Goal: Task Accomplishment & Management: Complete application form

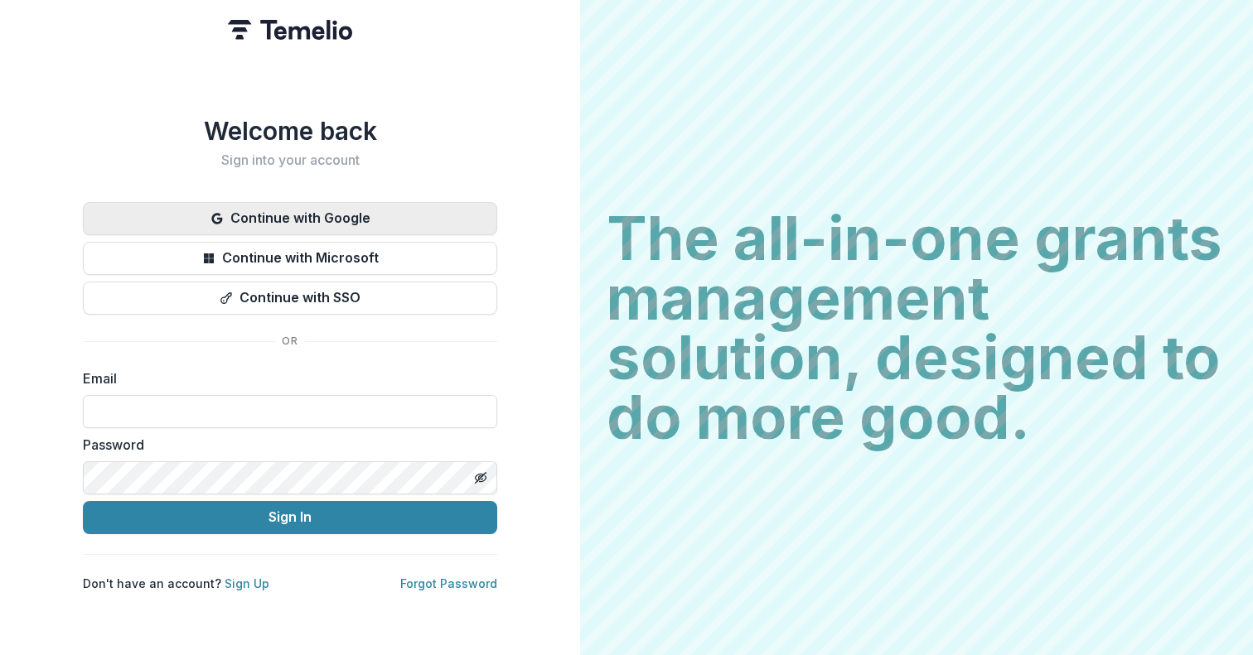
click at [345, 218] on button "Continue with Google" at bounding box center [290, 218] width 414 height 33
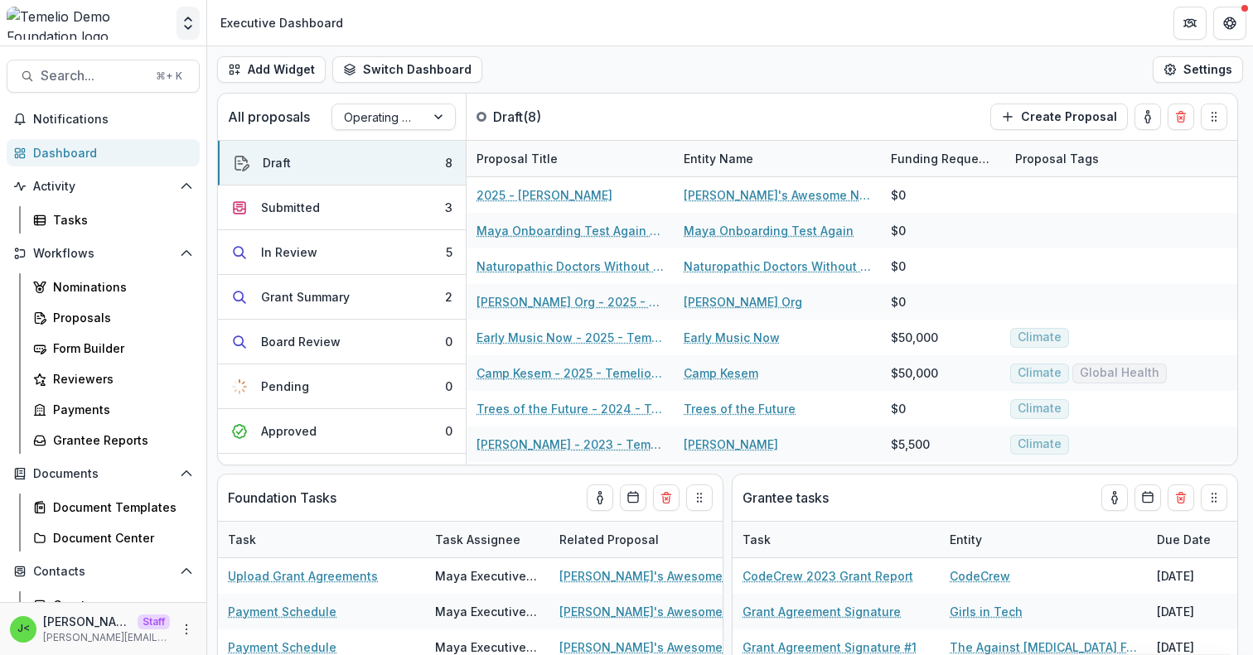
click at [196, 17] on button "Open entity switcher" at bounding box center [187, 23] width 23 height 33
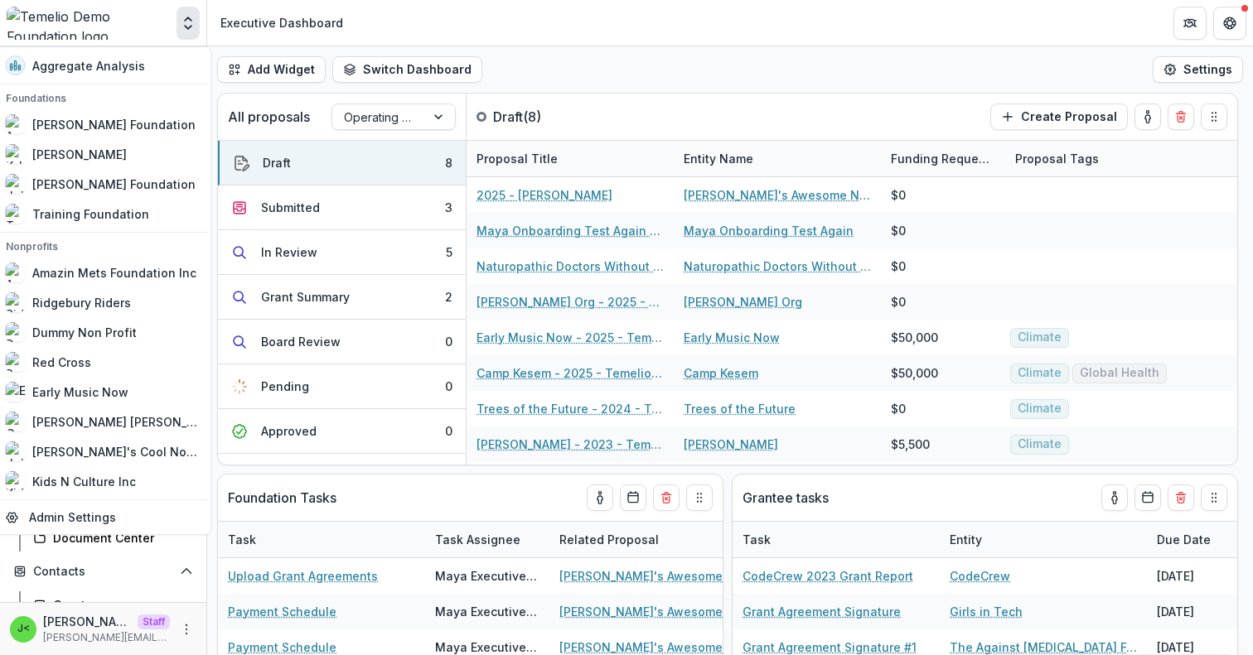
click at [188, 21] on icon "Open entity switcher" at bounding box center [188, 23] width 17 height 17
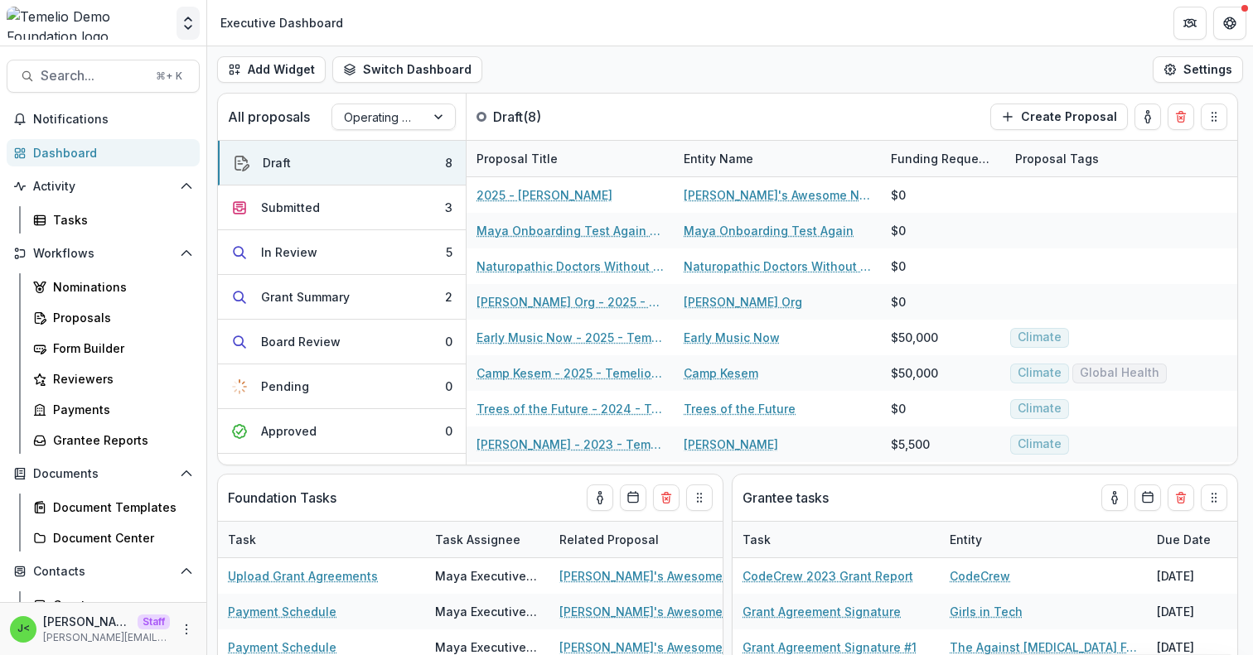
click at [188, 21] on icon "Open entity switcher" at bounding box center [188, 23] width 17 height 17
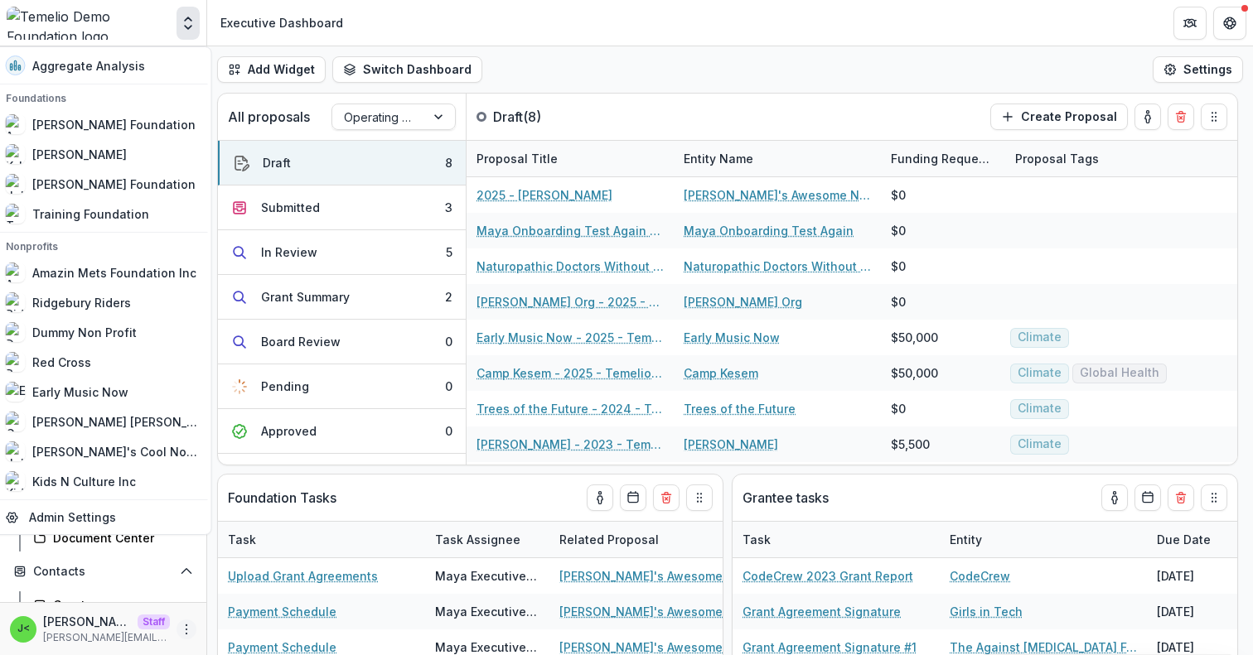
click at [181, 628] on icon "More" at bounding box center [186, 629] width 13 height 13
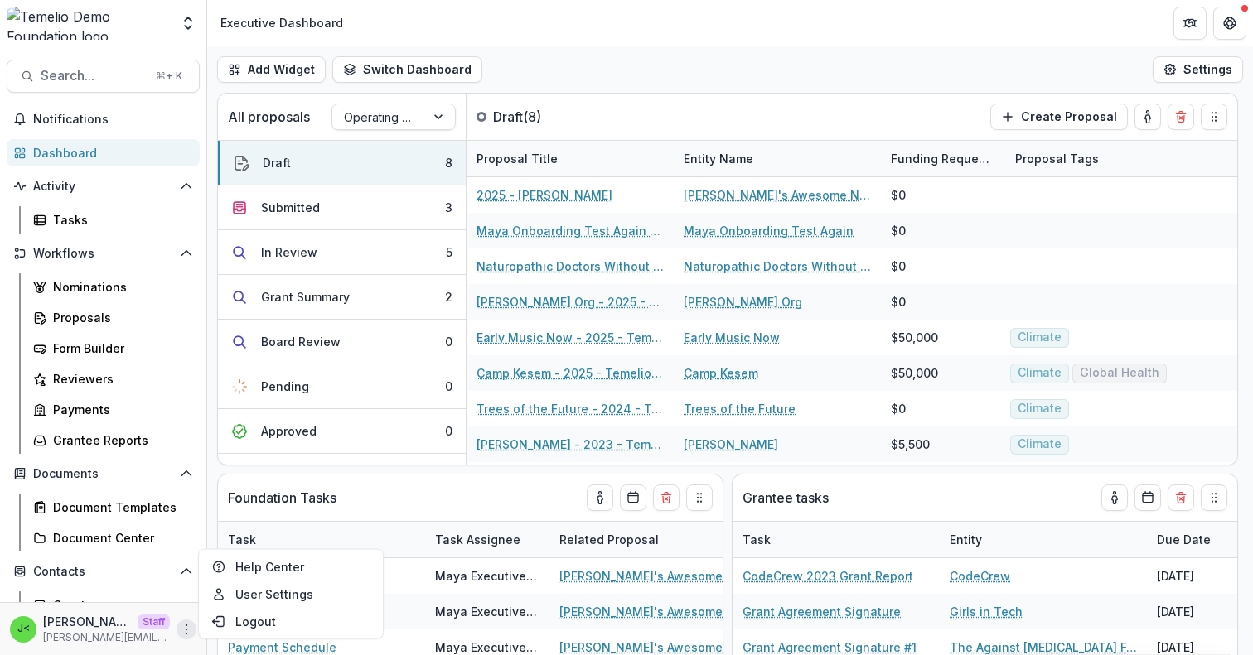
click at [185, 629] on icon "More" at bounding box center [186, 629] width 13 height 13
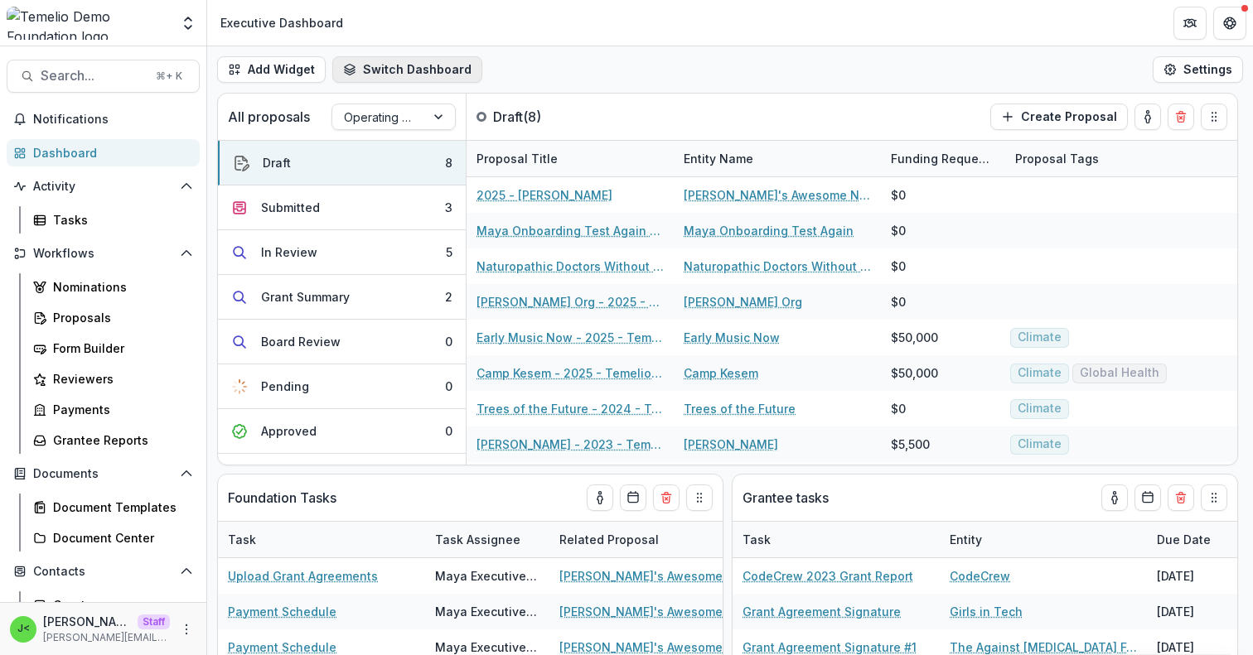
click at [457, 65] on button "Switch Dashboard" at bounding box center [407, 69] width 150 height 27
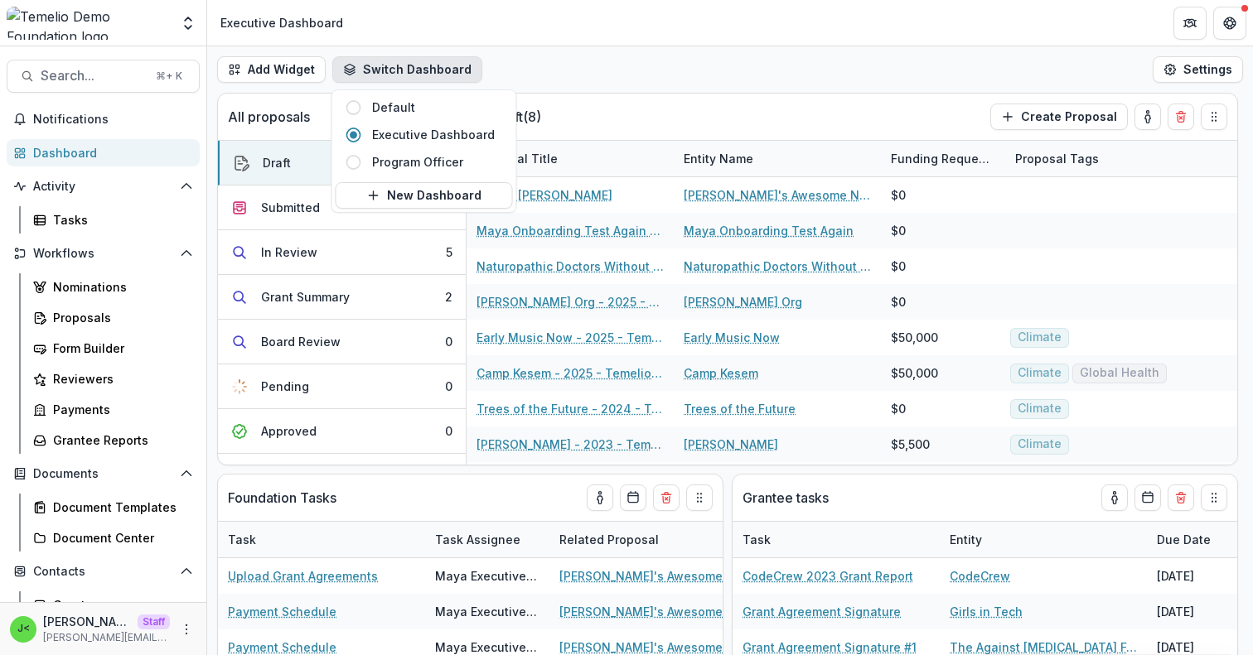
click at [457, 65] on button "Switch Dashboard" at bounding box center [407, 69] width 150 height 27
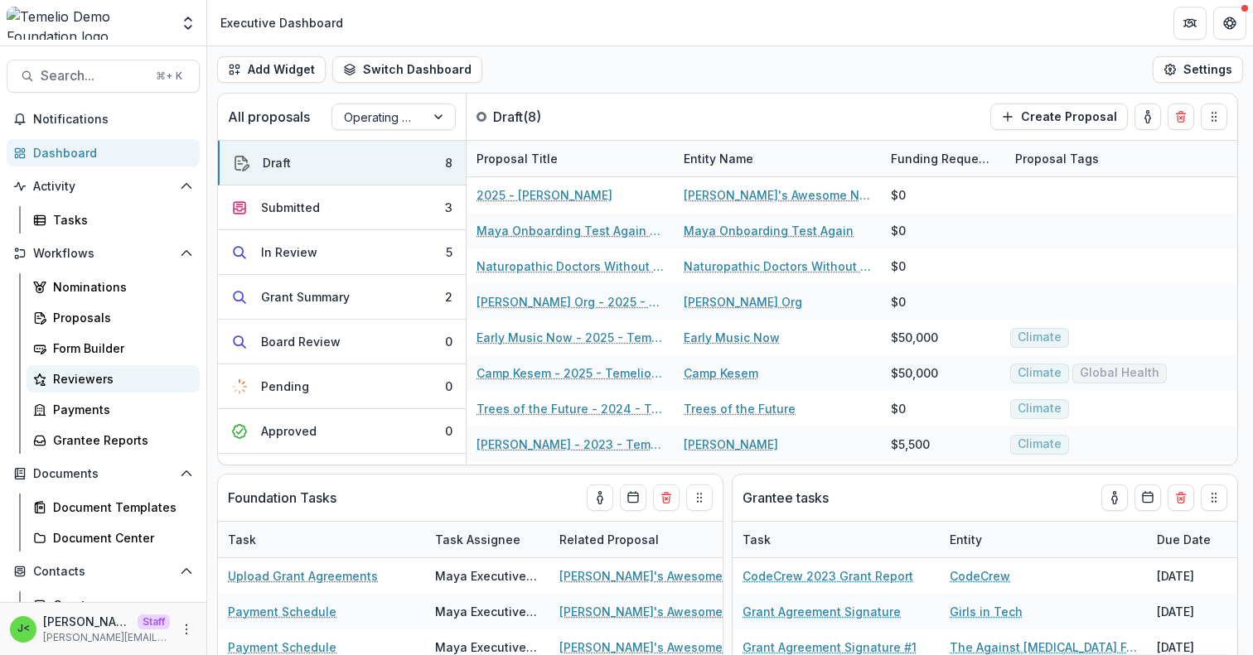
click at [104, 379] on div "Reviewers" at bounding box center [119, 378] width 133 height 17
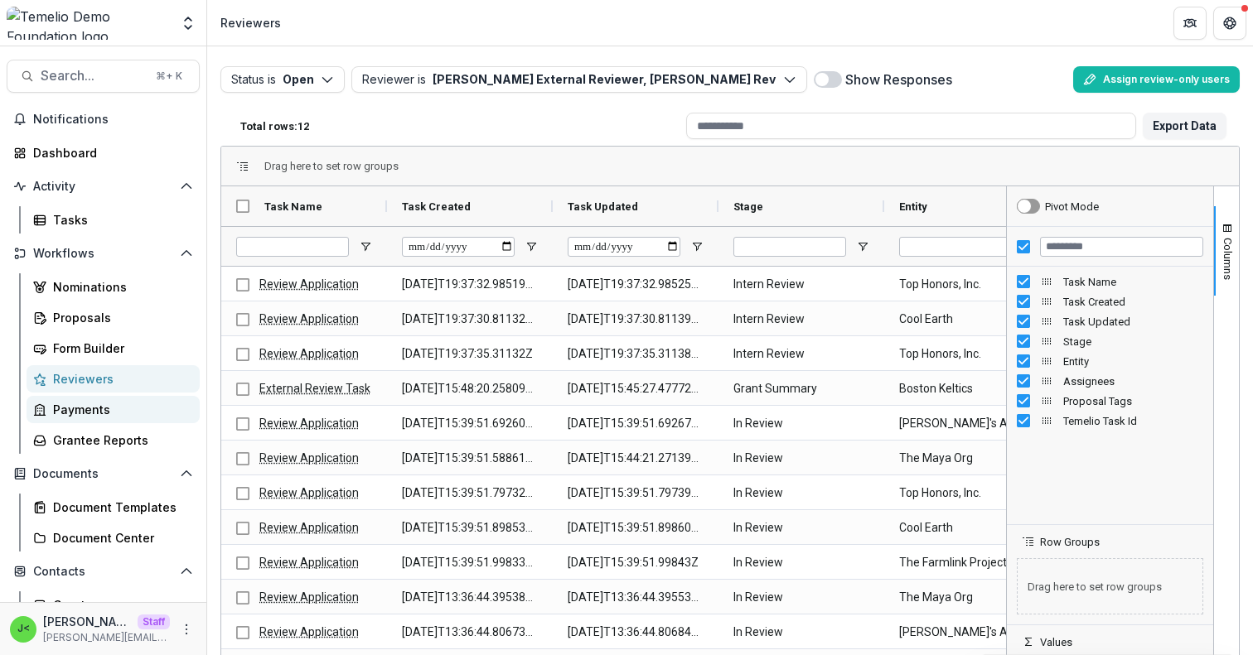
click at [126, 411] on div "Payments" at bounding box center [119, 409] width 133 height 17
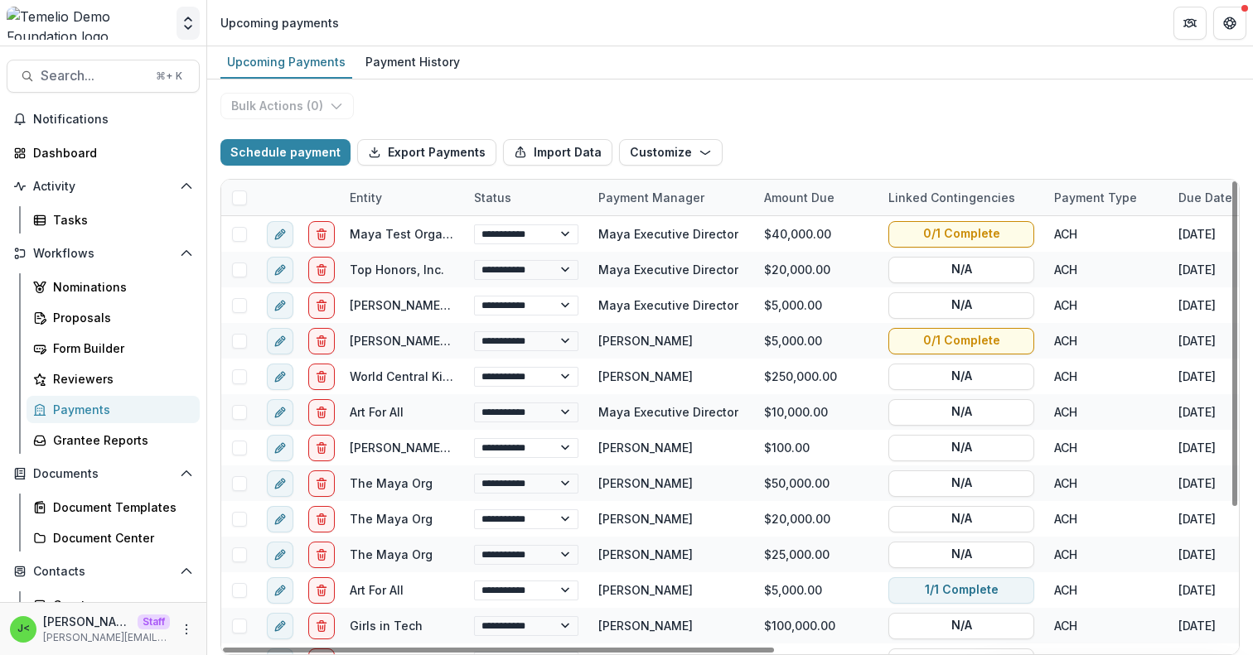
click at [189, 21] on icon "Open entity switcher" at bounding box center [188, 23] width 17 height 17
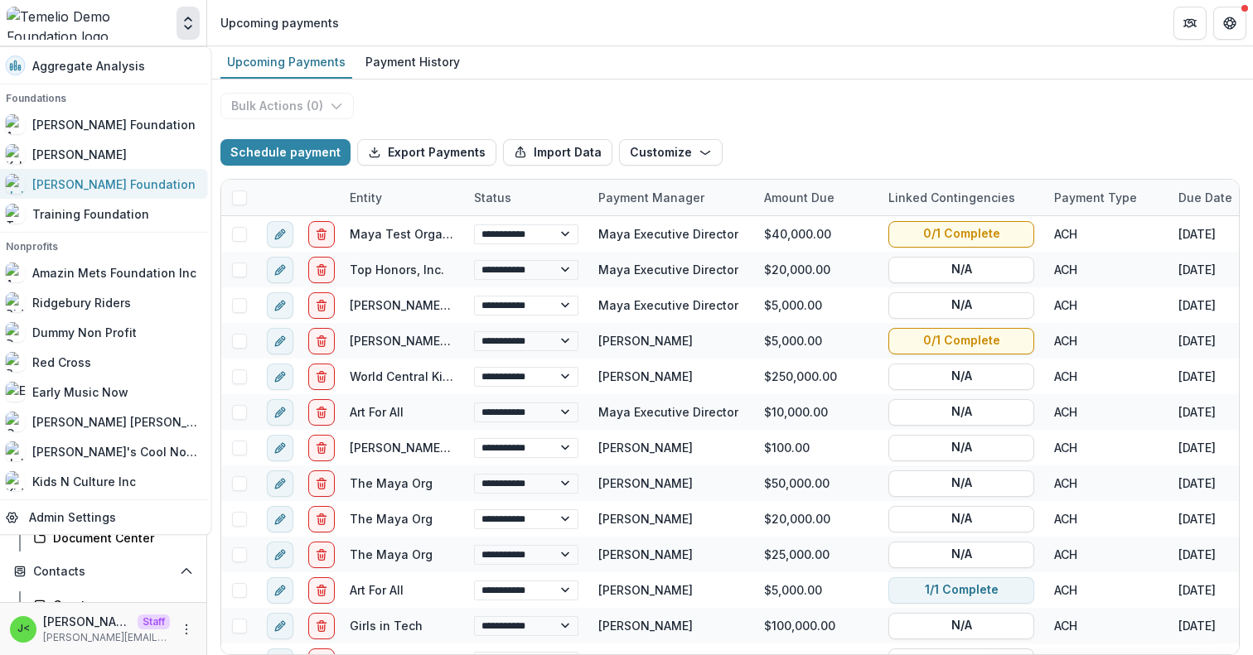
click at [95, 188] on div "[PERSON_NAME] Foundation" at bounding box center [113, 184] width 163 height 17
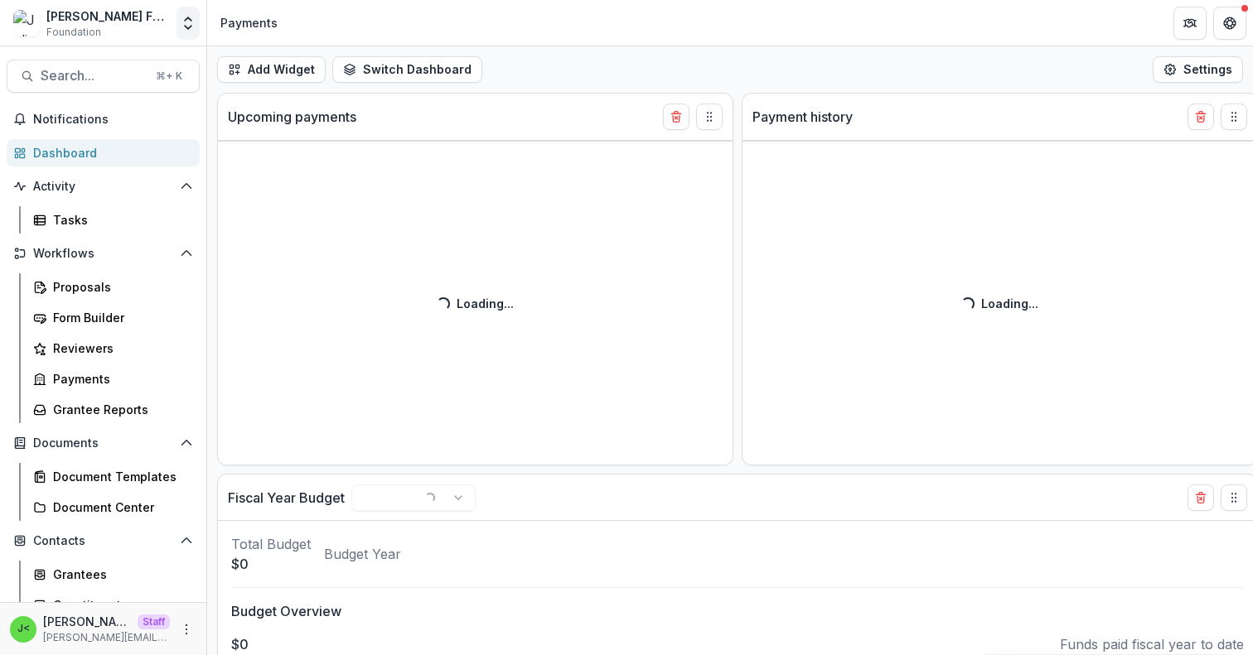
select select "******"
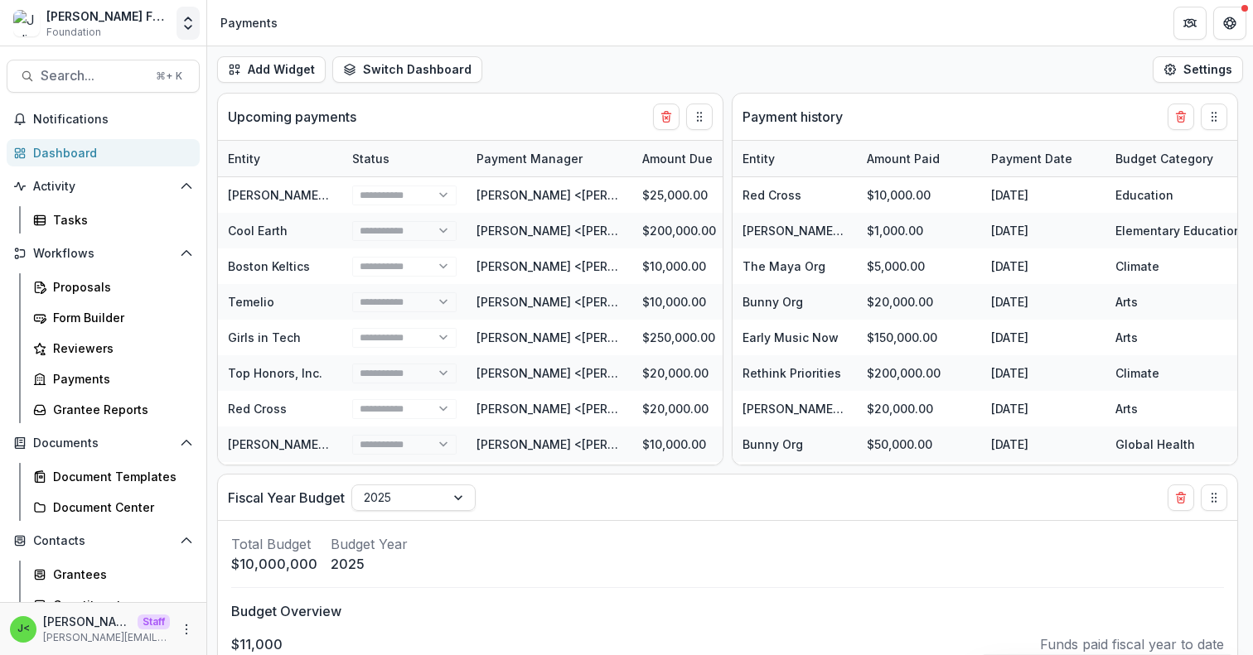
click at [191, 13] on button "Open entity switcher" at bounding box center [187, 23] width 23 height 33
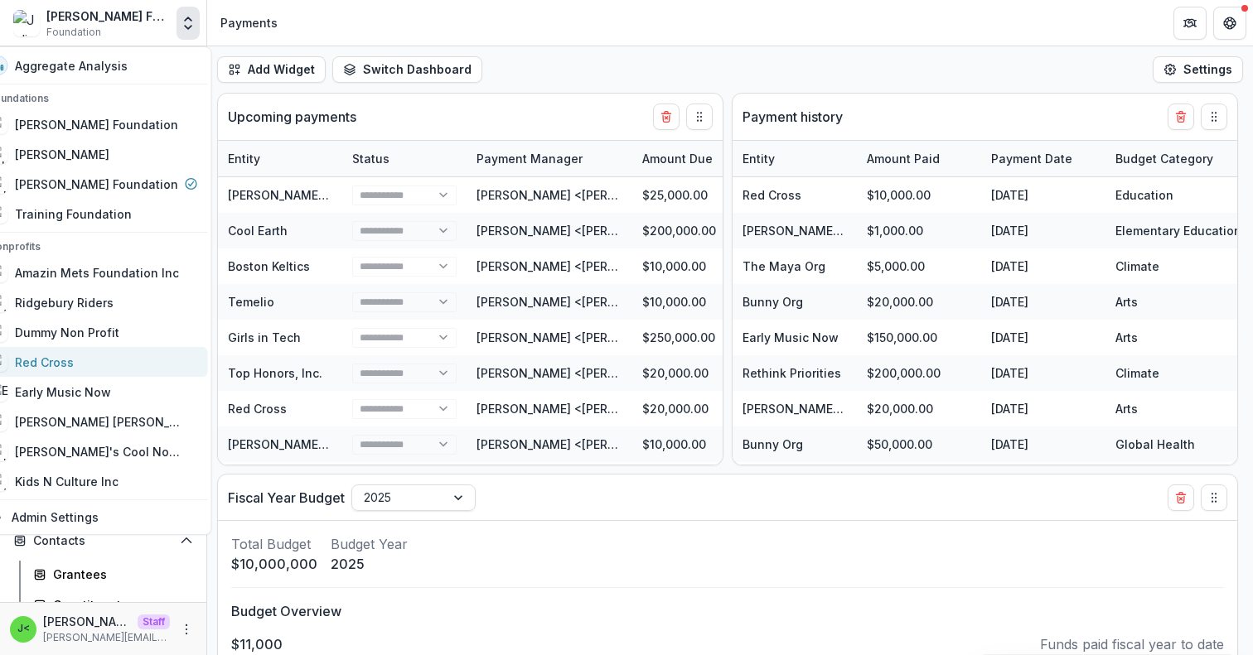
click at [118, 358] on div "Red Cross" at bounding box center [93, 362] width 210 height 20
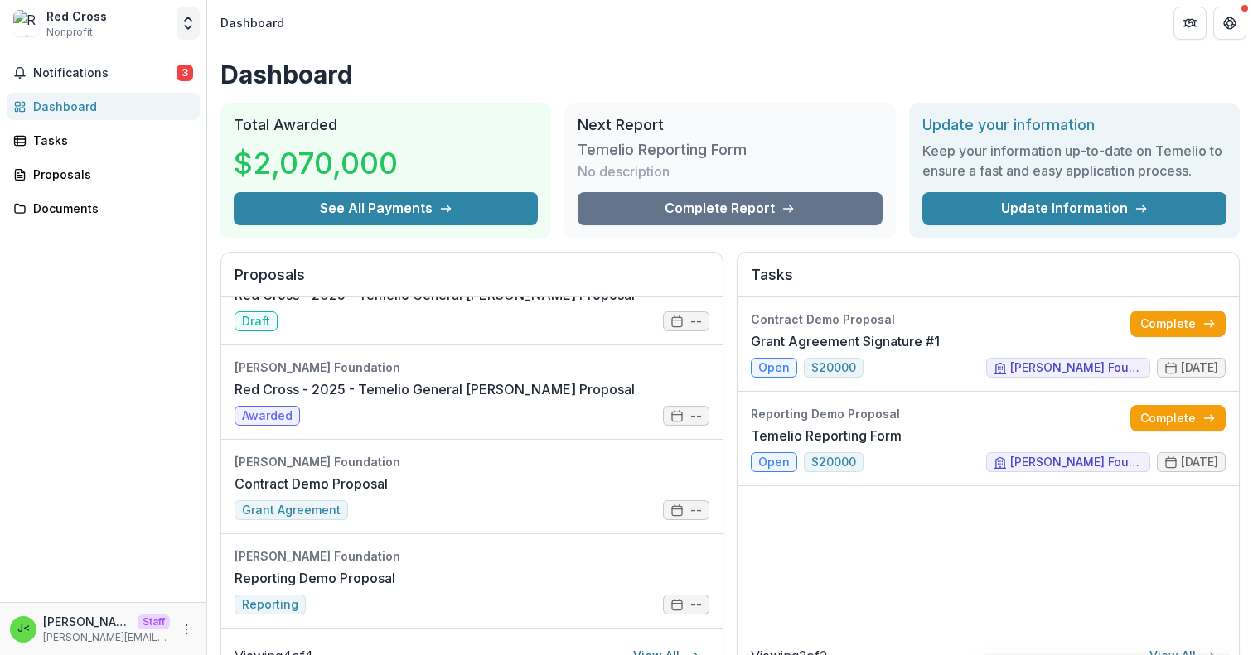
click at [184, 12] on button "Open entity switcher" at bounding box center [187, 23] width 23 height 33
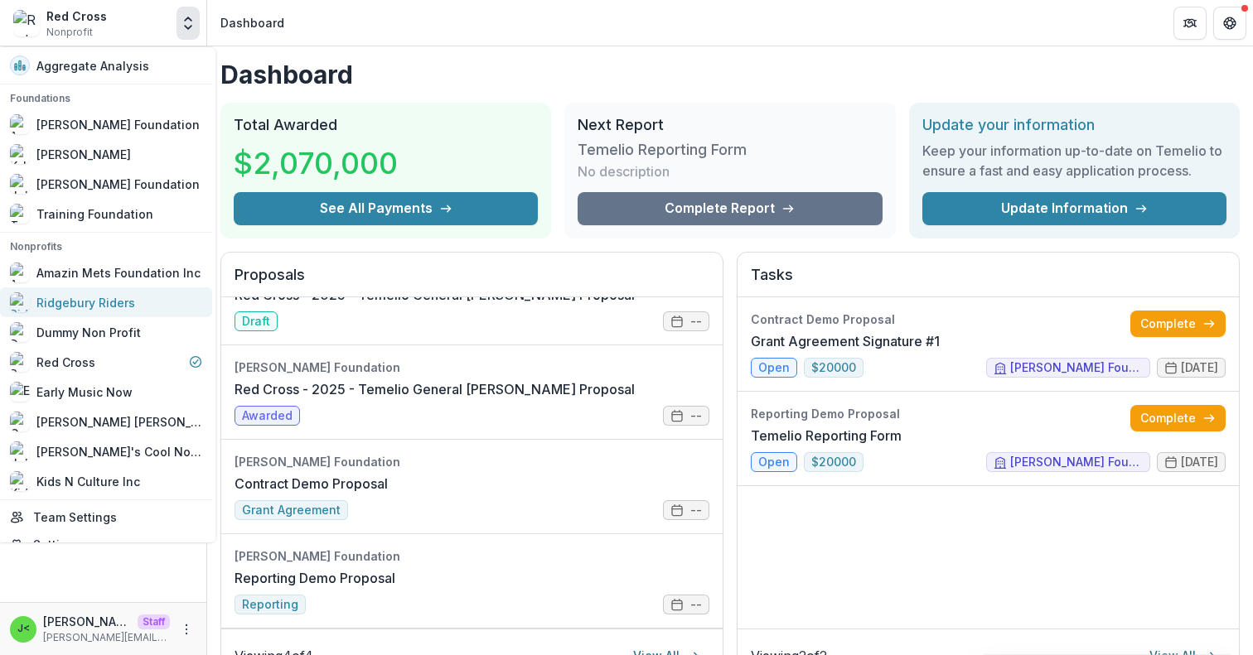
click at [99, 300] on div "Ridgebury Riders" at bounding box center [86, 302] width 99 height 17
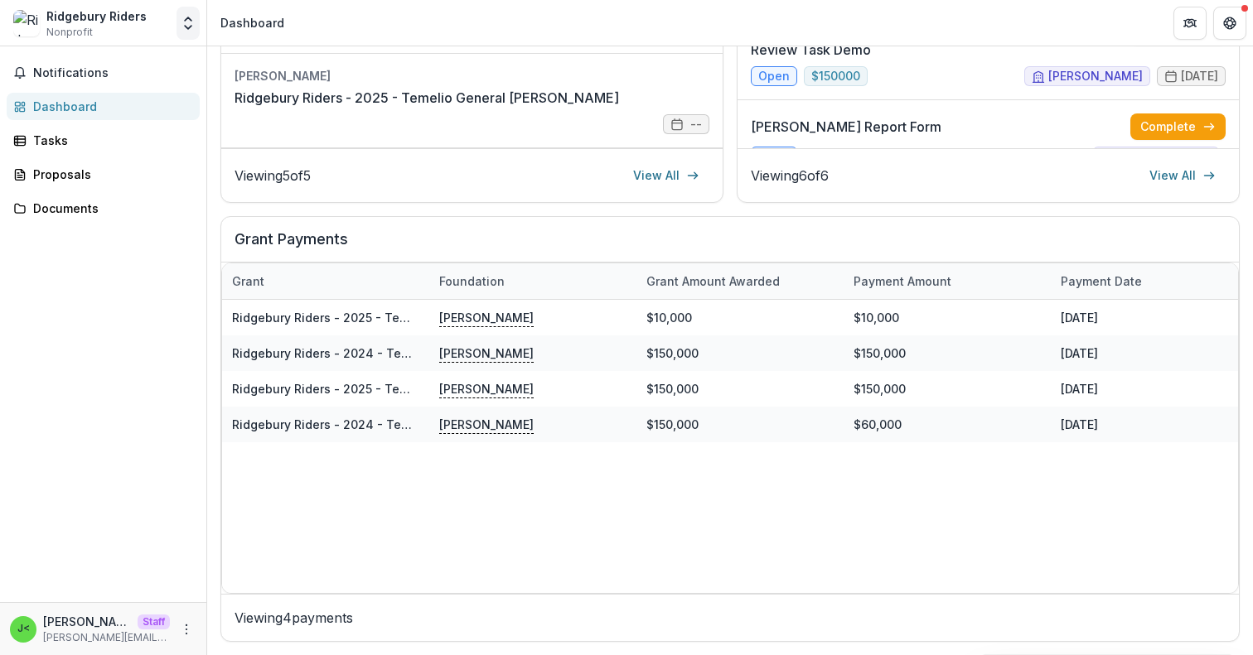
click at [183, 22] on icon "Open entity switcher" at bounding box center [188, 23] width 17 height 17
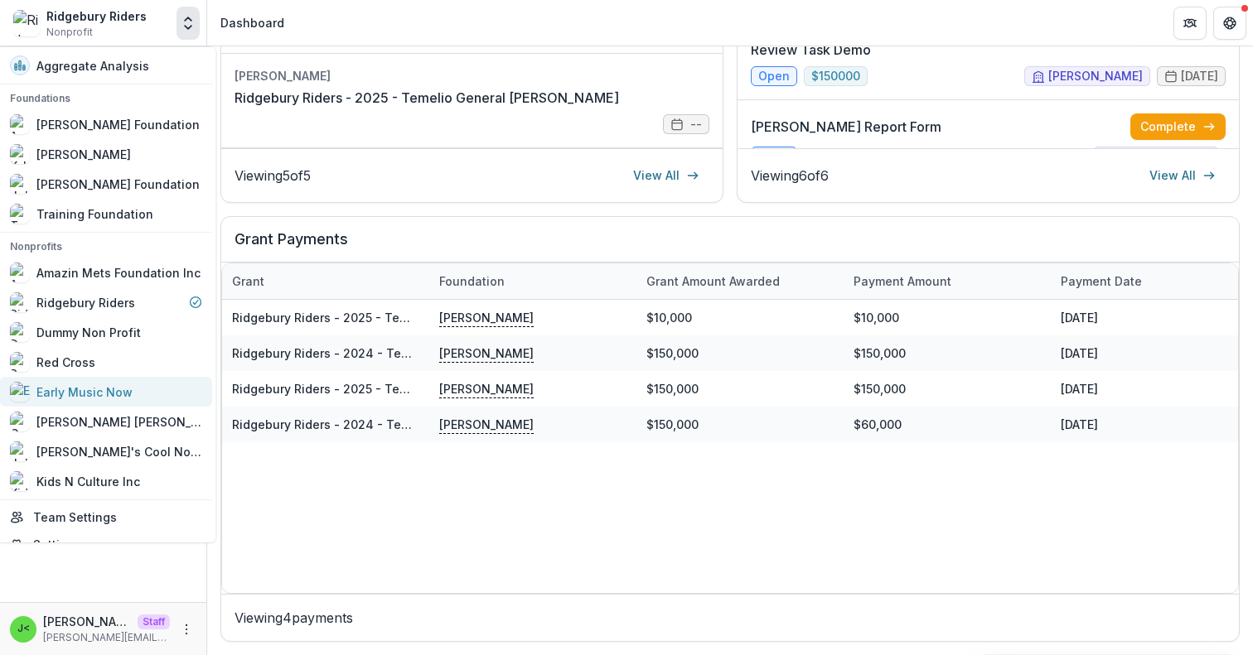
click at [80, 392] on div "Early Music Now" at bounding box center [85, 392] width 96 height 17
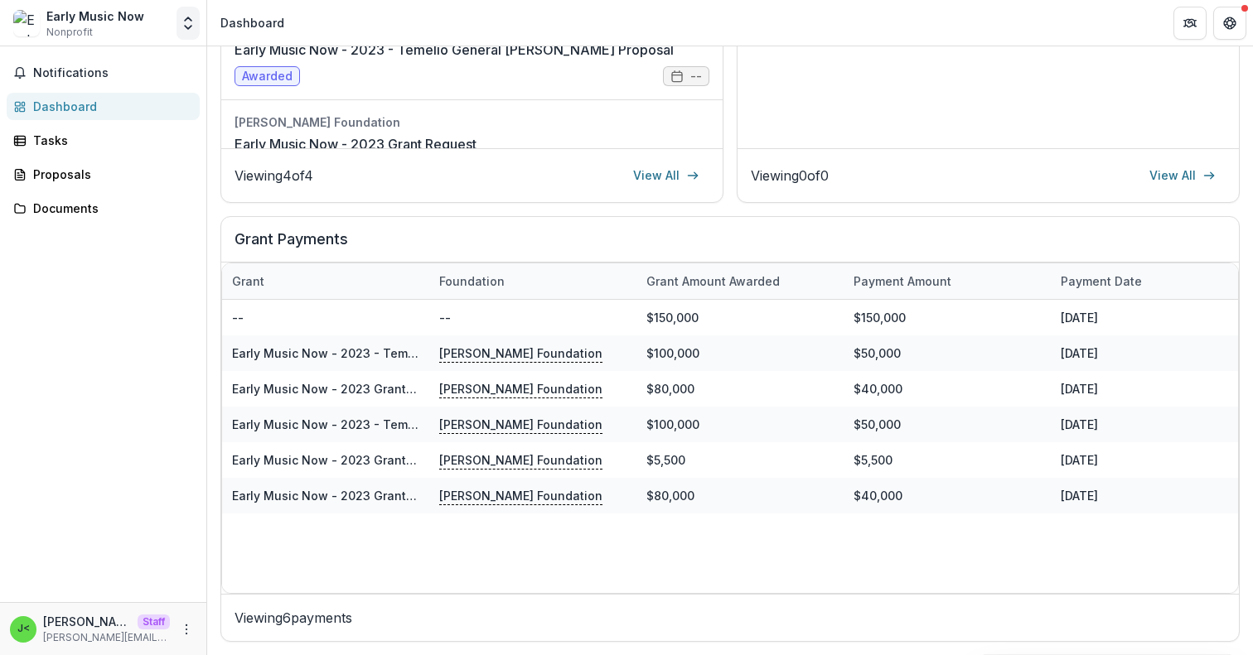
click at [190, 35] on button "Open entity switcher" at bounding box center [187, 23] width 23 height 33
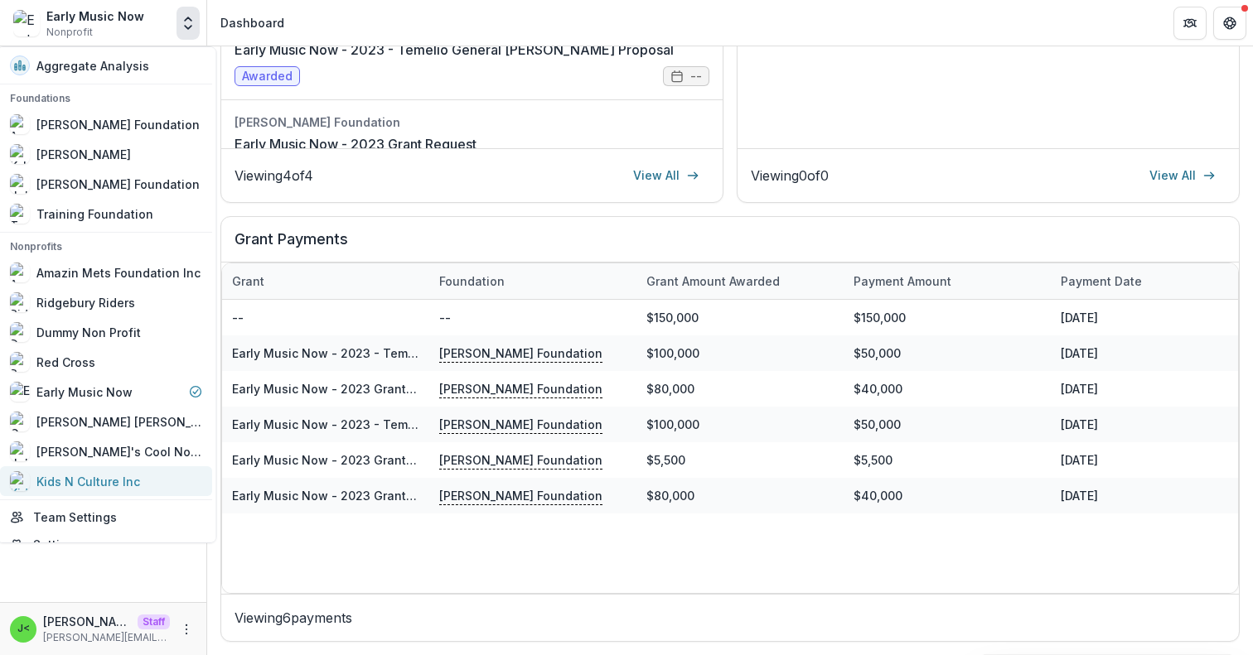
click at [97, 486] on div "Kids N Culture Inc" at bounding box center [89, 481] width 104 height 17
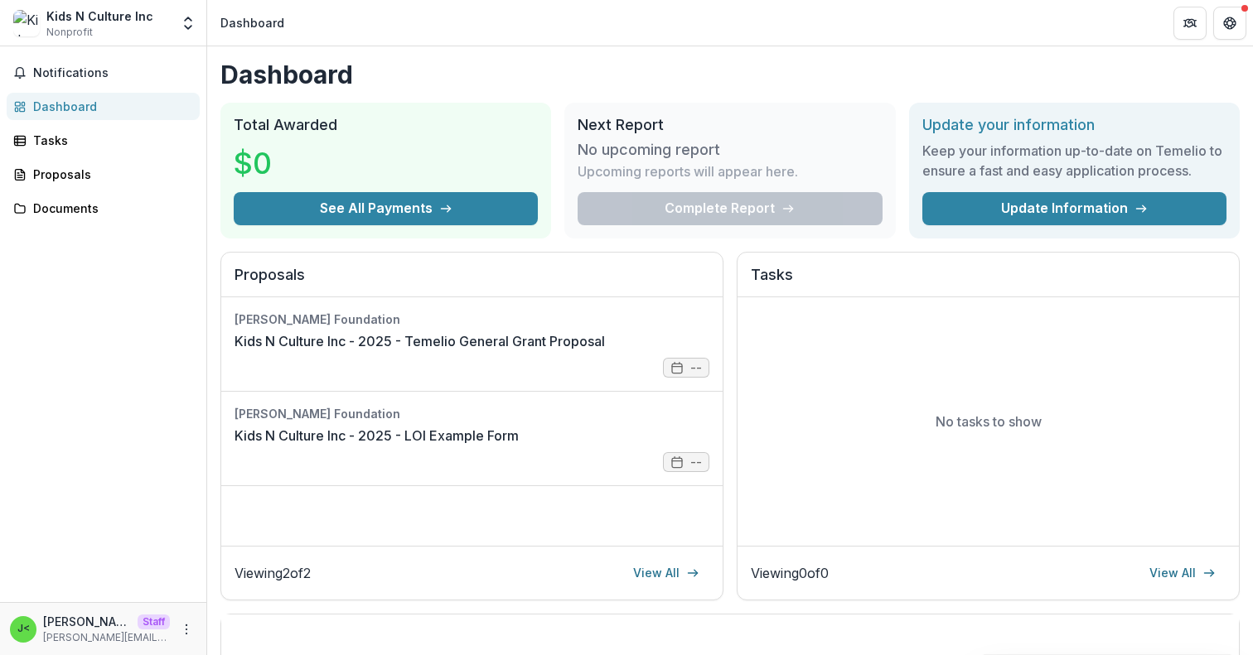
click at [104, 107] on div "Dashboard" at bounding box center [109, 106] width 153 height 17
click at [75, 147] on div "Tasks" at bounding box center [109, 140] width 153 height 17
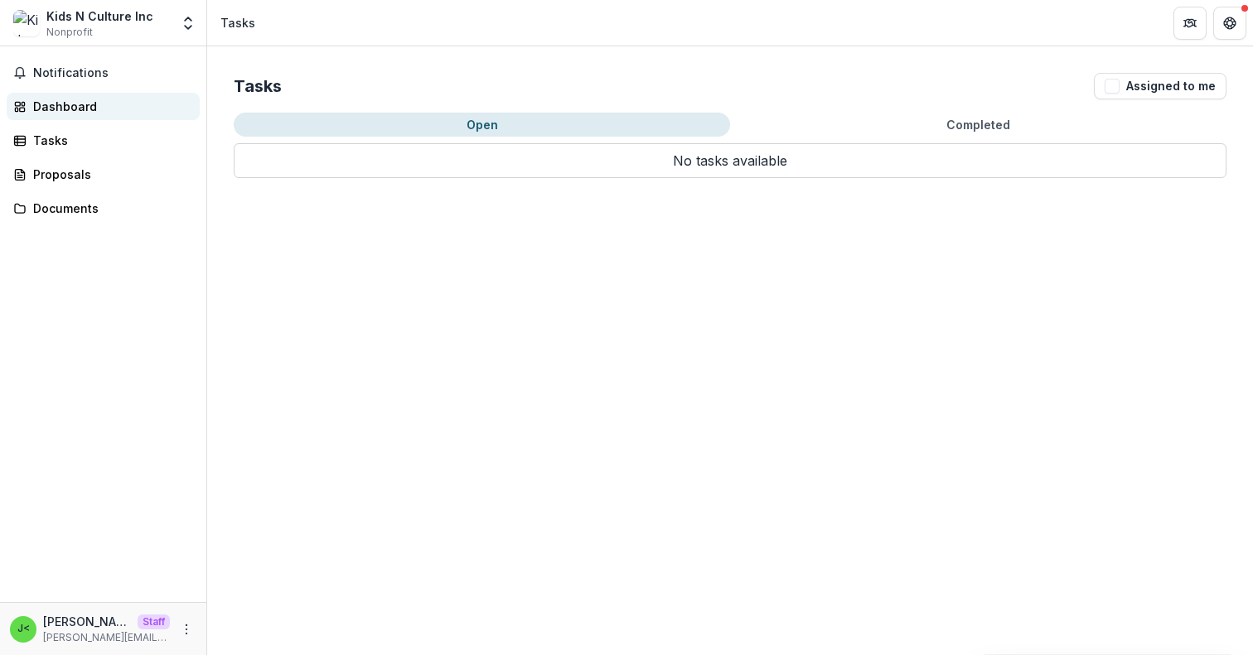
click at [79, 99] on div "Dashboard" at bounding box center [109, 106] width 153 height 17
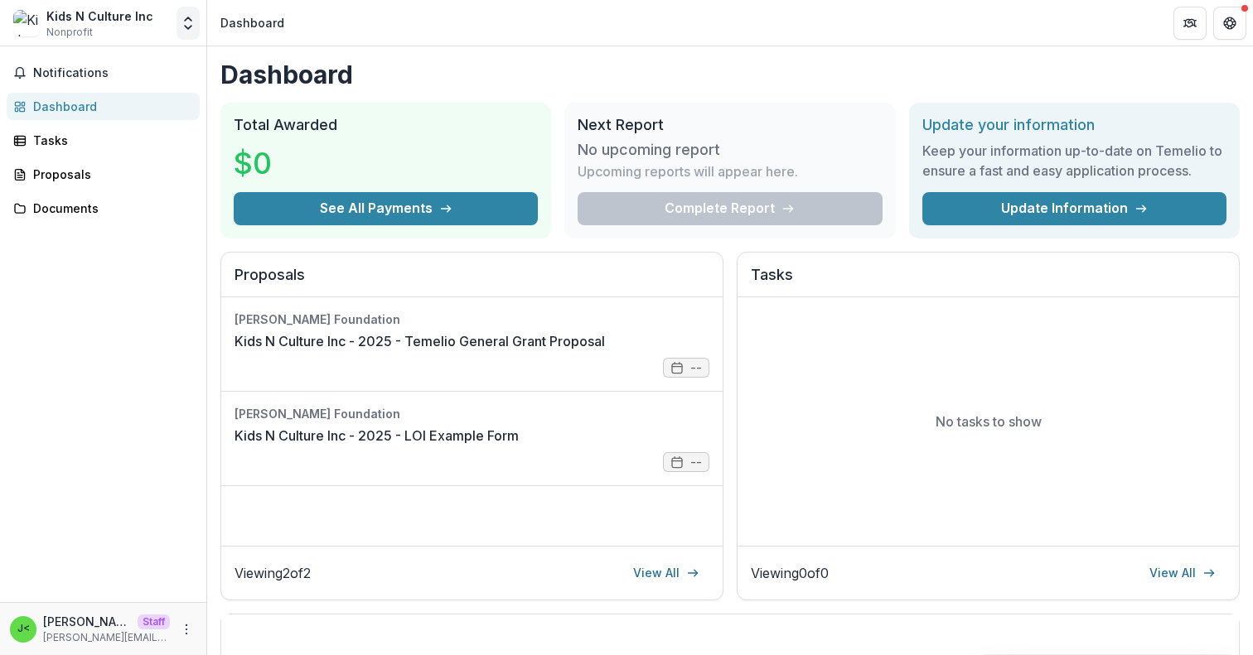
click at [186, 27] on polyline "Open entity switcher" at bounding box center [188, 27] width 7 height 3
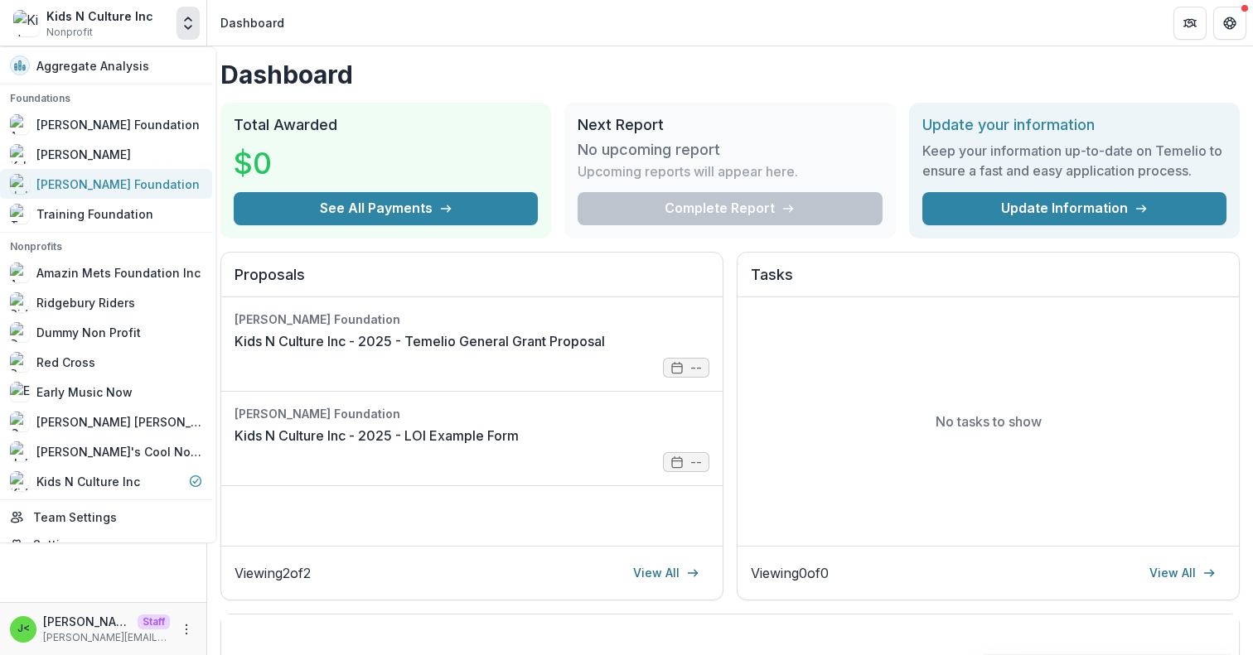
click at [113, 186] on div "[PERSON_NAME] Foundation" at bounding box center [118, 184] width 163 height 17
select select "******"
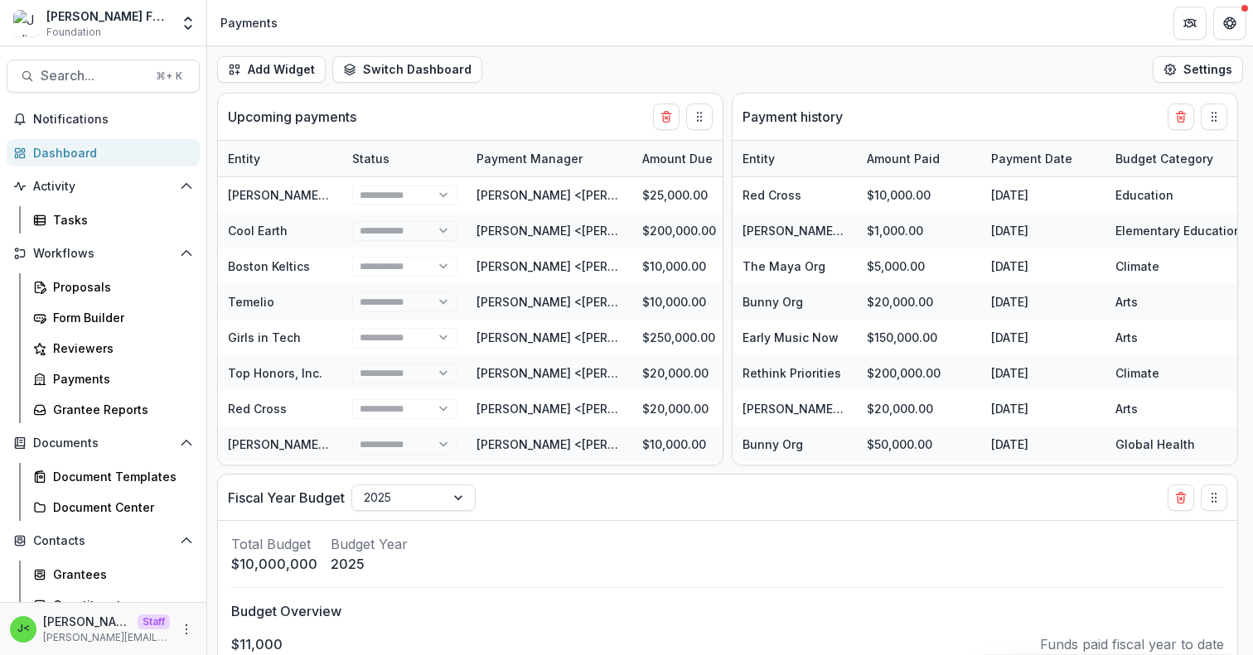
select select "******"
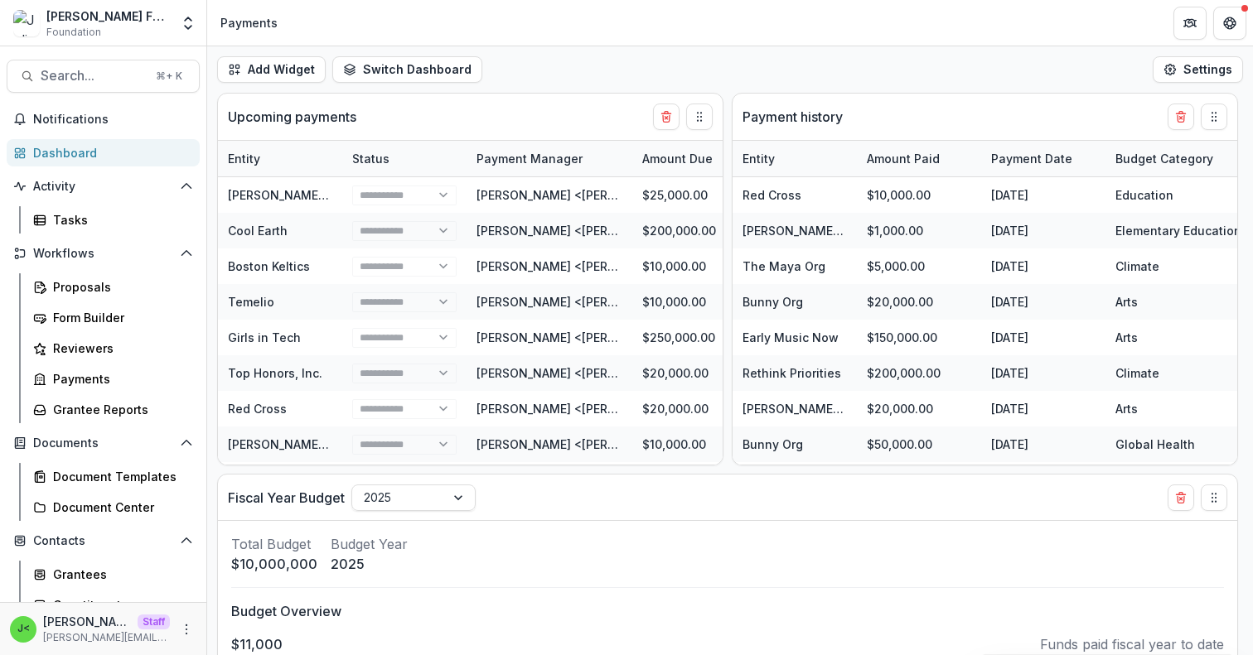
select select "******"
click at [183, 31] on icon "Open entity switcher" at bounding box center [188, 23] width 17 height 17
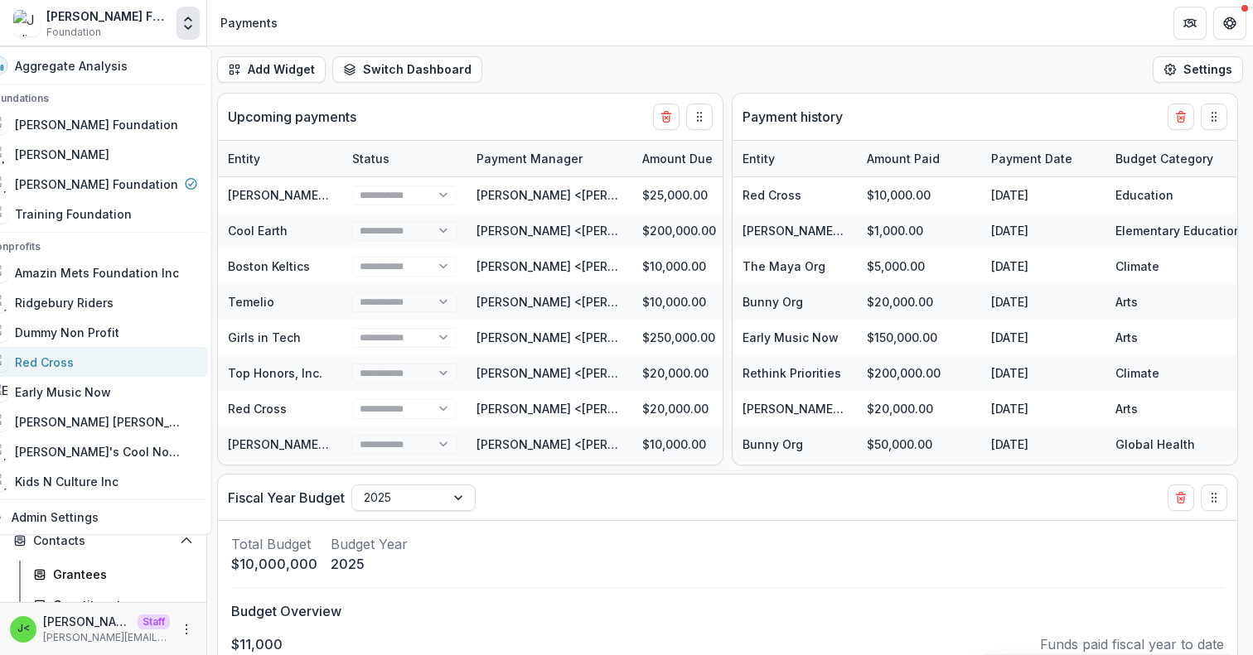
click at [74, 369] on div "Red Cross" at bounding box center [44, 362] width 59 height 17
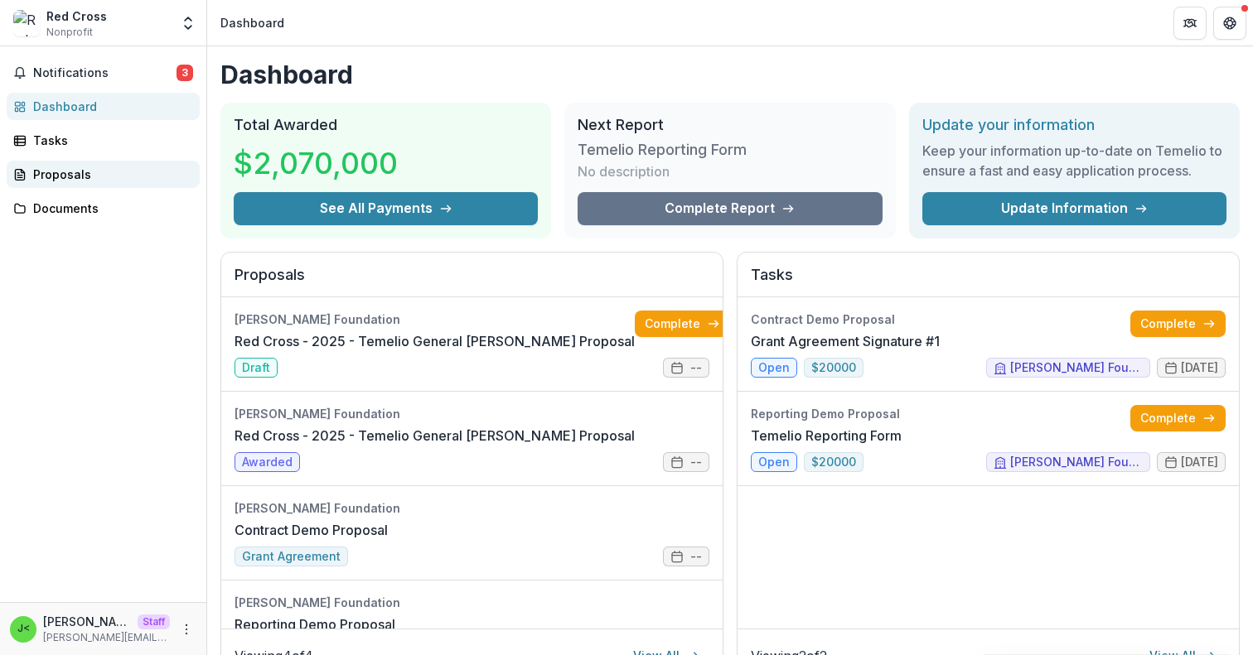
click at [104, 174] on div "Proposals" at bounding box center [109, 174] width 153 height 17
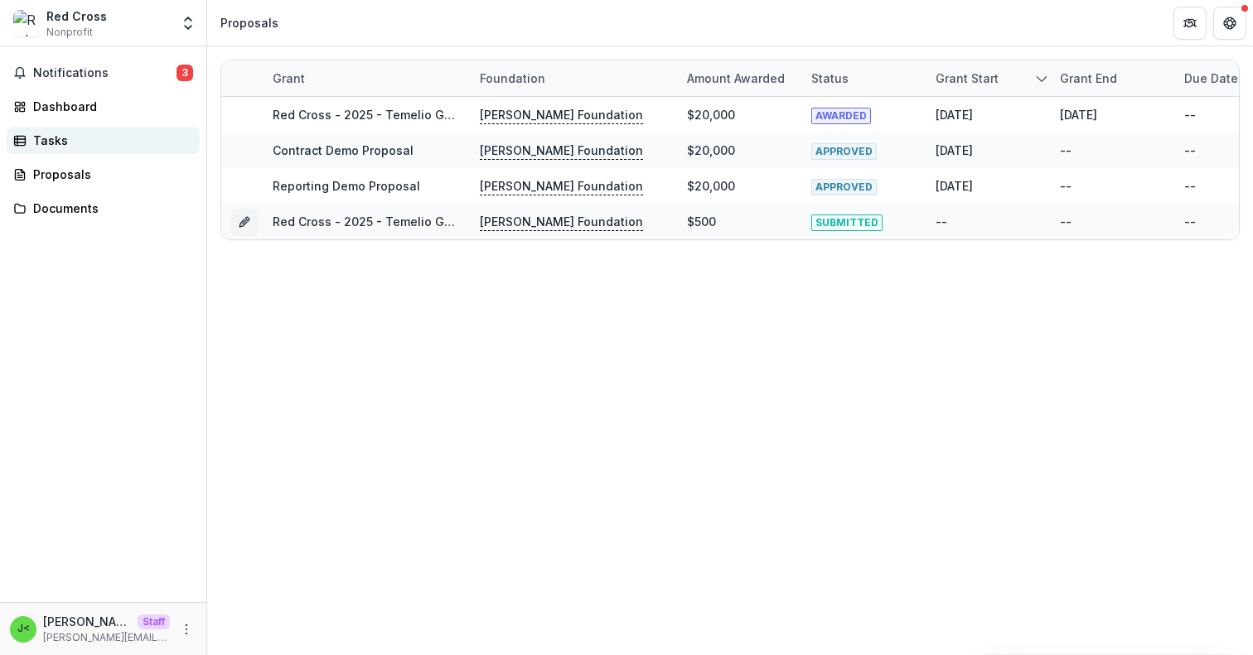
click at [83, 127] on link "Tasks" at bounding box center [103, 140] width 193 height 27
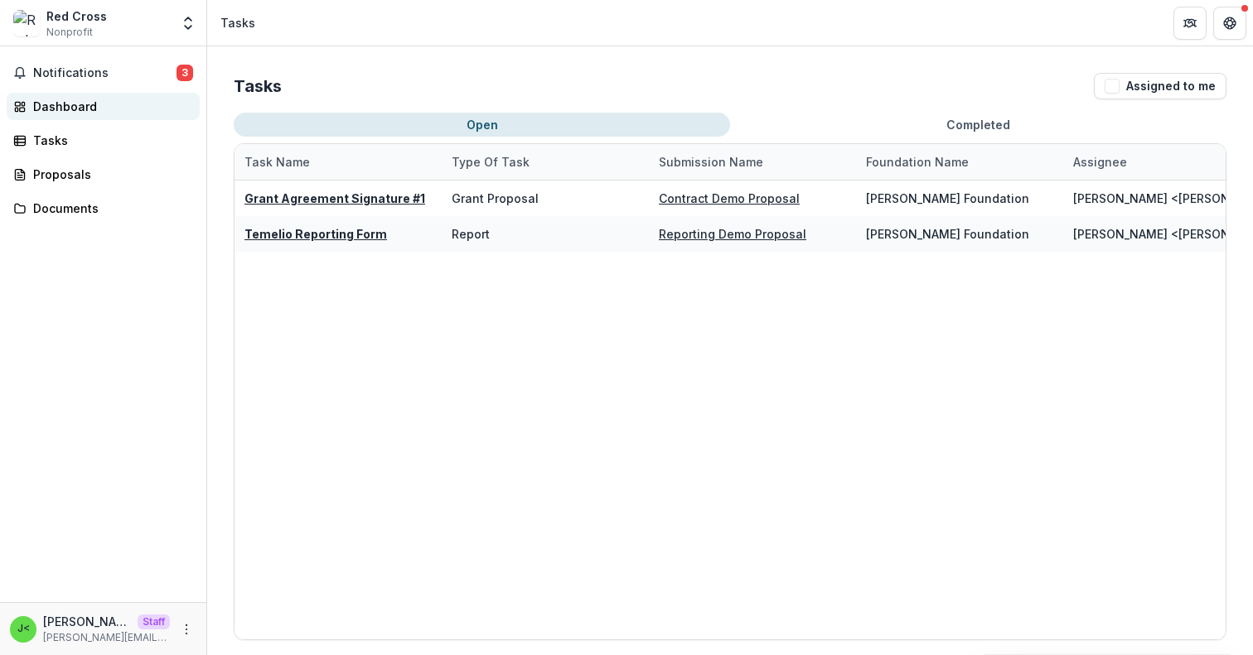
click at [80, 101] on div "Dashboard" at bounding box center [109, 106] width 153 height 17
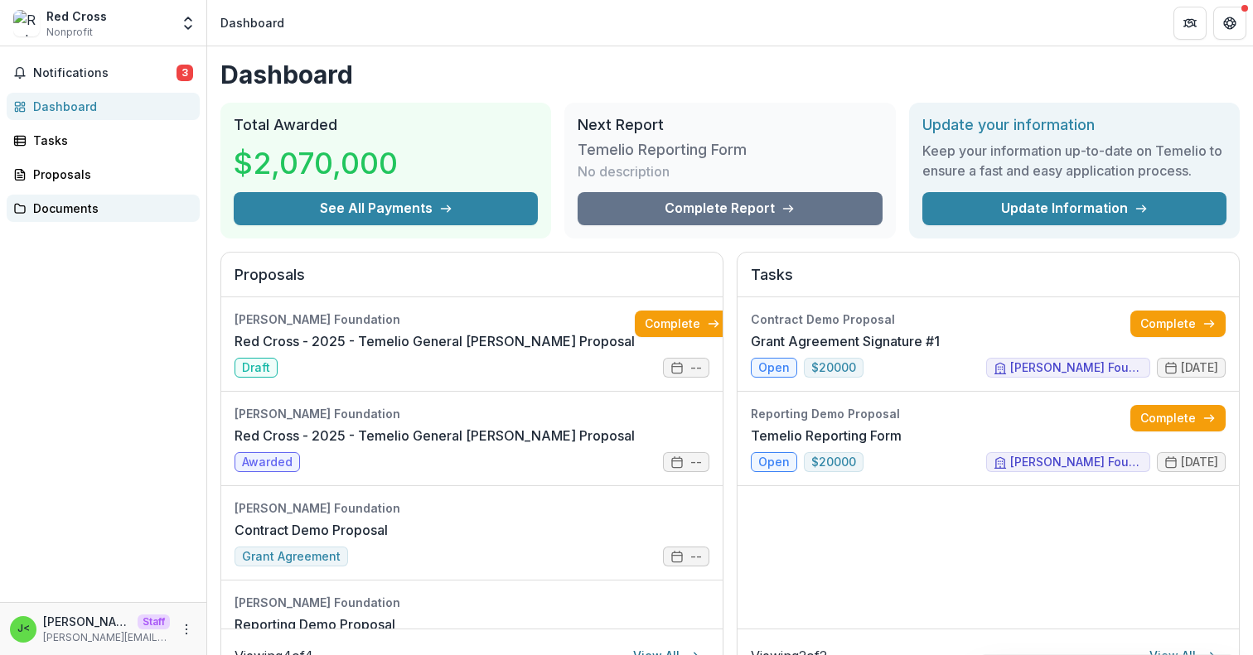
click at [64, 215] on div "Documents" at bounding box center [109, 208] width 153 height 17
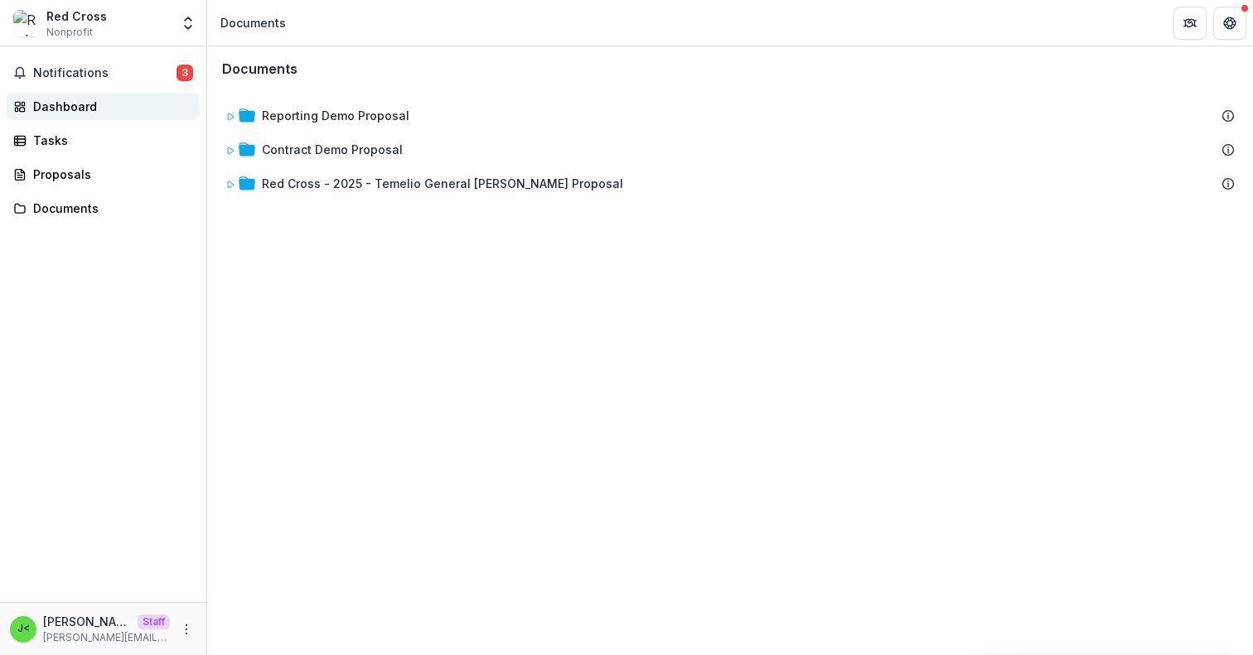
click at [78, 99] on div "Dashboard" at bounding box center [109, 106] width 153 height 17
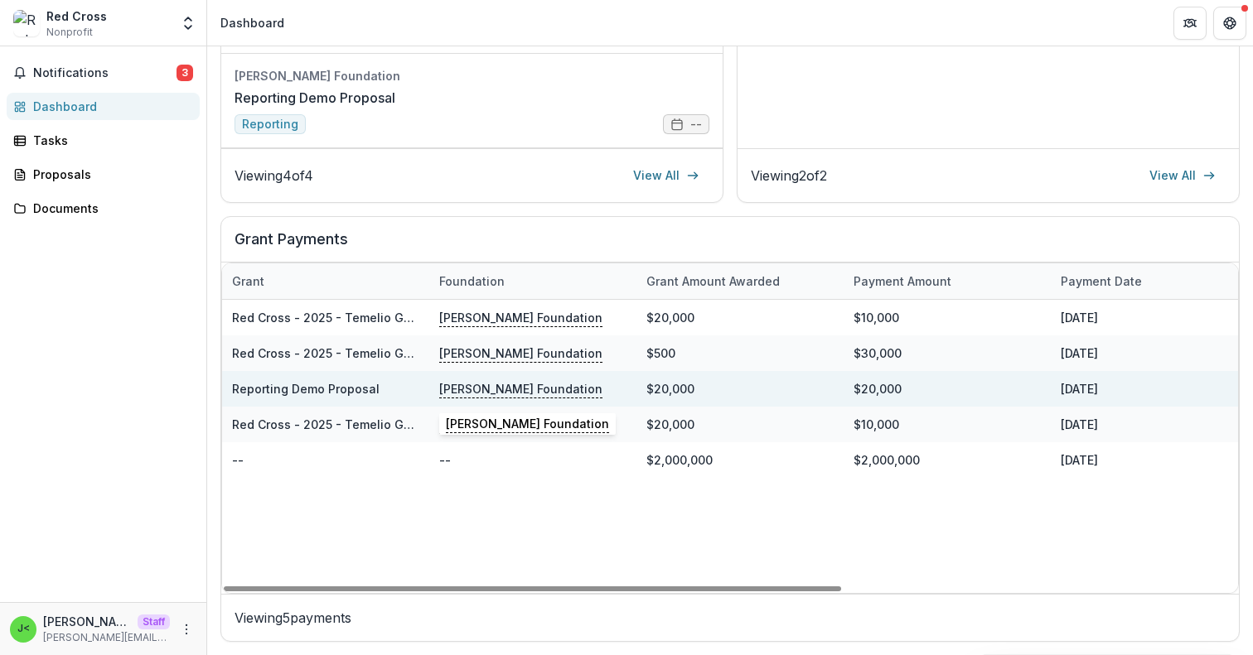
click at [491, 391] on p "[PERSON_NAME] Foundation" at bounding box center [520, 389] width 163 height 18
click at [324, 389] on link "Reporting Demo Proposal" at bounding box center [305, 389] width 147 height 14
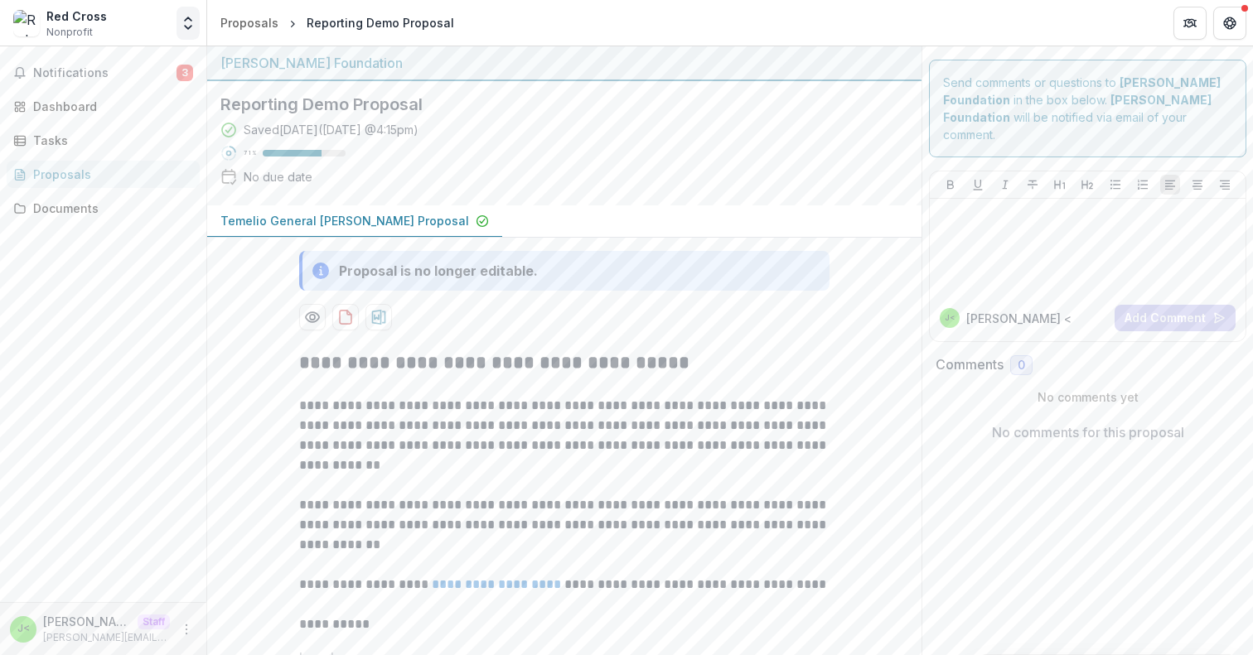
click at [196, 26] on icon "Open entity switcher" at bounding box center [188, 23] width 17 height 17
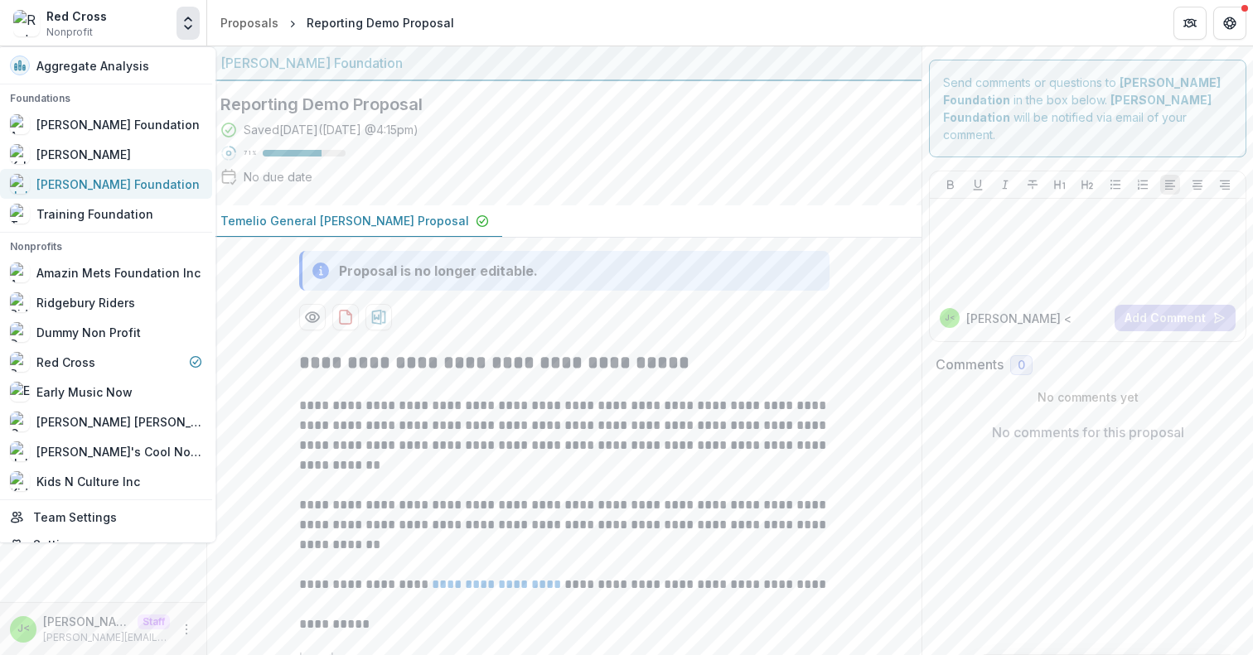
click at [104, 187] on div "Julie Foundation" at bounding box center [118, 184] width 163 height 17
select select "******"
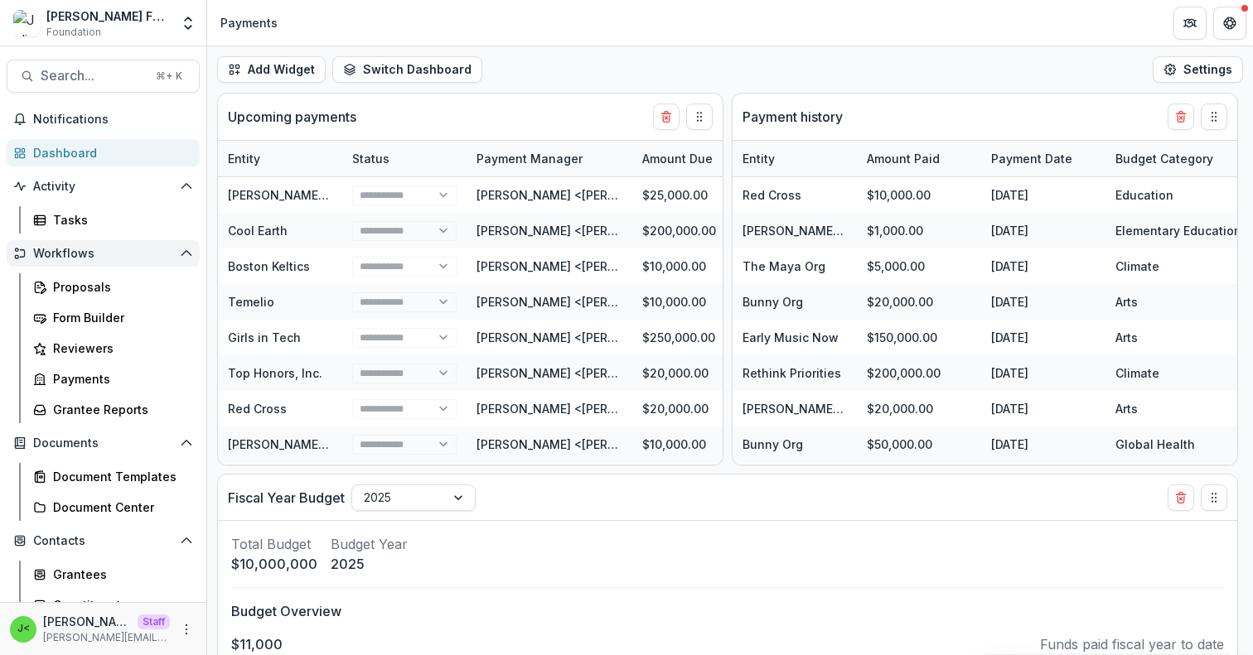
select select "******"
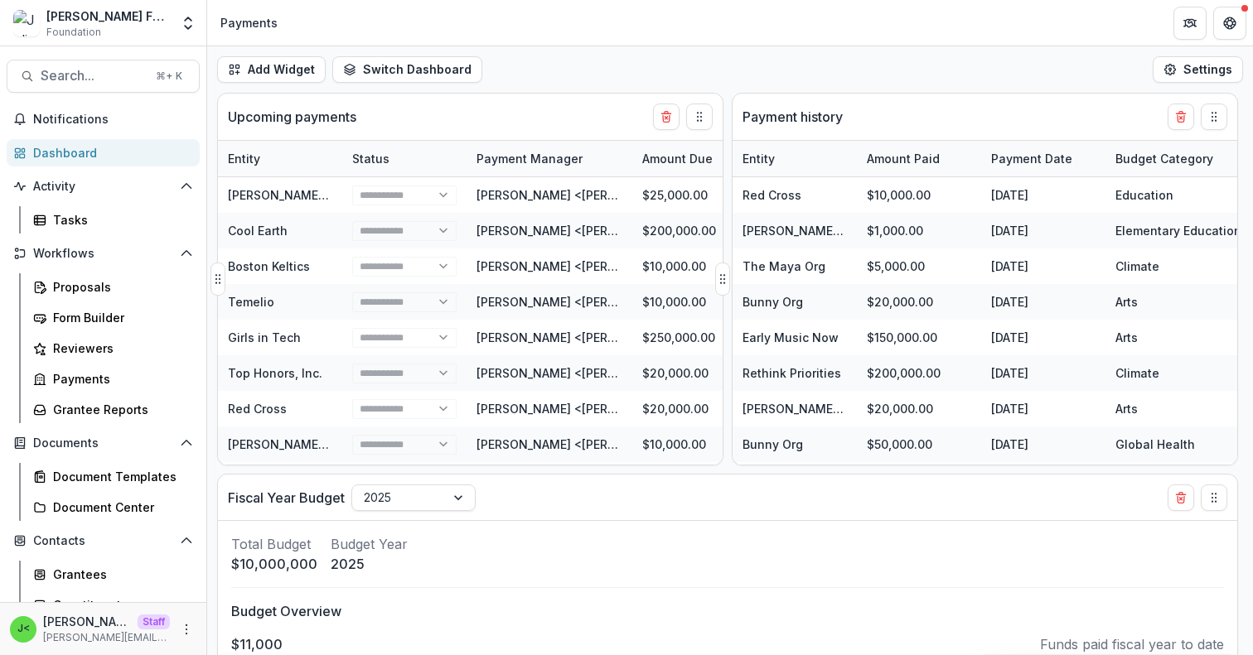
select select "******"
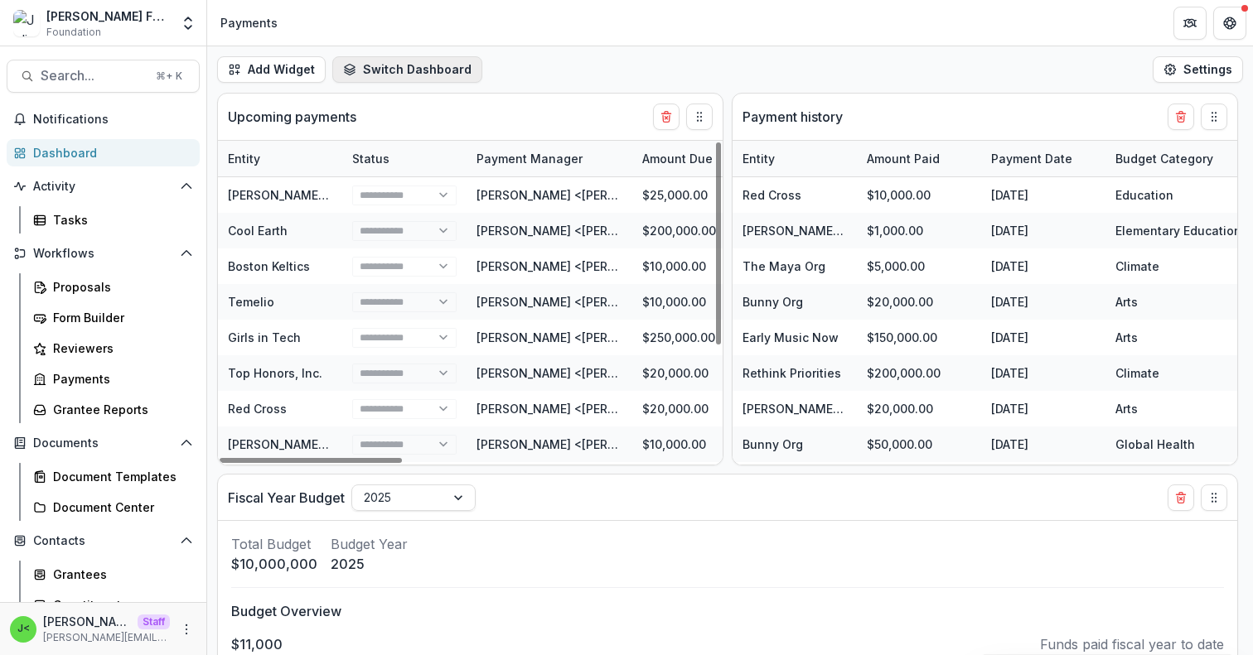
click at [417, 76] on button "Switch Dashboard" at bounding box center [407, 69] width 150 height 27
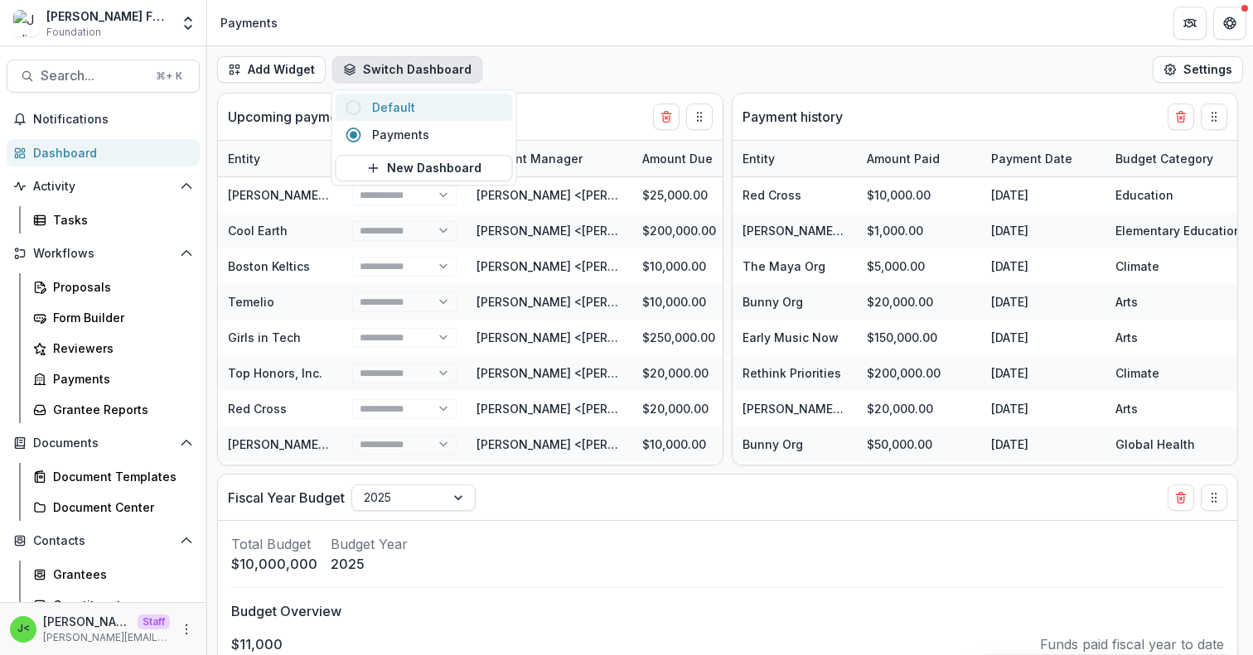
click at [413, 109] on span "Default" at bounding box center [437, 107] width 131 height 17
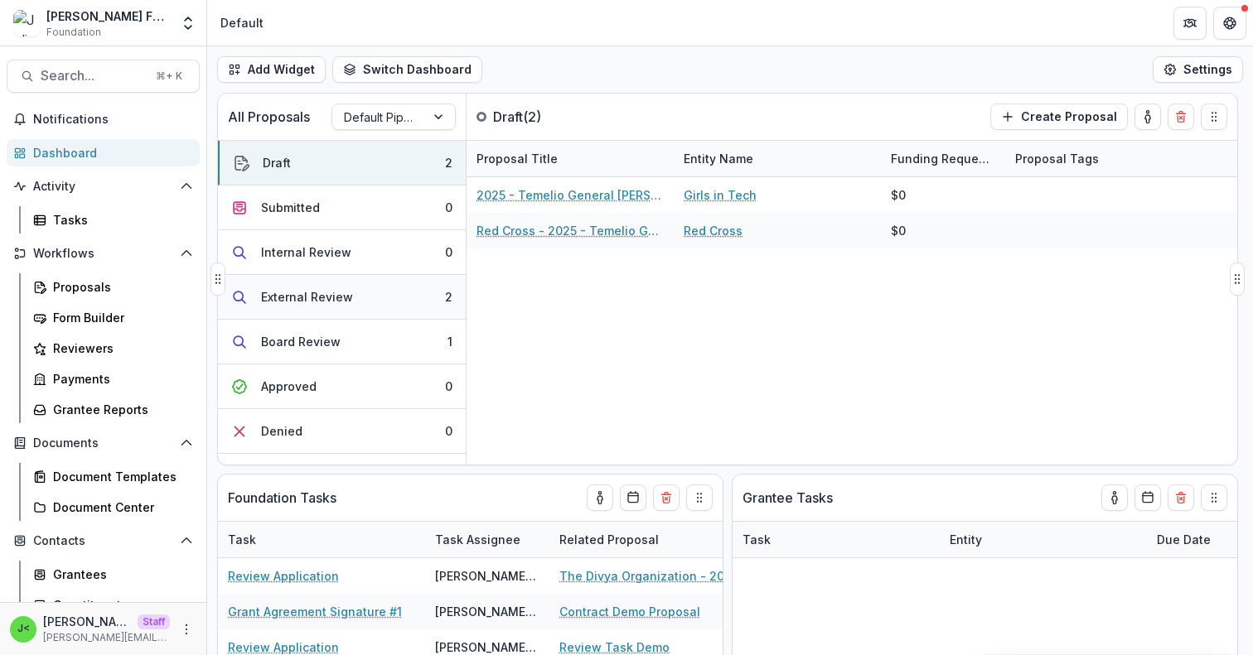
click at [330, 297] on div "External Review" at bounding box center [307, 296] width 92 height 17
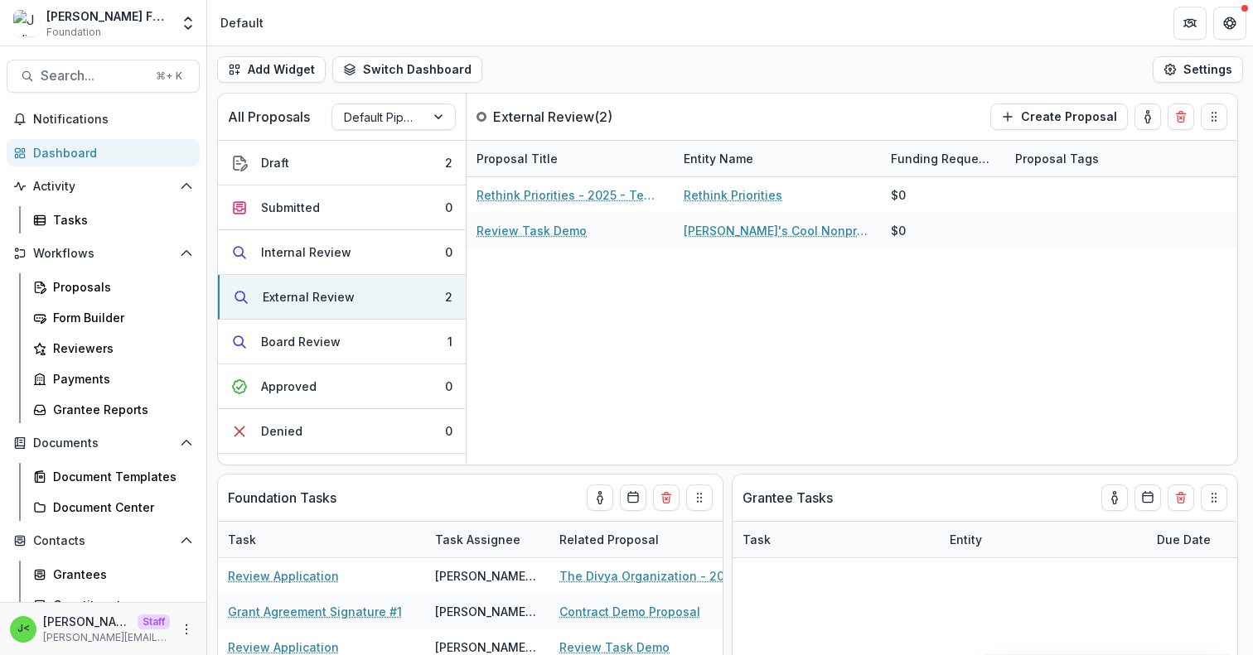
click at [583, 75] on div "Add Widget Switch Dashboard Default Payments New Dashboard Settings" at bounding box center [730, 69] width 1046 height 46
click at [97, 289] on div "Proposals" at bounding box center [119, 286] width 133 height 17
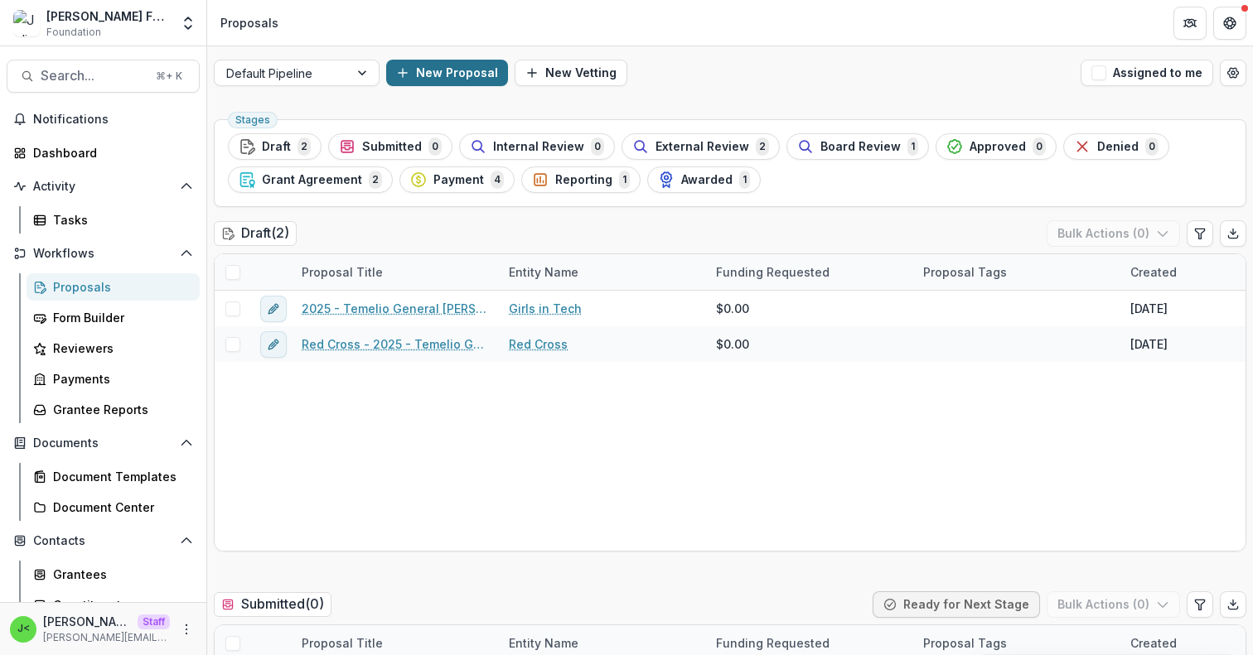
click at [443, 75] on button "New Proposal" at bounding box center [447, 73] width 122 height 27
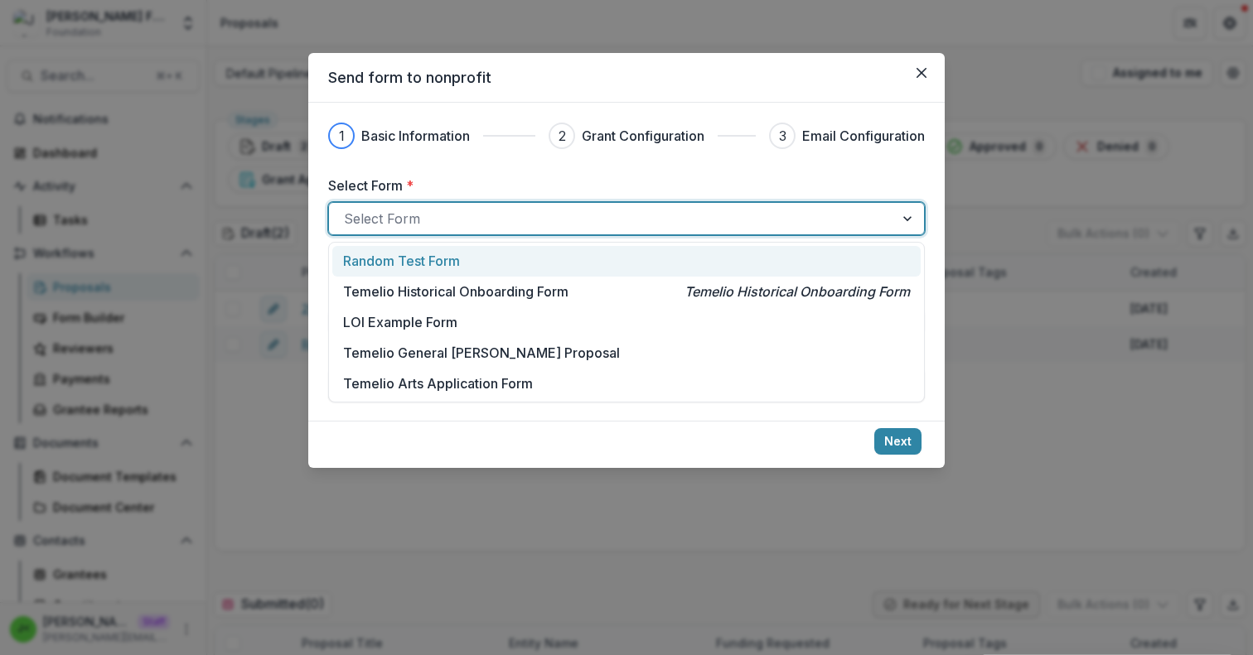
click at [447, 215] on div at bounding box center [611, 218] width 535 height 23
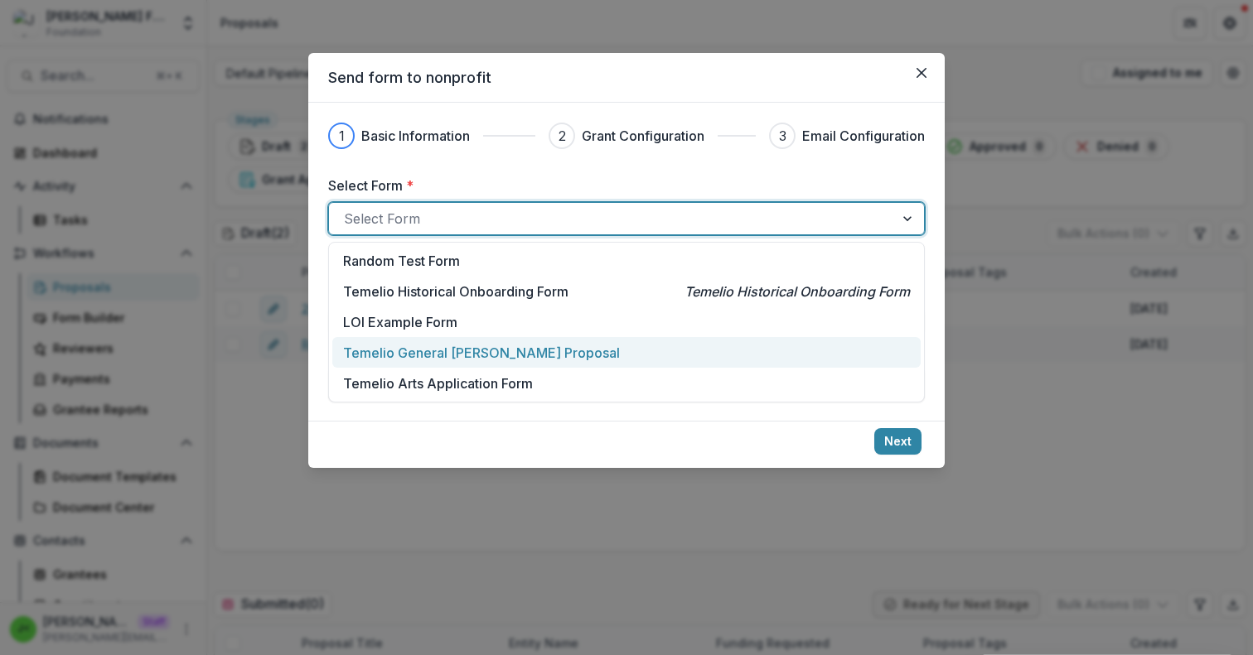
click at [452, 347] on p "Temelio General Grant Proposal" at bounding box center [481, 353] width 277 height 20
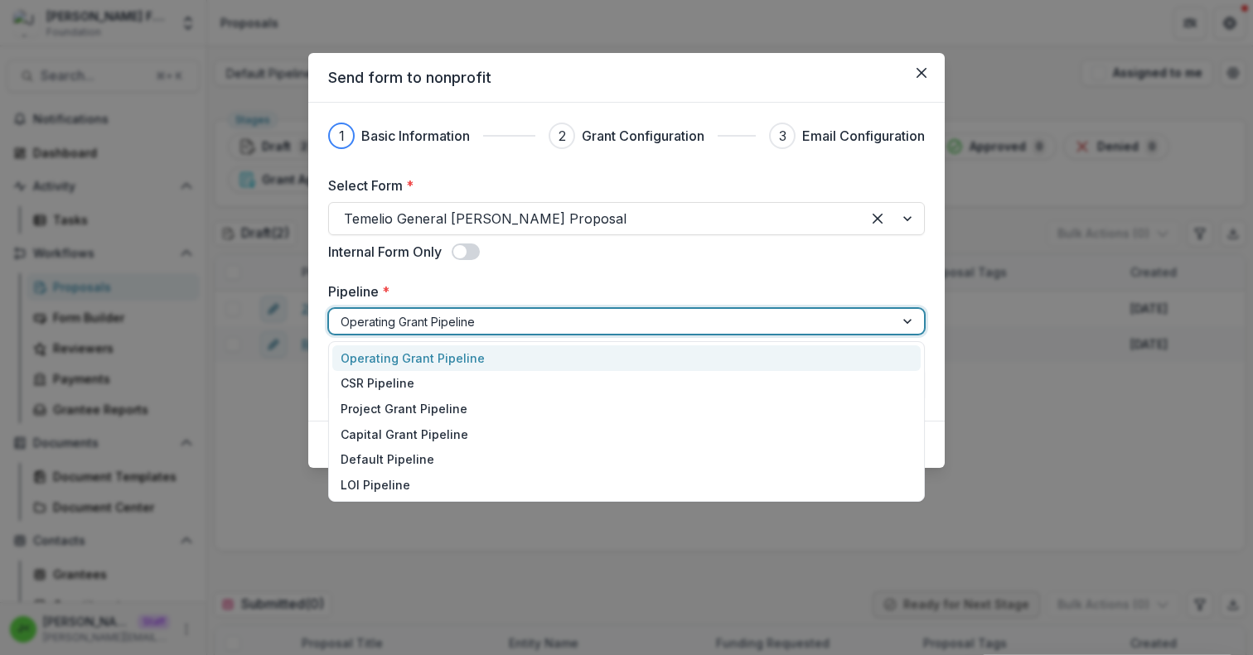
click at [458, 326] on div at bounding box center [612, 322] width 542 height 21
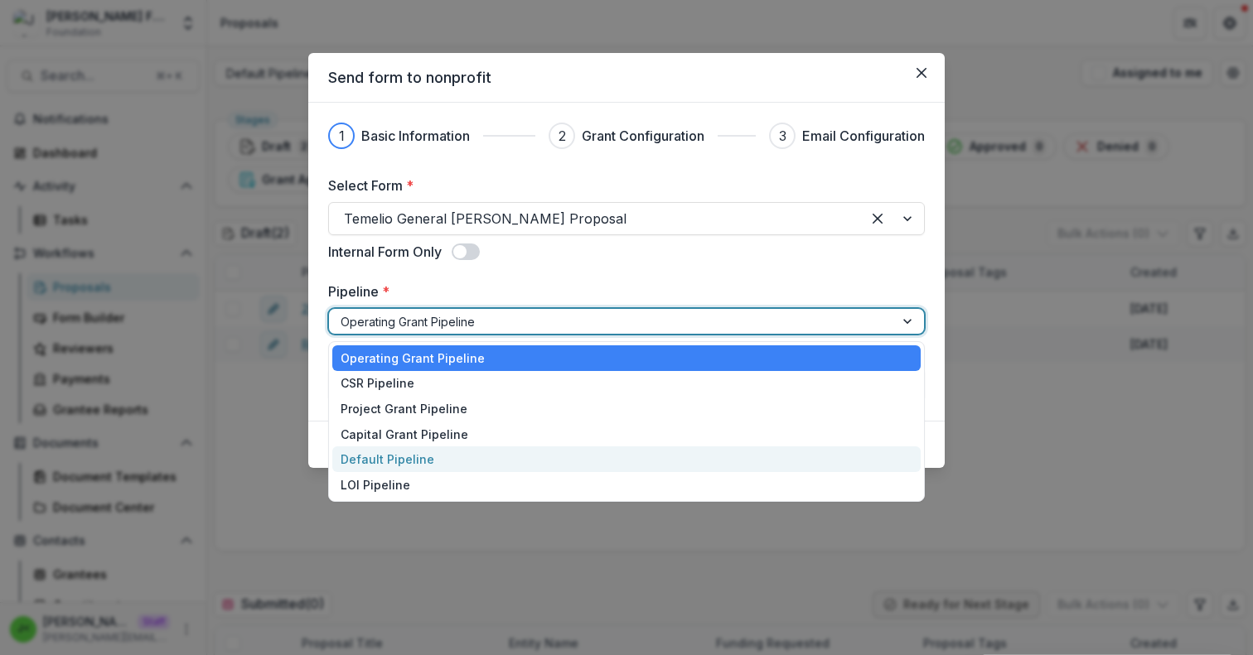
click at [447, 457] on div "Default Pipeline" at bounding box center [626, 460] width 588 height 26
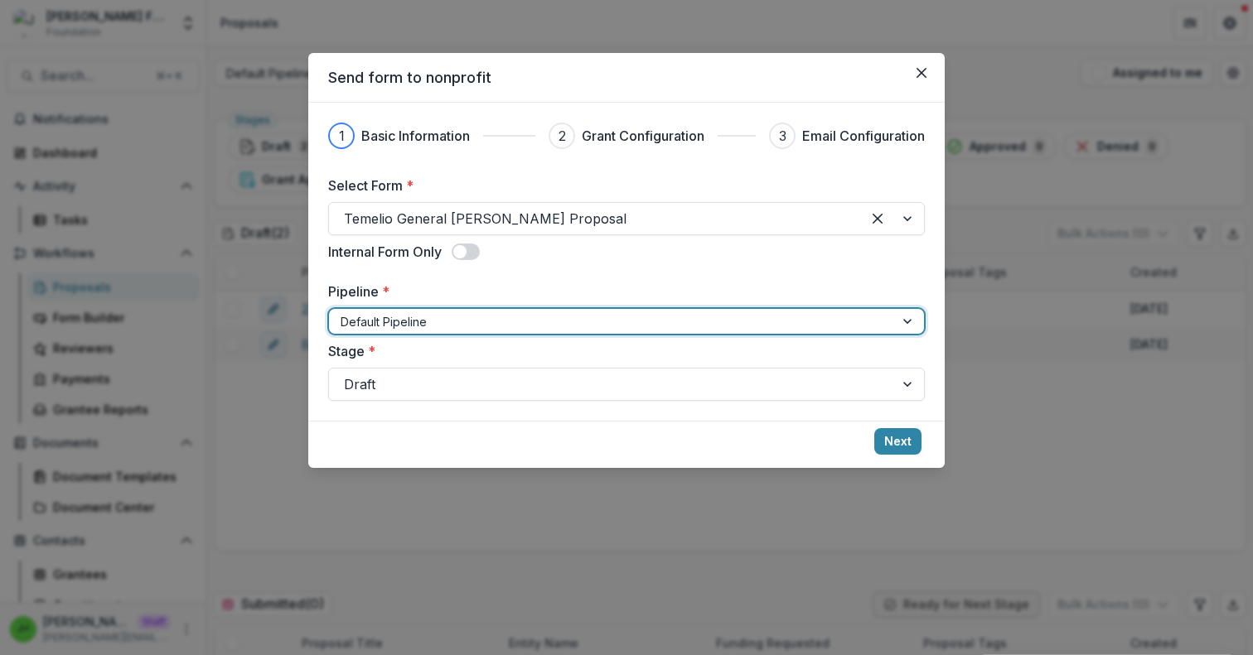
click at [901, 456] on footer "Next" at bounding box center [626, 444] width 636 height 47
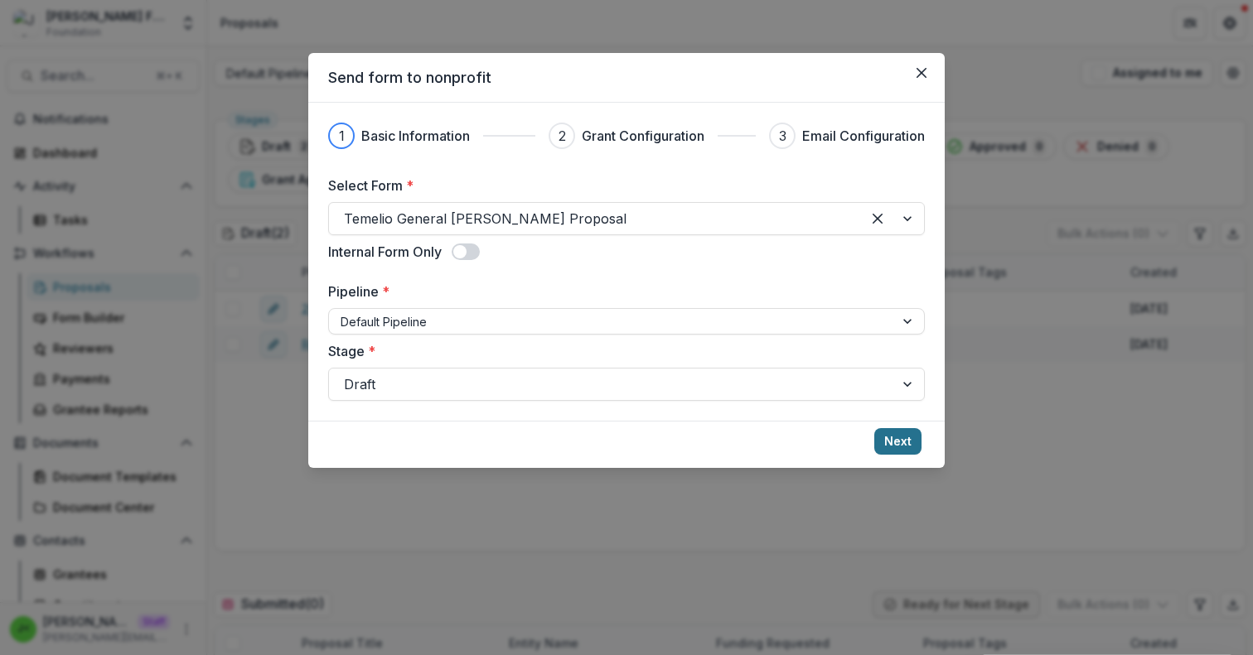
click at [902, 442] on button "Next" at bounding box center [897, 441] width 47 height 27
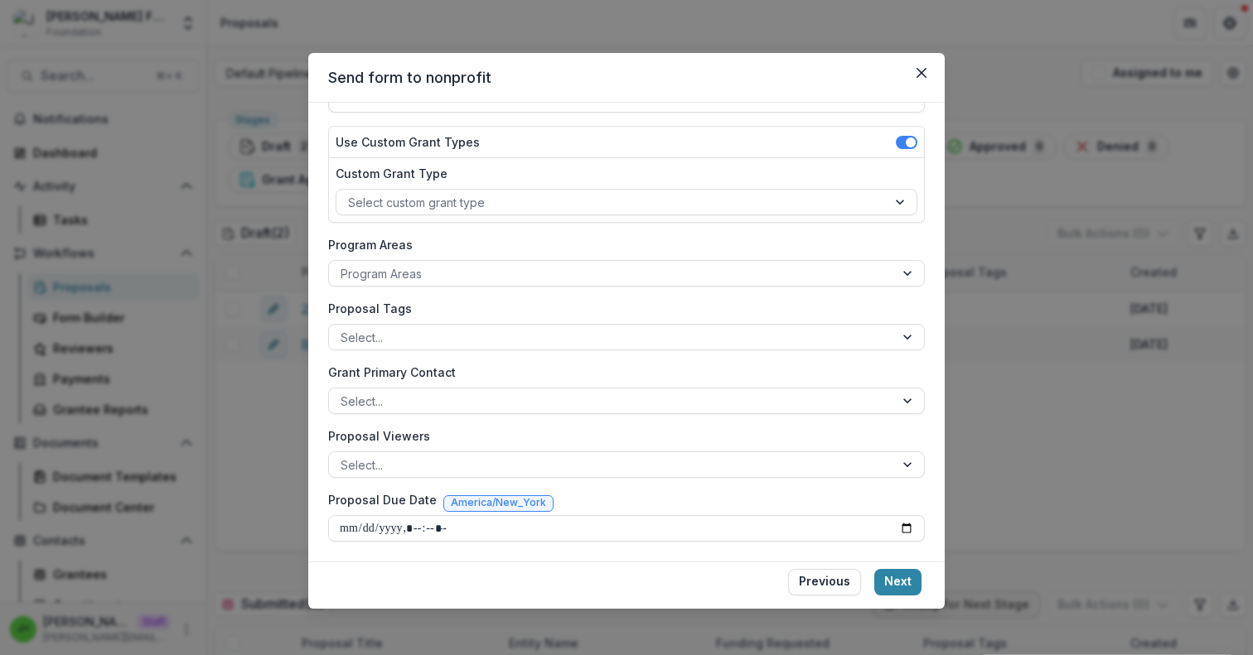
scroll to position [177, 0]
type input "**********"
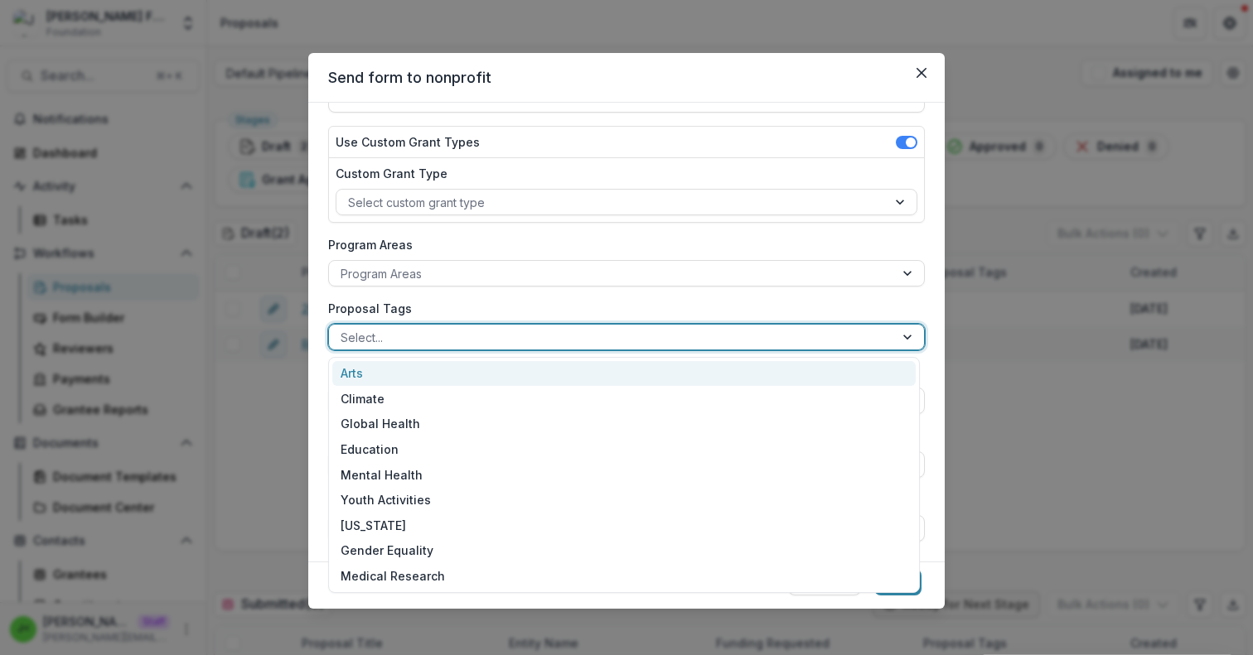
click at [469, 324] on div "Select..." at bounding box center [626, 337] width 597 height 27
click at [452, 371] on div "Arts" at bounding box center [623, 374] width 583 height 26
click at [467, 340] on div at bounding box center [627, 337] width 457 height 21
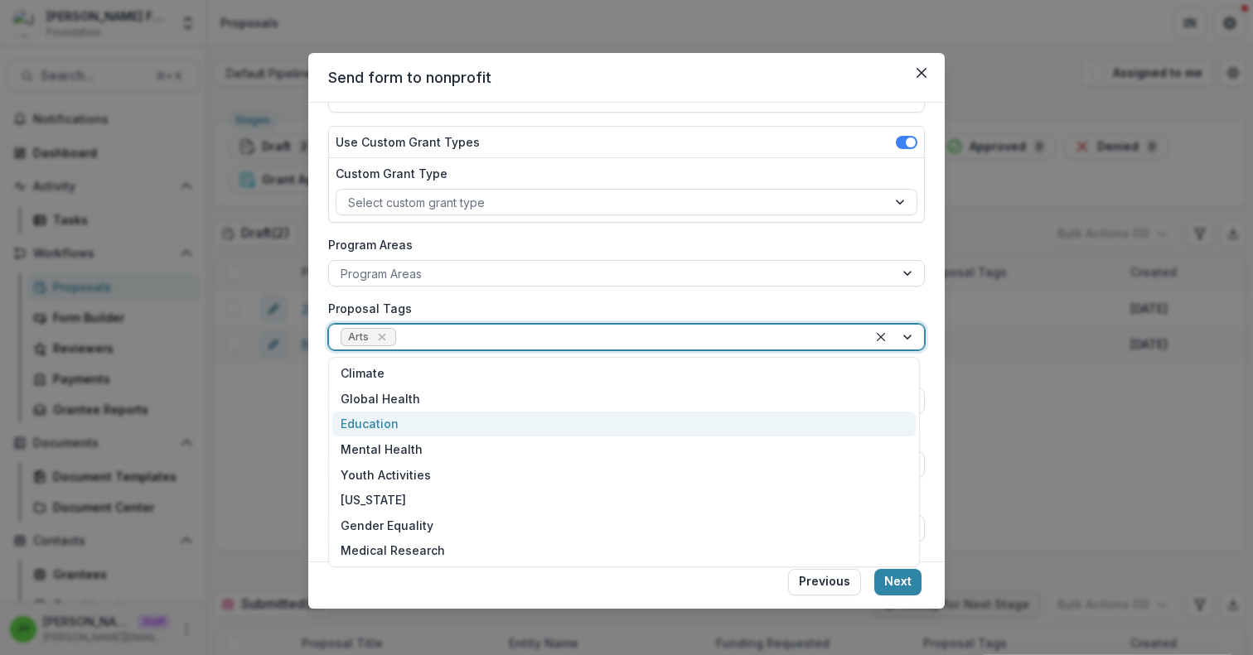
click at [438, 415] on div "Education" at bounding box center [623, 425] width 583 height 26
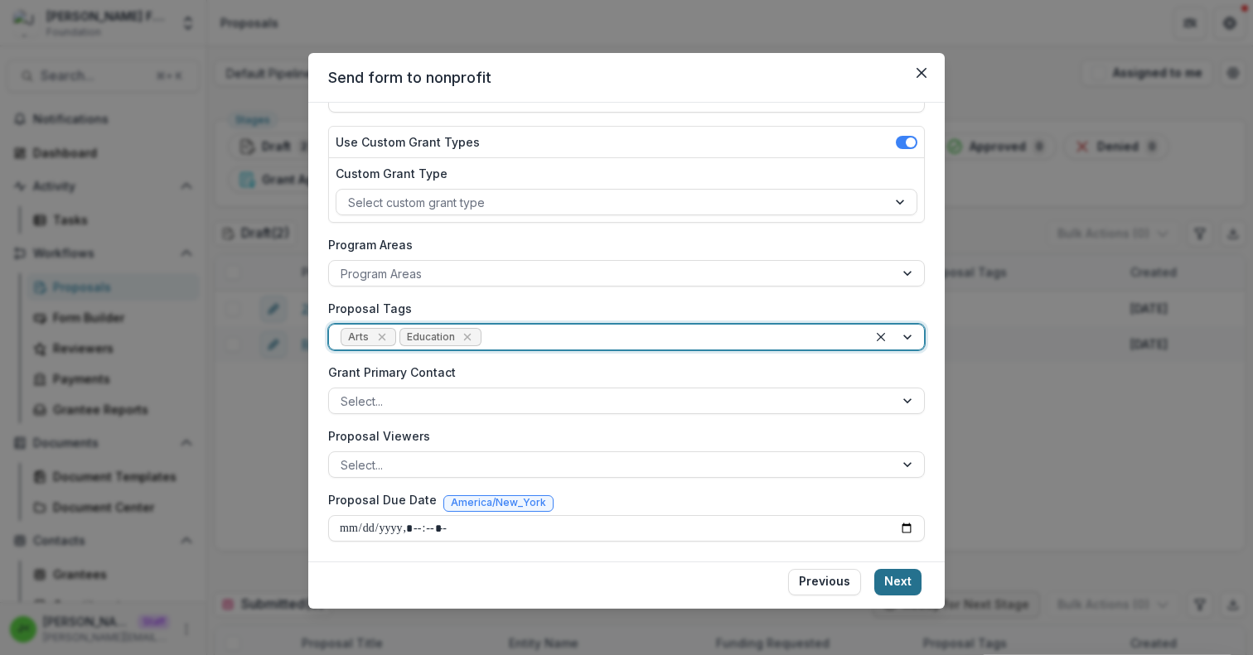
click at [892, 581] on button "Next" at bounding box center [897, 582] width 47 height 27
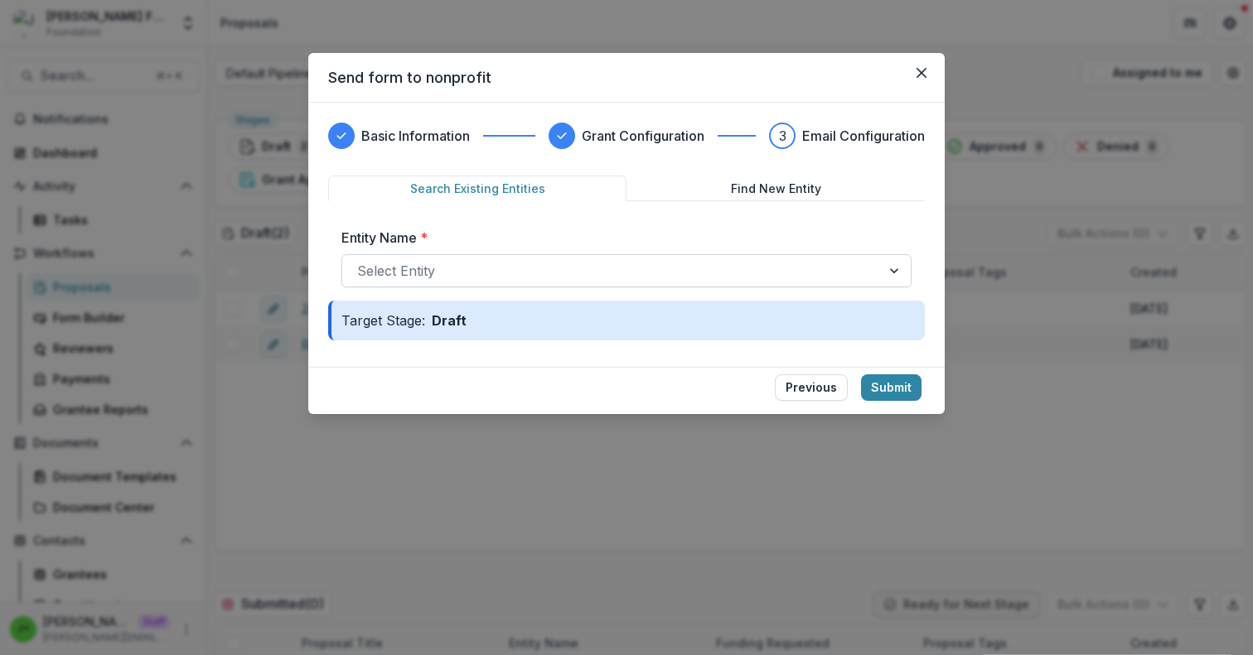
click at [544, 268] on div at bounding box center [611, 270] width 509 height 23
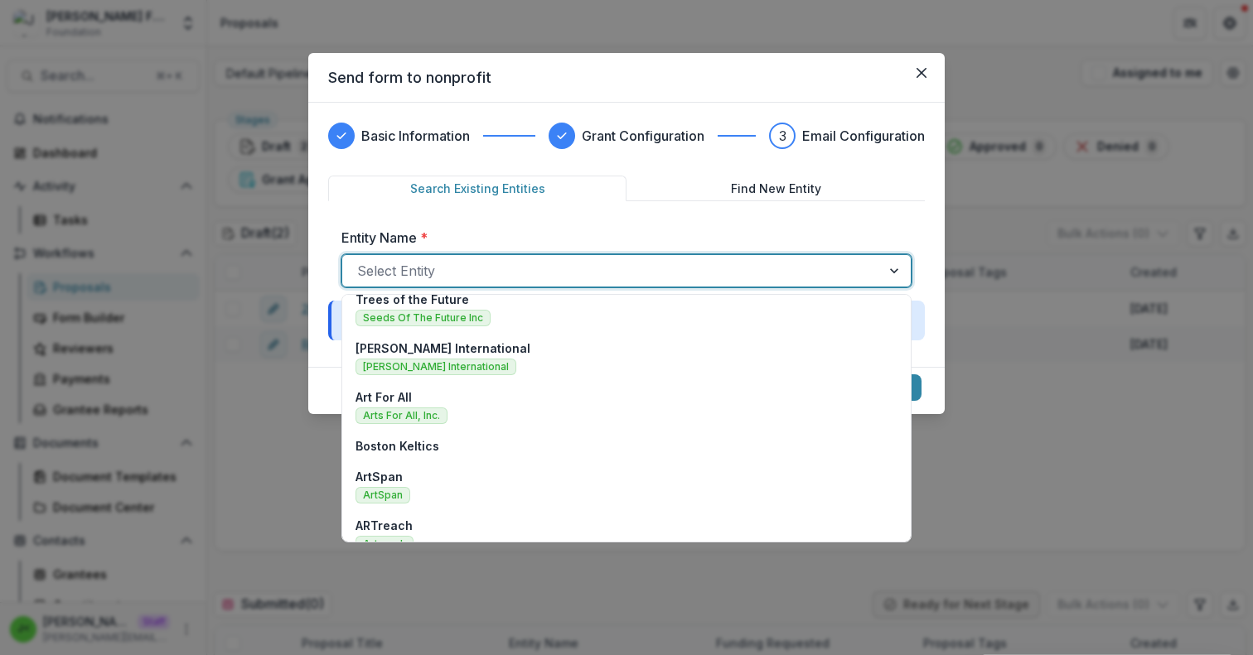
scroll to position [0, 0]
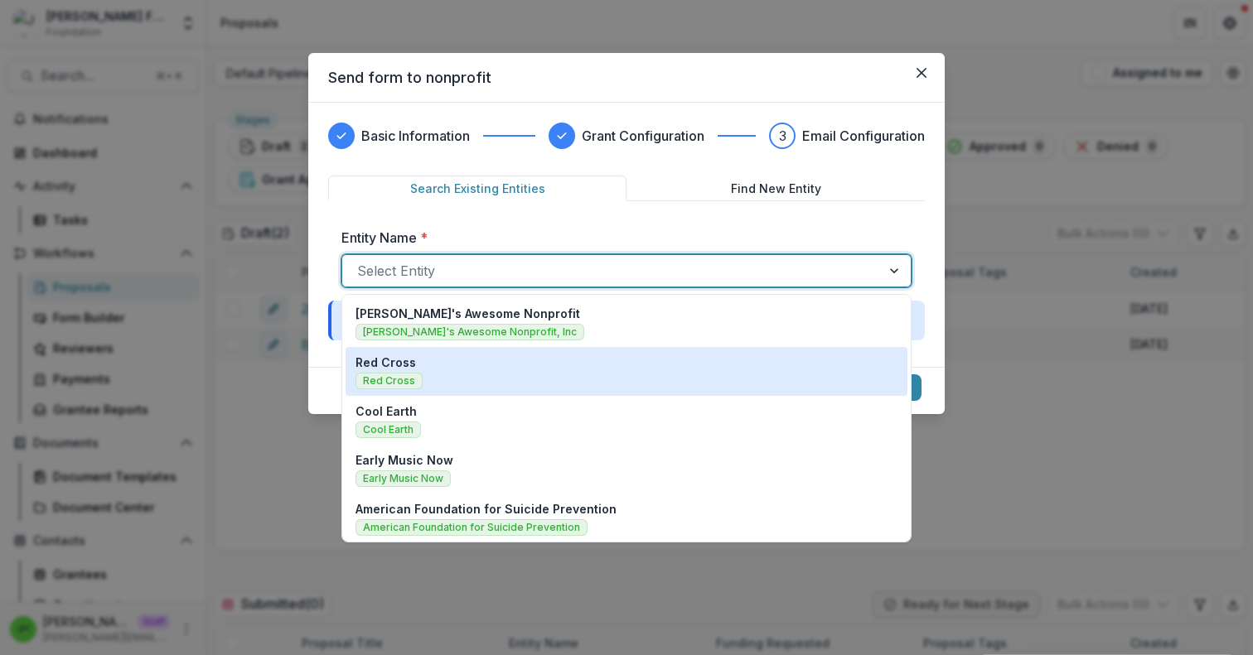
click at [470, 358] on div "Red Cross Red Cross" at bounding box center [626, 372] width 542 height 36
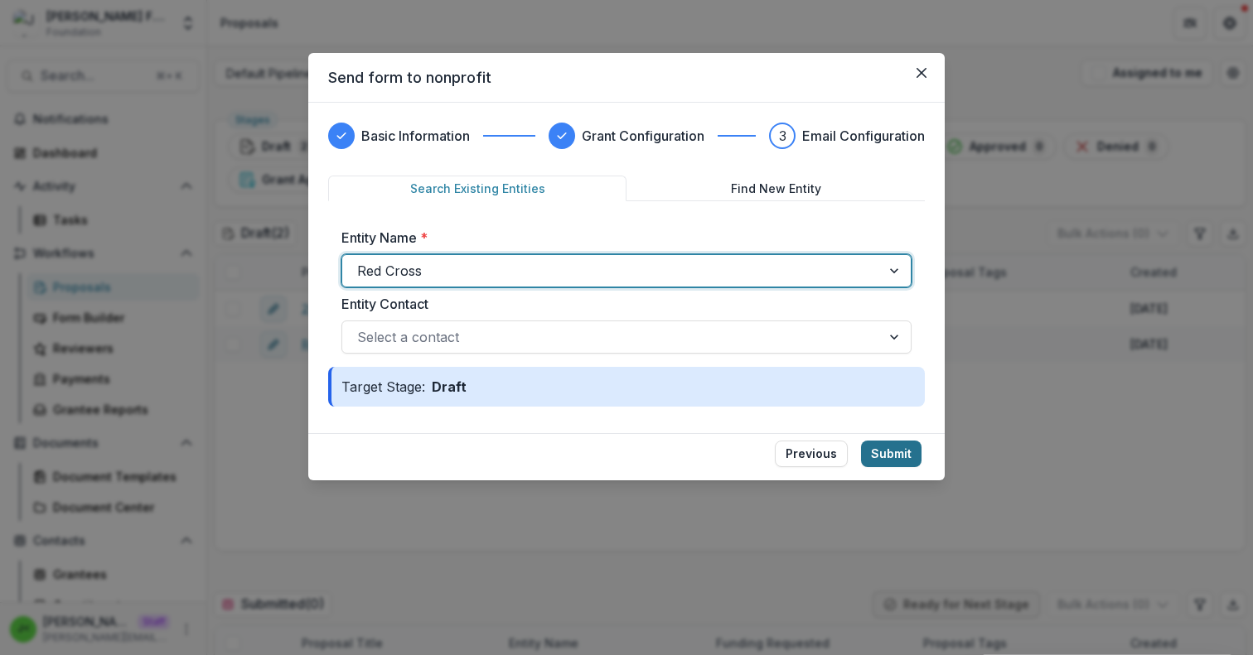
click at [900, 459] on button "Submit" at bounding box center [891, 454] width 60 height 27
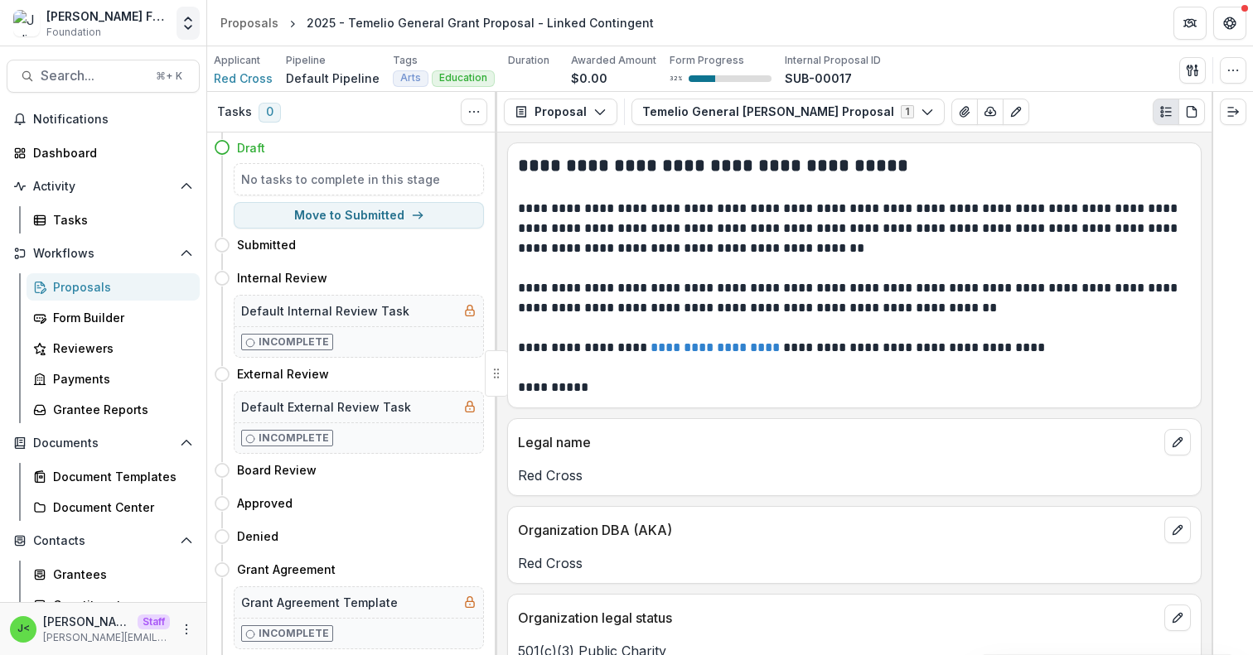
click at [190, 23] on icon "Open entity switcher" at bounding box center [188, 23] width 17 height 17
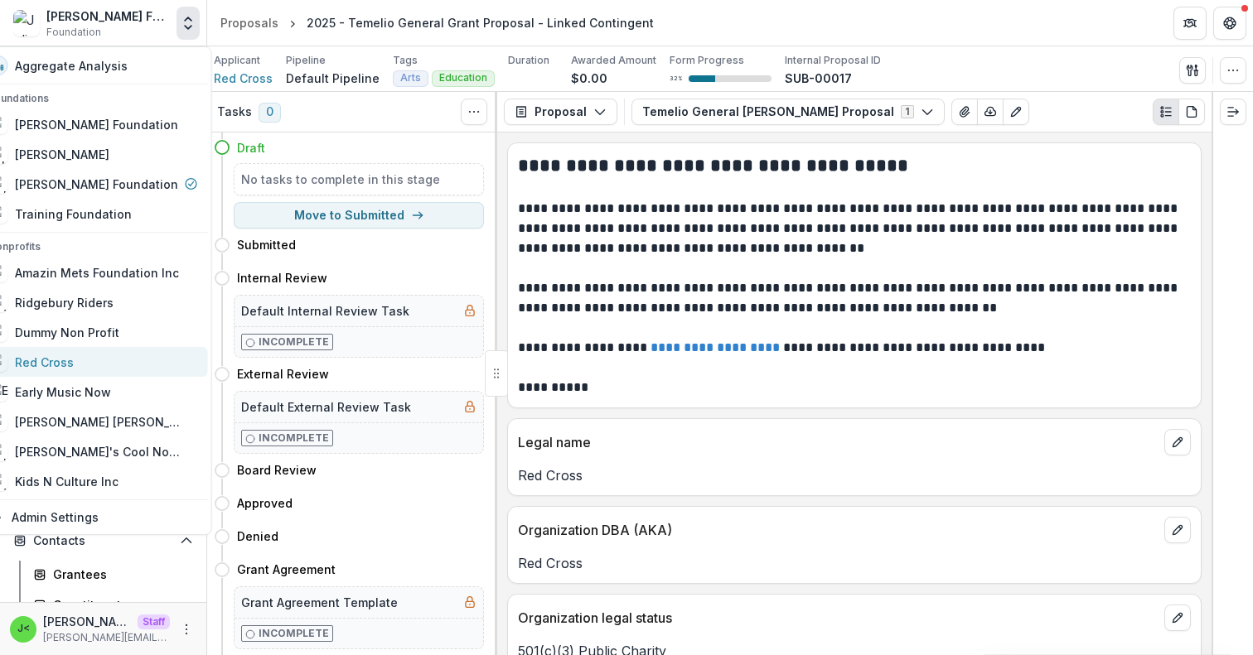
click at [107, 358] on div "Red Cross" at bounding box center [93, 362] width 210 height 20
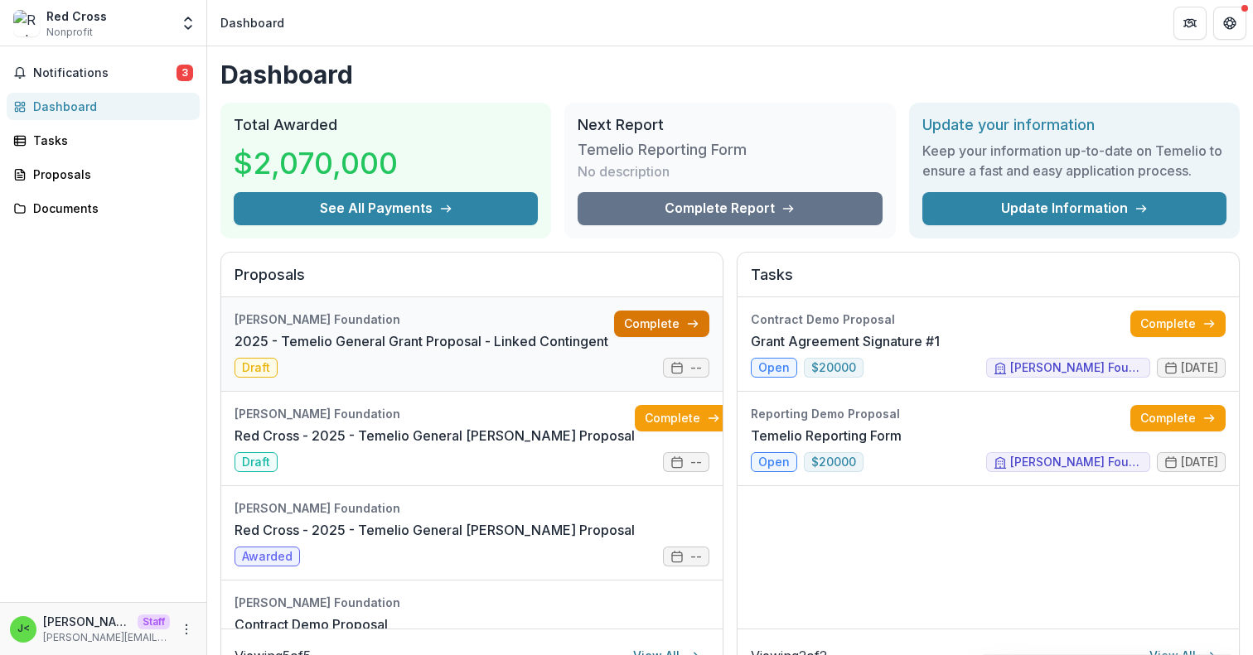
click at [650, 324] on link "Complete" at bounding box center [661, 324] width 95 height 27
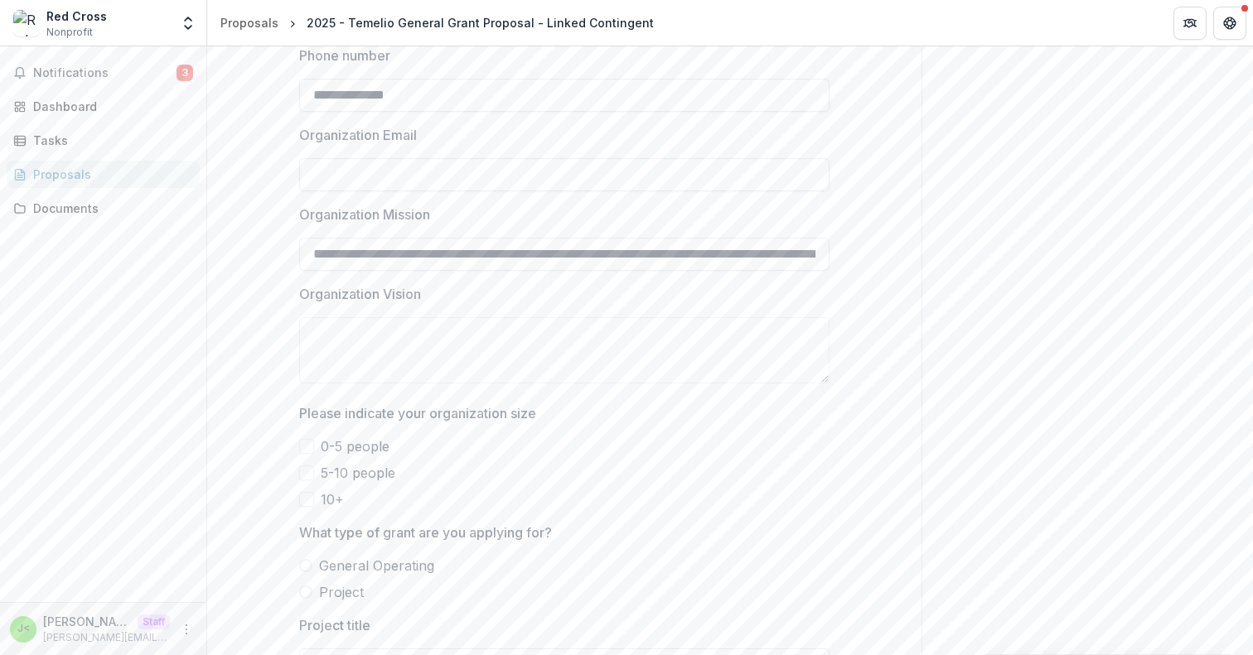
scroll to position [968, 0]
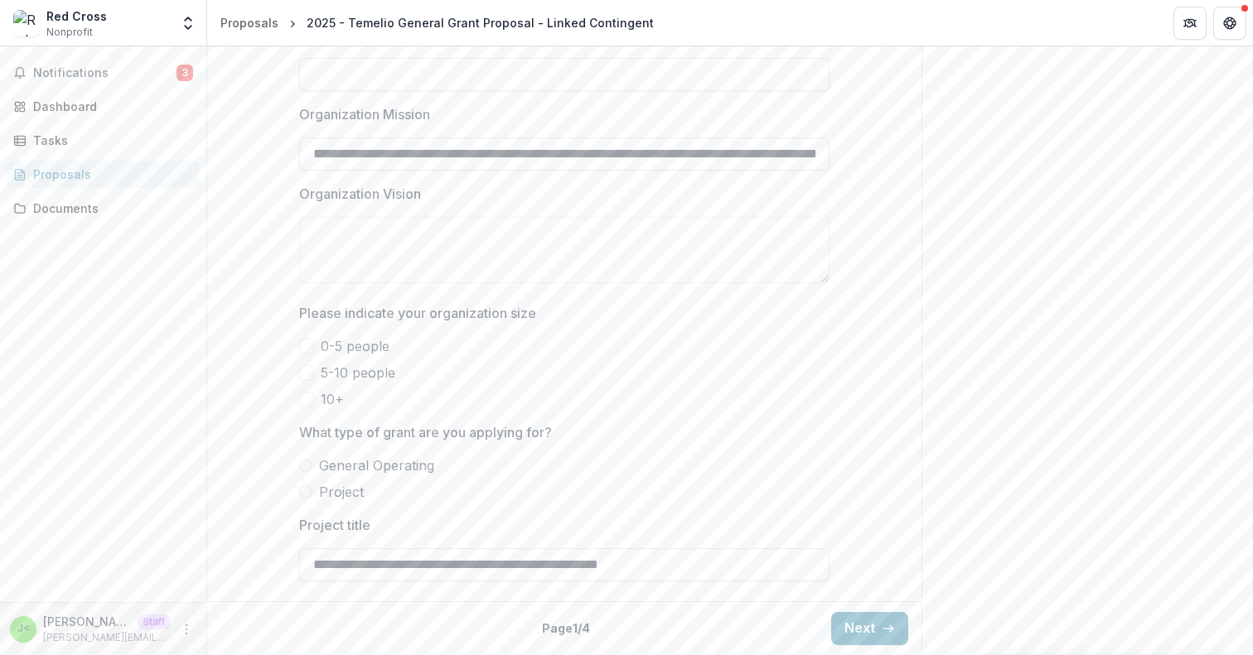
click at [359, 351] on span "0-5 people" at bounding box center [355, 346] width 69 height 20
click at [375, 468] on span "General Operating" at bounding box center [376, 466] width 115 height 20
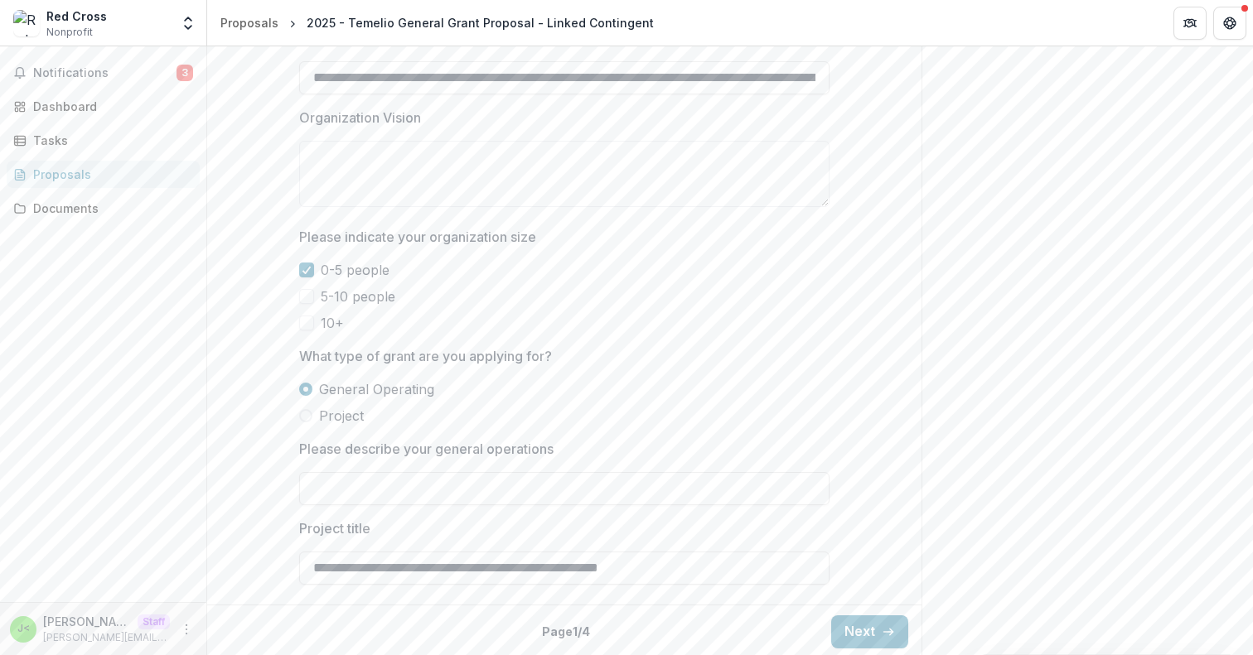
scroll to position [1047, 0]
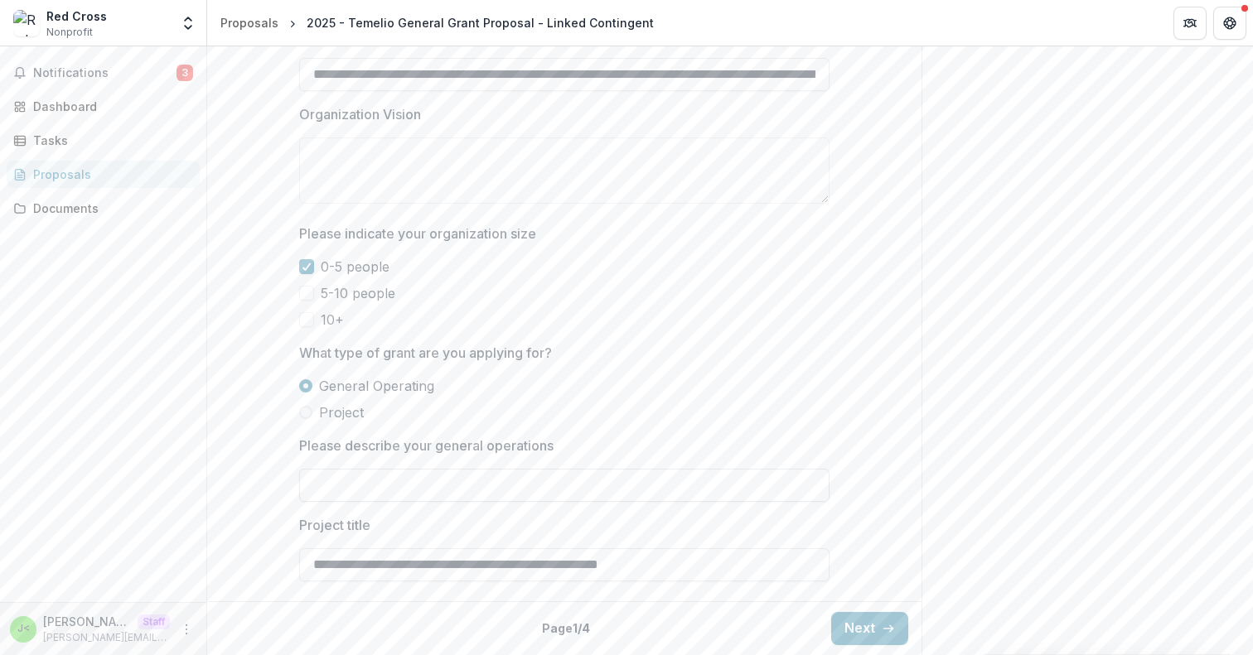
click at [433, 488] on input "Please describe your general operations" at bounding box center [564, 485] width 530 height 33
type input "**********"
click at [784, 372] on div at bounding box center [564, 373] width 530 height 7
click at [875, 630] on button "Next" at bounding box center [869, 628] width 77 height 33
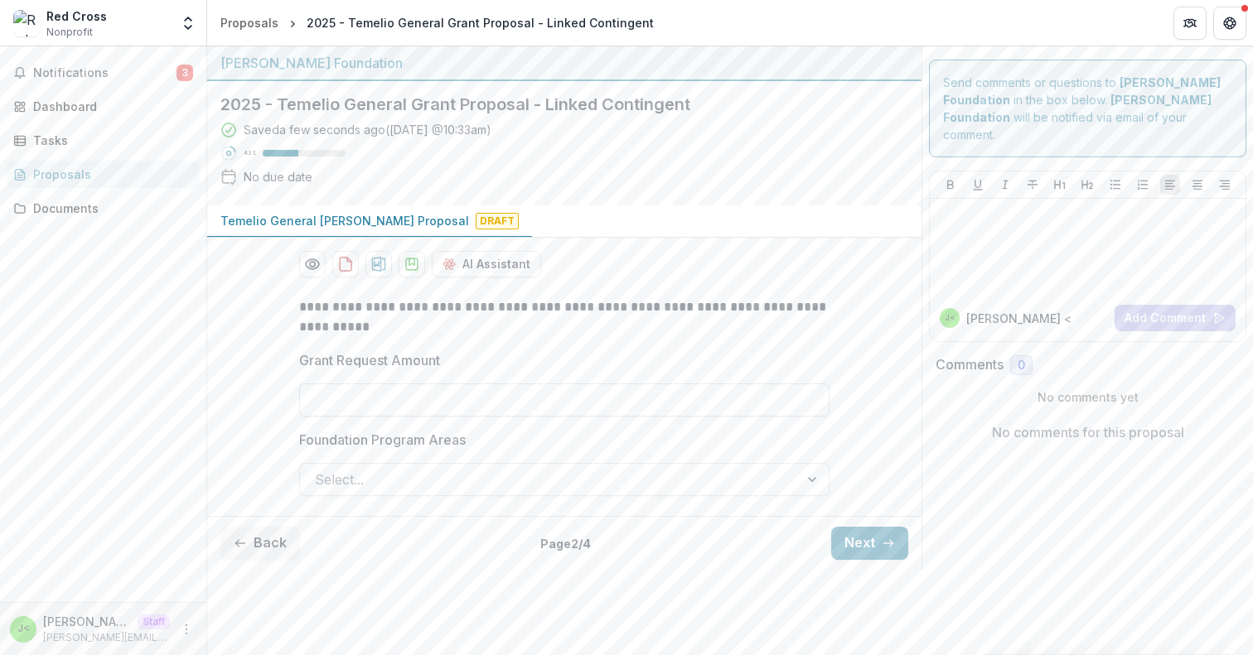
click at [592, 396] on input "Grant Request Amount" at bounding box center [564, 400] width 530 height 33
type input "*******"
click at [442, 476] on div at bounding box center [549, 479] width 469 height 23
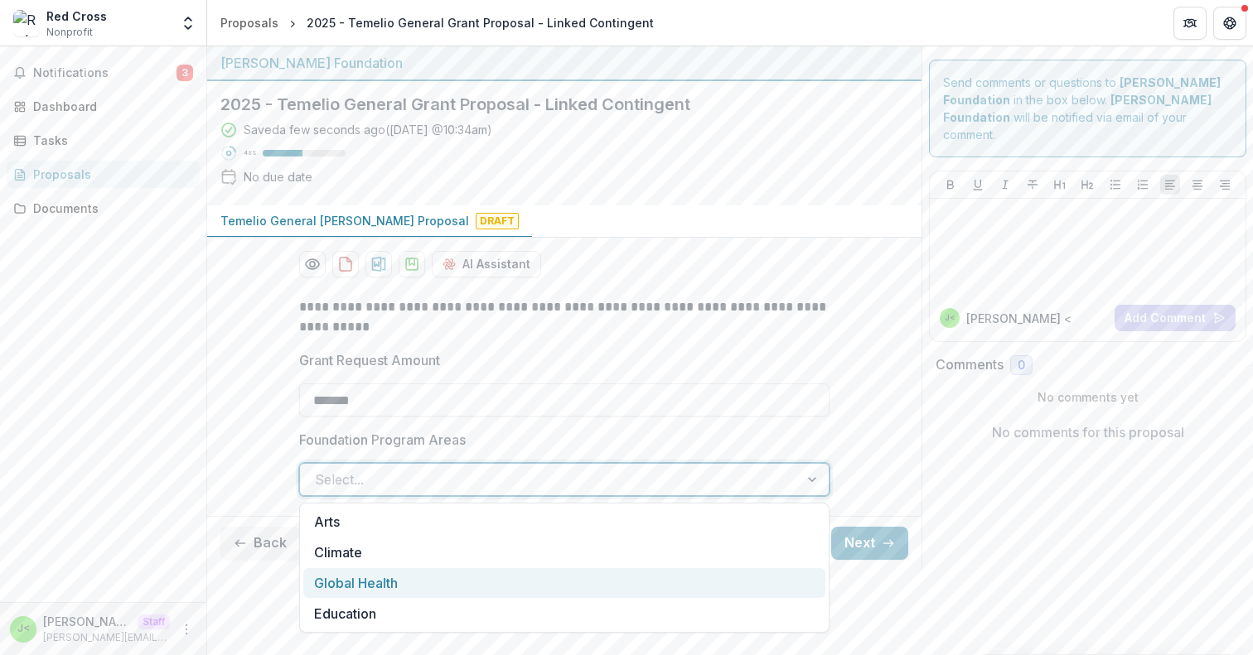
click at [428, 583] on div "Global Health" at bounding box center [564, 583] width 522 height 31
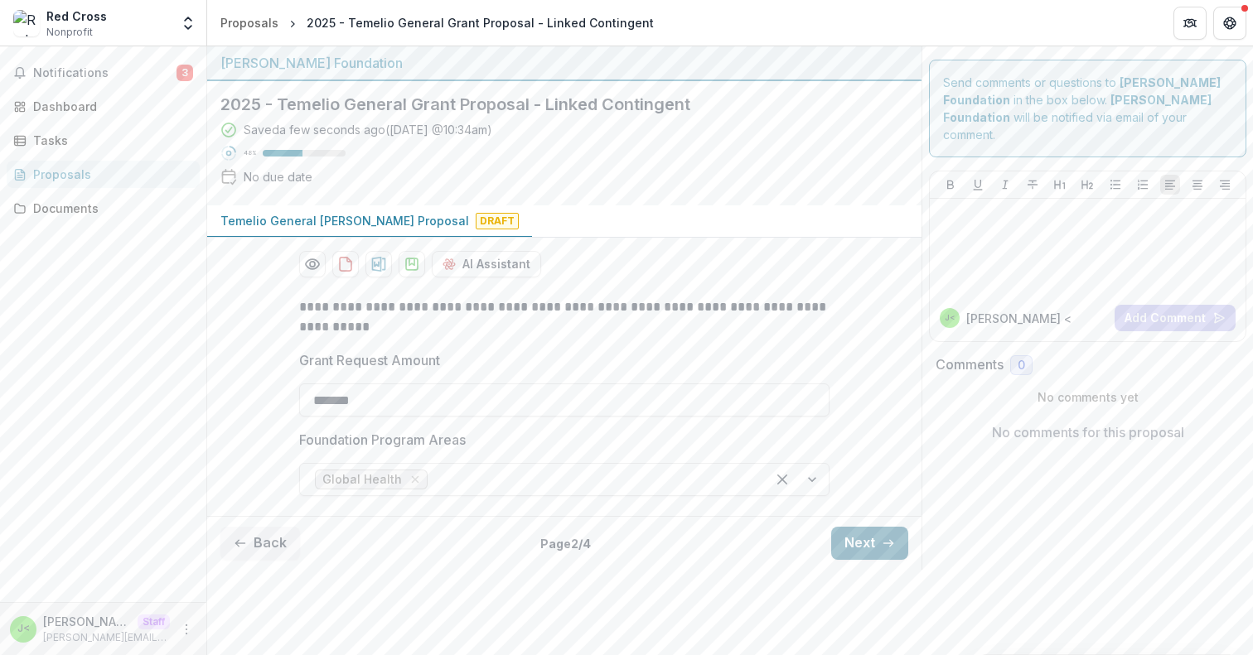
click at [860, 544] on button "Next" at bounding box center [869, 543] width 77 height 33
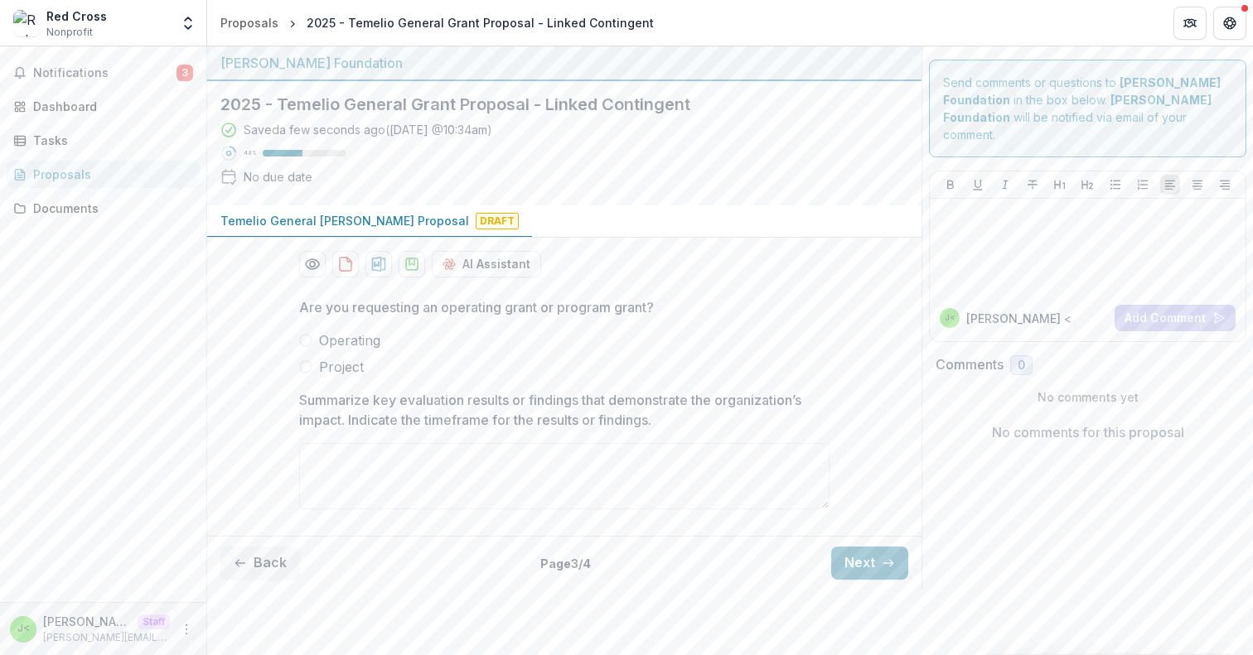
click at [358, 341] on span "Operating" at bounding box center [349, 341] width 61 height 20
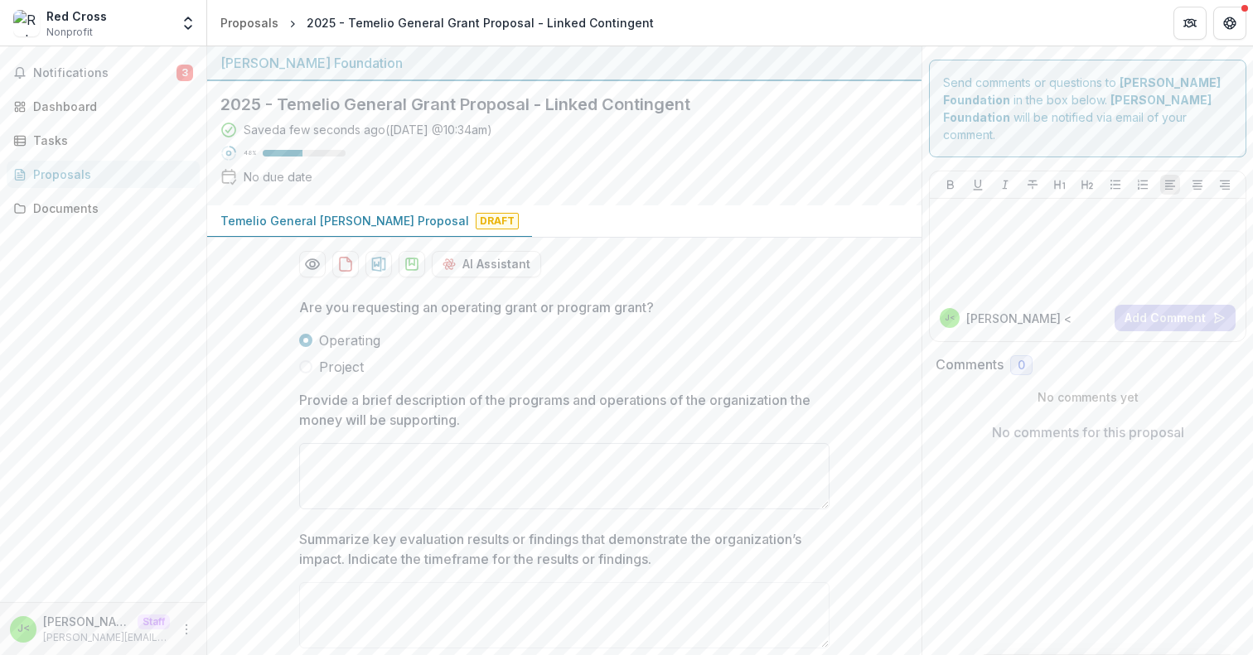
scroll to position [74, 0]
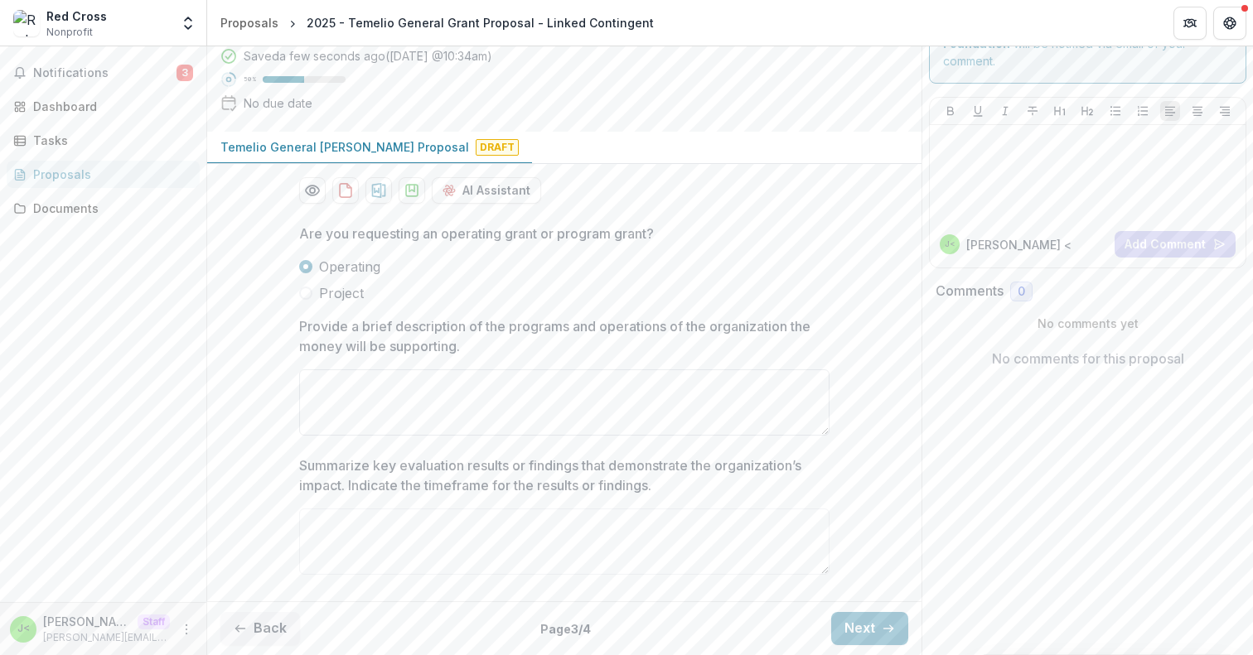
click at [507, 399] on textarea "Provide a brief description of the programs and operations of the organization …" at bounding box center [564, 403] width 530 height 66
type textarea "**********"
click at [446, 519] on textarea "Summarize key evaluation results or findings that demonstrate the organization’…" at bounding box center [564, 542] width 530 height 66
type textarea "*"
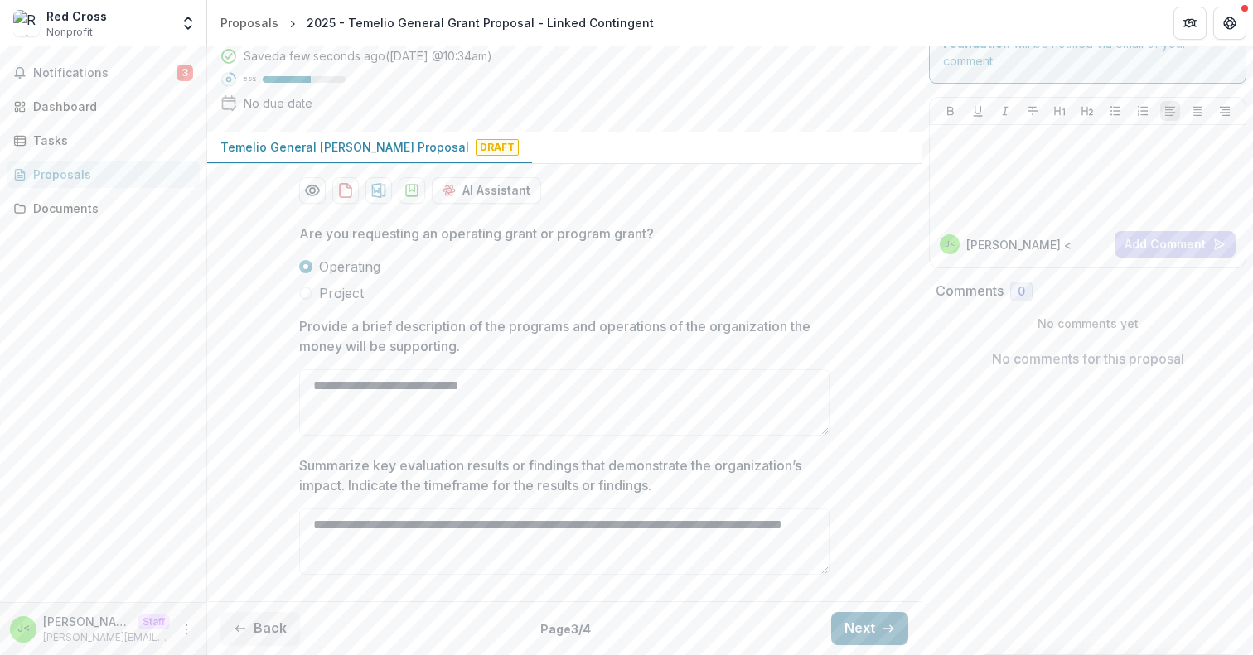
type textarea "**********"
click at [859, 624] on button "Next" at bounding box center [869, 628] width 77 height 33
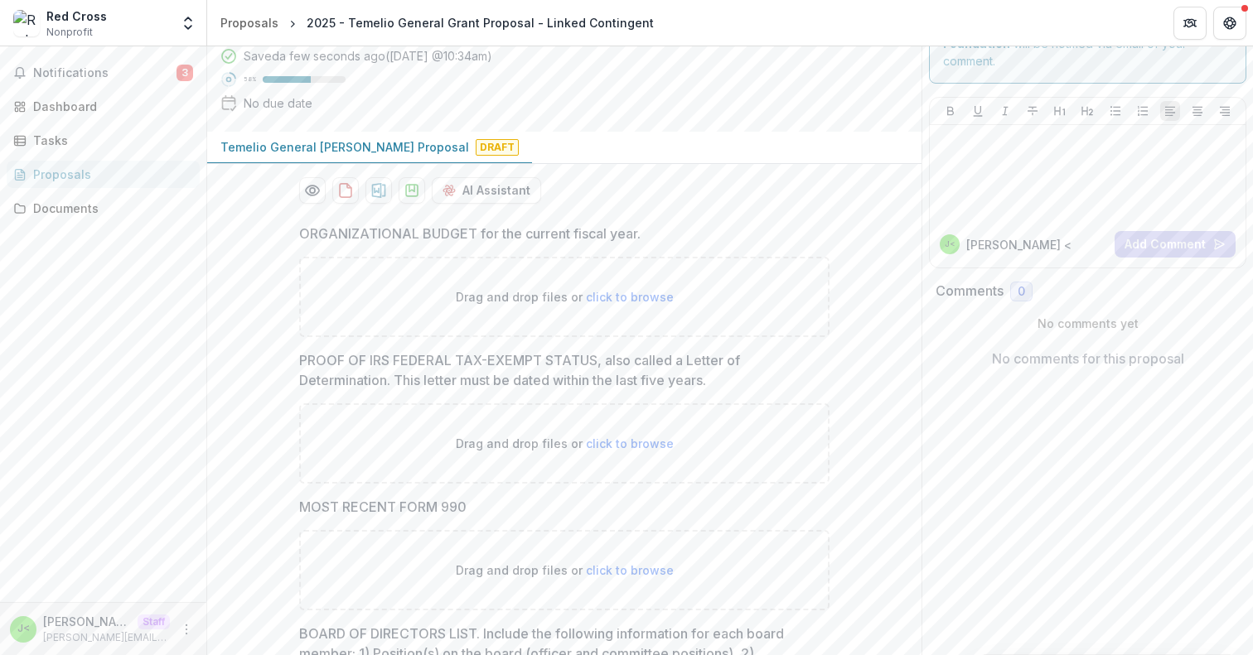
scroll to position [670, 0]
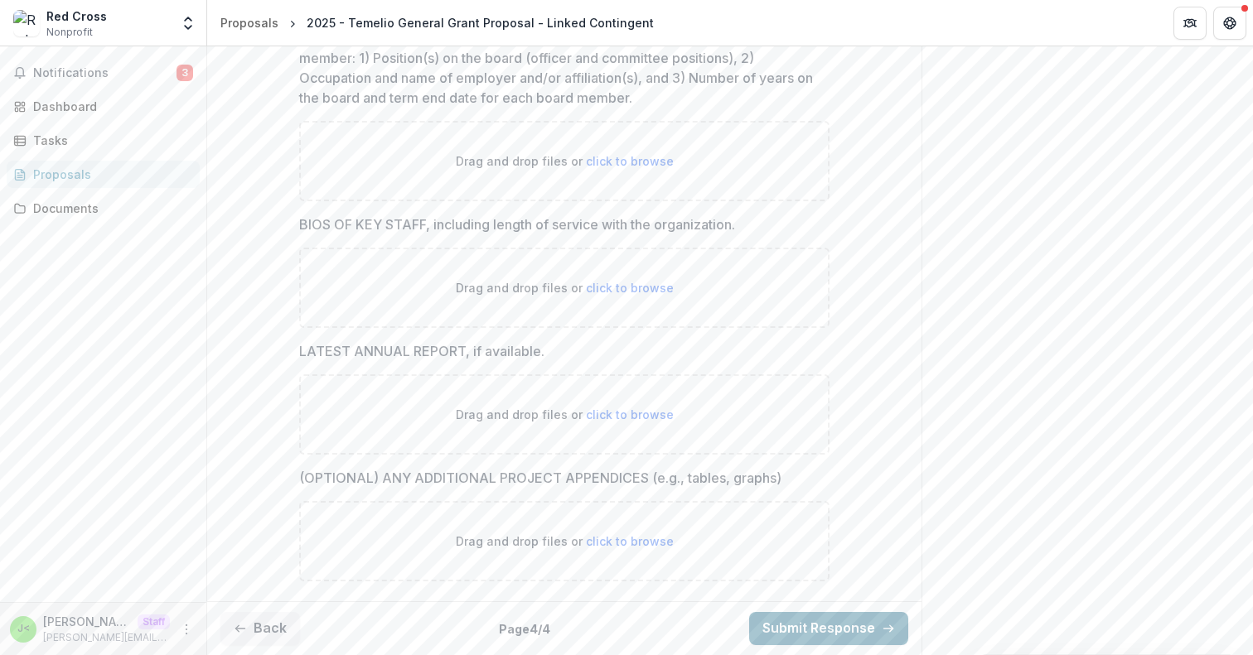
click at [806, 635] on button "Submit Response" at bounding box center [828, 628] width 159 height 33
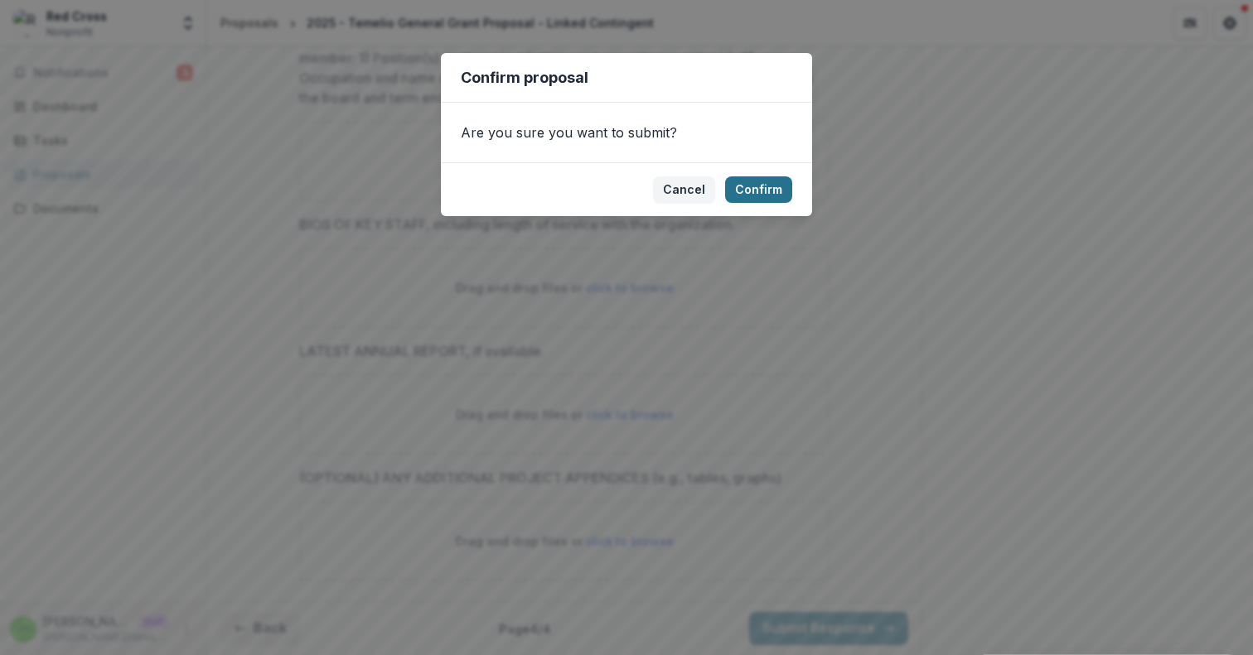
click at [772, 186] on button "Confirm" at bounding box center [758, 189] width 67 height 27
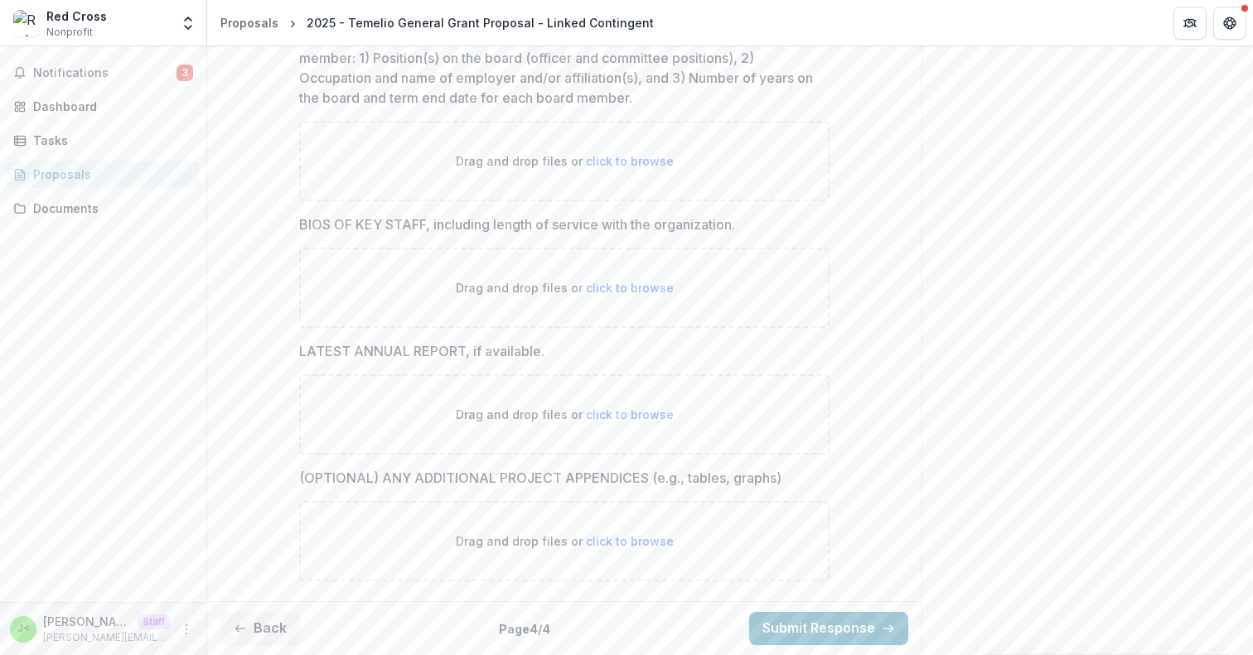
scroll to position [723, 0]
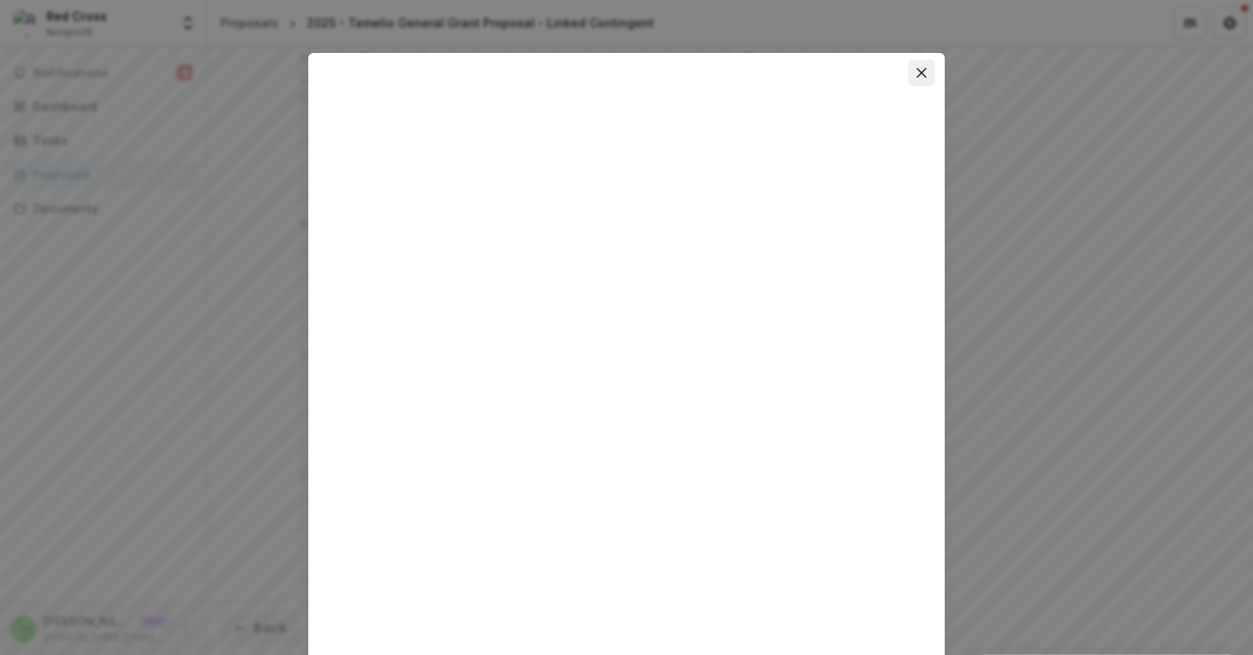
click at [921, 68] on icon "Close" at bounding box center [921, 73] width 10 height 10
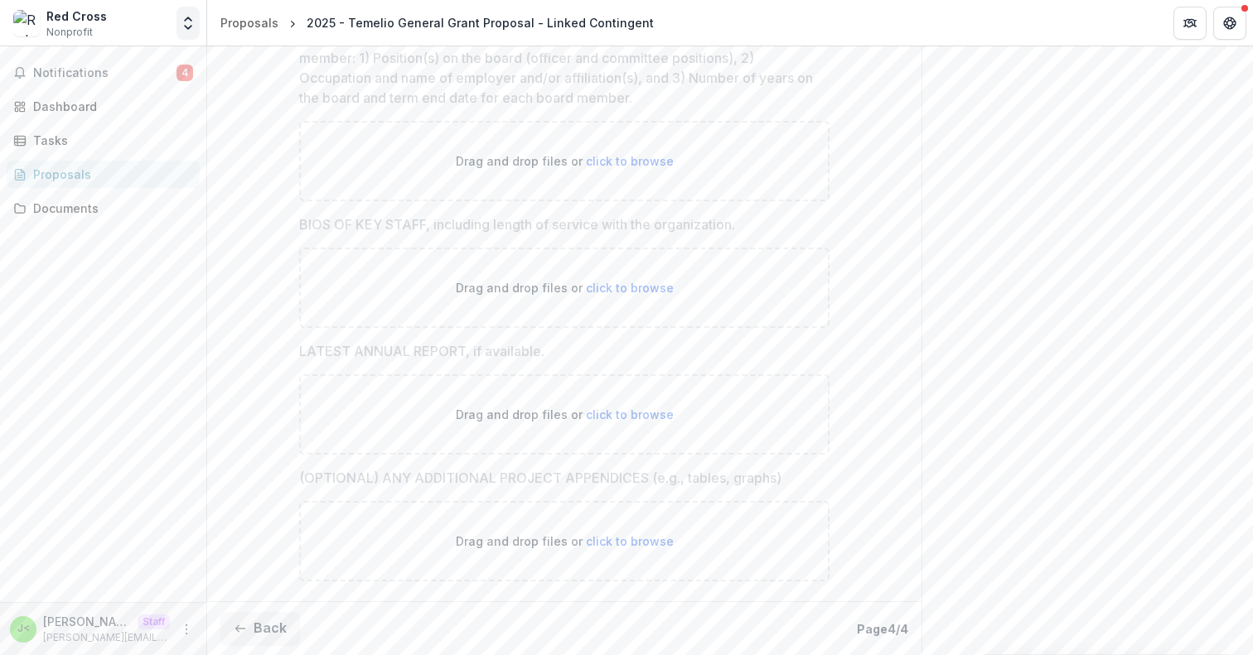
click at [190, 21] on icon "Open entity switcher" at bounding box center [188, 23] width 17 height 17
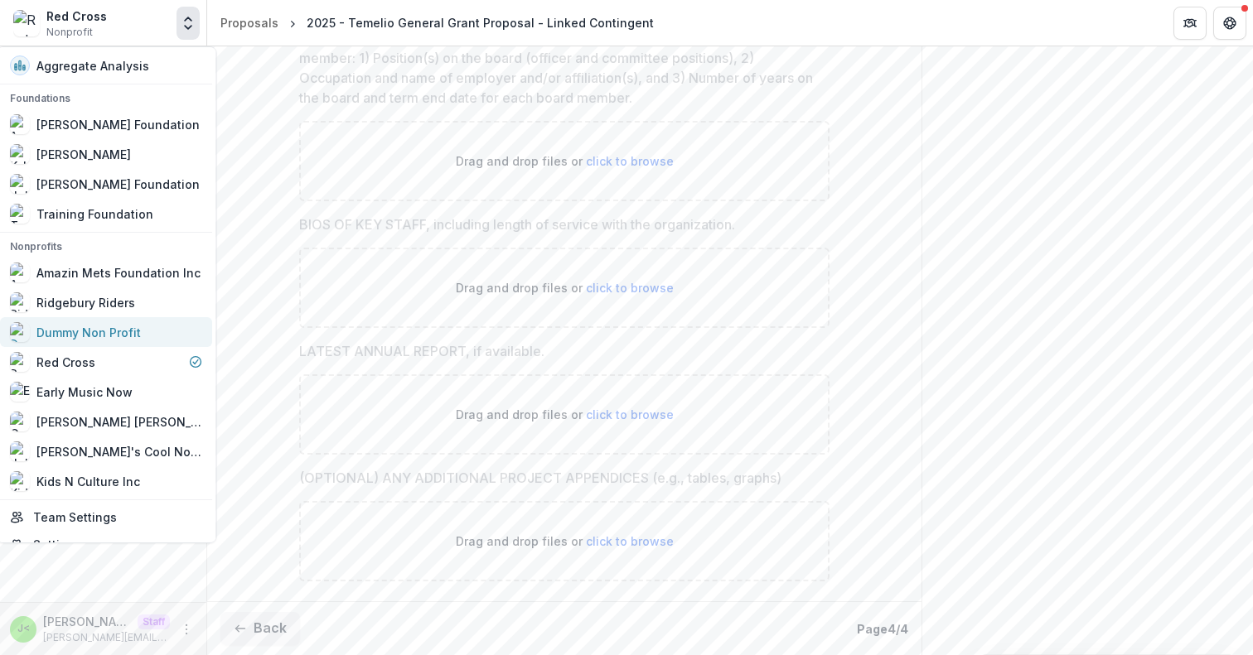
click at [119, 334] on div "Dummy Non Profit" at bounding box center [89, 332] width 104 height 17
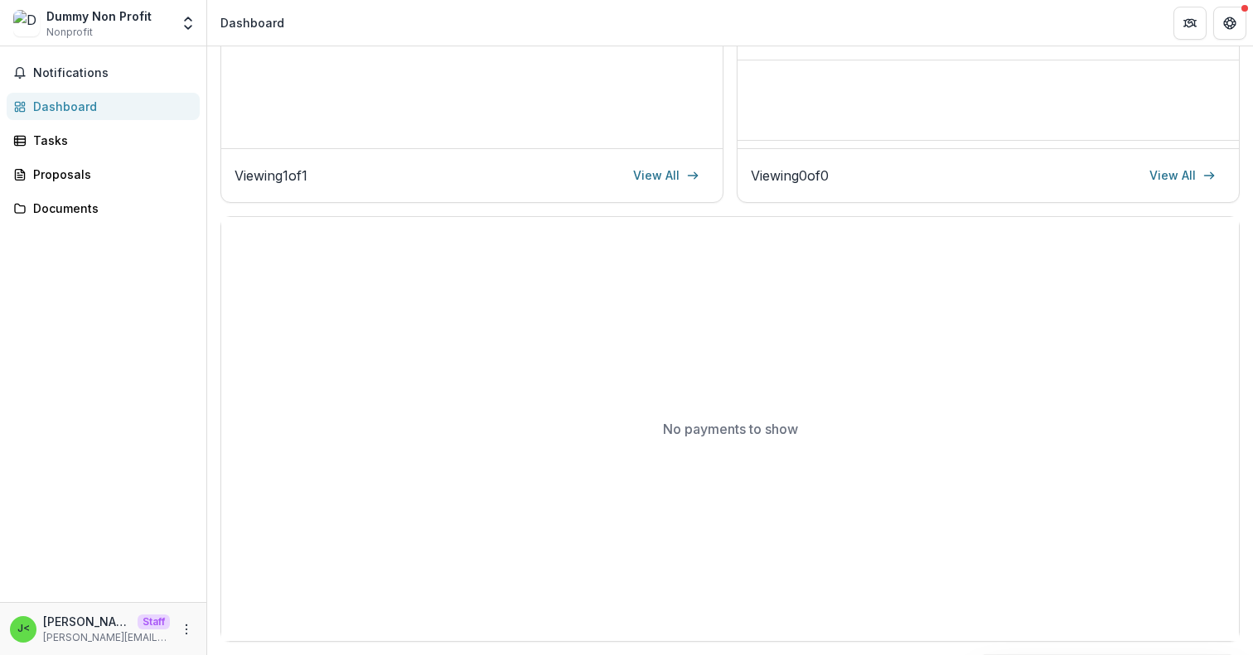
scroll to position [398, 0]
click at [186, 17] on polyline "Open entity switcher" at bounding box center [188, 18] width 7 height 3
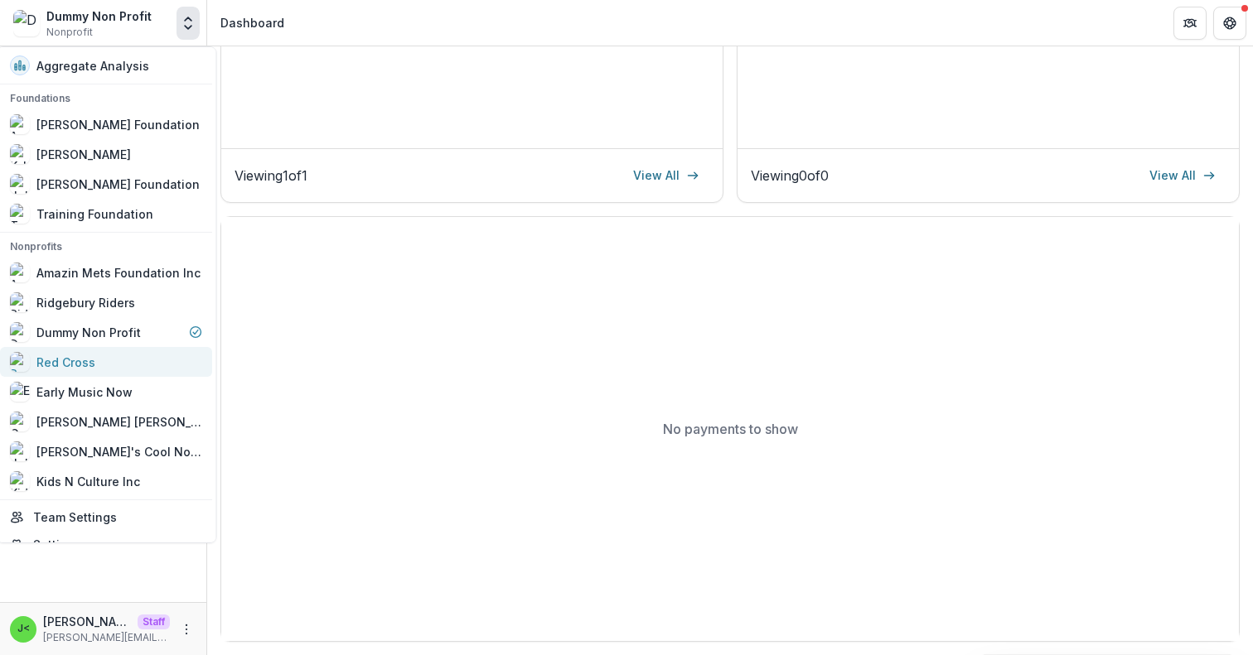
click at [104, 355] on div "Red Cross" at bounding box center [107, 362] width 192 height 20
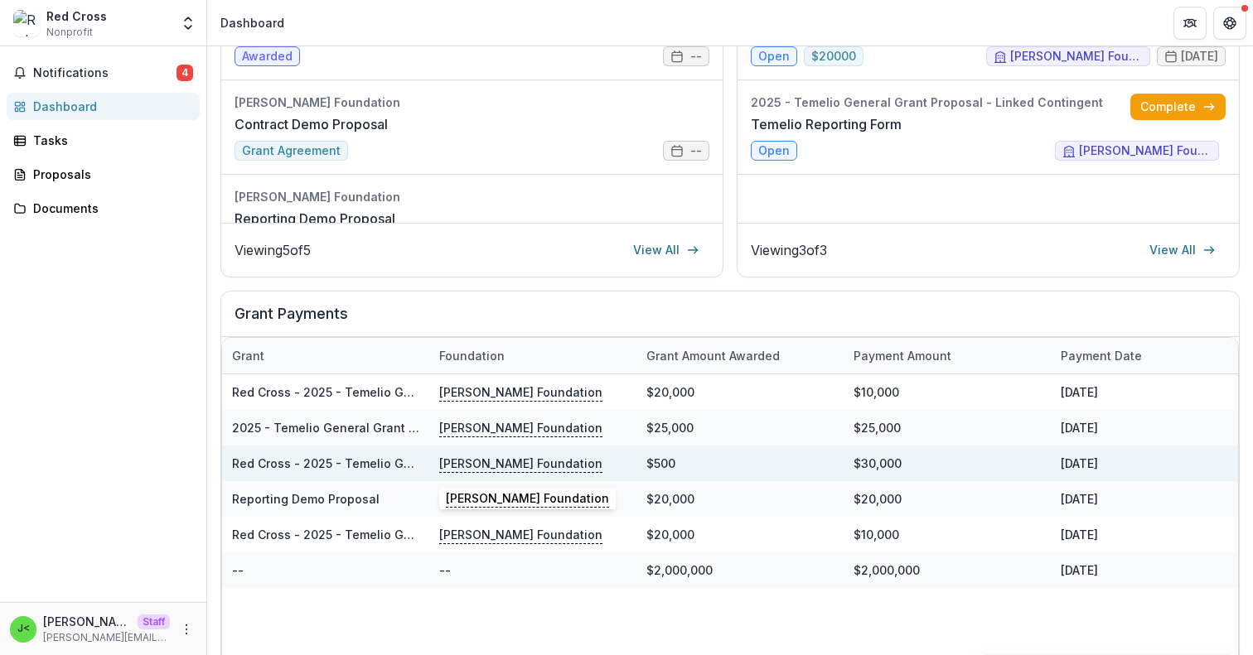
scroll to position [0, 2]
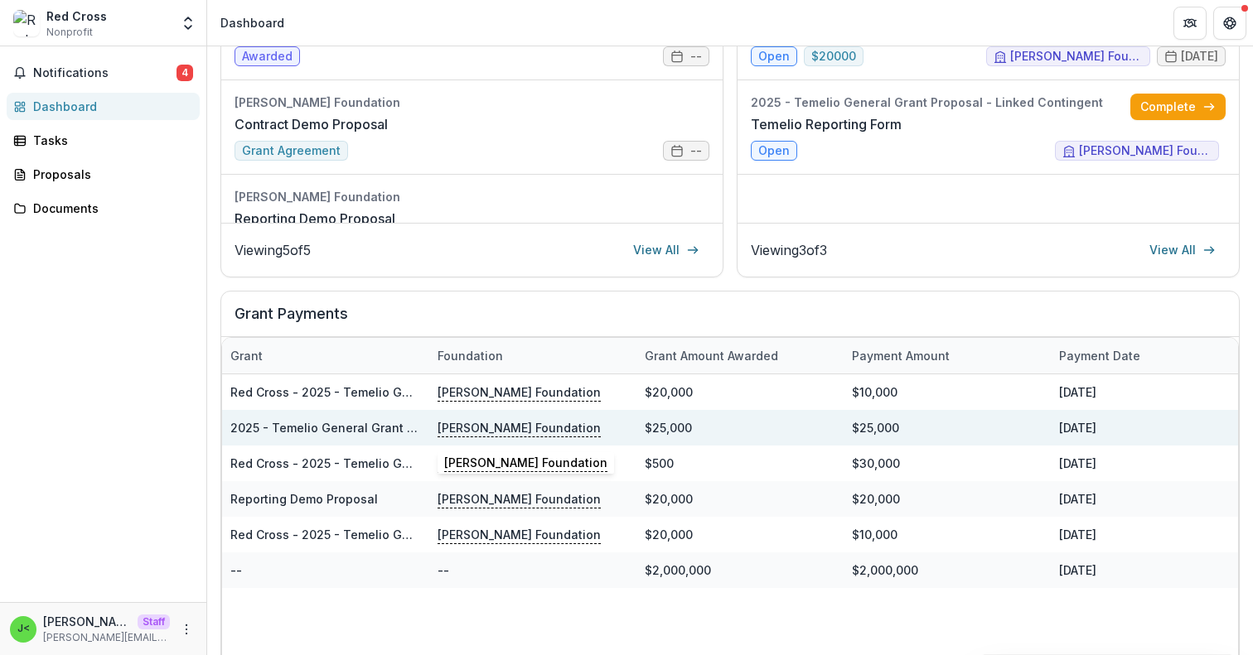
click at [480, 428] on p "[PERSON_NAME] Foundation" at bounding box center [519, 427] width 163 height 18
click at [365, 428] on link "2025 - Temelio General Grant Proposal - Linked Contingent" at bounding box center [403, 428] width 347 height 14
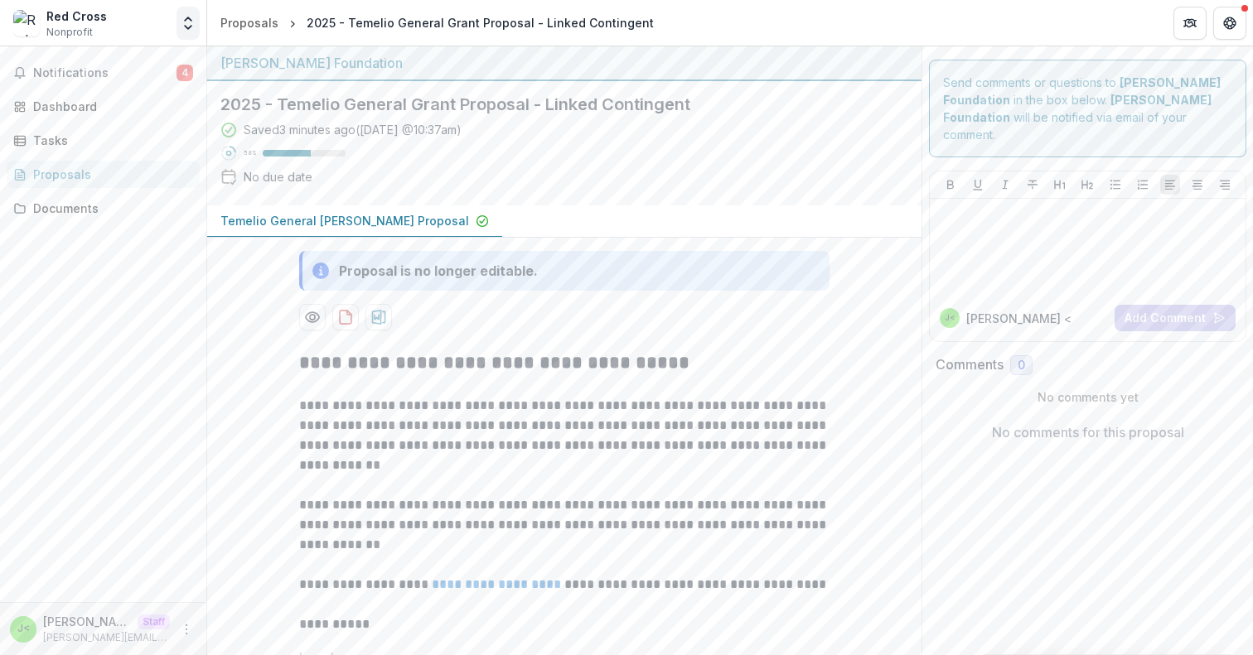
click at [194, 17] on icon "Open entity switcher" at bounding box center [188, 23] width 17 height 17
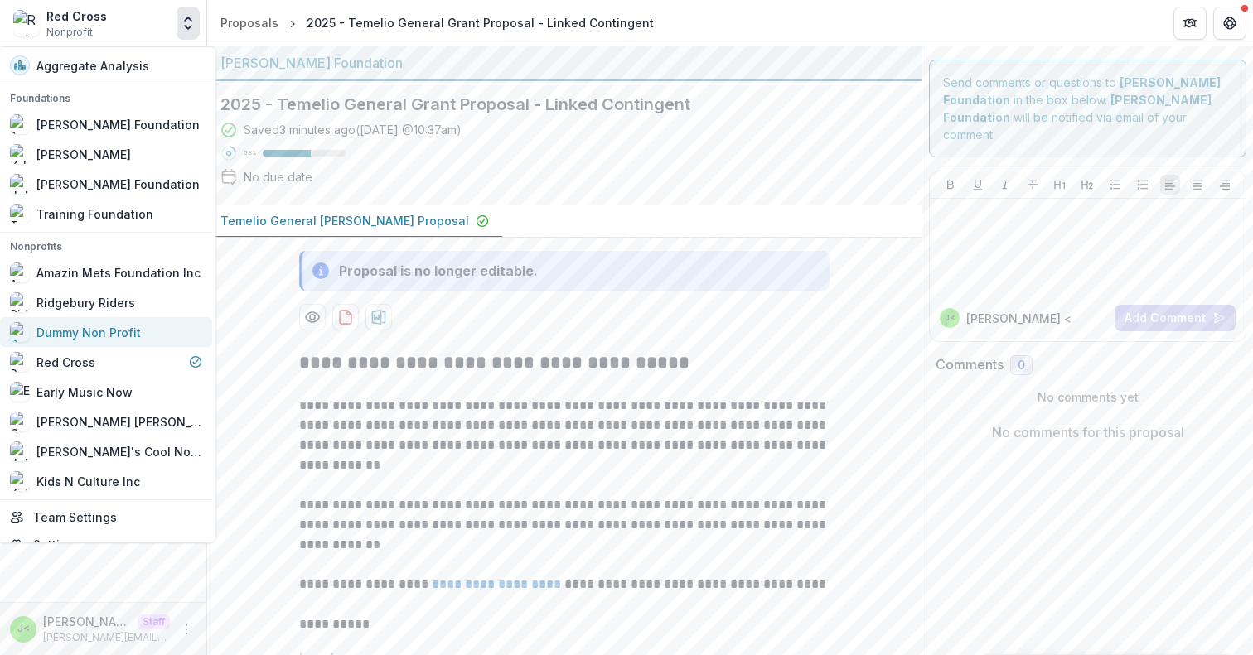
click at [109, 332] on div "Dummy Non Profit" at bounding box center [89, 332] width 104 height 17
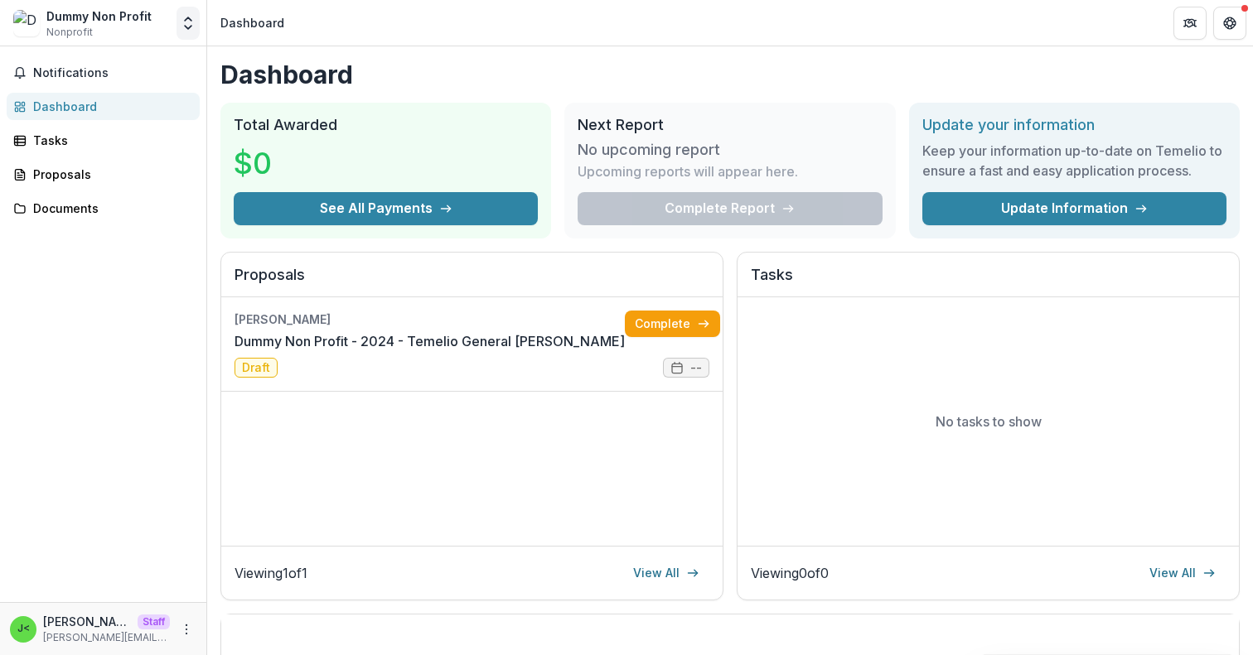
click at [186, 16] on icon "Open entity switcher" at bounding box center [188, 23] width 17 height 17
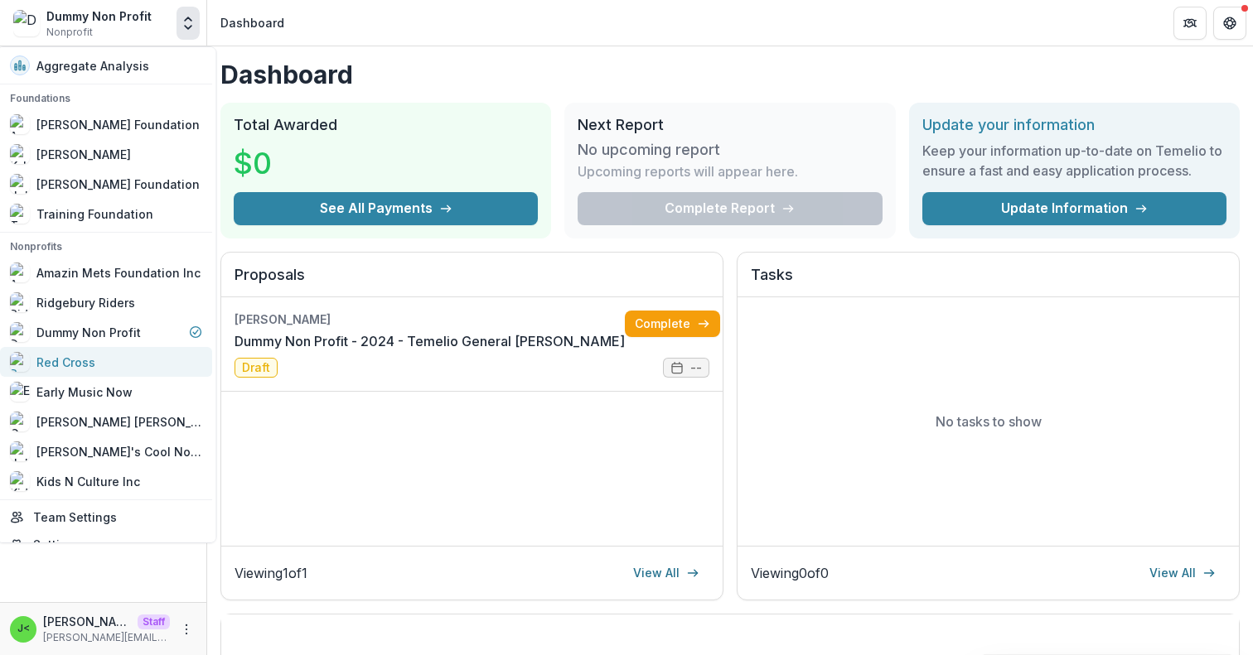
click at [97, 357] on div "Red Cross" at bounding box center [107, 362] width 192 height 20
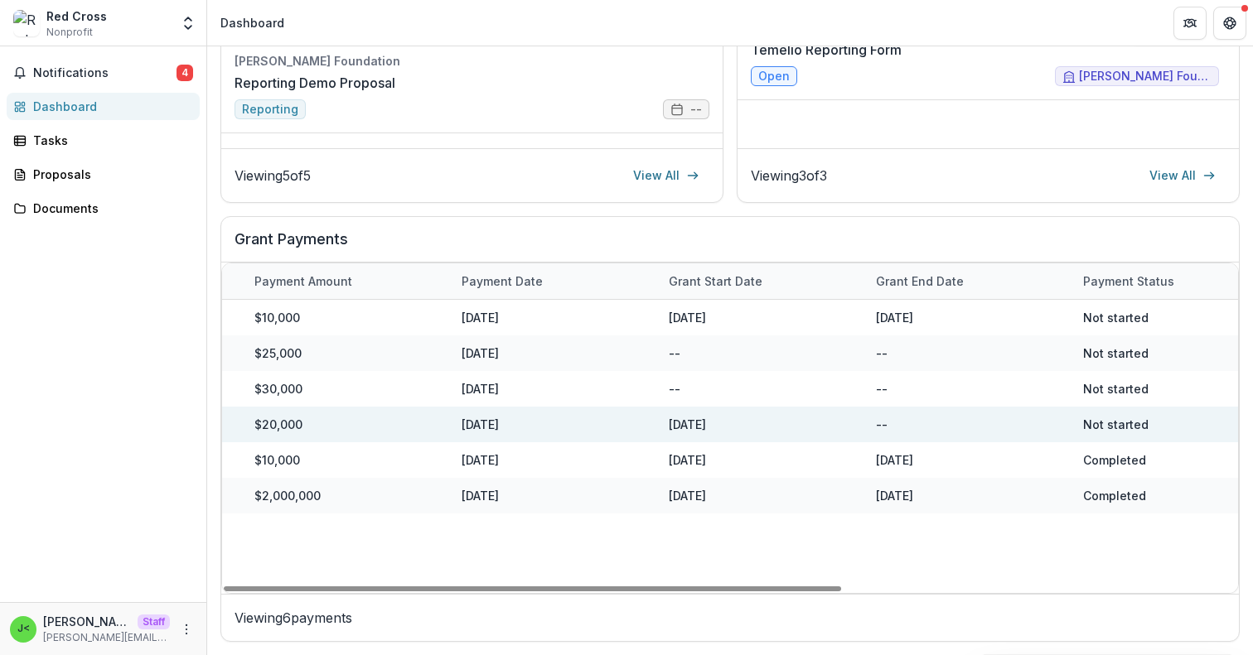
scroll to position [0, 646]
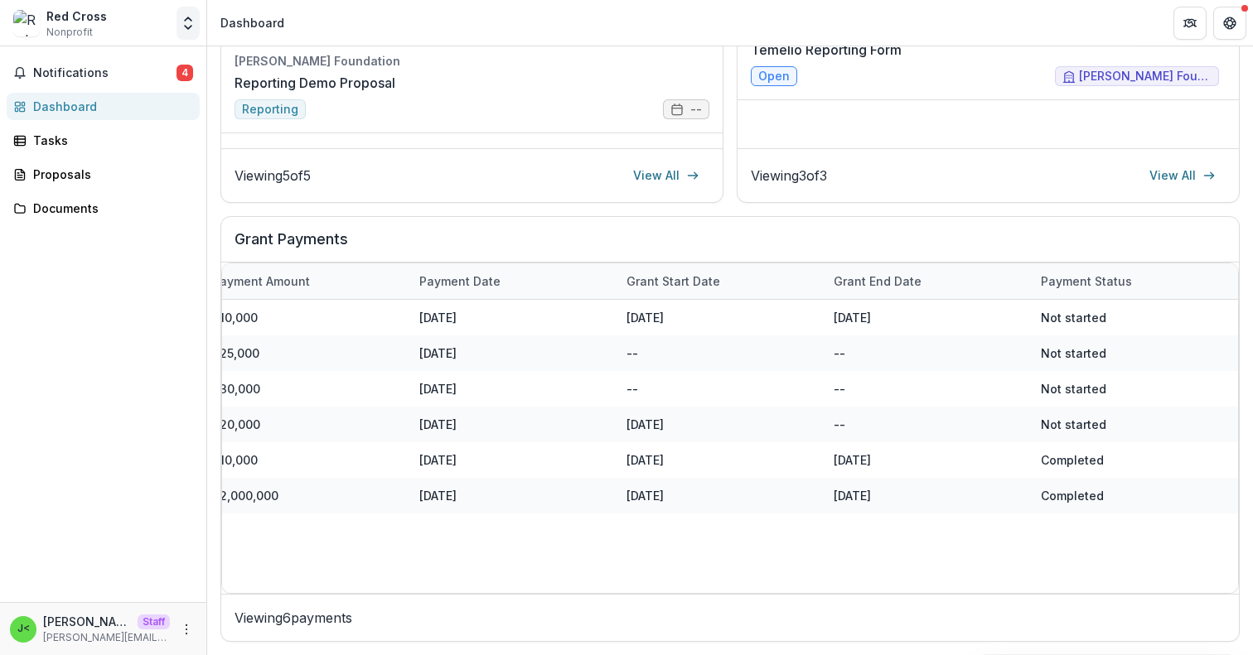
click at [191, 20] on polyline "Open entity switcher" at bounding box center [188, 18] width 7 height 3
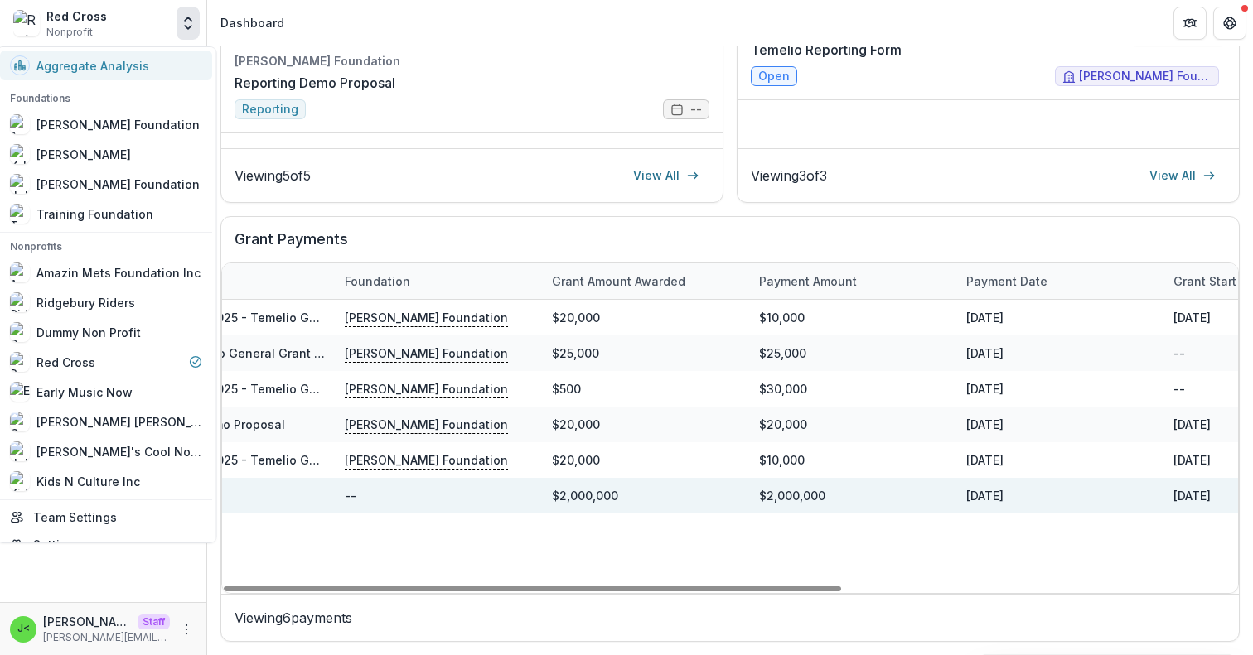
scroll to position [0, 0]
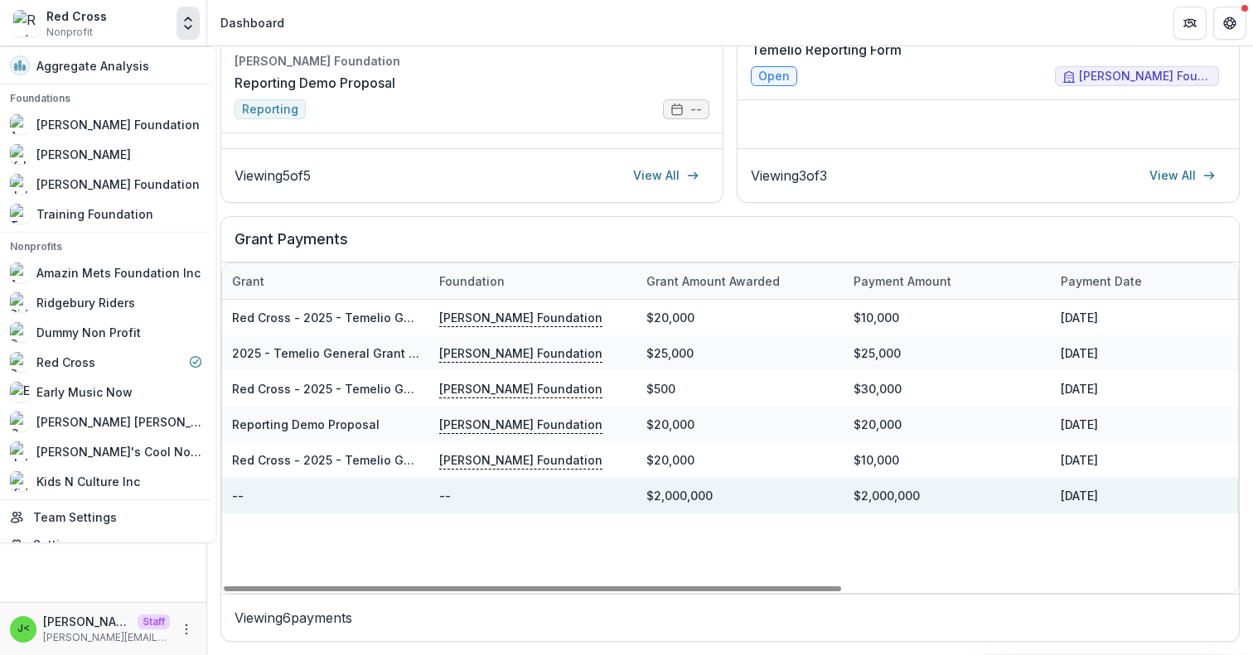
click at [244, 496] on div "--" at bounding box center [325, 496] width 207 height 36
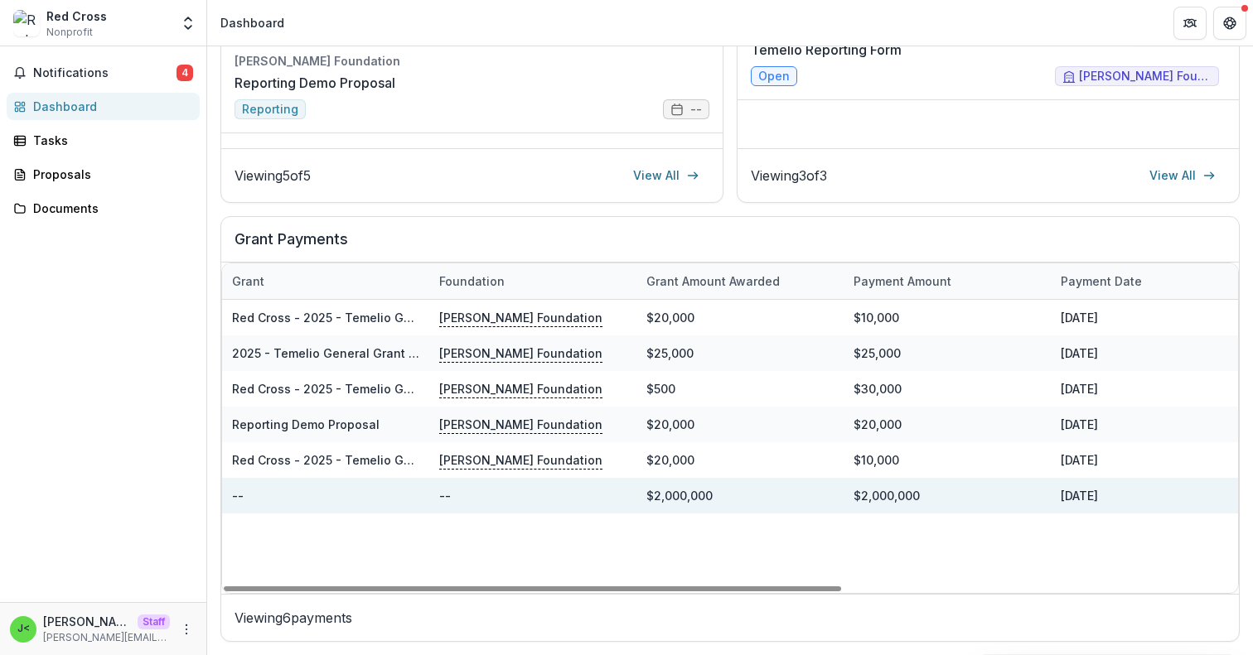
click at [239, 496] on div "--" at bounding box center [325, 496] width 207 height 36
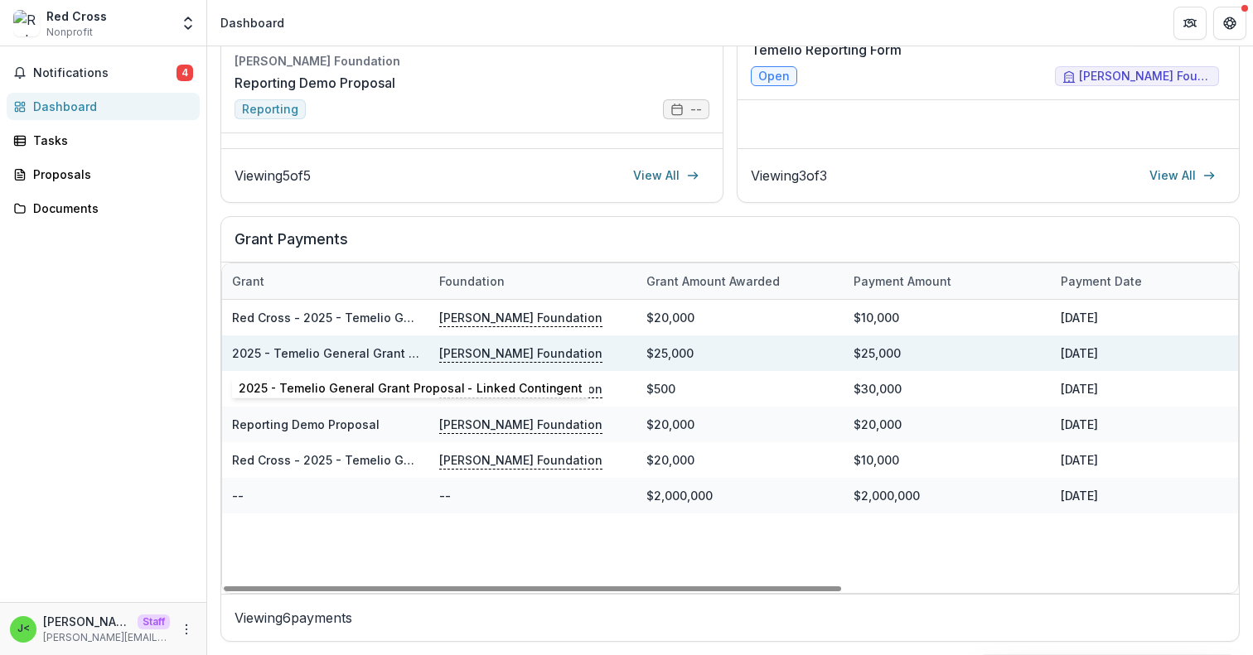
click at [344, 356] on link "2025 - Temelio General Grant Proposal - Linked Contingent" at bounding box center [405, 353] width 347 height 14
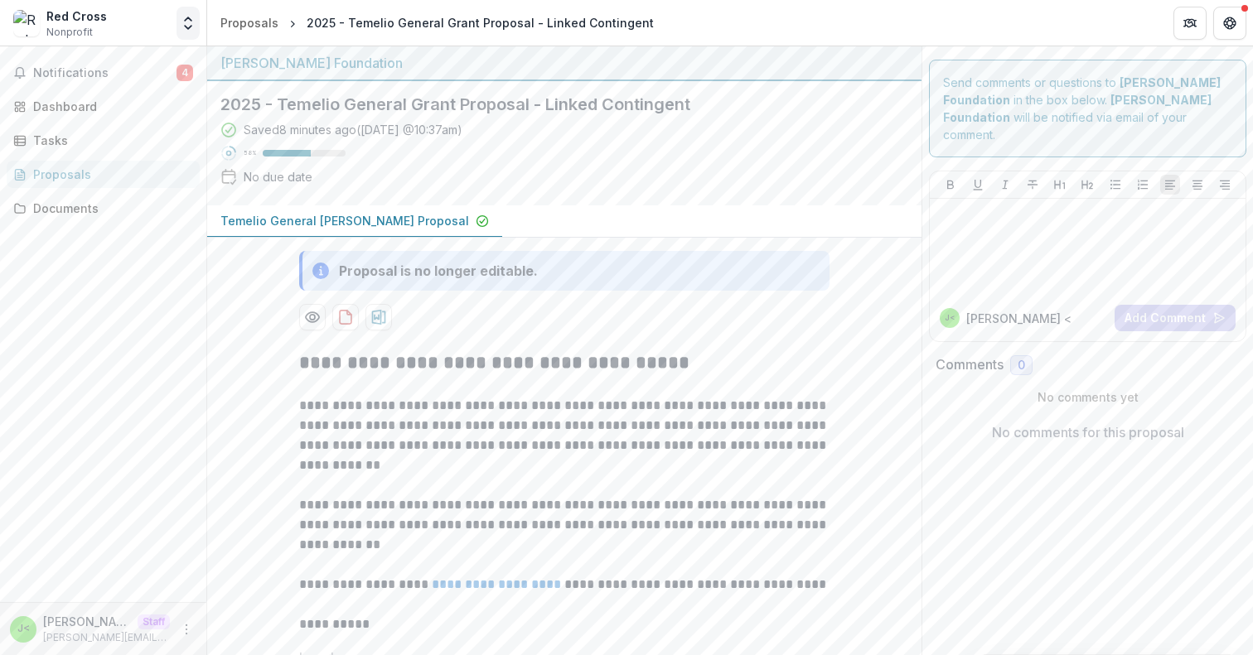
click at [186, 23] on icon "Open entity switcher" at bounding box center [188, 23] width 17 height 17
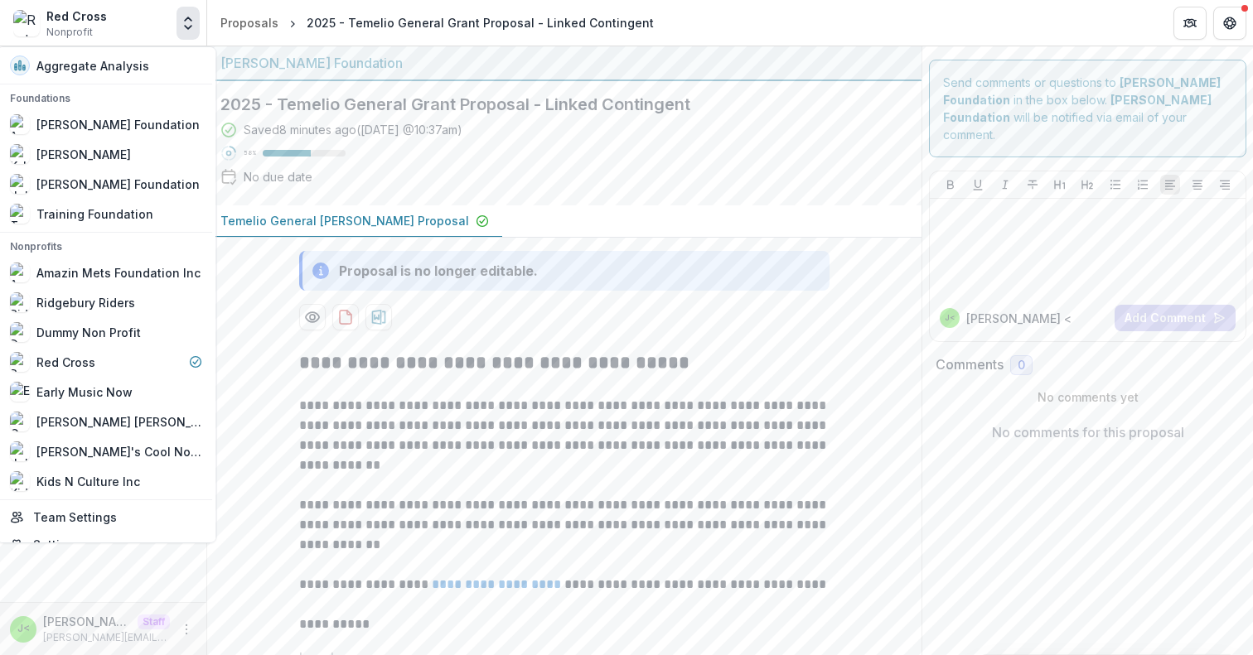
click at [185, 22] on icon "Open entity switcher" at bounding box center [188, 23] width 17 height 17
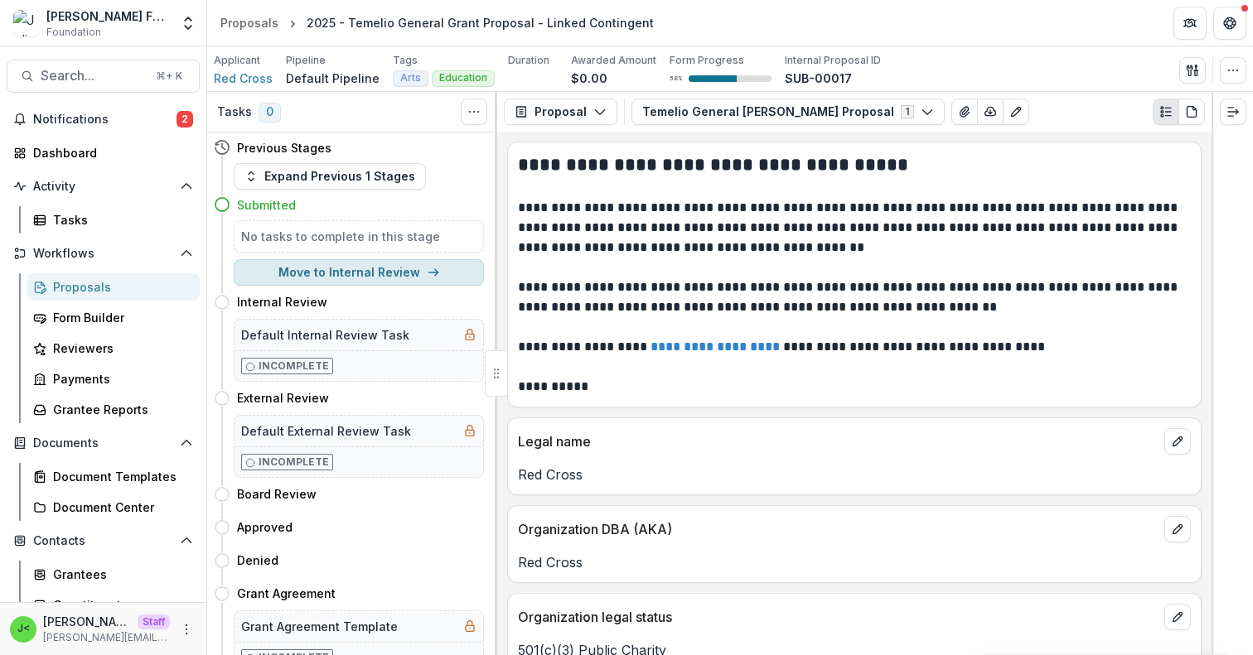
click at [354, 277] on button "Move to Internal Review" at bounding box center [359, 272] width 250 height 27
select select "**********"
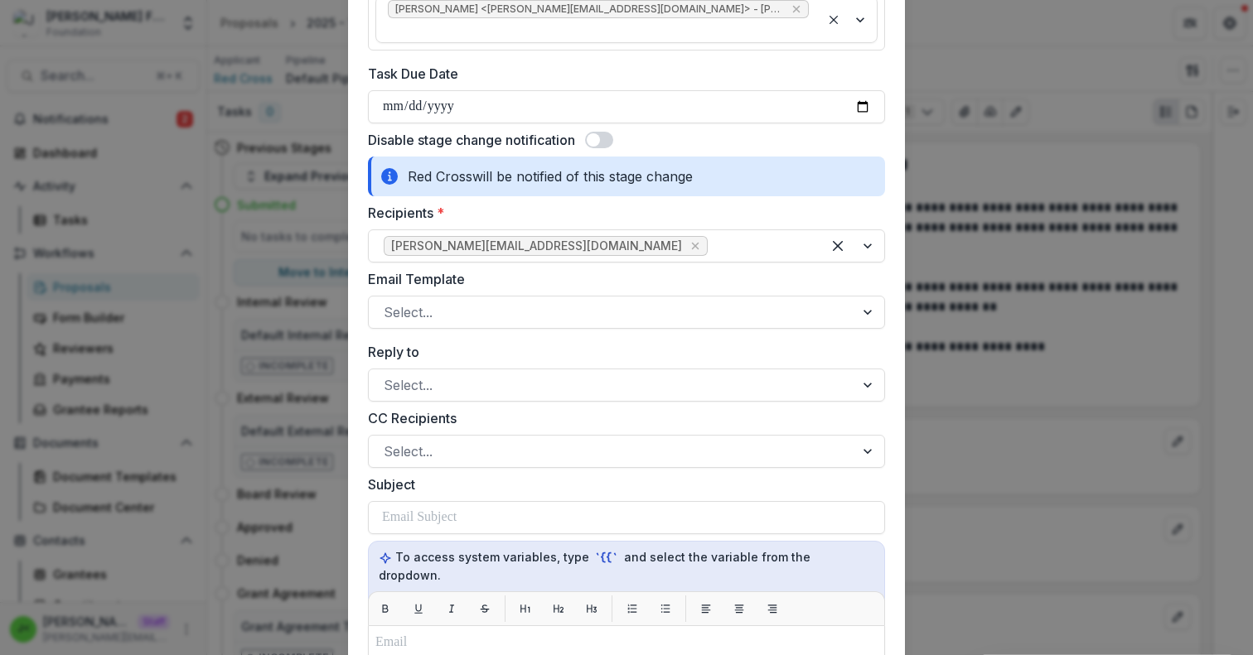
scroll to position [242, 0]
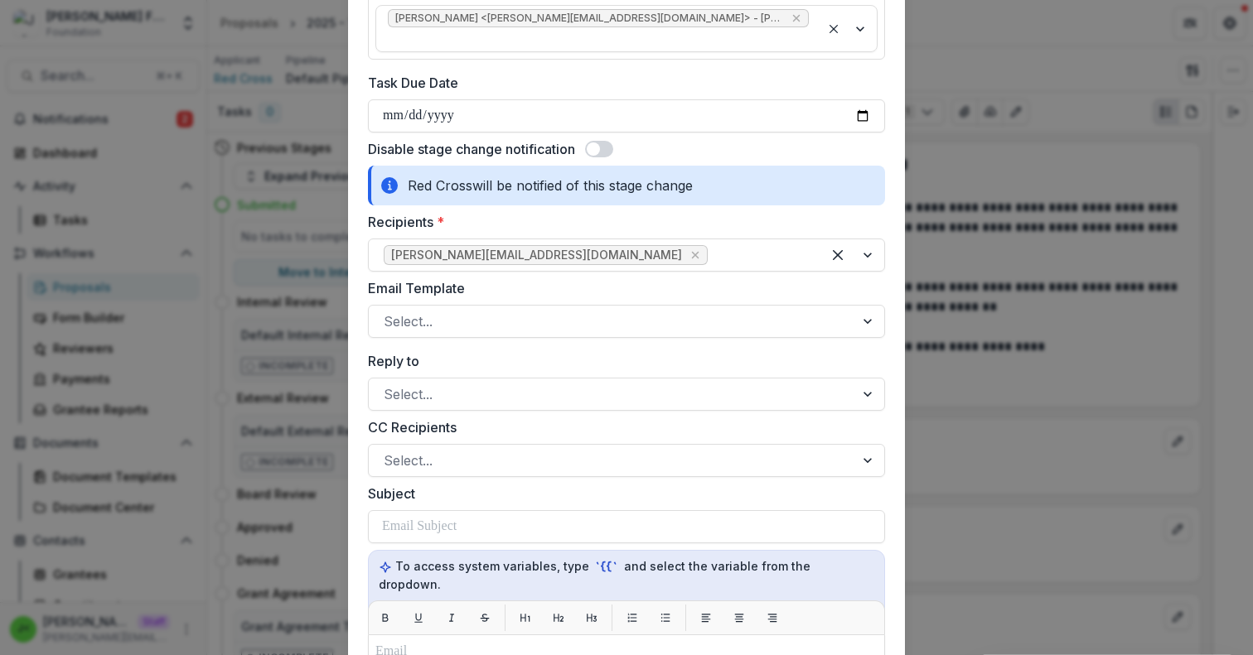
click at [603, 141] on span at bounding box center [599, 149] width 28 height 17
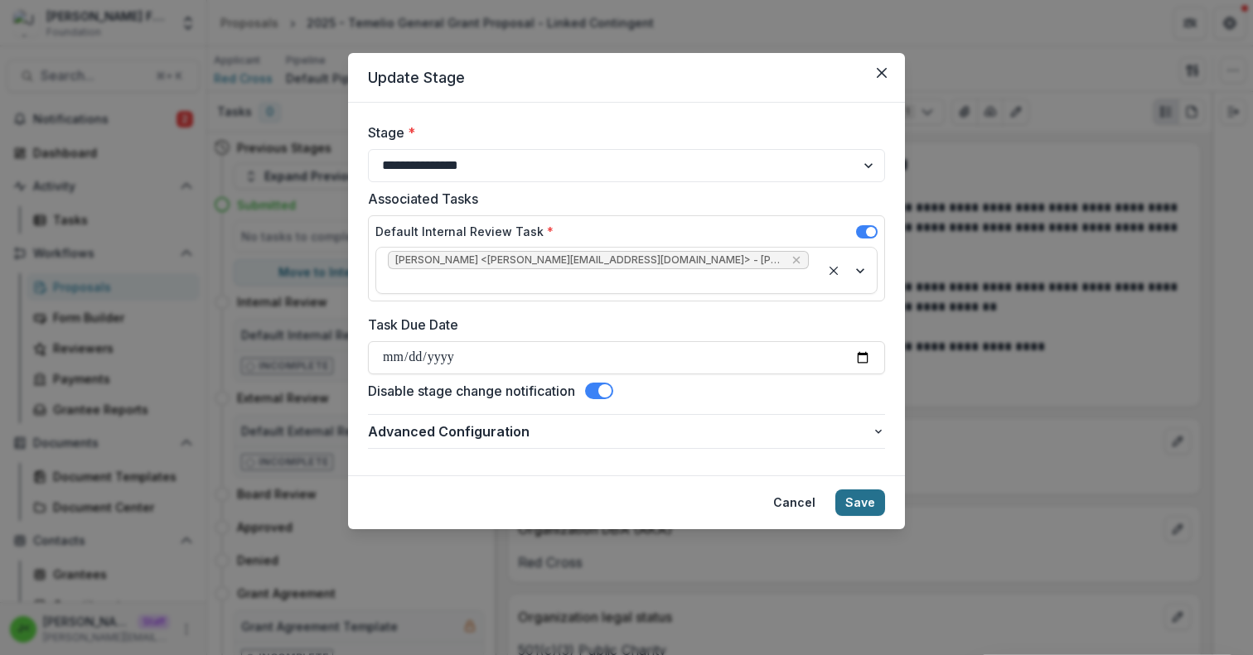
click at [872, 490] on button "Save" at bounding box center [860, 503] width 50 height 27
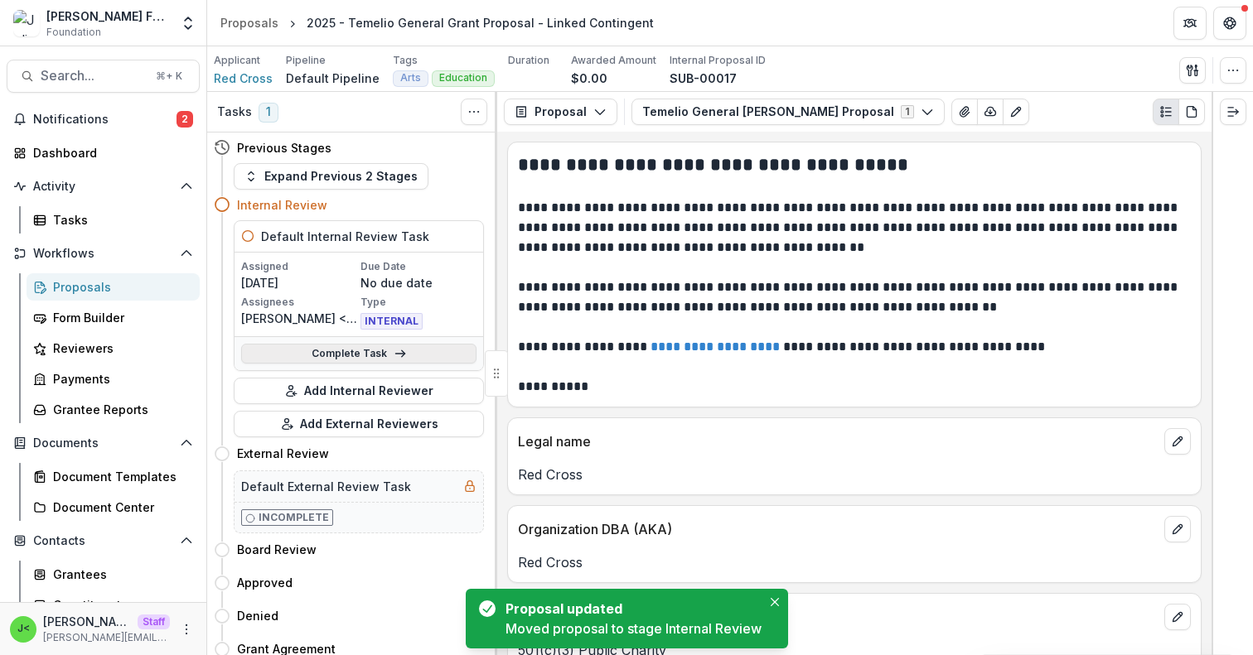
click at [394, 355] on icon at bounding box center [400, 353] width 13 height 13
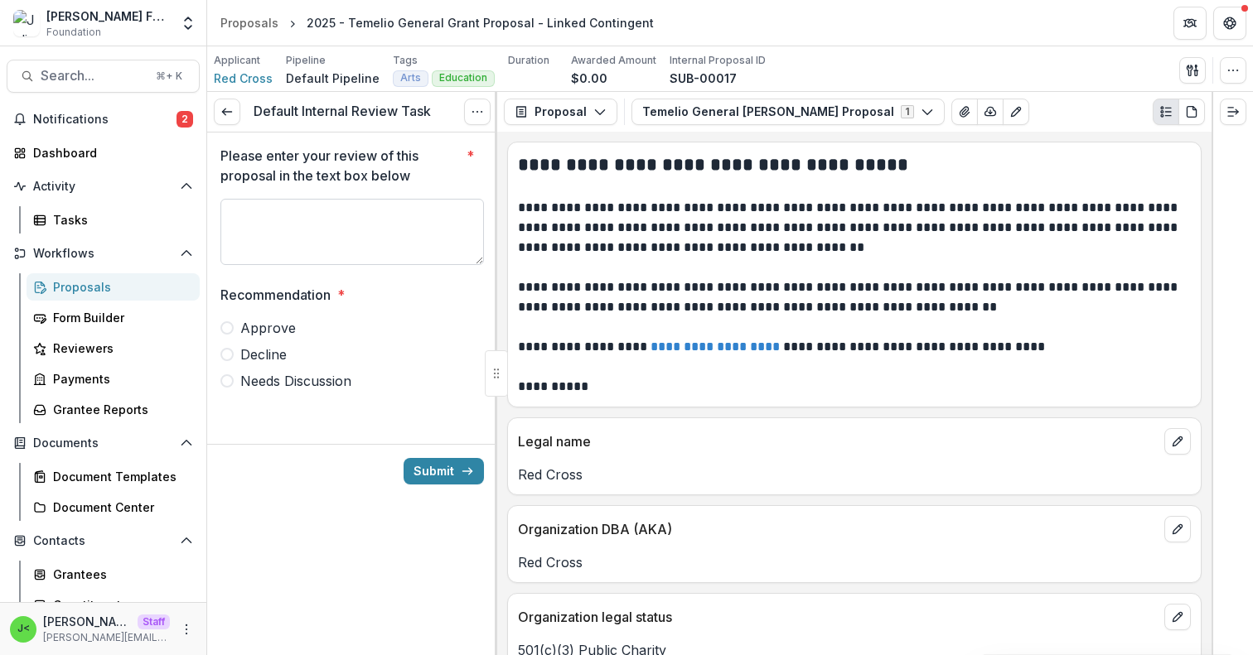
click at [324, 234] on textarea "Please enter your review of this proposal in the text box below *" at bounding box center [351, 232] width 263 height 66
click at [273, 326] on span "Approve" at bounding box center [268, 328] width 56 height 20
type textarea "*********"
click at [448, 473] on button "Submit" at bounding box center [444, 471] width 80 height 27
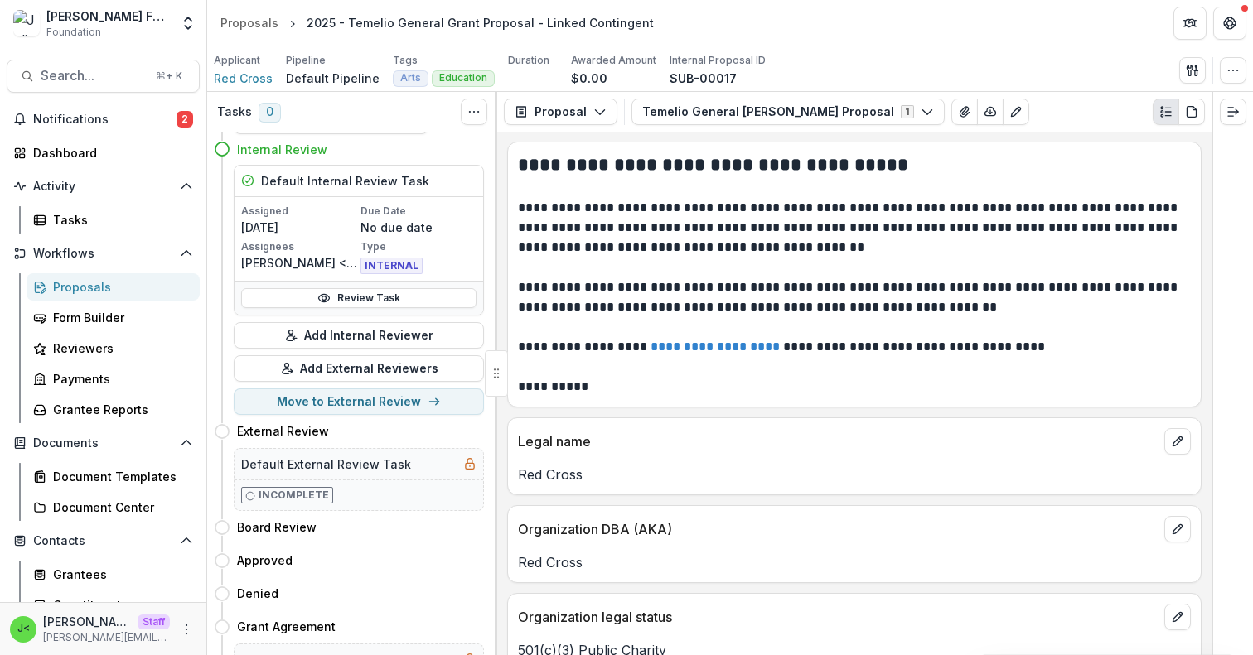
scroll to position [37, 0]
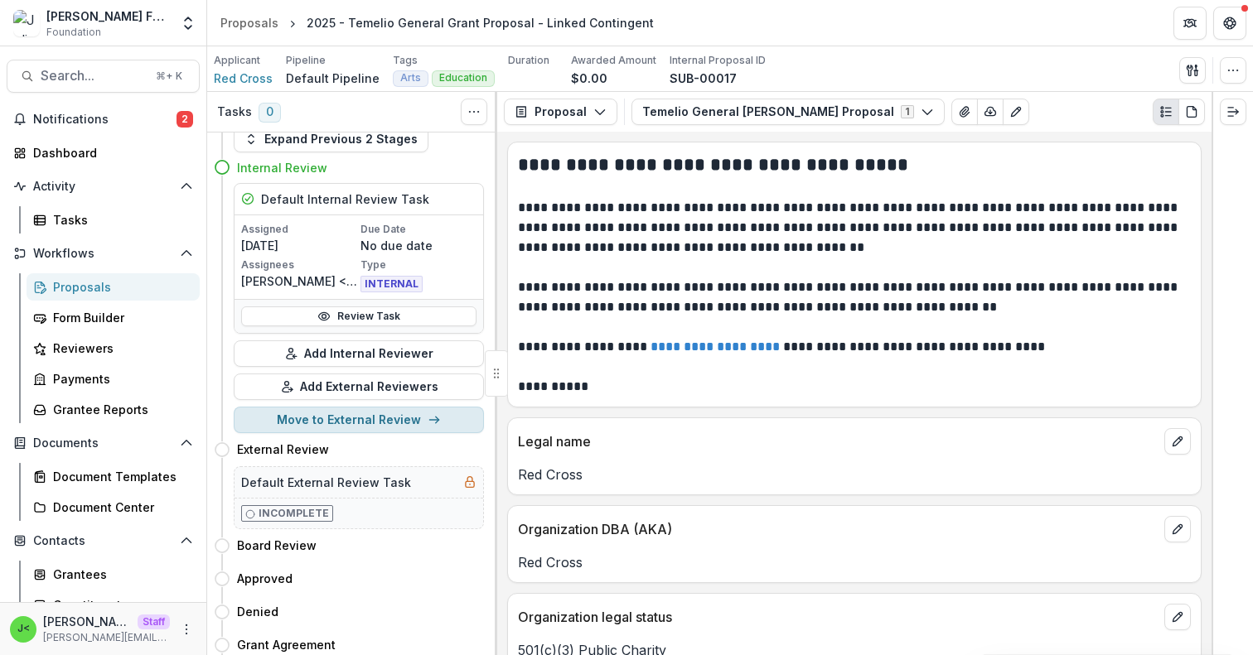
click at [335, 422] on button "Move to External Review" at bounding box center [359, 420] width 250 height 27
select select "**********"
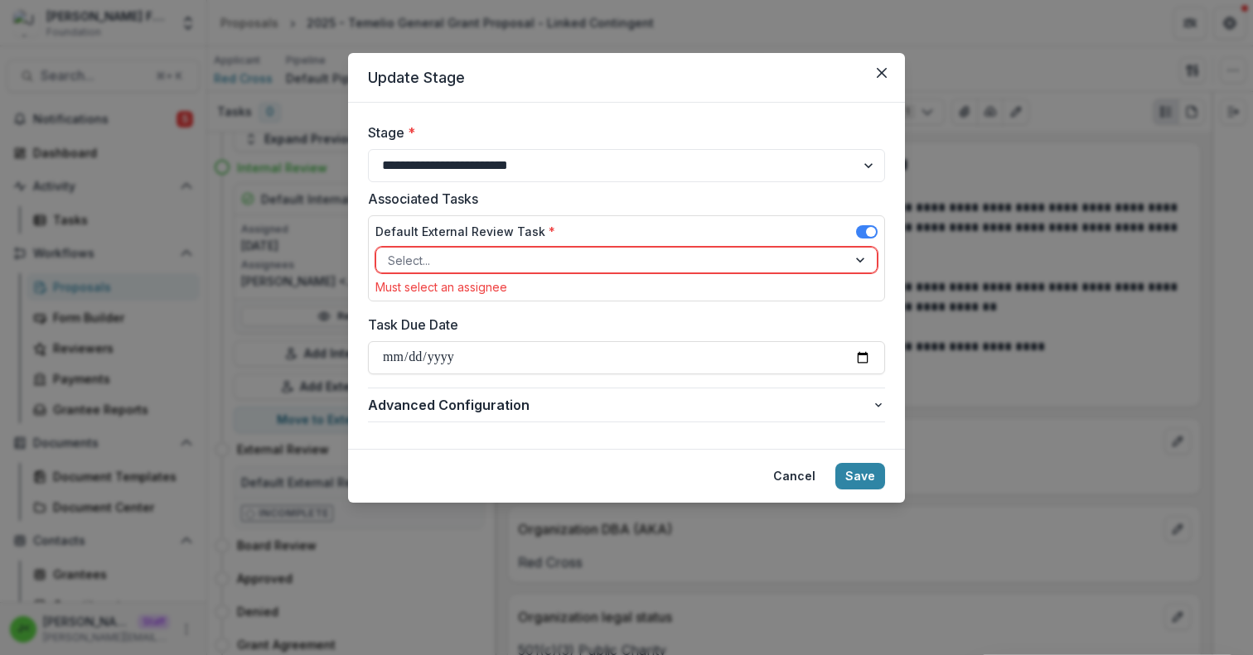
click at [480, 259] on div at bounding box center [611, 260] width 447 height 21
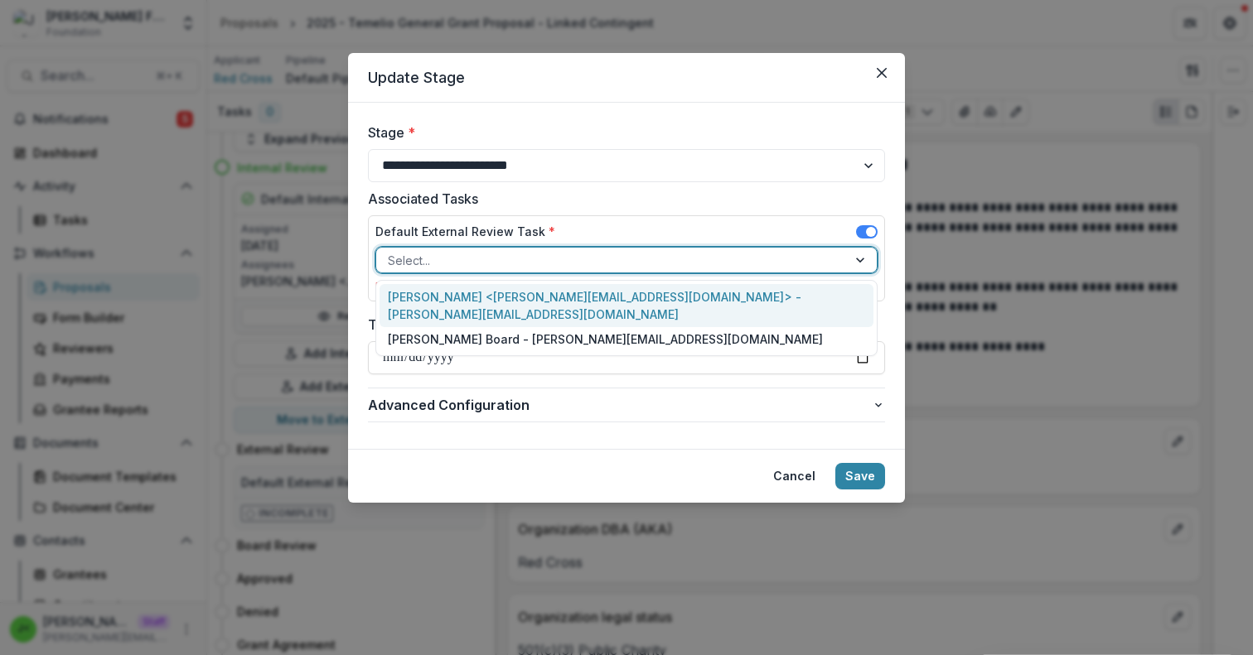
click at [479, 297] on div "Julie <julie@trytemelio.com> - julie@trytemelio.com" at bounding box center [627, 305] width 494 height 43
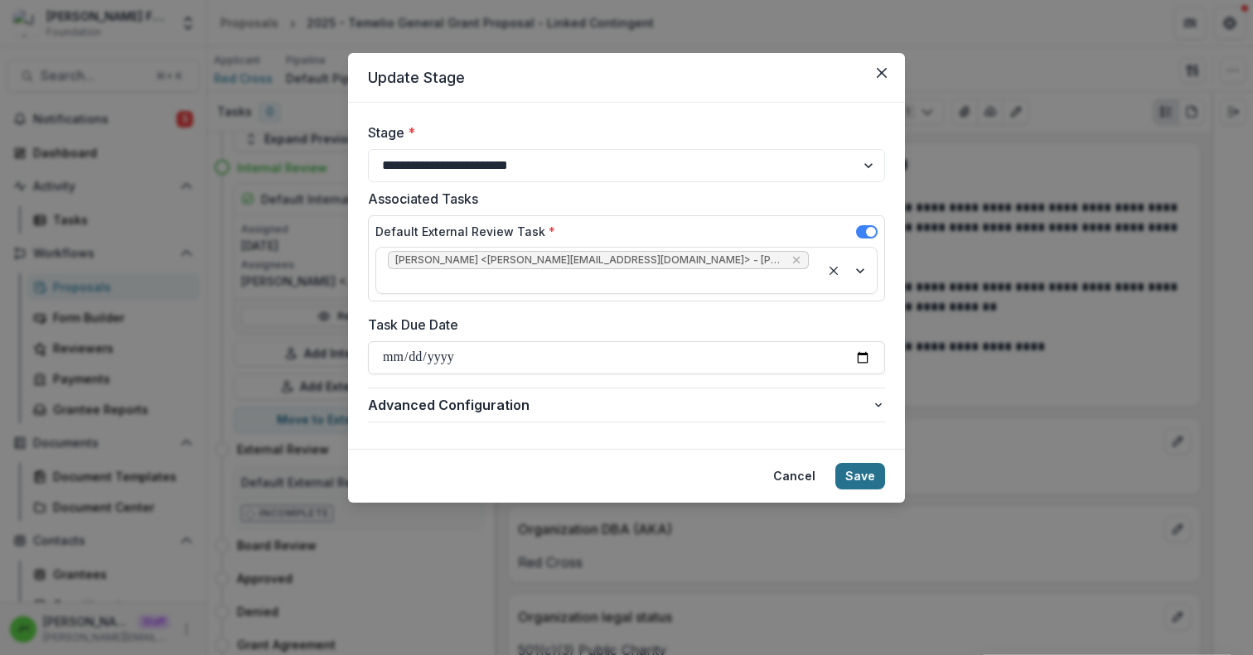
click at [865, 463] on button "Save" at bounding box center [860, 476] width 50 height 27
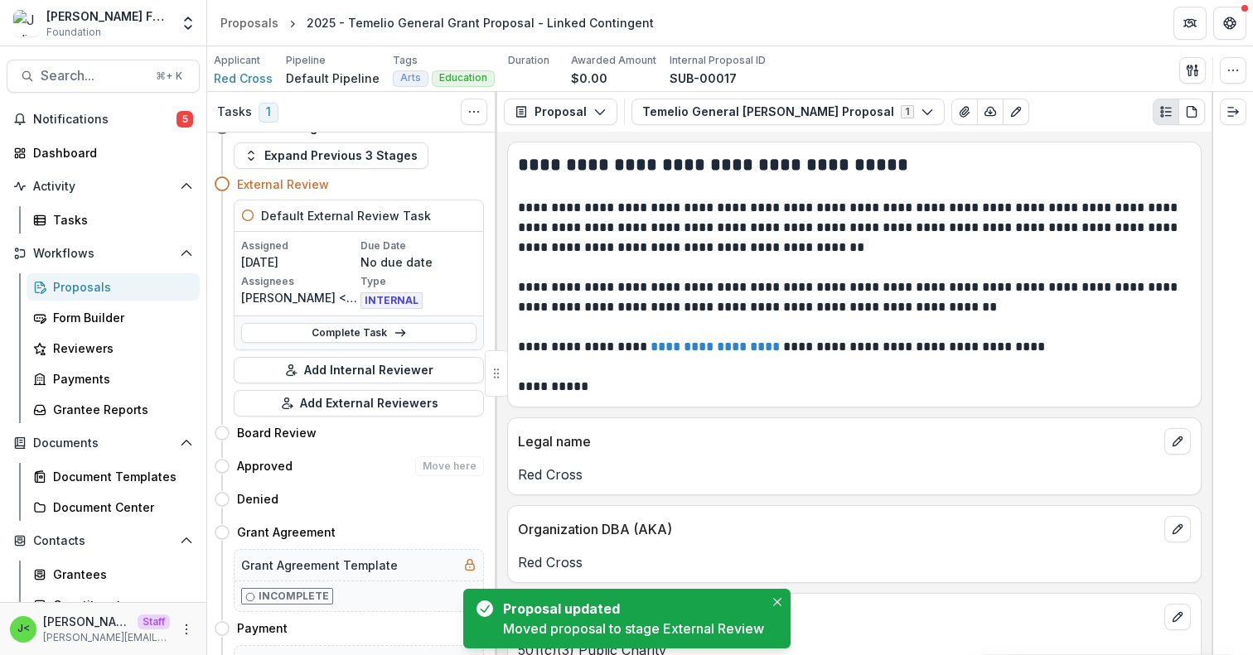
scroll to position [0, 0]
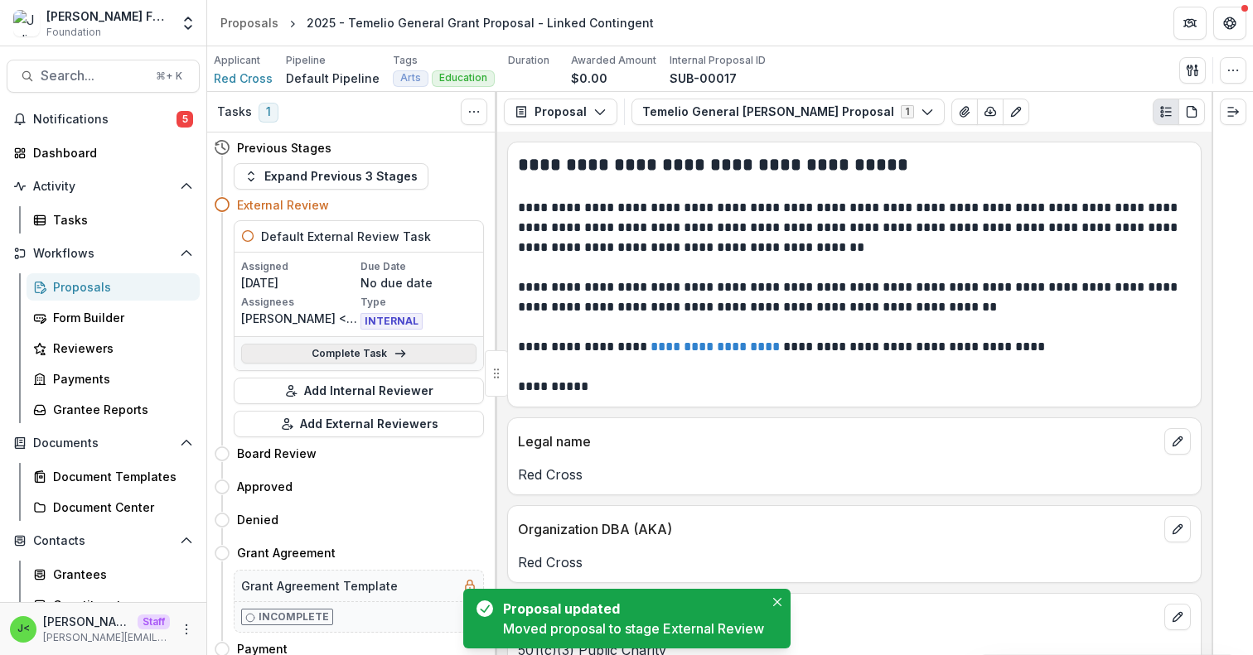
click at [363, 354] on link "Complete Task" at bounding box center [358, 354] width 235 height 20
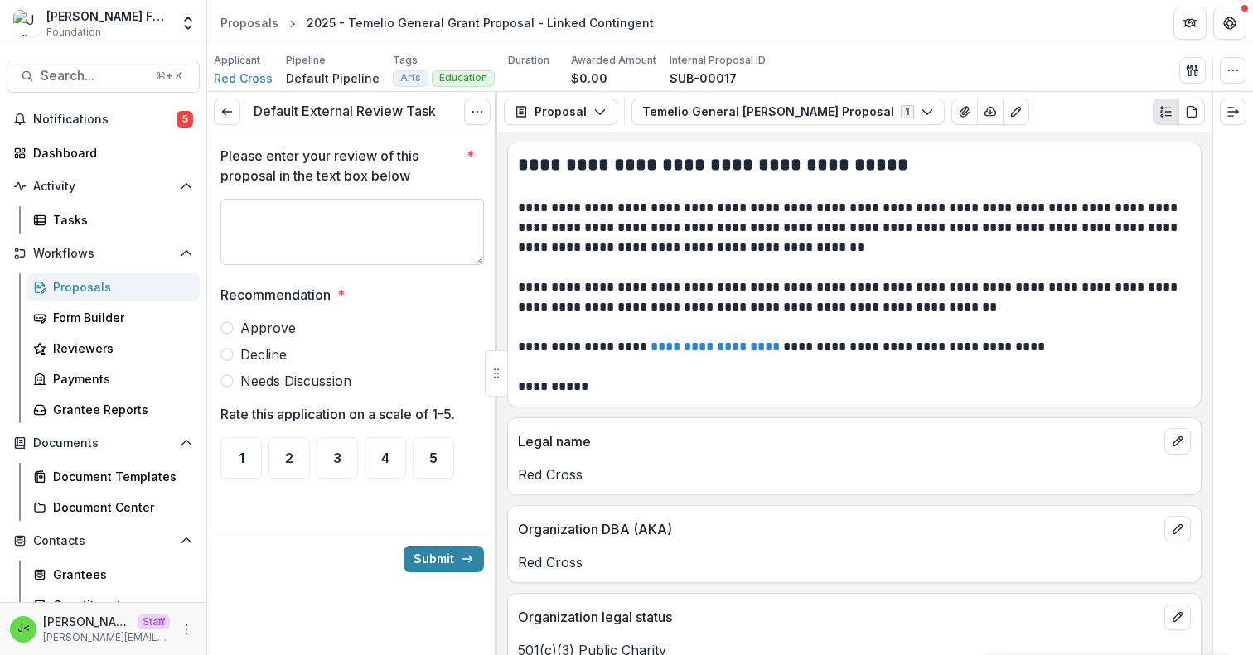
click at [346, 225] on textarea "Please enter your review of this proposal in the text box below *" at bounding box center [351, 232] width 263 height 66
click at [286, 331] on span "Approve" at bounding box center [268, 328] width 56 height 20
type textarea "**********"
click at [429, 457] on span "5" at bounding box center [433, 458] width 8 height 13
click at [447, 562] on button "Submit" at bounding box center [444, 559] width 80 height 27
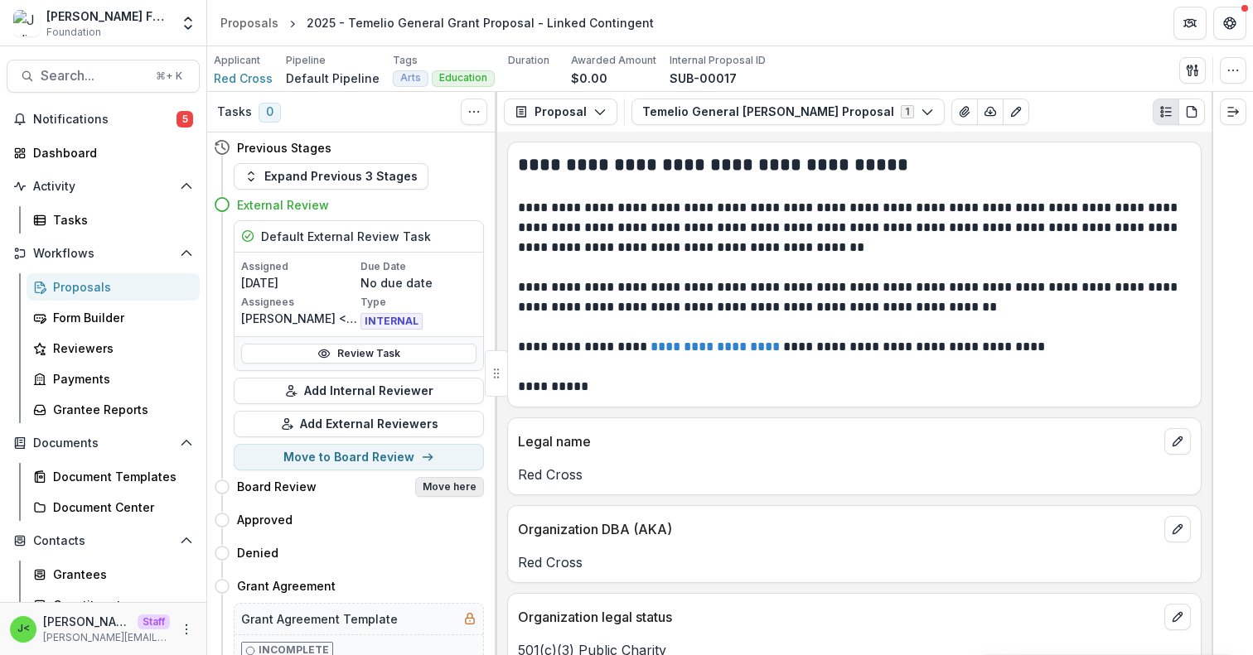
click at [435, 490] on button "Move here" at bounding box center [449, 487] width 69 height 20
select select "**********"
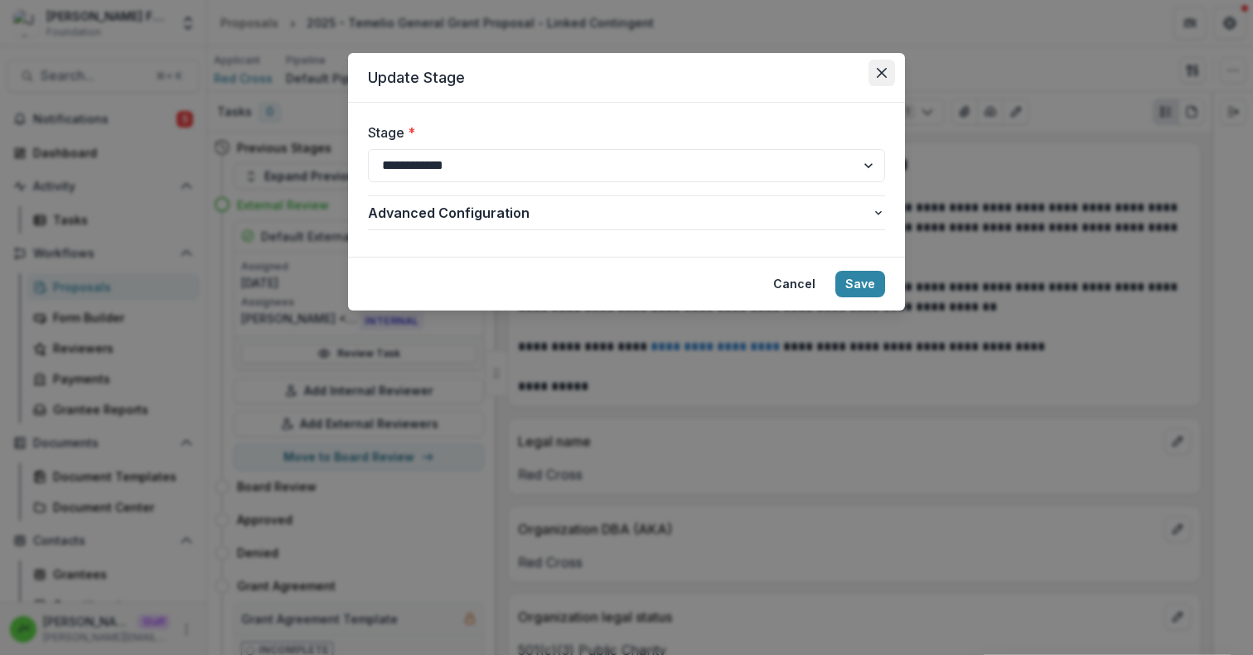
click at [880, 73] on icon "Close" at bounding box center [882, 73] width 10 height 10
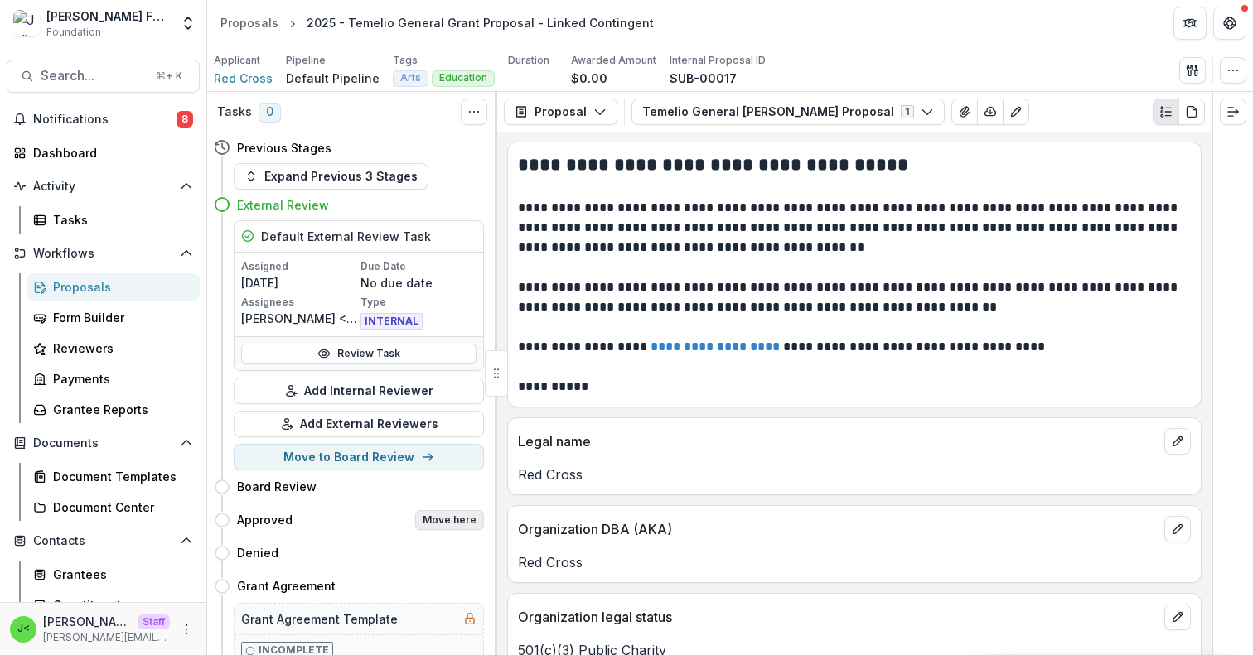
click at [452, 523] on button "Move here" at bounding box center [449, 520] width 69 height 20
select select "********"
select select
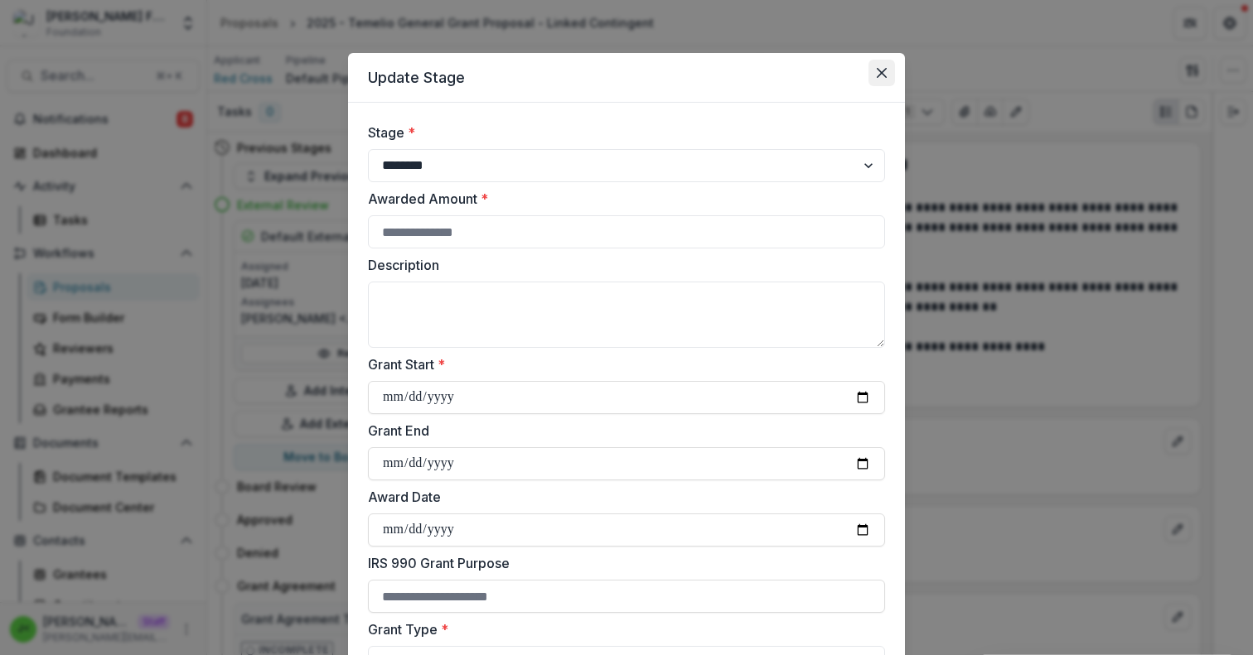
click at [881, 76] on icon "Close" at bounding box center [882, 73] width 10 height 10
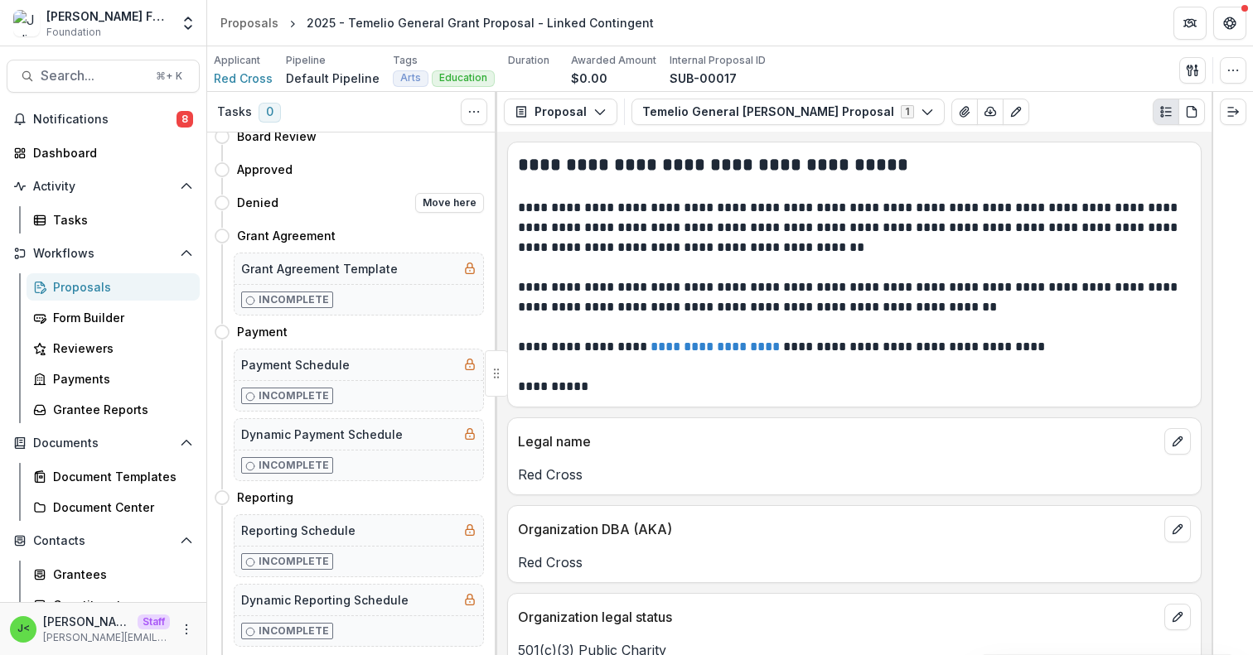
scroll to position [349, 0]
click at [434, 338] on button "Move here" at bounding box center [449, 334] width 69 height 20
select select "*******"
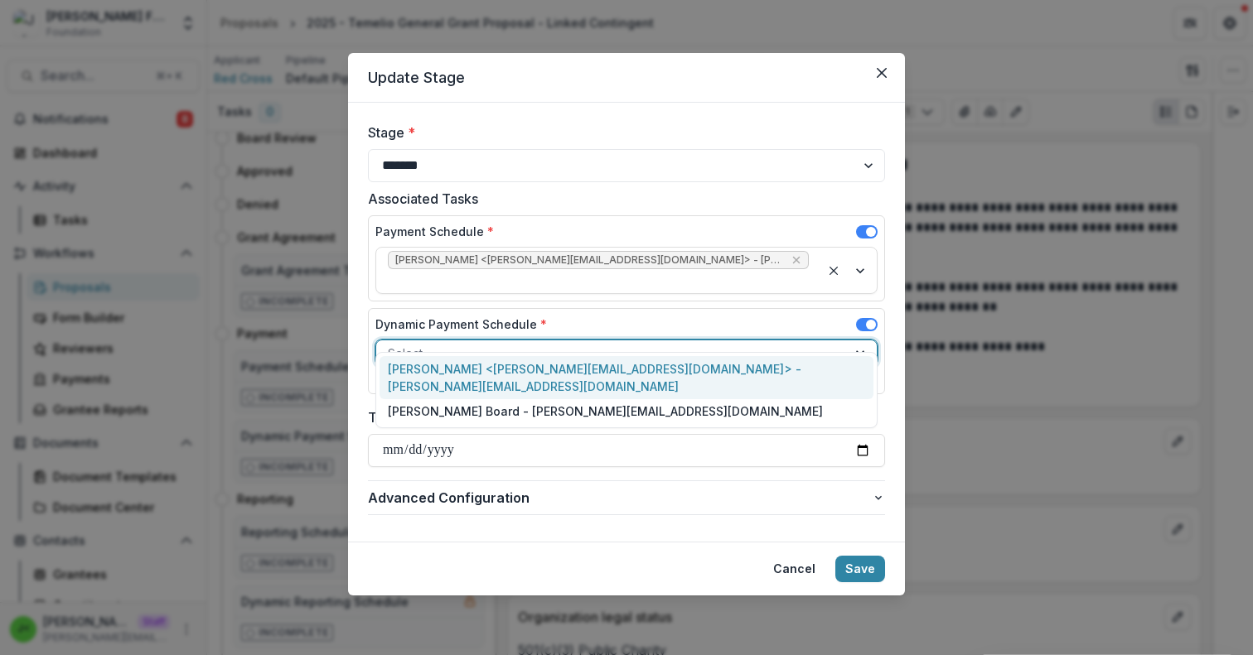
click at [434, 343] on div at bounding box center [611, 353] width 447 height 21
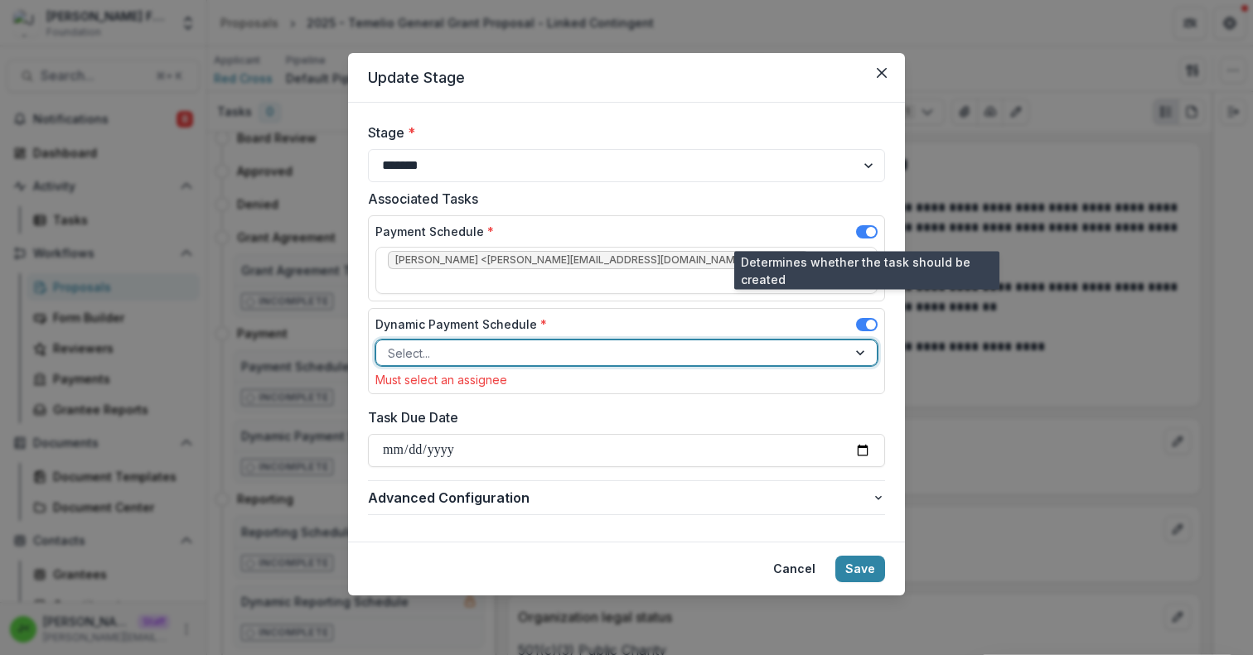
click at [866, 225] on span at bounding box center [867, 231] width 22 height 13
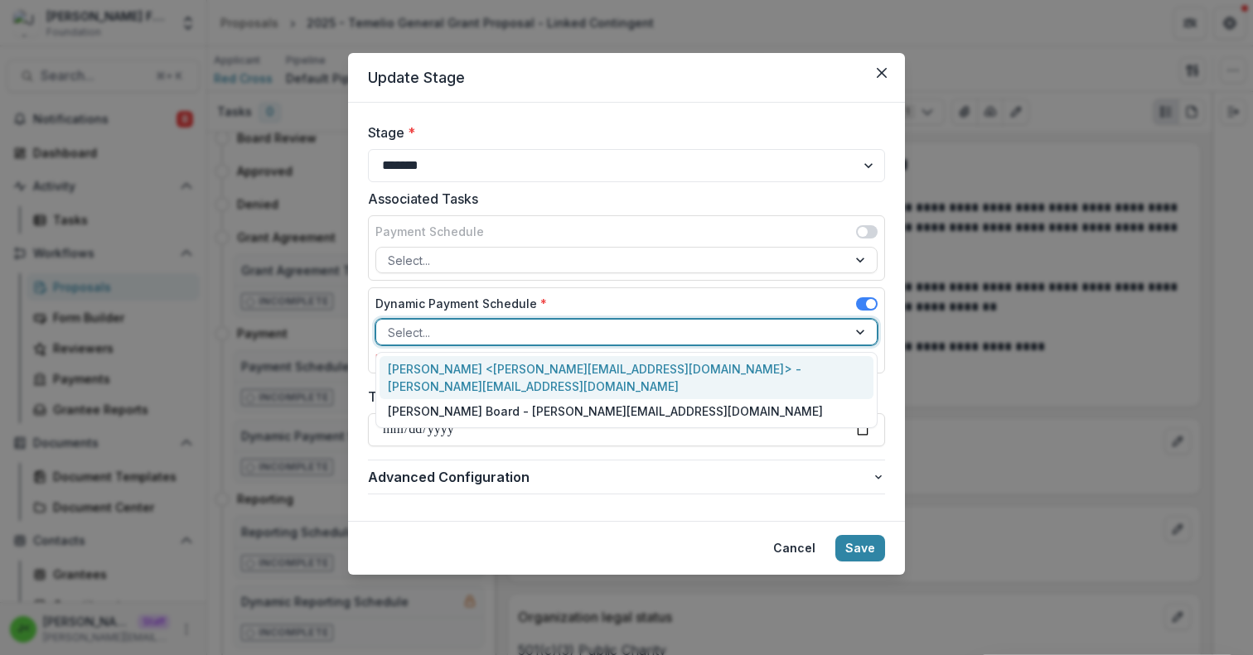
click at [486, 326] on div at bounding box center [611, 332] width 447 height 21
click at [483, 367] on div "Julie <julie@trytemelio.com> - julie@trytemelio.com" at bounding box center [627, 377] width 494 height 43
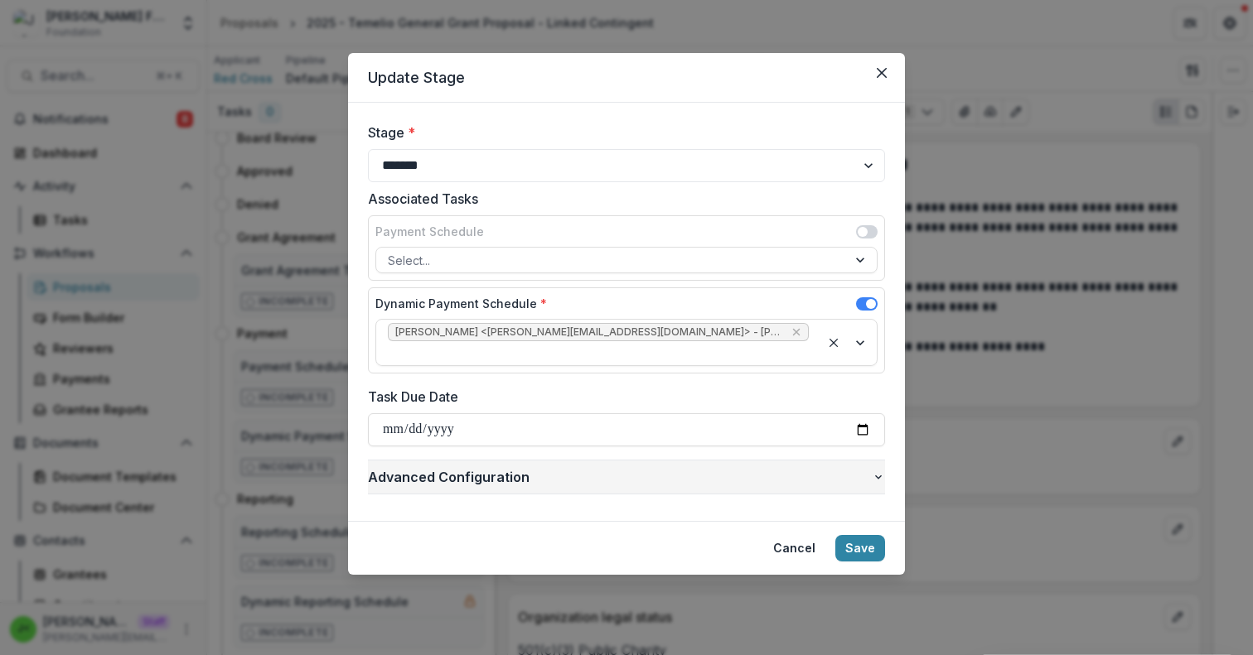
click at [520, 467] on span "Advanced Configuration" at bounding box center [620, 477] width 504 height 20
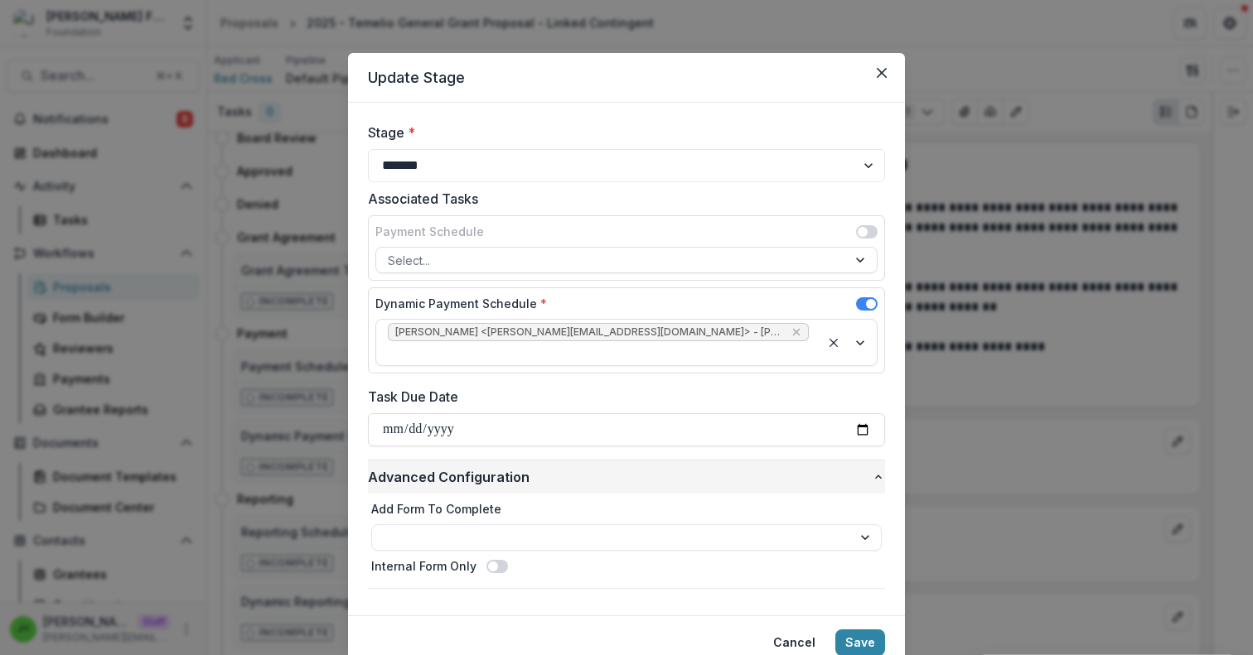
click at [520, 467] on span "Advanced Configuration" at bounding box center [620, 477] width 504 height 20
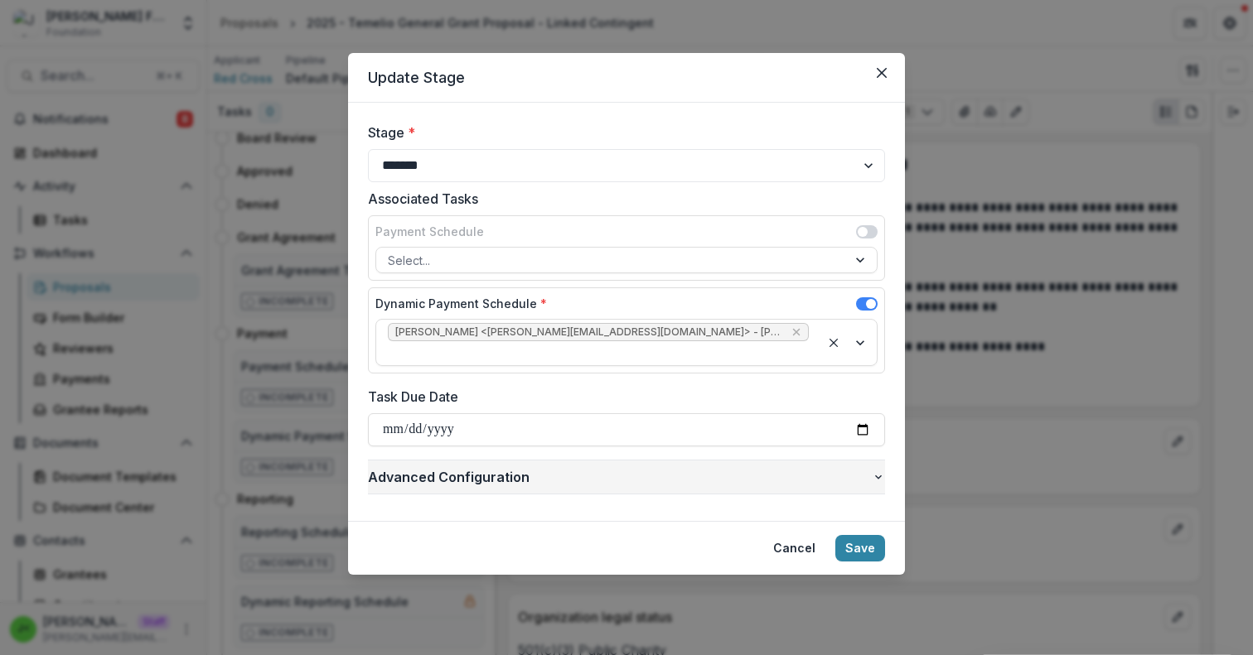
click at [597, 467] on span "Advanced Configuration" at bounding box center [620, 477] width 504 height 20
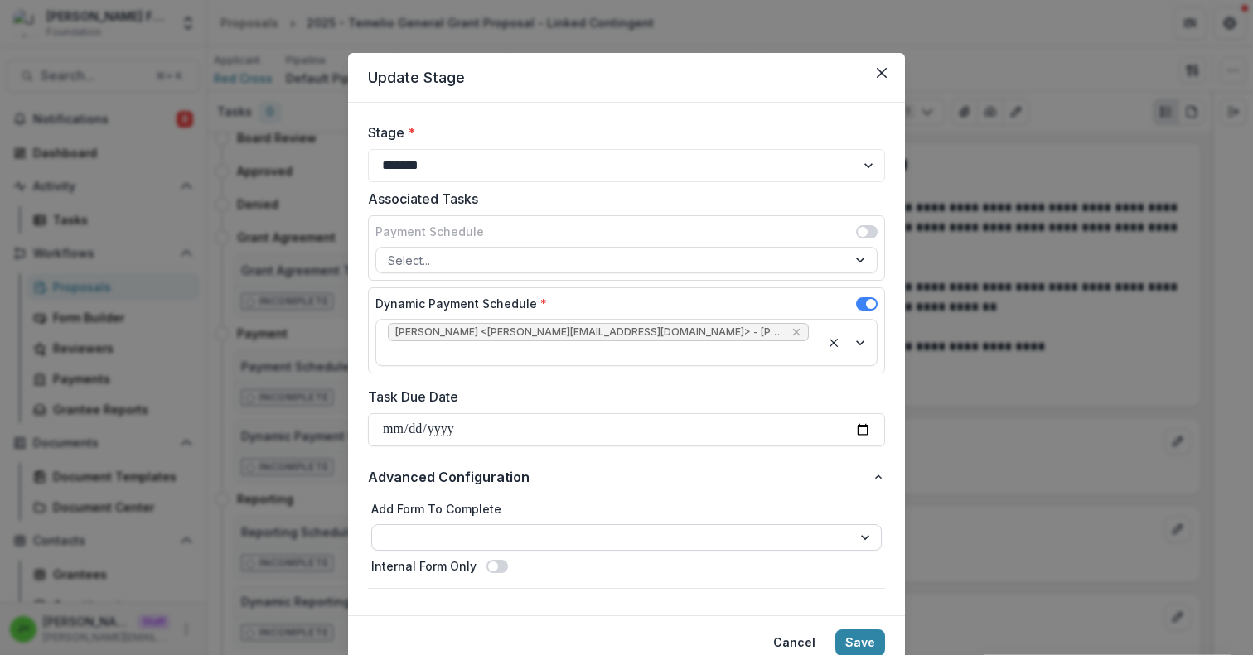
click at [583, 525] on select "**********" at bounding box center [626, 538] width 510 height 27
click at [857, 630] on button "Save" at bounding box center [860, 643] width 50 height 27
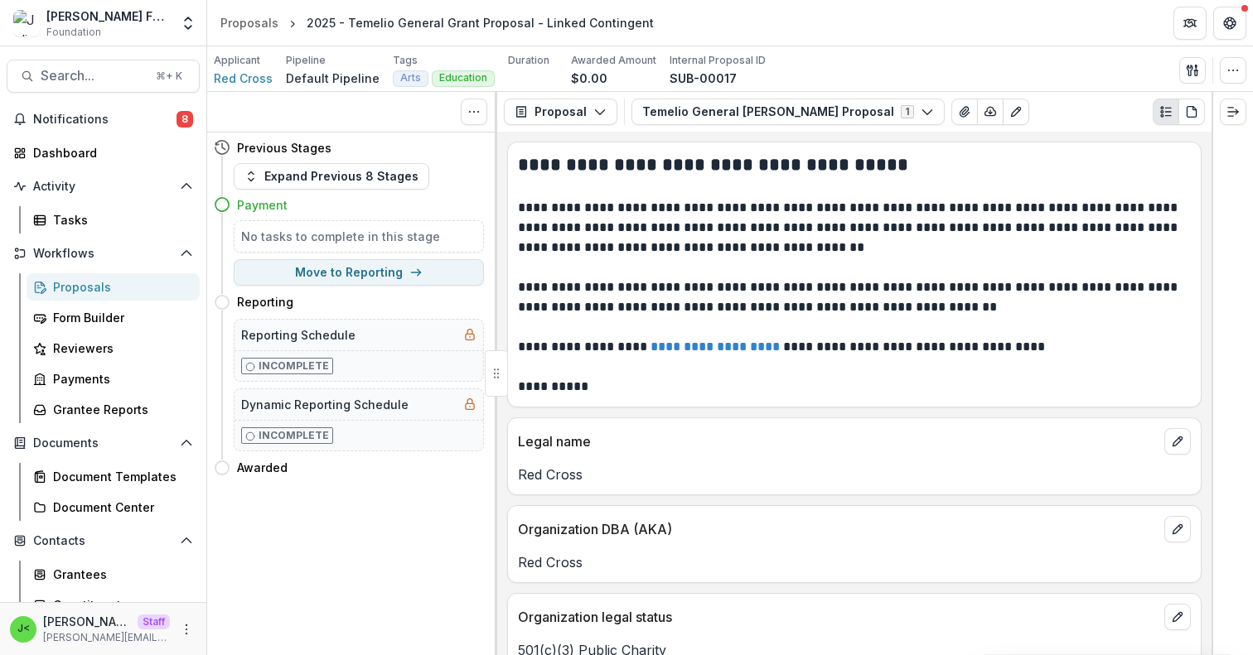
scroll to position [0, 0]
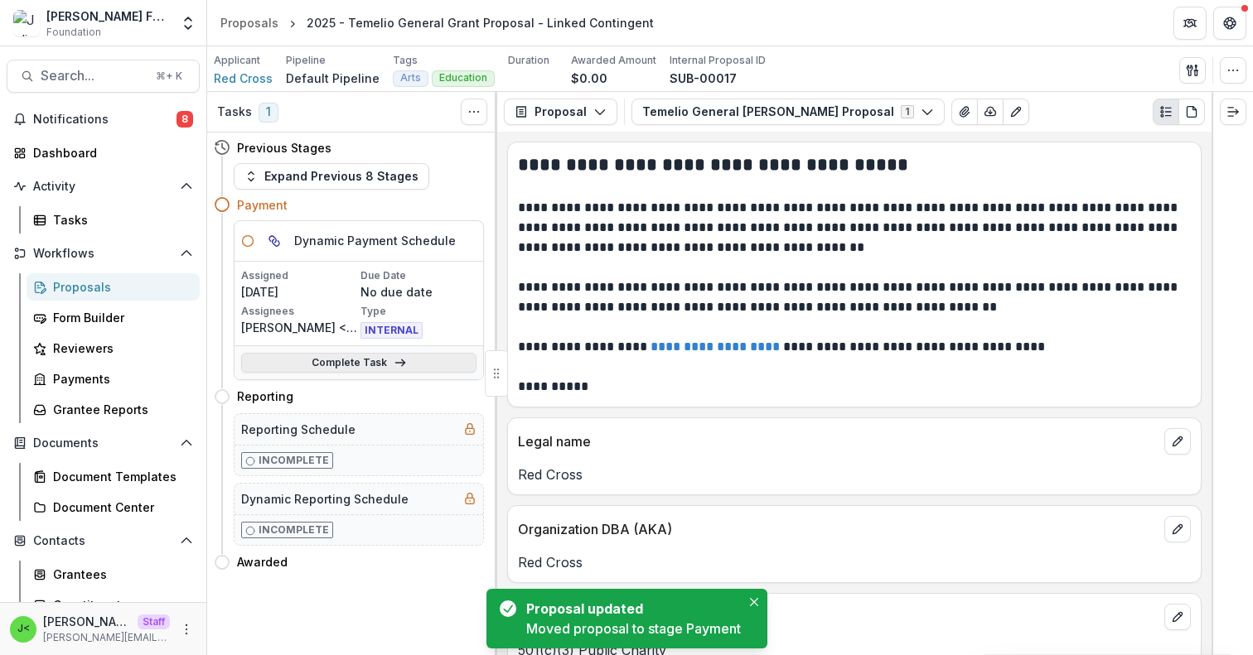
click at [350, 362] on link "Complete Task" at bounding box center [358, 363] width 235 height 20
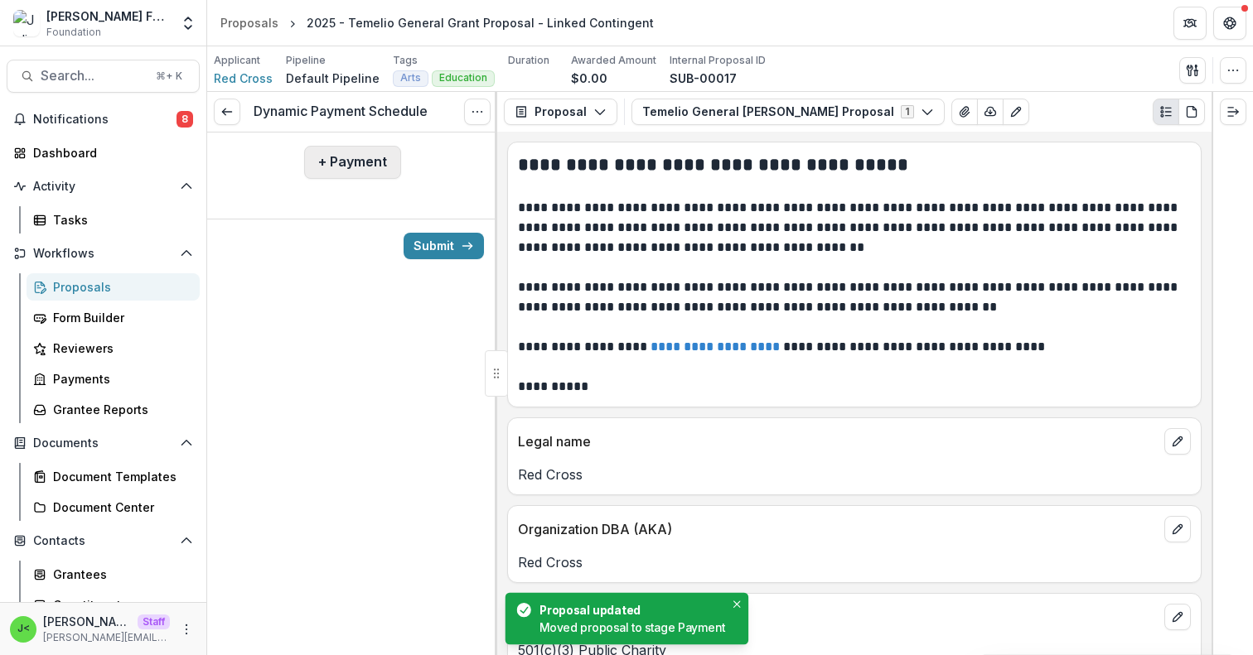
click at [350, 163] on button "+ Payment" at bounding box center [352, 162] width 97 height 33
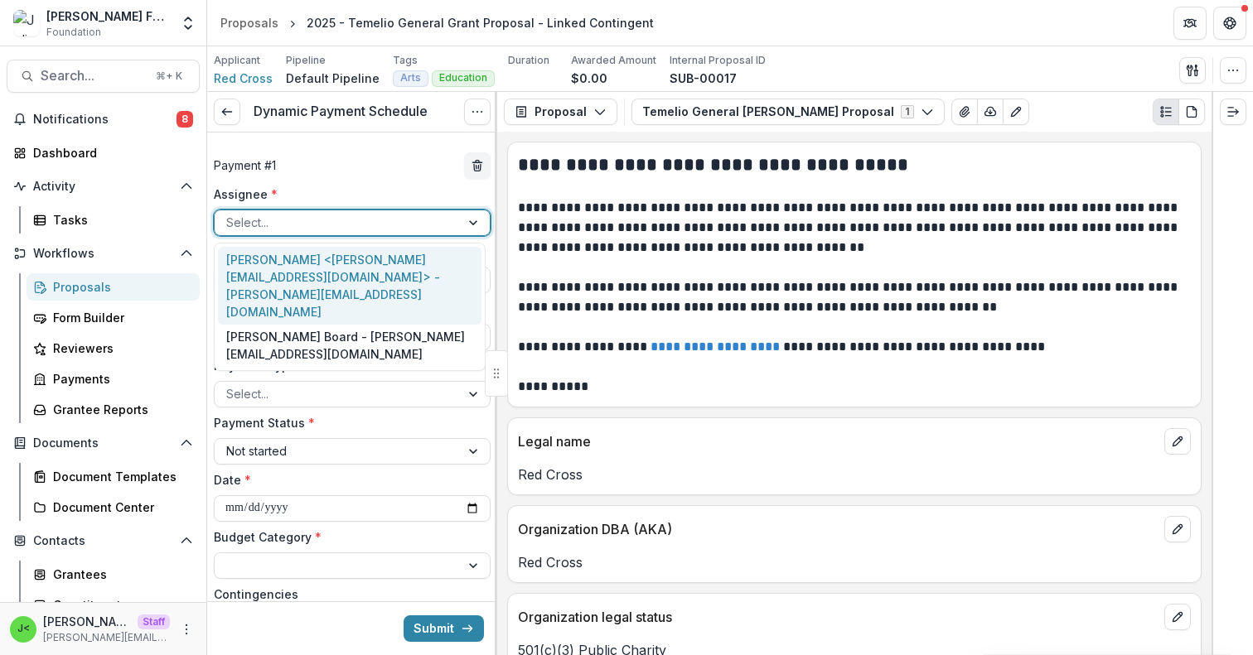
click at [336, 212] on div at bounding box center [337, 222] width 222 height 21
click at [328, 263] on div "Julie <julie@trytemelio.com> - julie@trytemelio.com" at bounding box center [349, 286] width 263 height 78
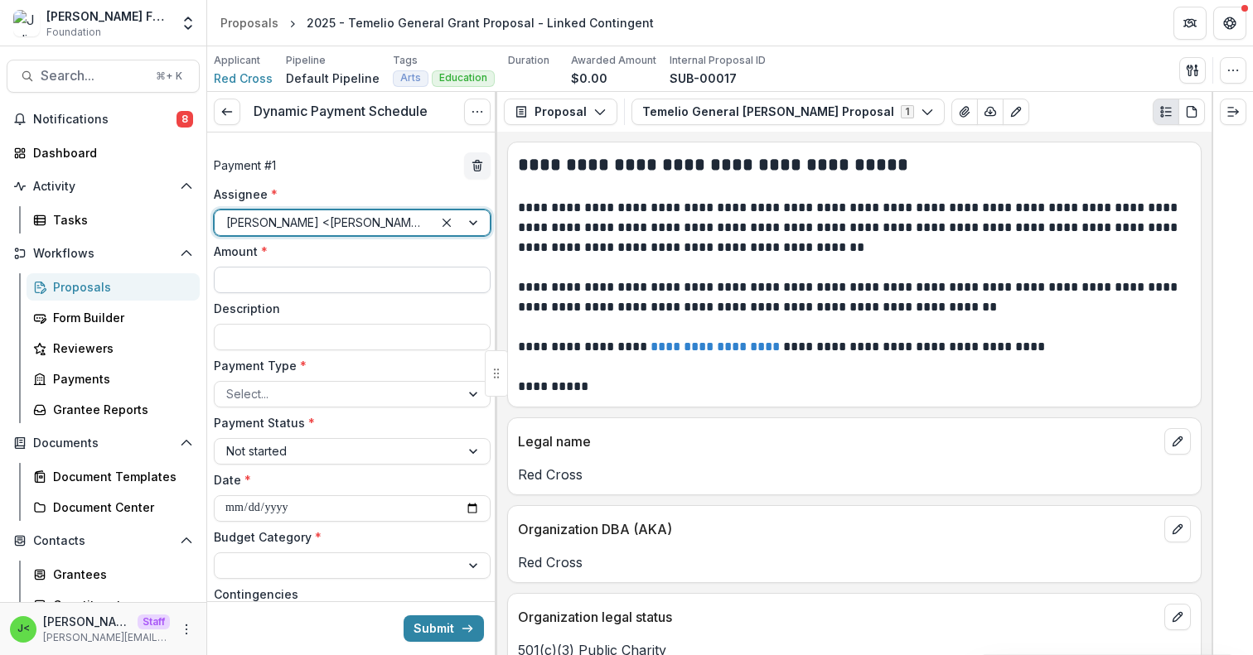
click at [307, 278] on input "Amount *" at bounding box center [352, 280] width 277 height 27
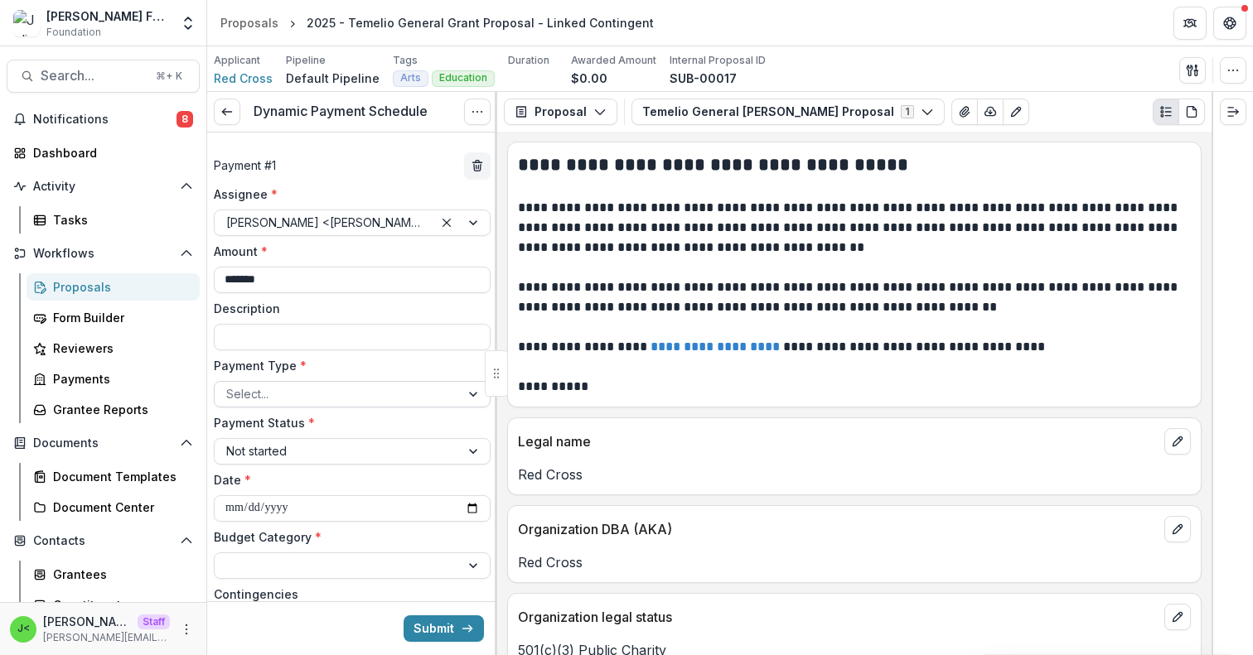
type input "*******"
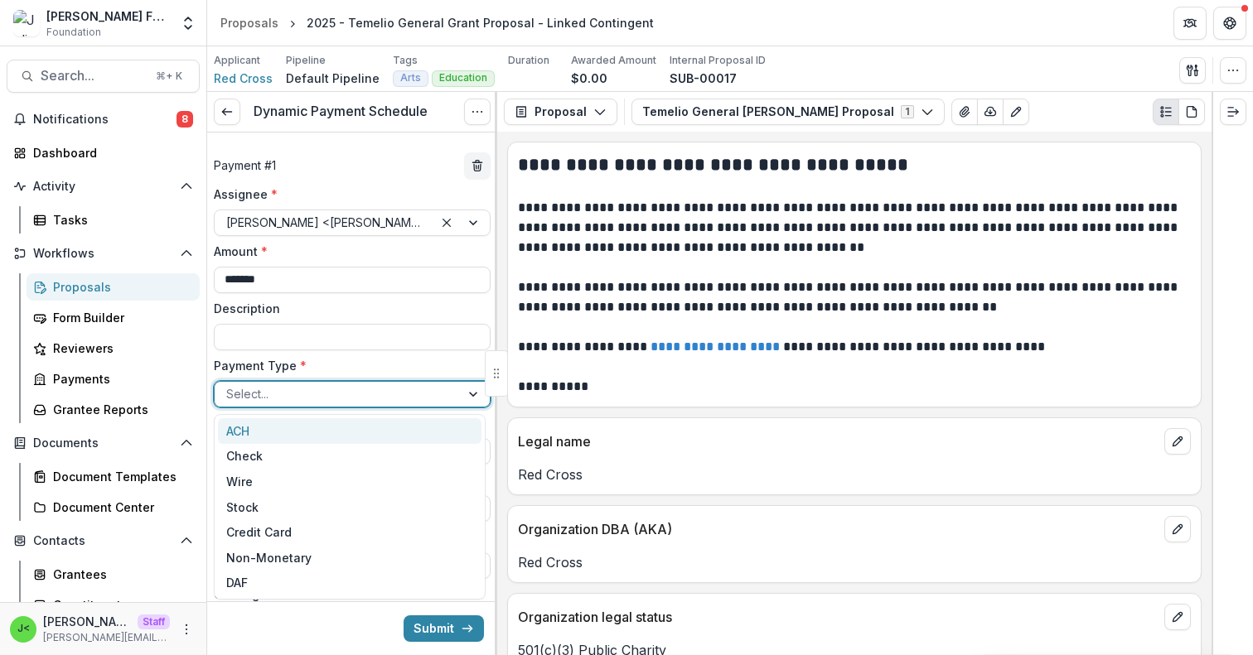
click at [303, 395] on div at bounding box center [337, 394] width 222 height 21
click at [296, 437] on div "ACH" at bounding box center [349, 431] width 263 height 26
click at [331, 394] on div at bounding box center [324, 394] width 196 height 21
click at [282, 479] on div "Wire" at bounding box center [349, 482] width 263 height 26
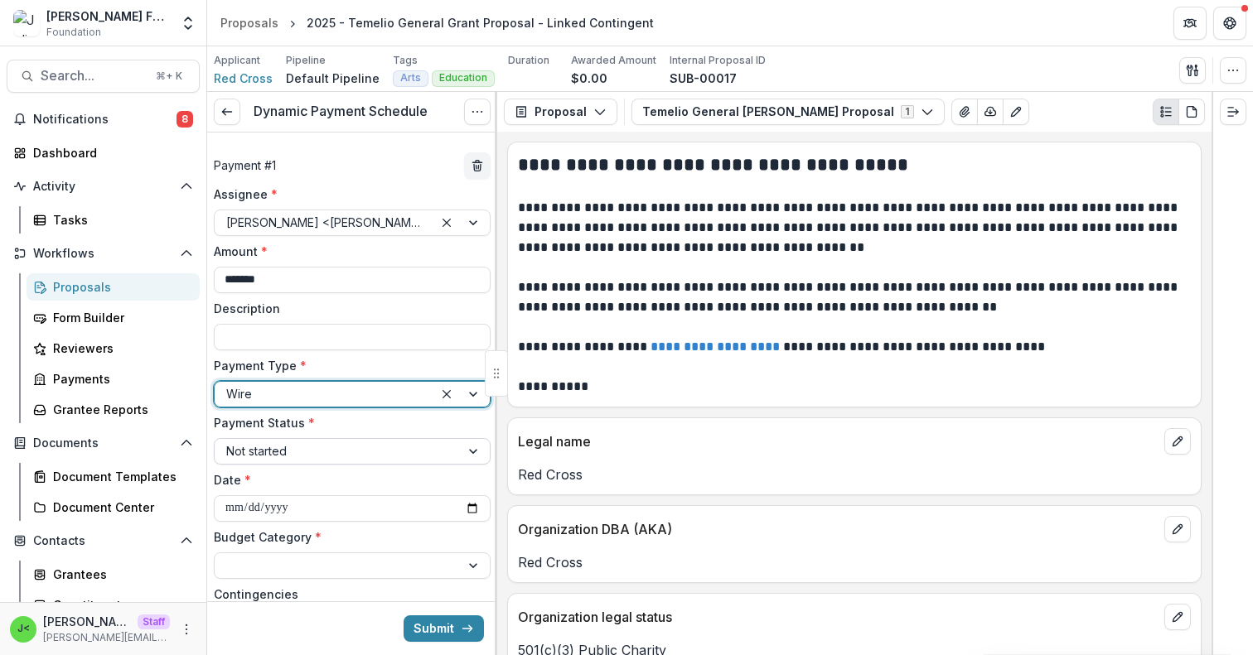
click at [297, 452] on div at bounding box center [337, 451] width 222 height 21
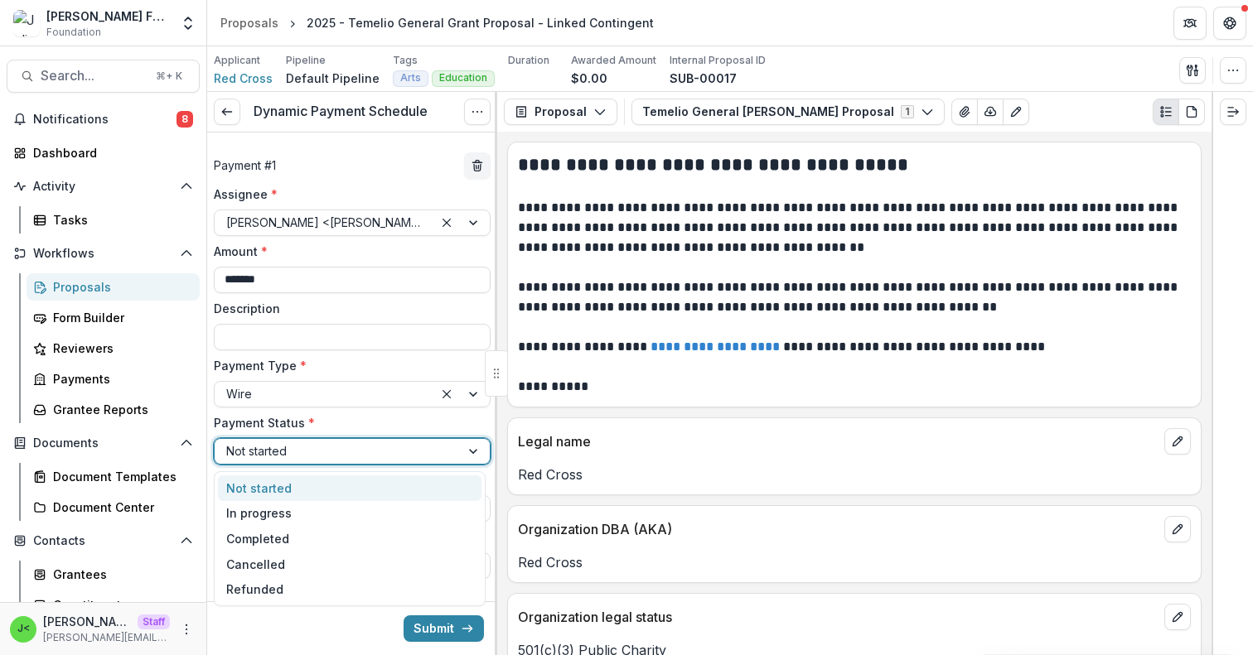
click at [294, 486] on div "Not started" at bounding box center [349, 489] width 263 height 26
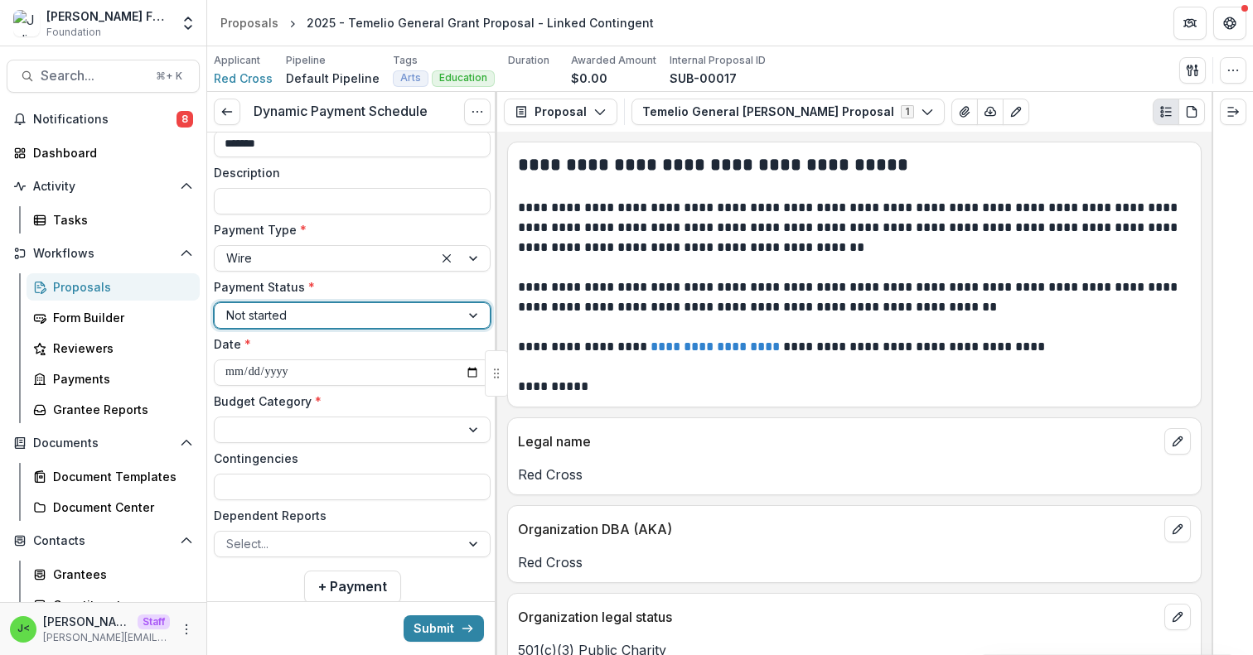
scroll to position [144, 0]
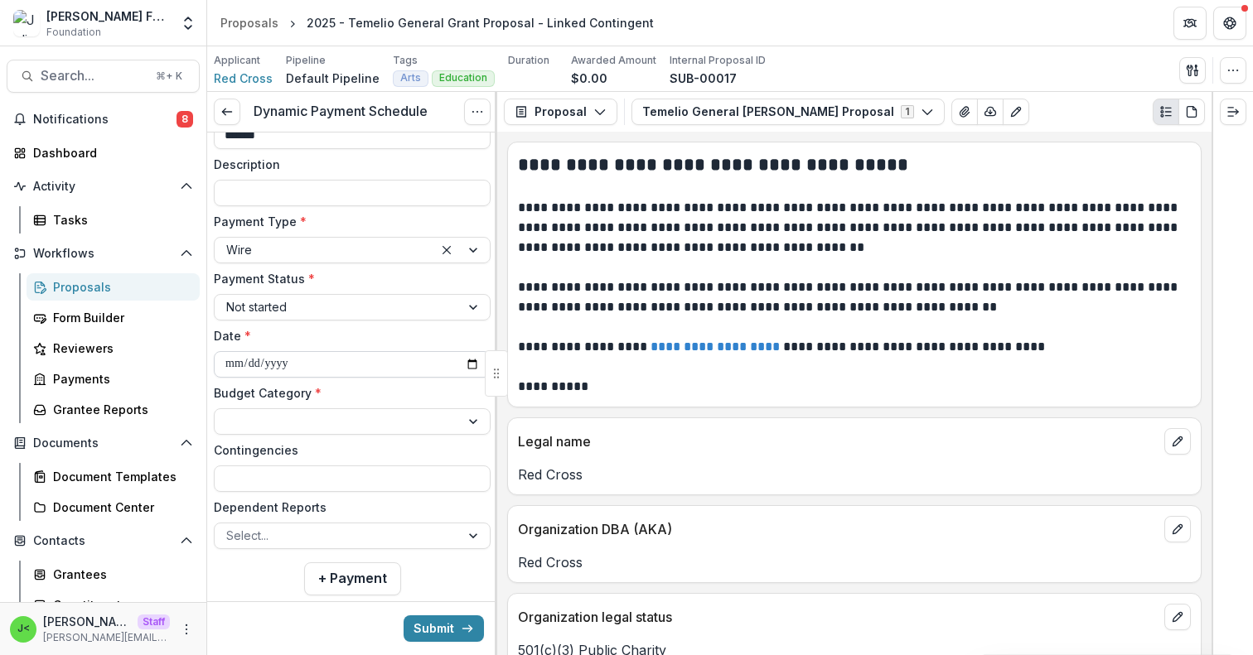
click at [313, 368] on input "**********" at bounding box center [352, 364] width 277 height 27
click at [331, 337] on label "Date *" at bounding box center [347, 335] width 267 height 17
click at [331, 351] on input "**********" at bounding box center [352, 364] width 277 height 27
click at [303, 416] on div at bounding box center [337, 421] width 222 height 21
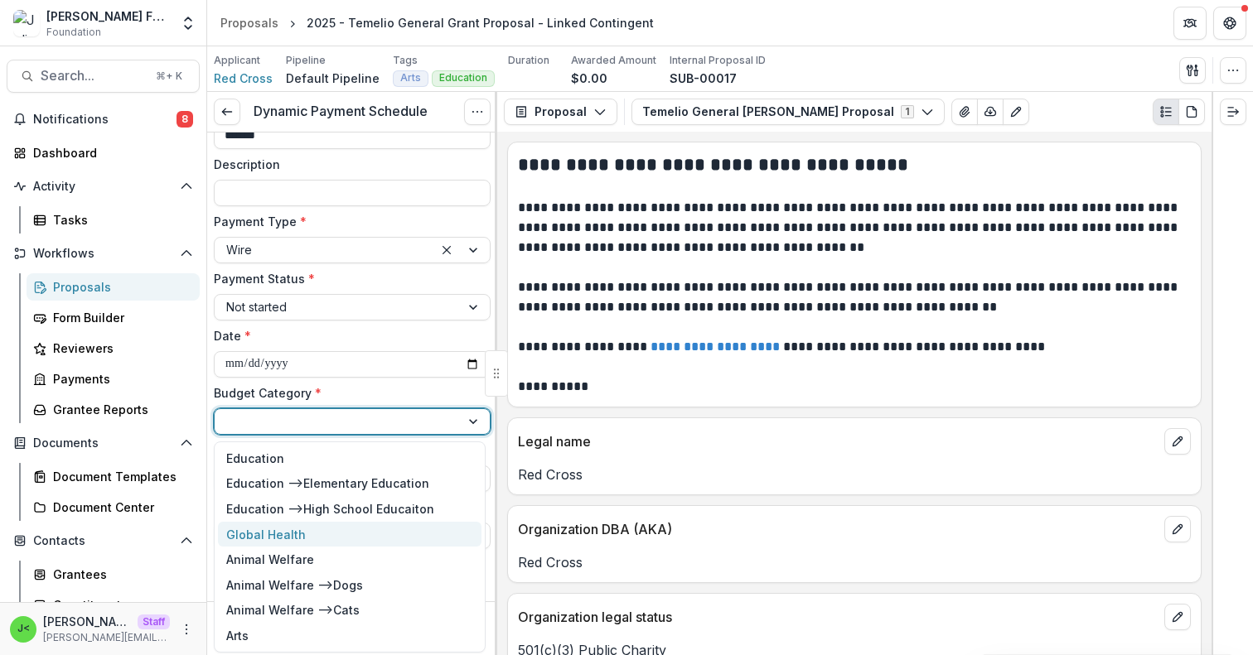
click at [283, 532] on div "Global Health" at bounding box center [266, 534] width 80 height 17
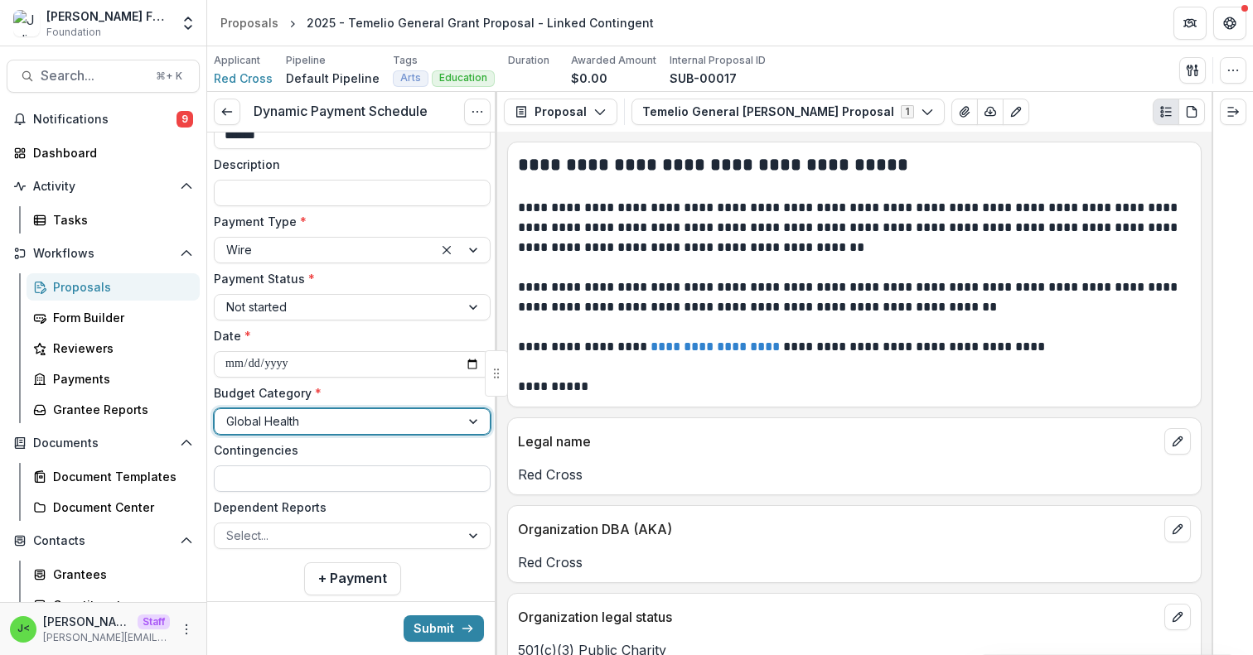
click at [306, 482] on input "Contingencies" at bounding box center [352, 479] width 277 height 27
click at [254, 586] on div "**********" at bounding box center [352, 298] width 290 height 621
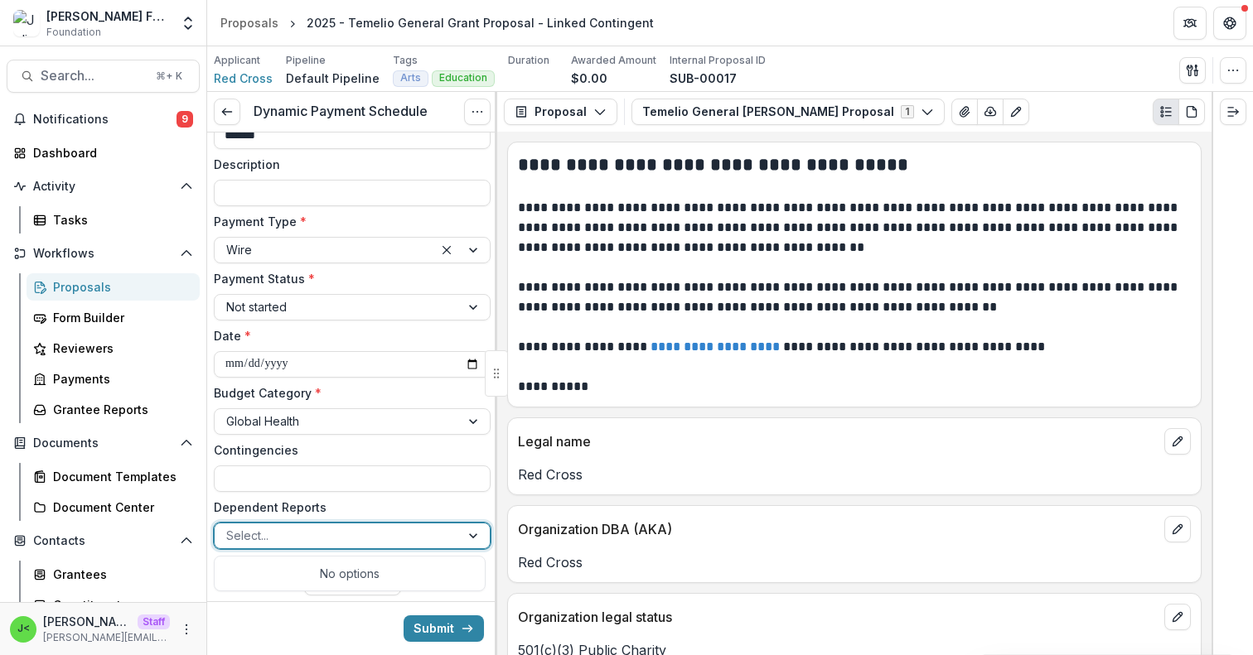
click at [311, 537] on div at bounding box center [337, 535] width 222 height 21
click at [591, 118] on button "Proposal" at bounding box center [561, 112] width 114 height 27
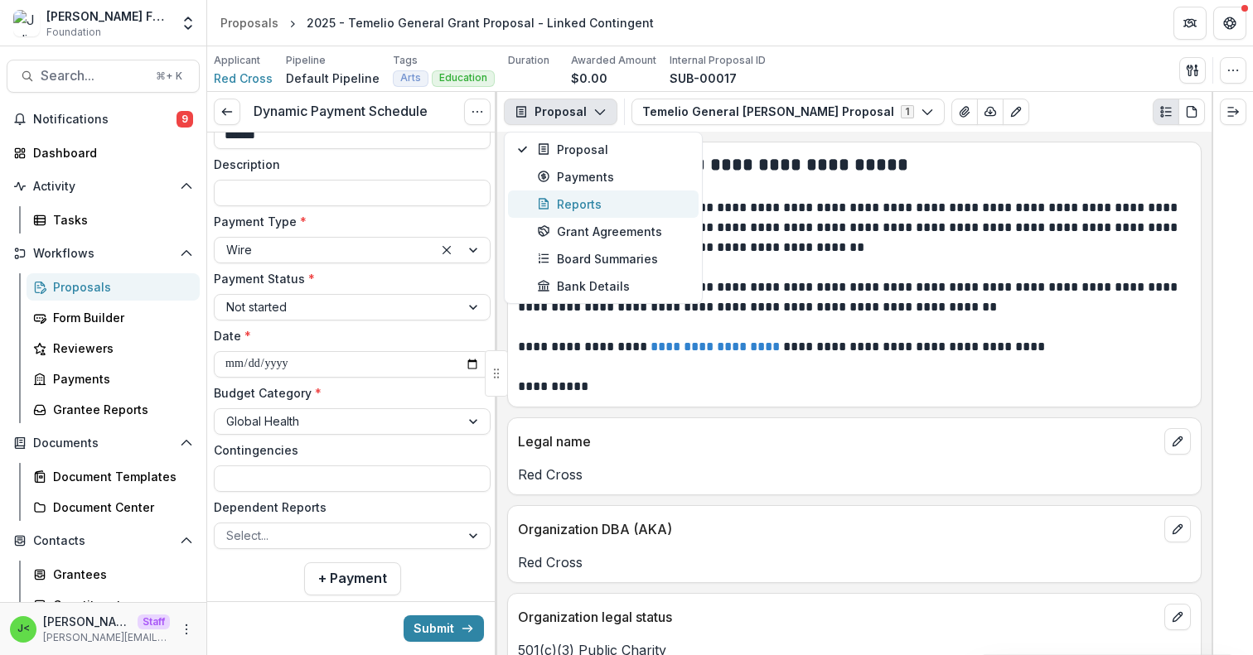
click at [573, 207] on div "Reports" at bounding box center [613, 204] width 152 height 17
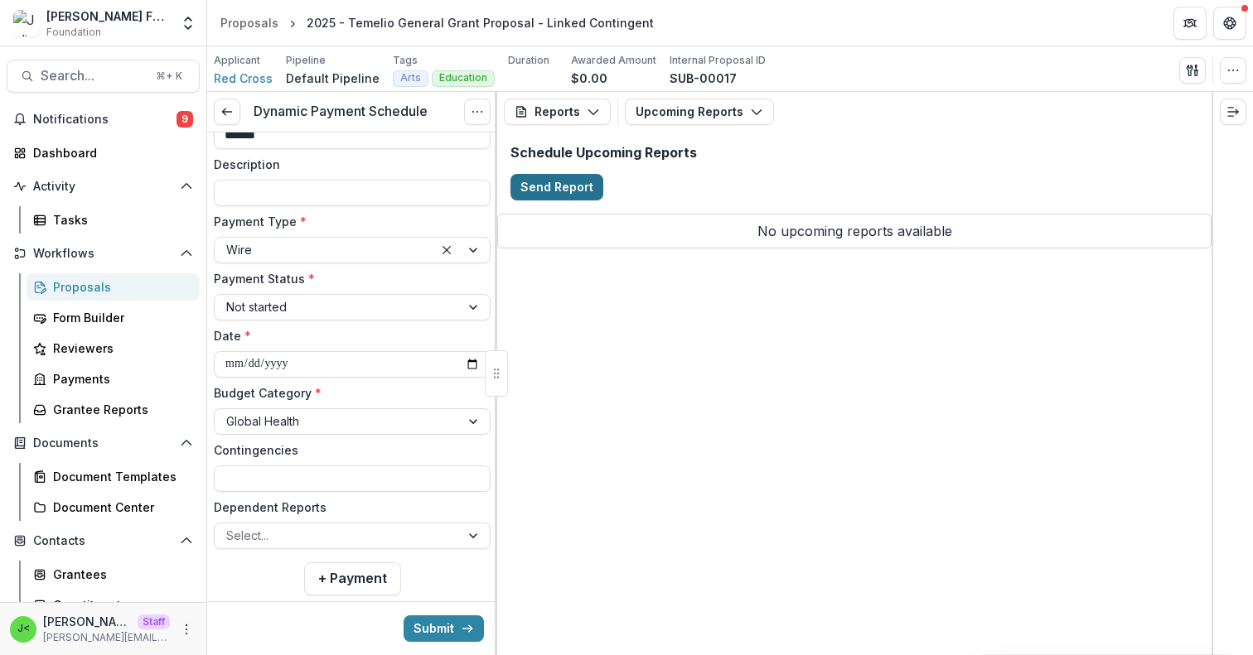
click at [555, 191] on button "Send Report" at bounding box center [556, 187] width 93 height 27
select select "********"
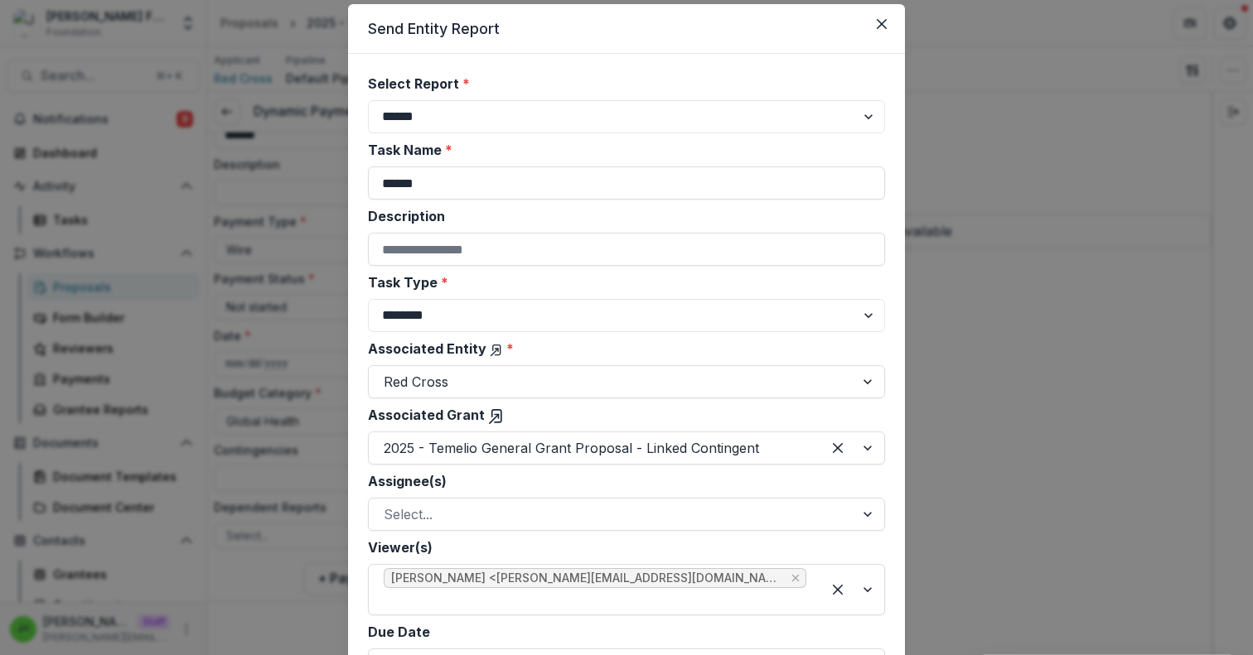
scroll to position [51, 0]
click at [381, 184] on input "******" at bounding box center [626, 181] width 517 height 33
click at [488, 148] on label "Task Name *" at bounding box center [621, 148] width 507 height 20
click at [488, 165] on input "******" at bounding box center [626, 181] width 517 height 33
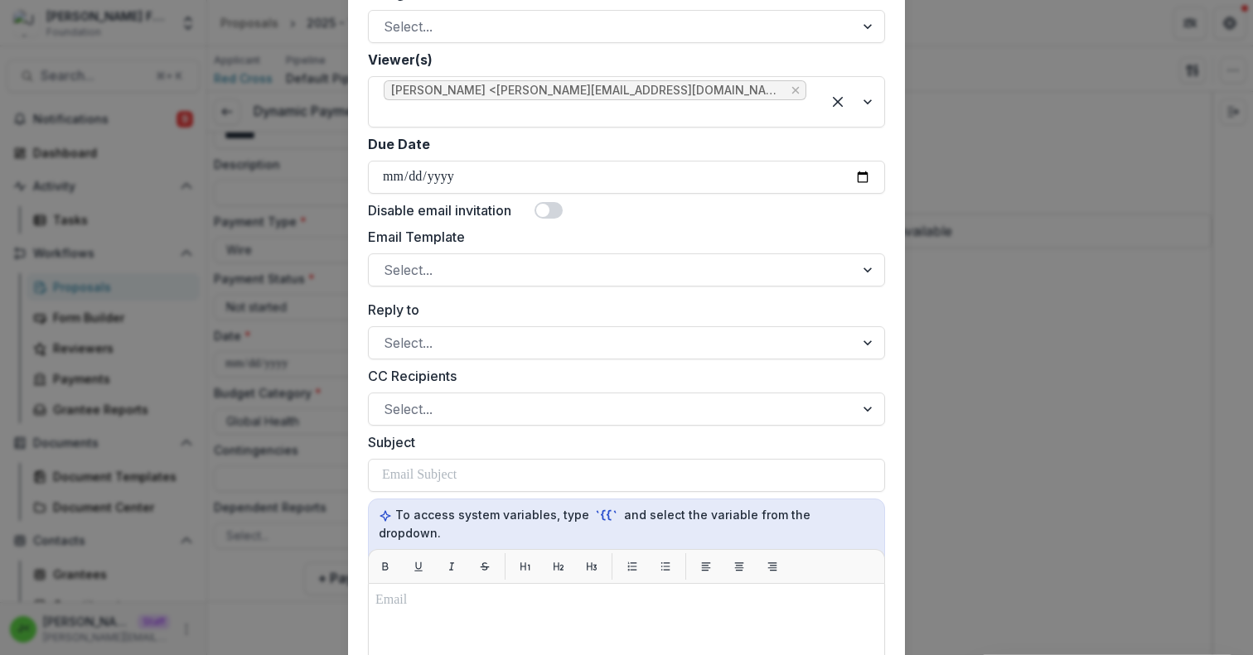
click at [548, 204] on span at bounding box center [542, 210] width 13 height 13
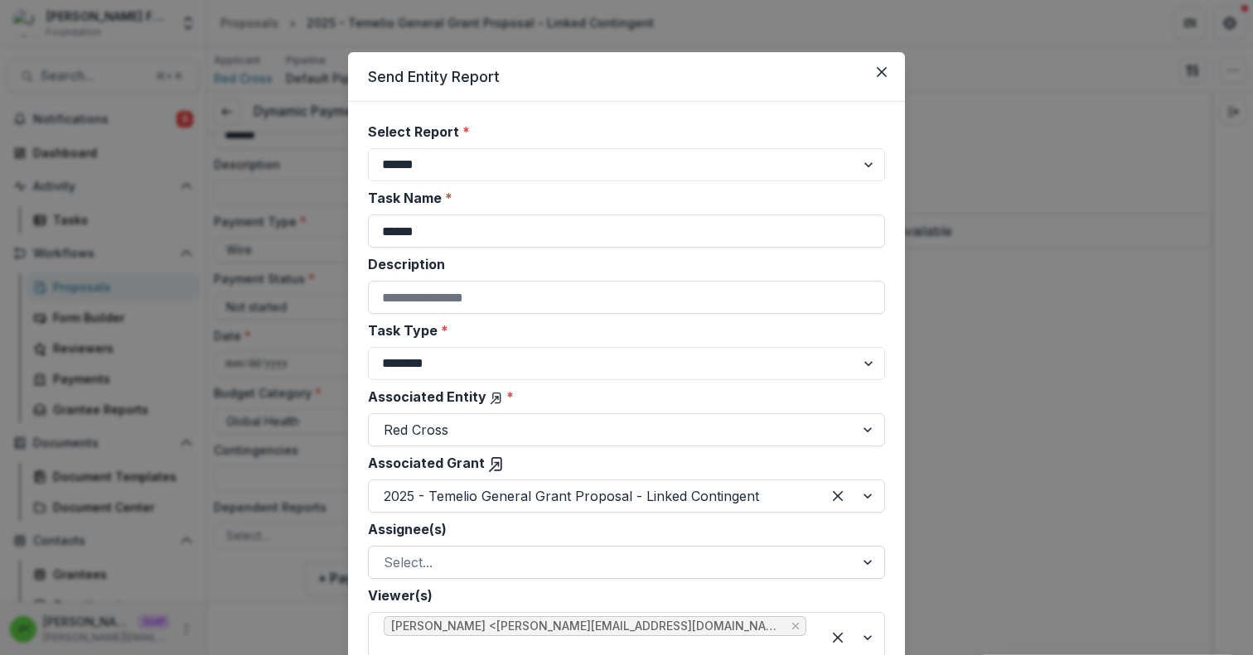
scroll to position [0, 0]
click at [528, 164] on select "**********" at bounding box center [626, 165] width 517 height 33
select select "**********"
type input "**********"
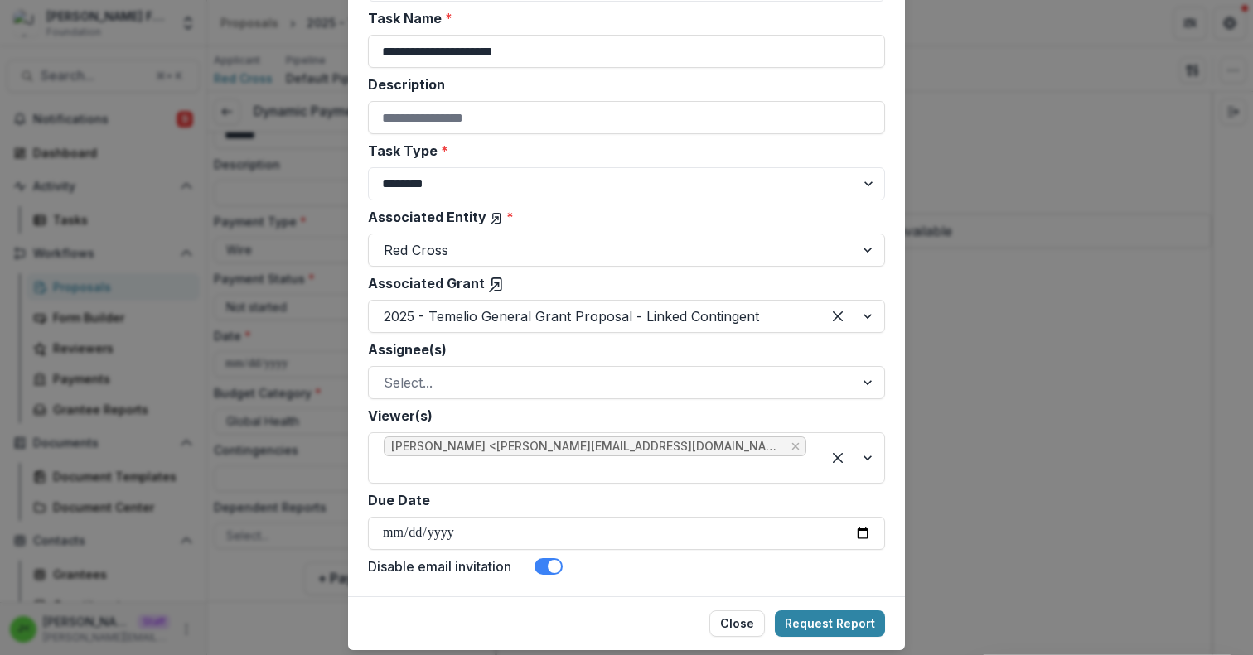
scroll to position [210, 0]
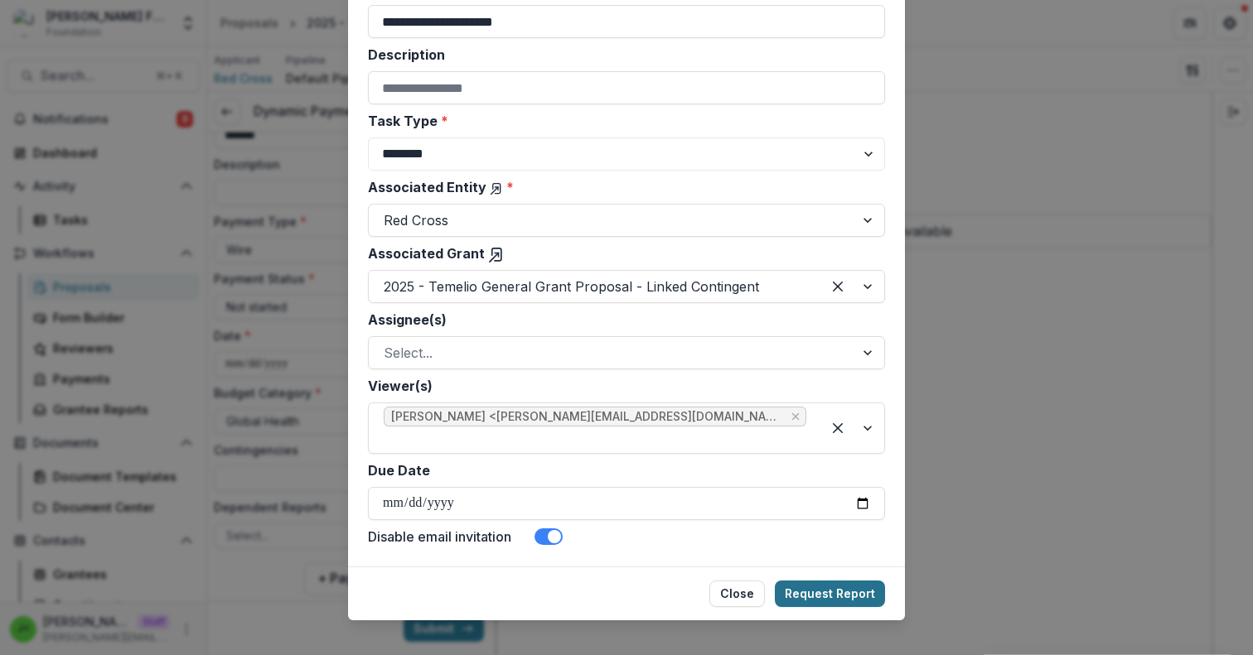
click at [810, 581] on button "Request Report" at bounding box center [830, 594] width 110 height 27
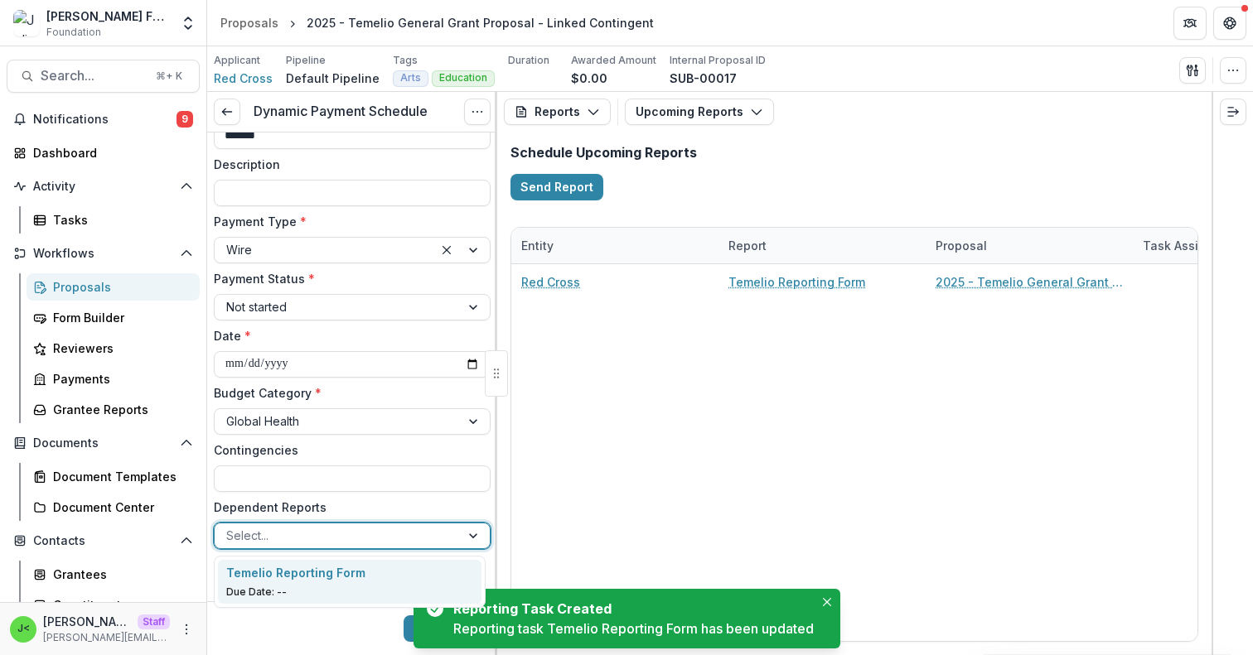
click at [412, 538] on div at bounding box center [337, 535] width 222 height 21
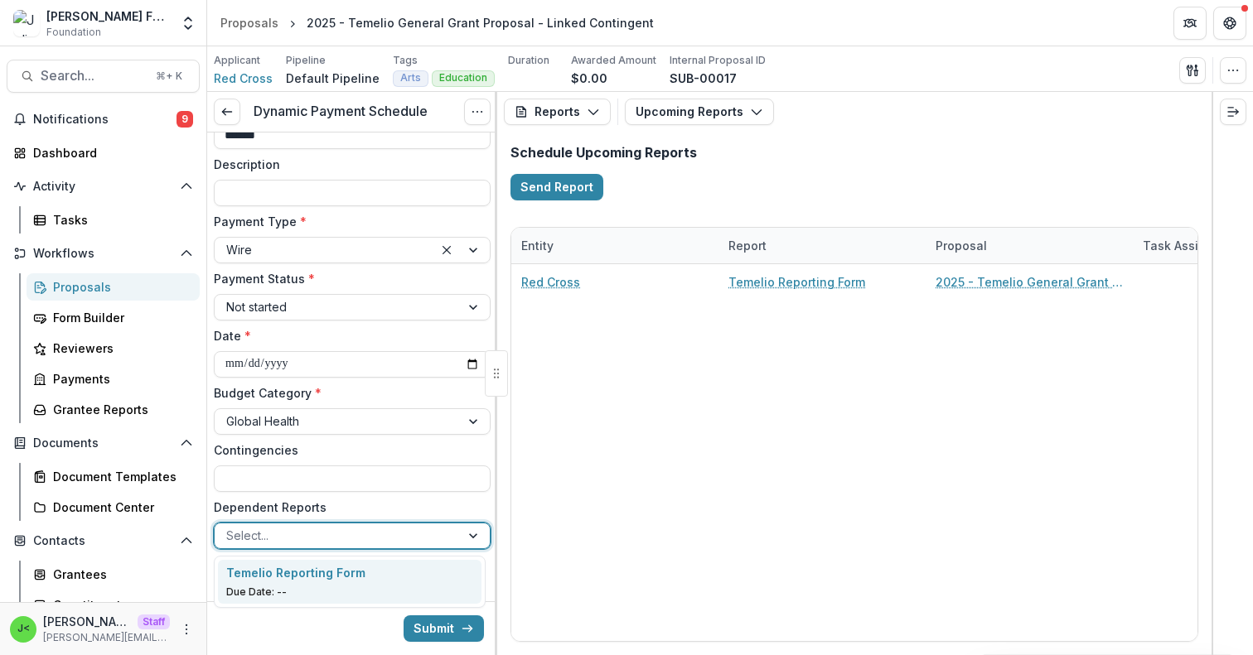
click at [380, 576] on div "Temelio Reporting Form" at bounding box center [350, 572] width 248 height 17
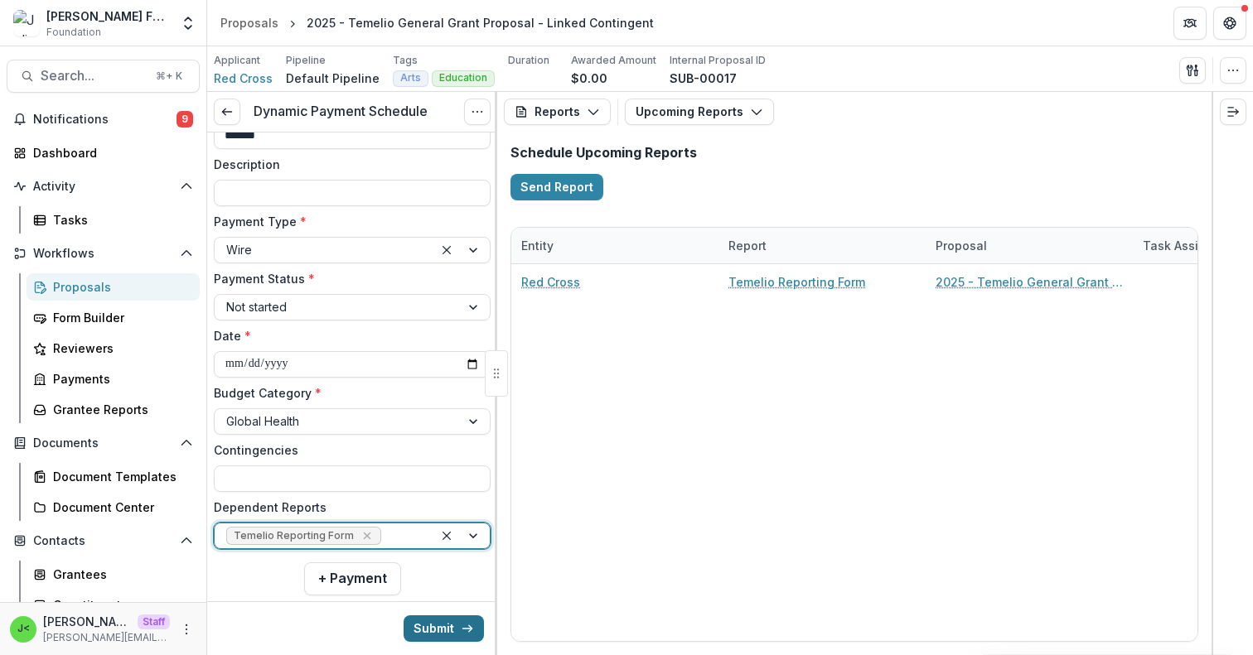
click at [446, 628] on button "Submit" at bounding box center [444, 629] width 80 height 27
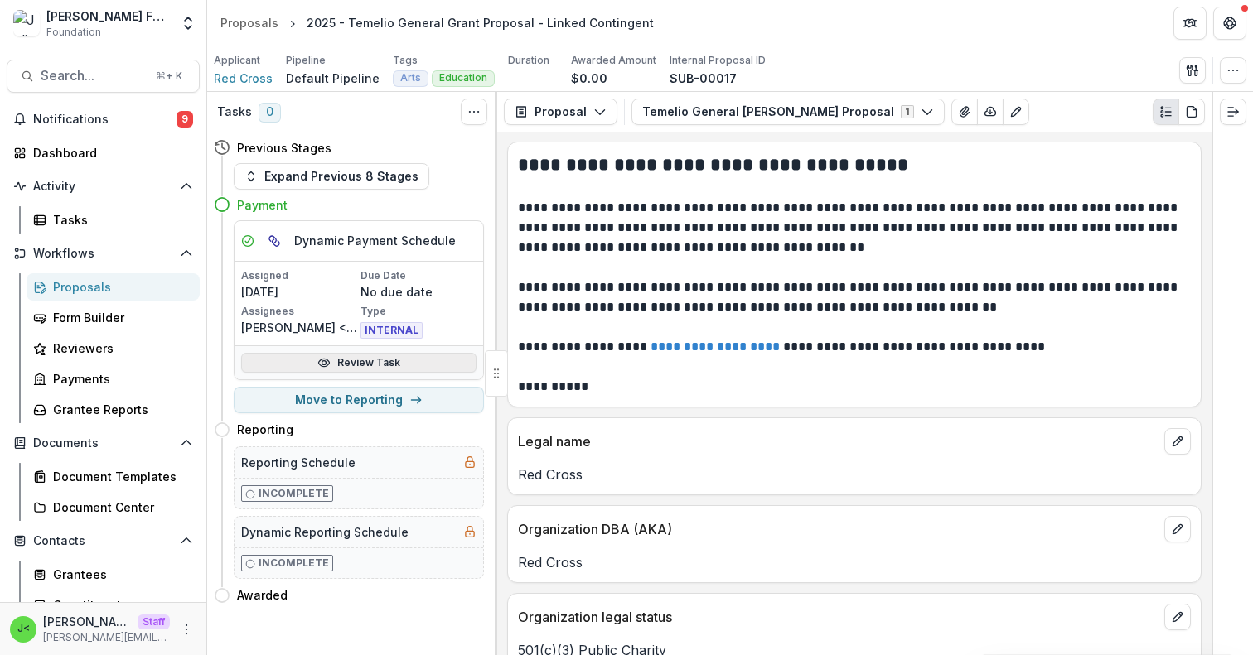
click at [366, 362] on link "Review Task" at bounding box center [358, 363] width 235 height 20
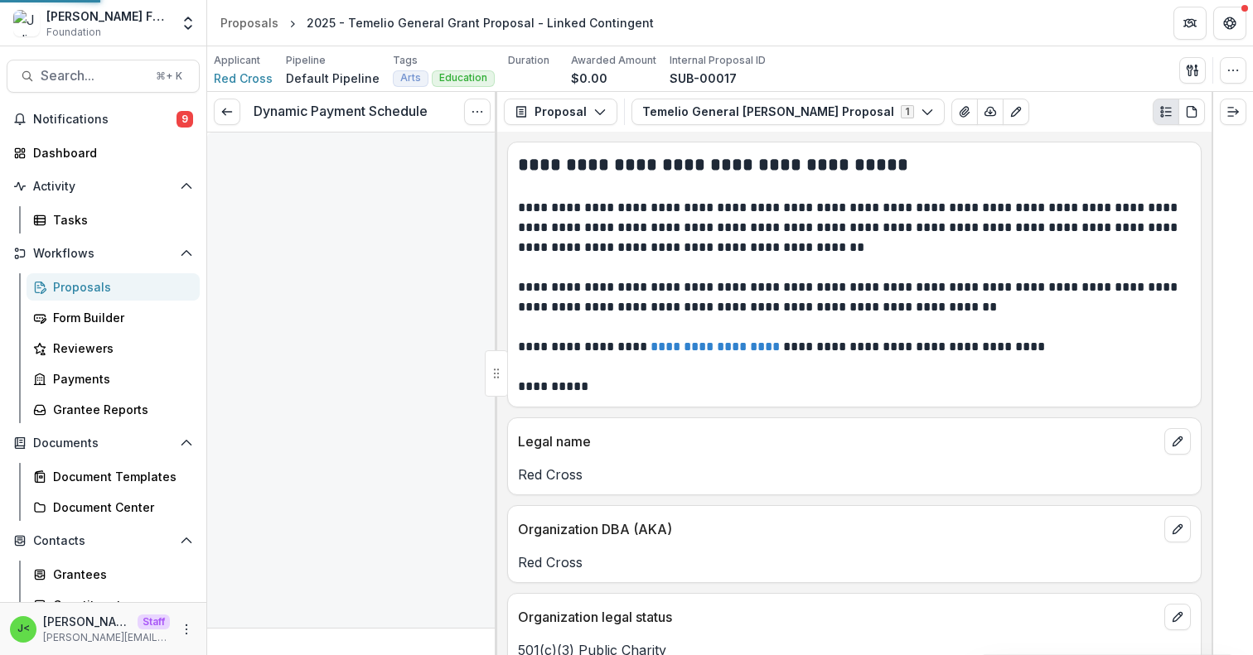
type input "*******"
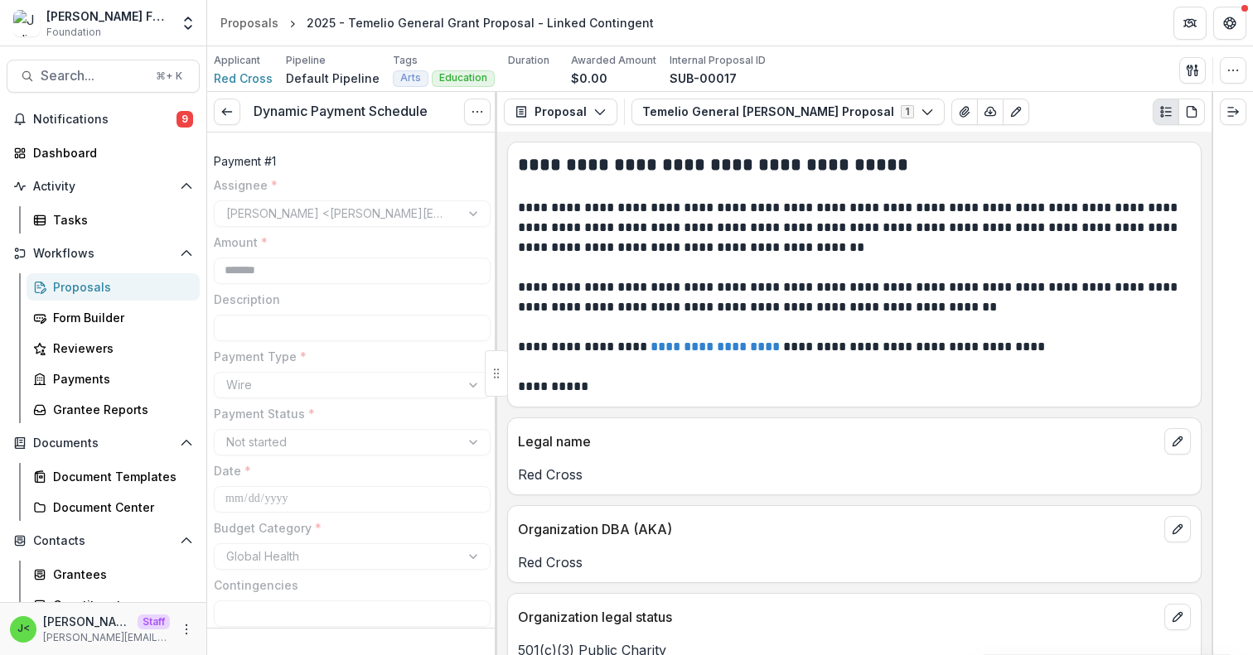
scroll to position [103, 0]
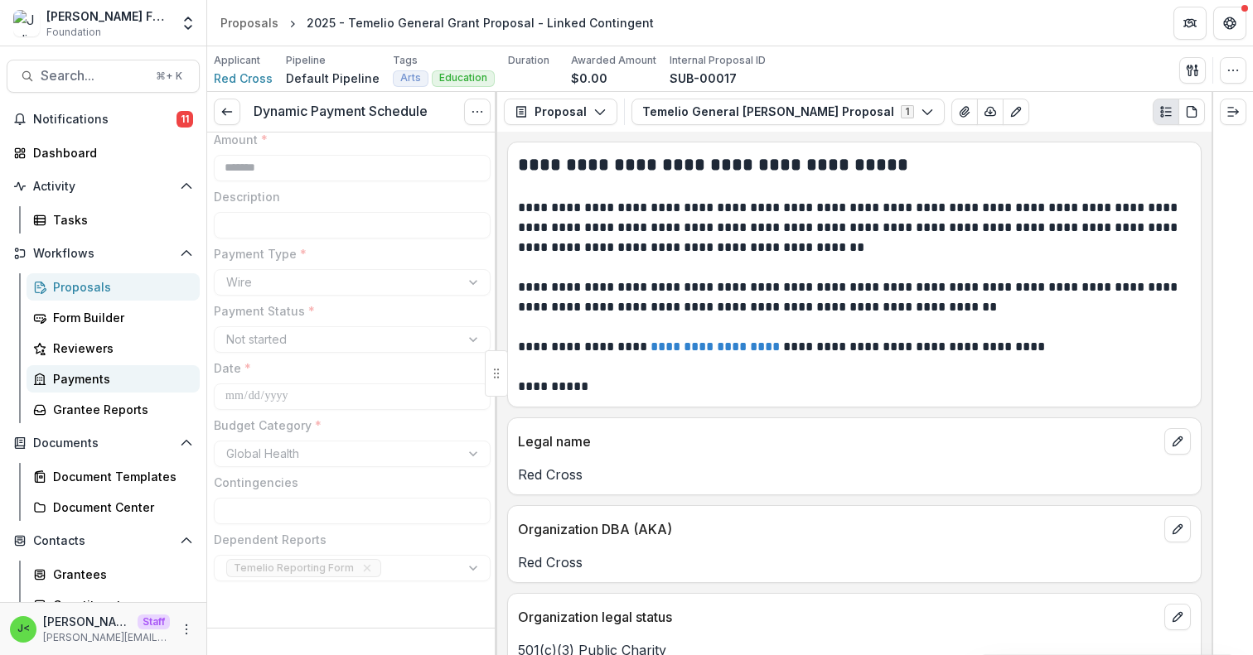
click at [98, 373] on div "Payments" at bounding box center [119, 378] width 133 height 17
click at [1191, 71] on icon "button" at bounding box center [1190, 70] width 6 height 11
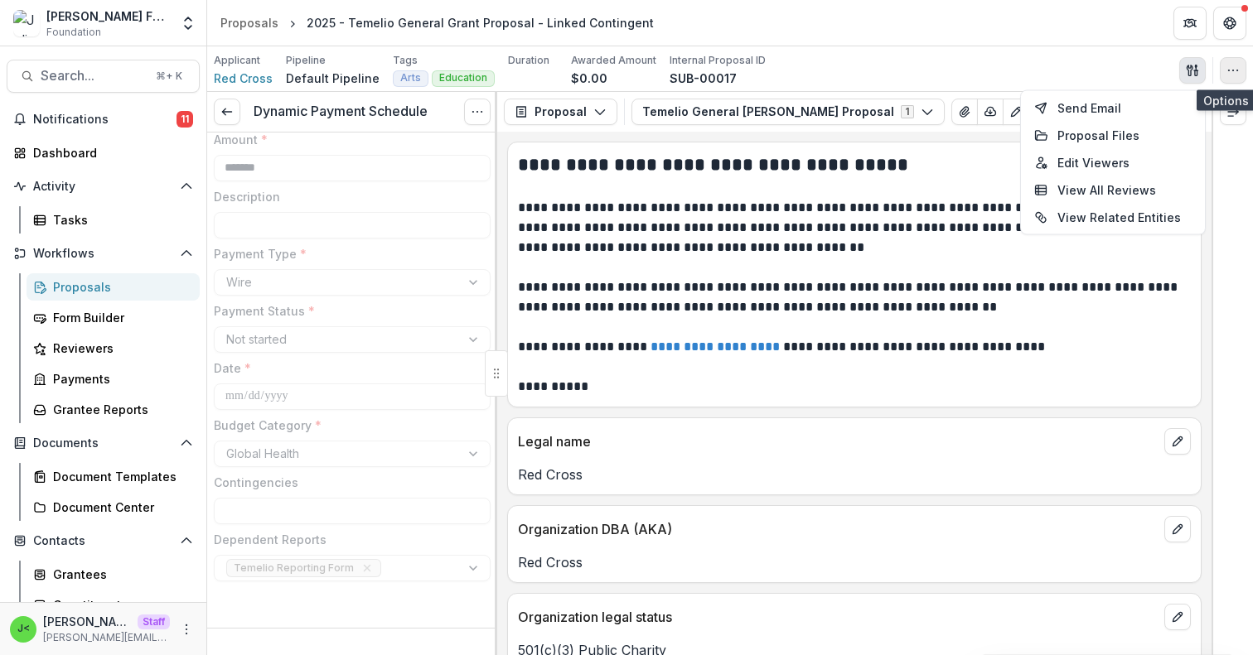
click at [1235, 80] on button "button" at bounding box center [1233, 70] width 27 height 27
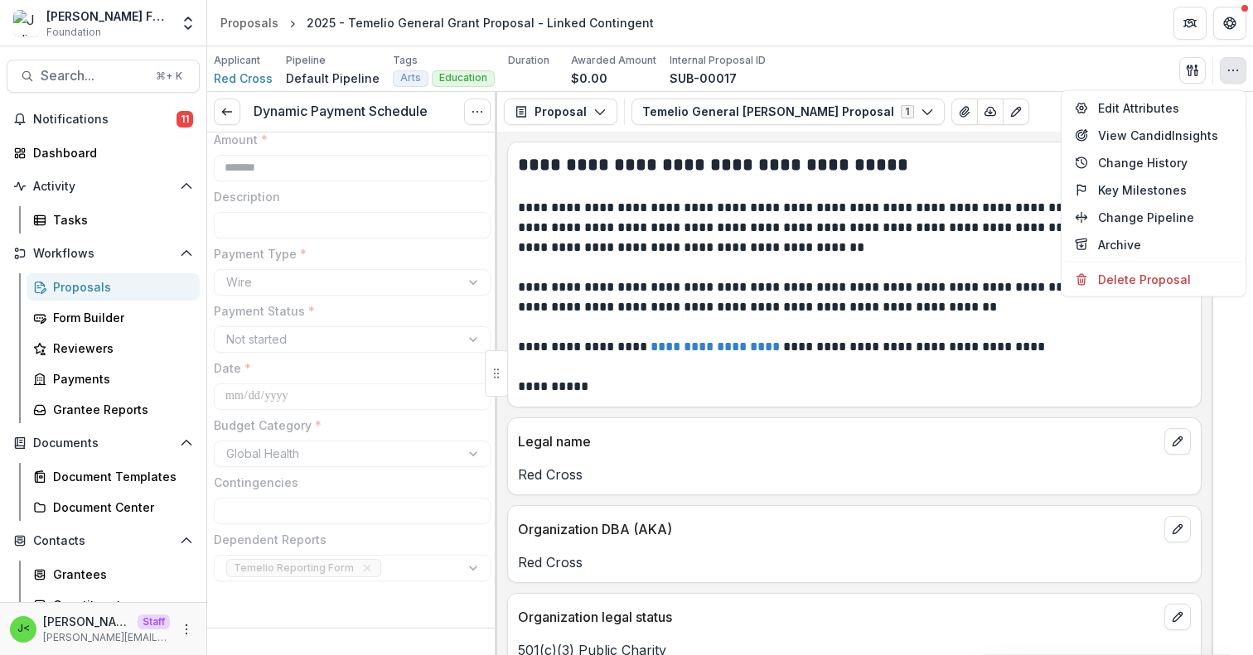
click at [1029, 60] on div "Applicant Red Cross Pipeline Default Pipeline Tags Arts Education All tags Arts…" at bounding box center [730, 70] width 1032 height 34
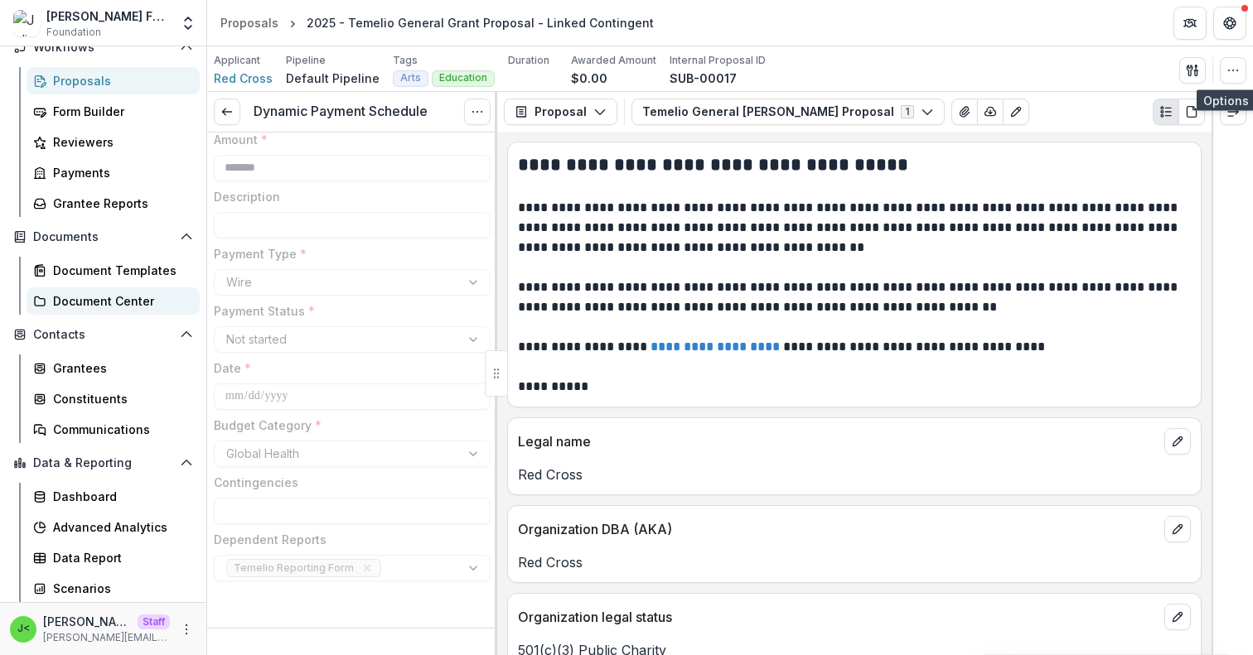
scroll to position [0, 0]
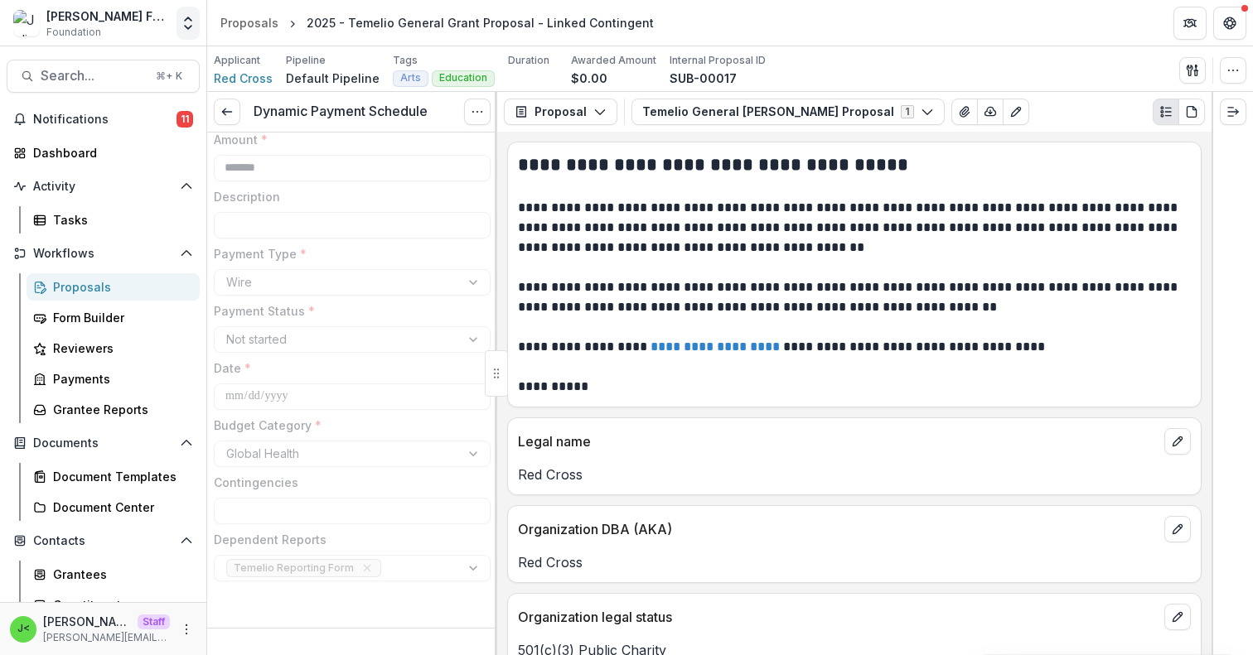
click at [187, 15] on icon "Open entity switcher" at bounding box center [188, 23] width 17 height 17
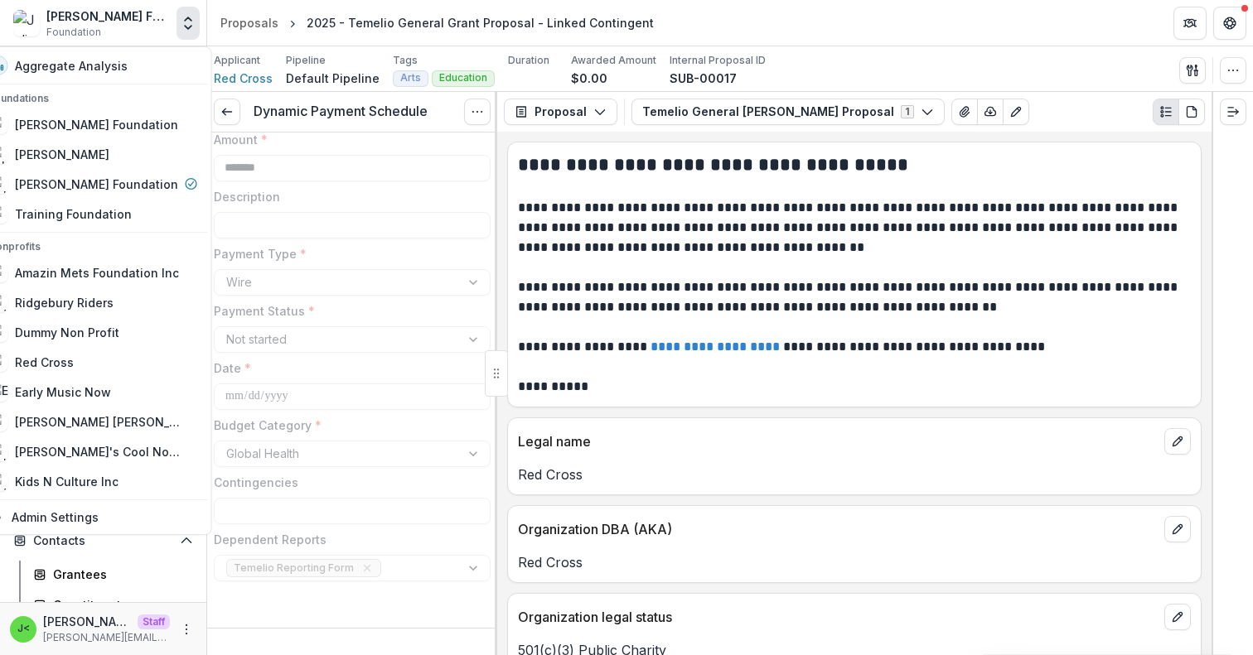
click at [197, 29] on button "Open entity switcher" at bounding box center [187, 23] width 23 height 33
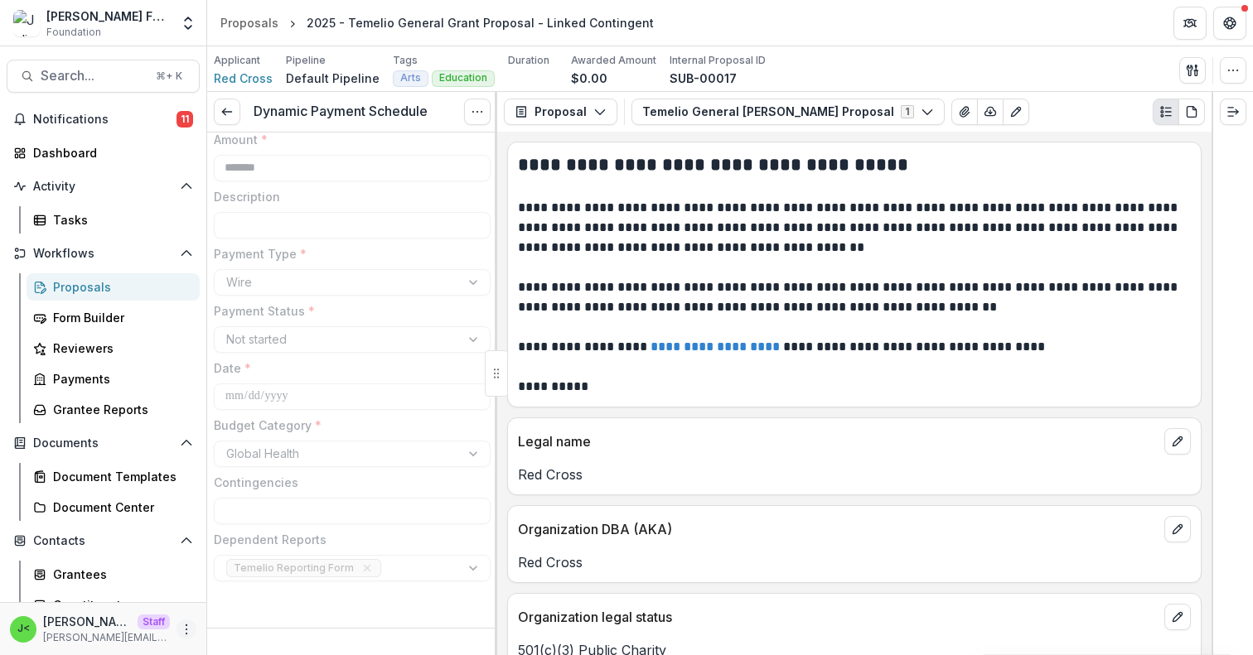
click at [180, 628] on icon "More" at bounding box center [186, 629] width 13 height 13
click at [254, 604] on link "User Settings" at bounding box center [290, 594] width 177 height 27
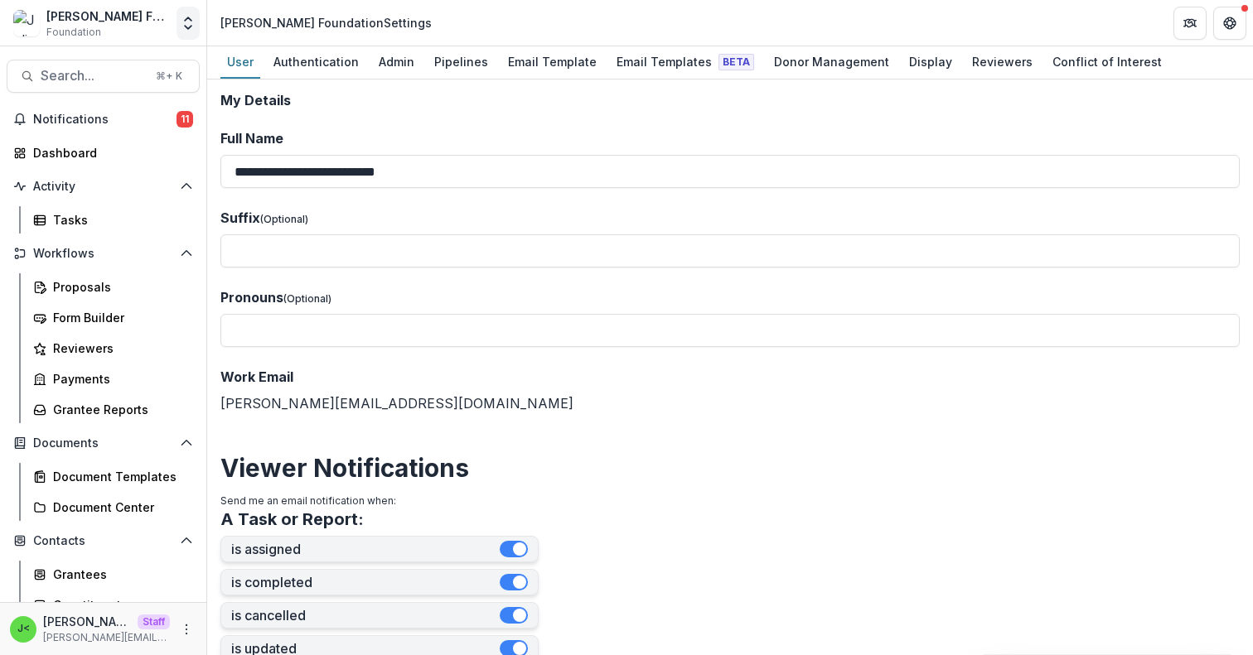
click at [179, 23] on button "Open entity switcher" at bounding box center [187, 23] width 23 height 33
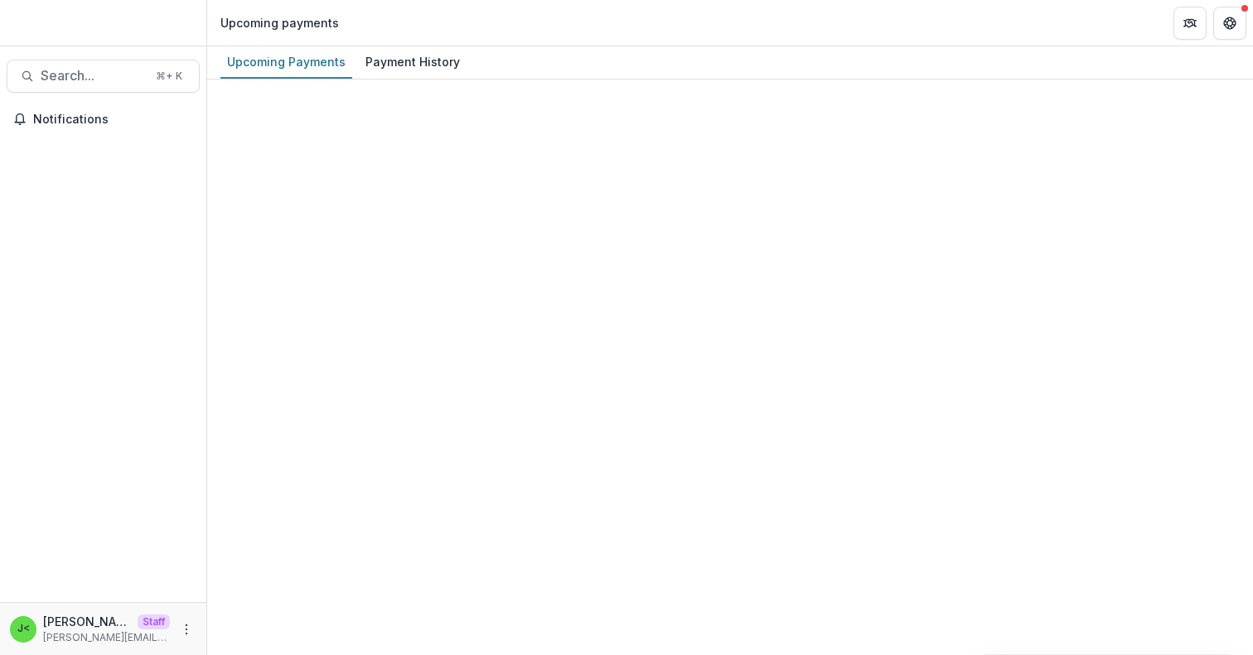
select select "******"
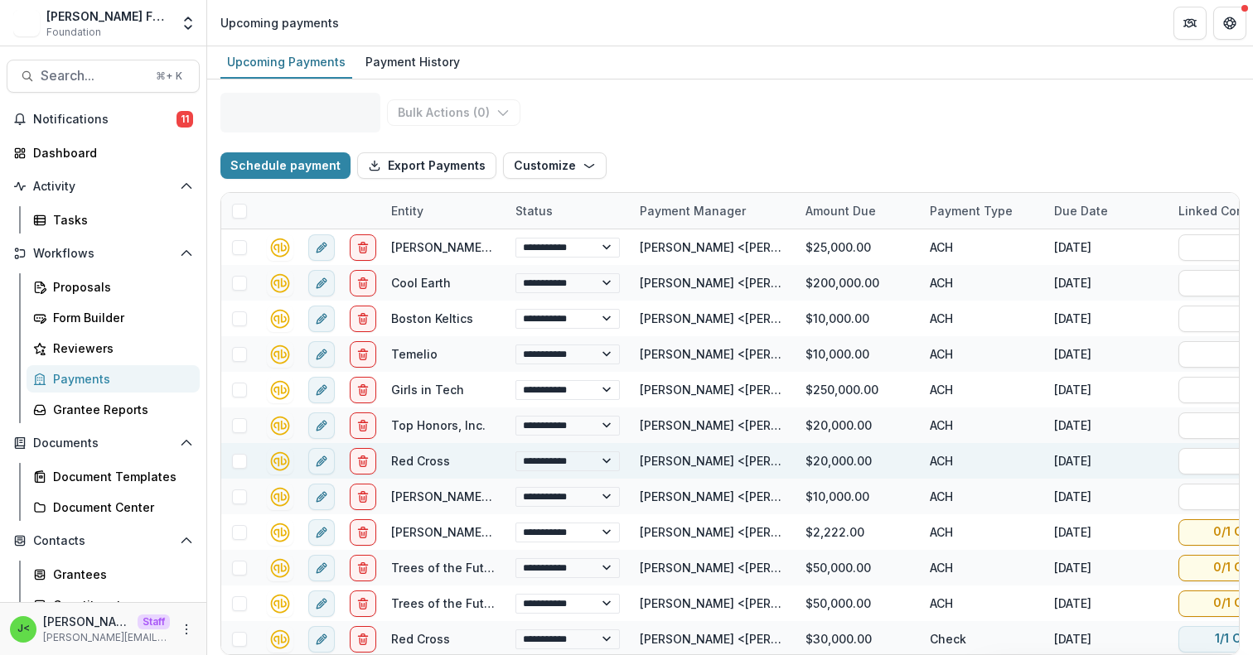
select select "******"
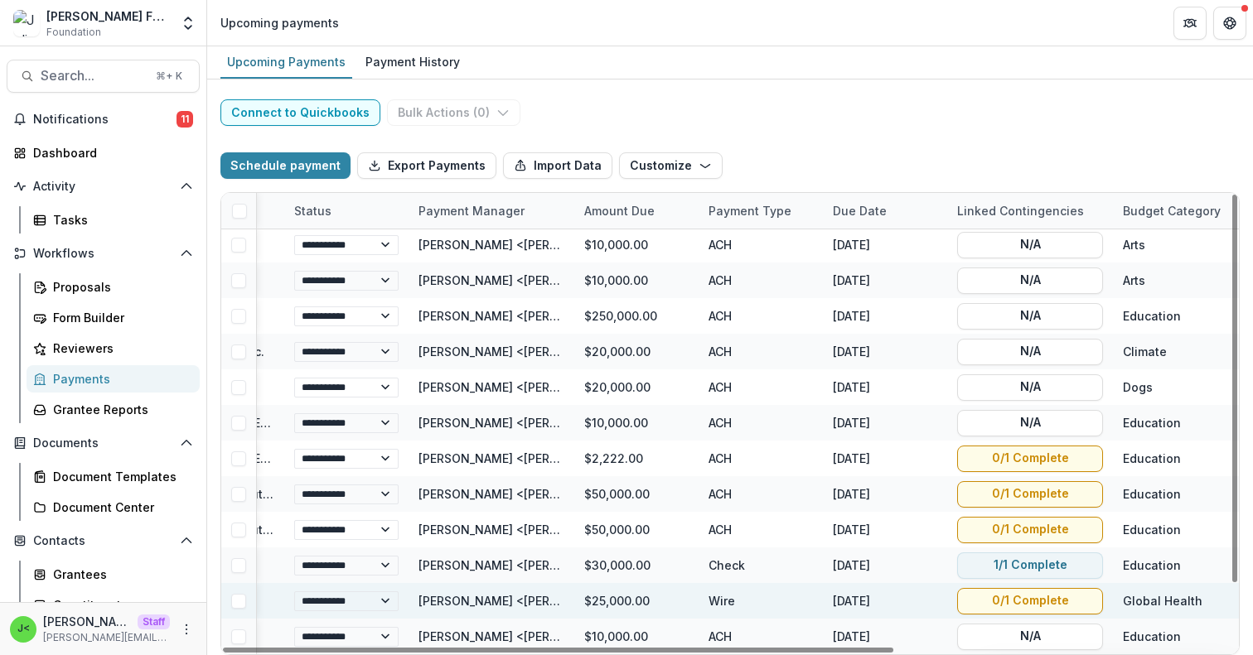
scroll to position [74, 0]
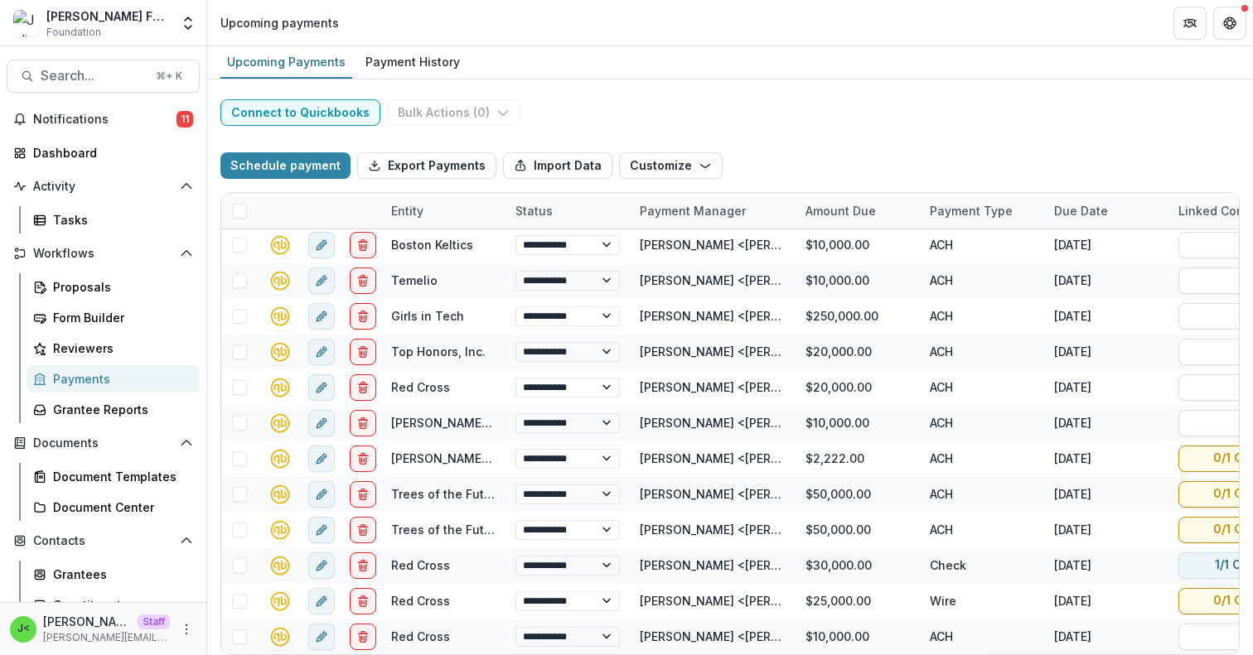
select select "******"
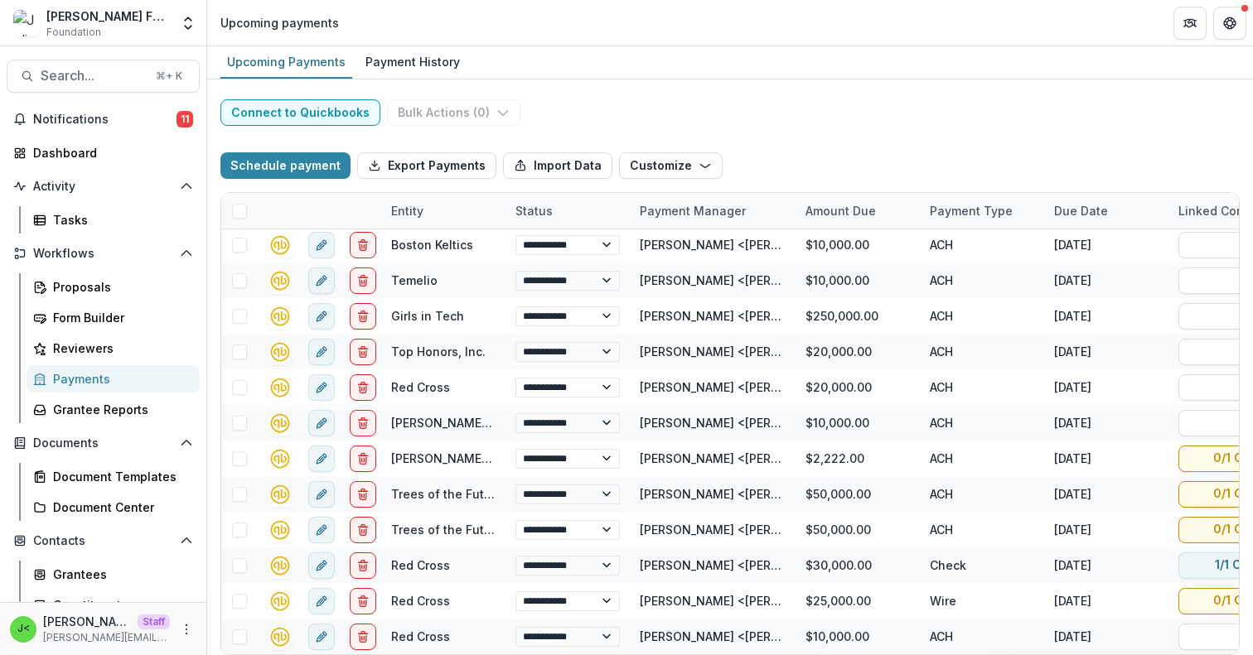
select select "******"
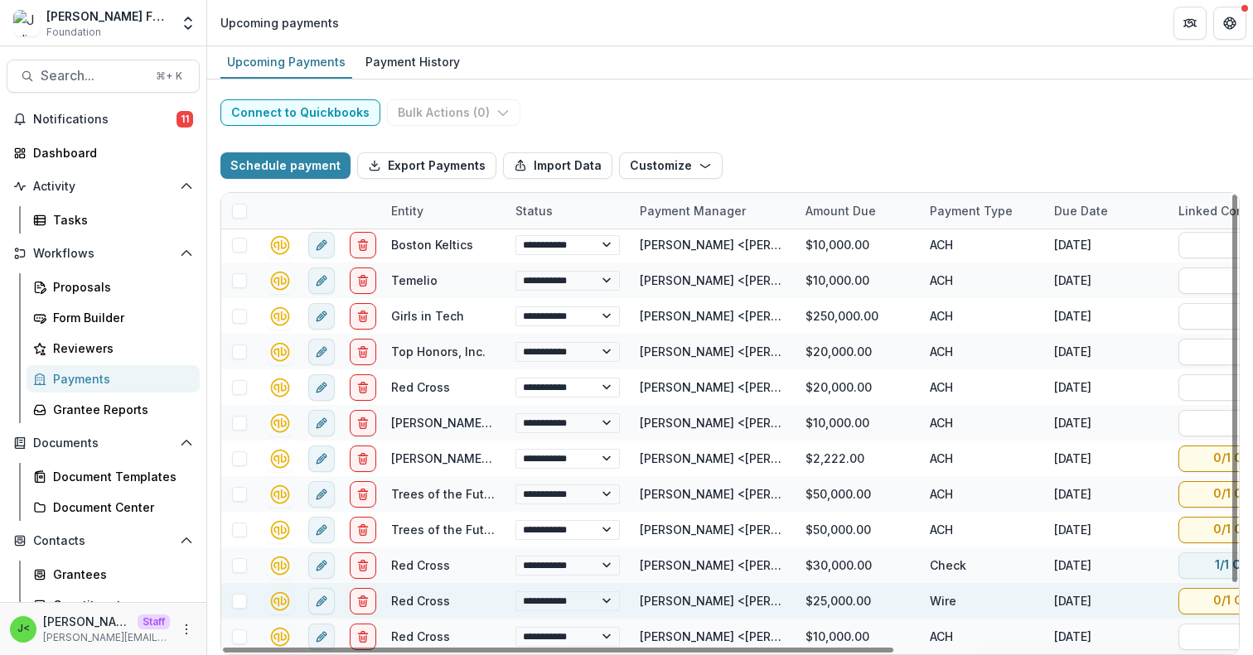
select select "******"
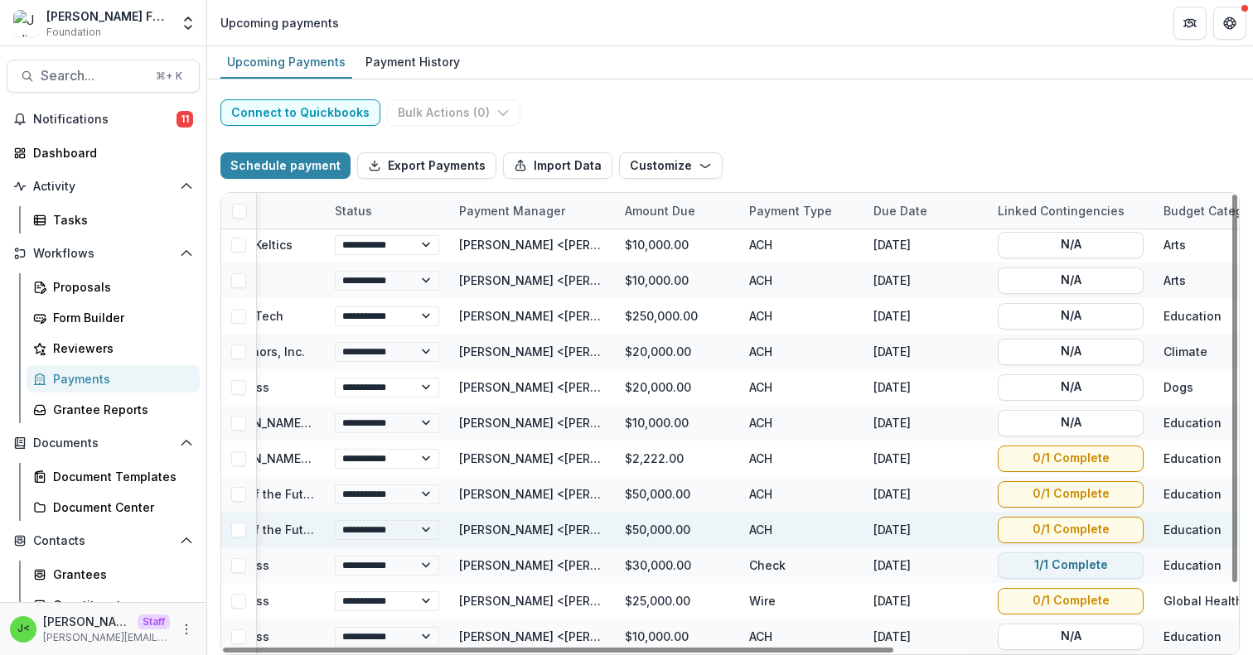
scroll to position [74, 184]
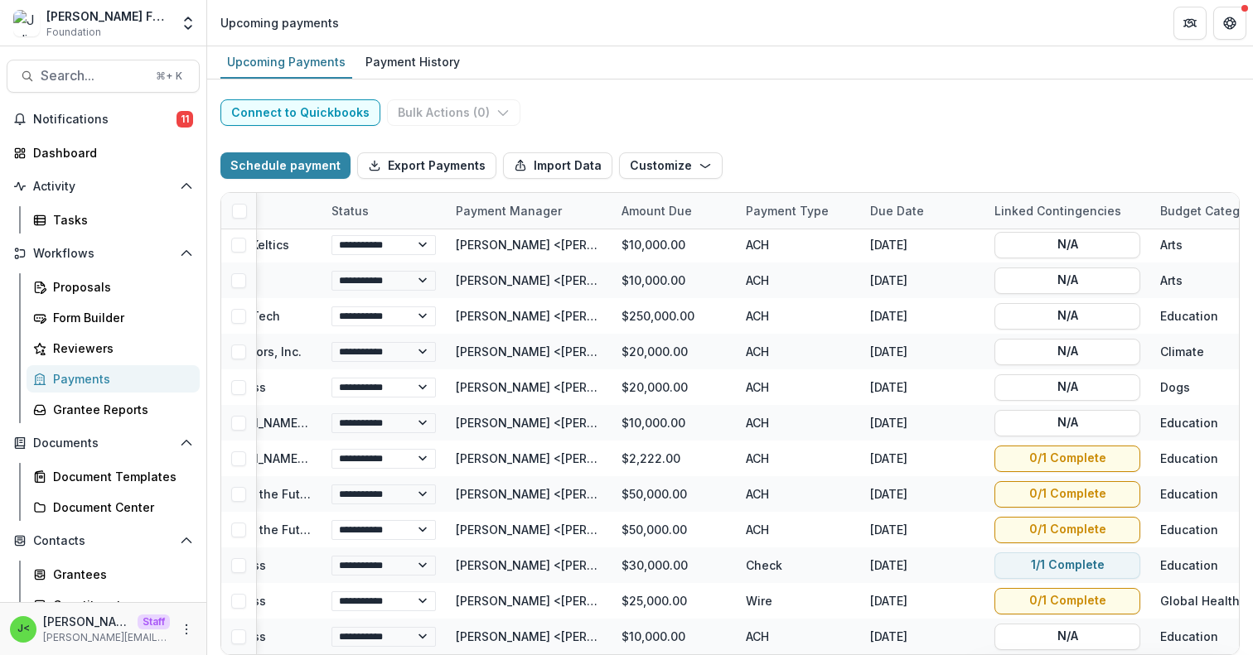
select select "******"
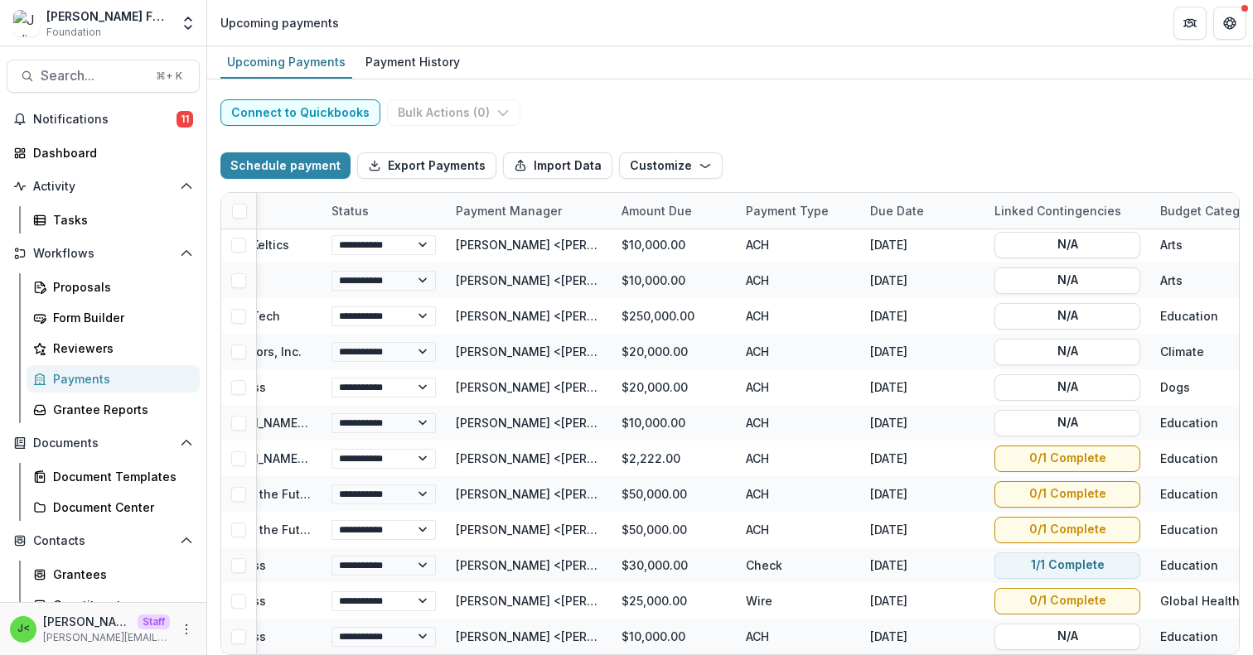
select select "******"
click at [181, 23] on icon "Open entity switcher" at bounding box center [188, 23] width 17 height 17
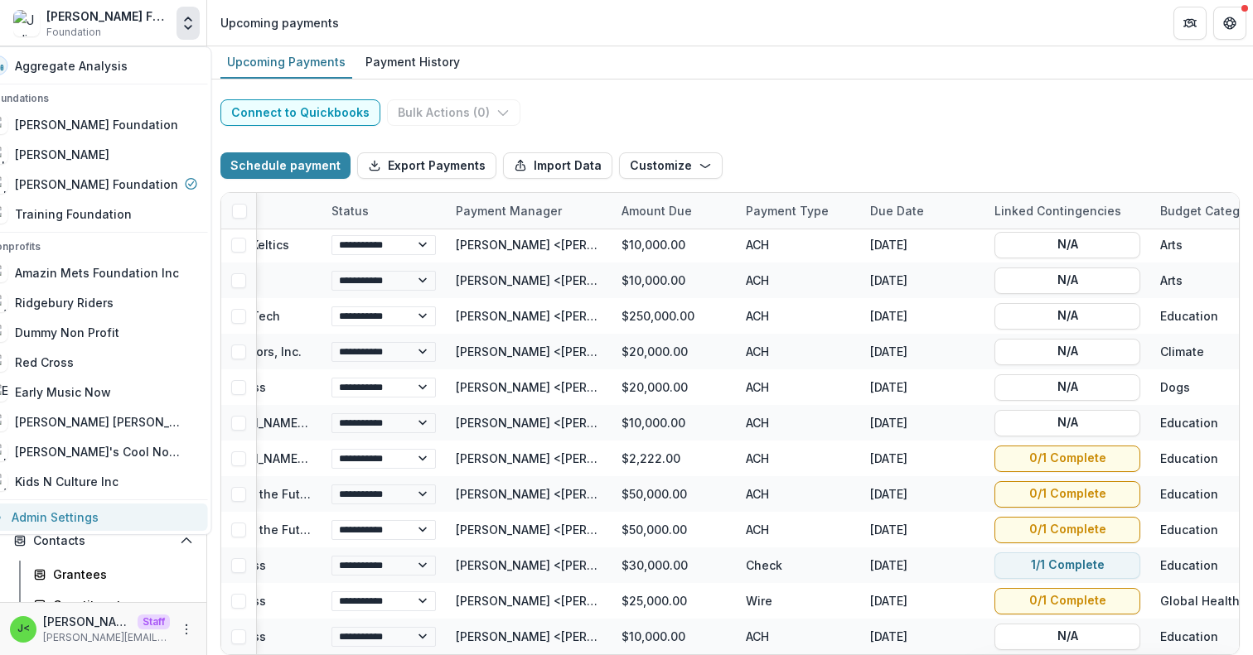
click at [90, 521] on link "Admin Settings" at bounding box center [93, 517] width 230 height 27
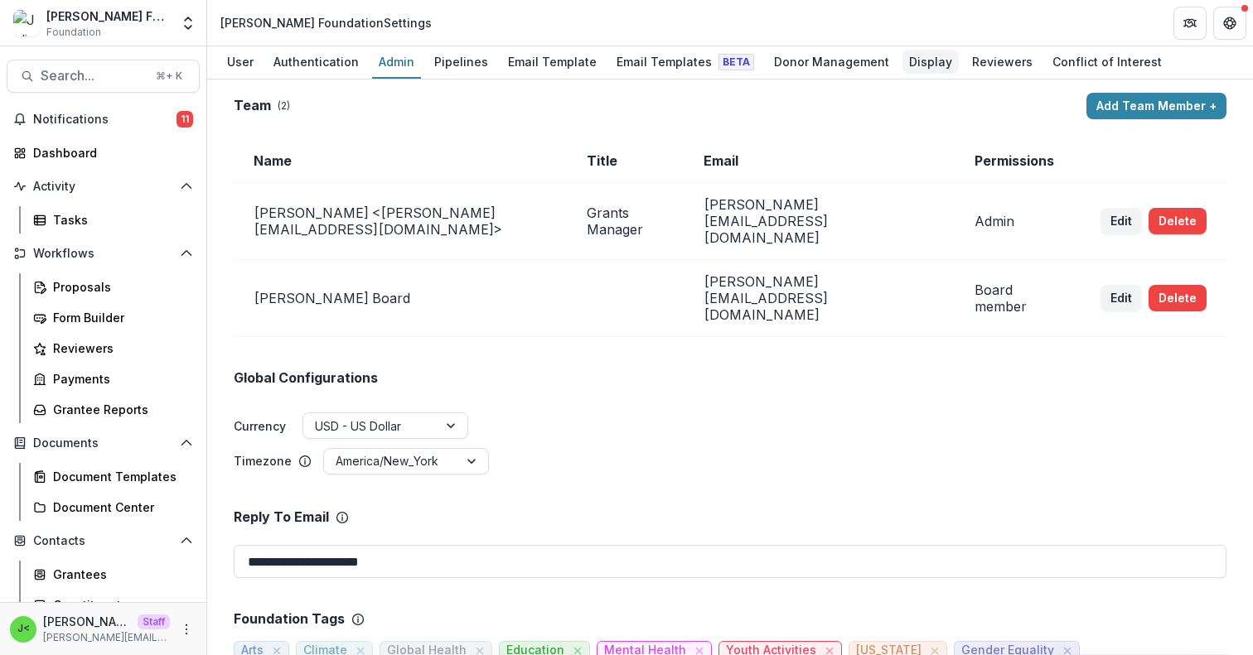
click at [910, 67] on div "Display" at bounding box center [930, 62] width 56 height 24
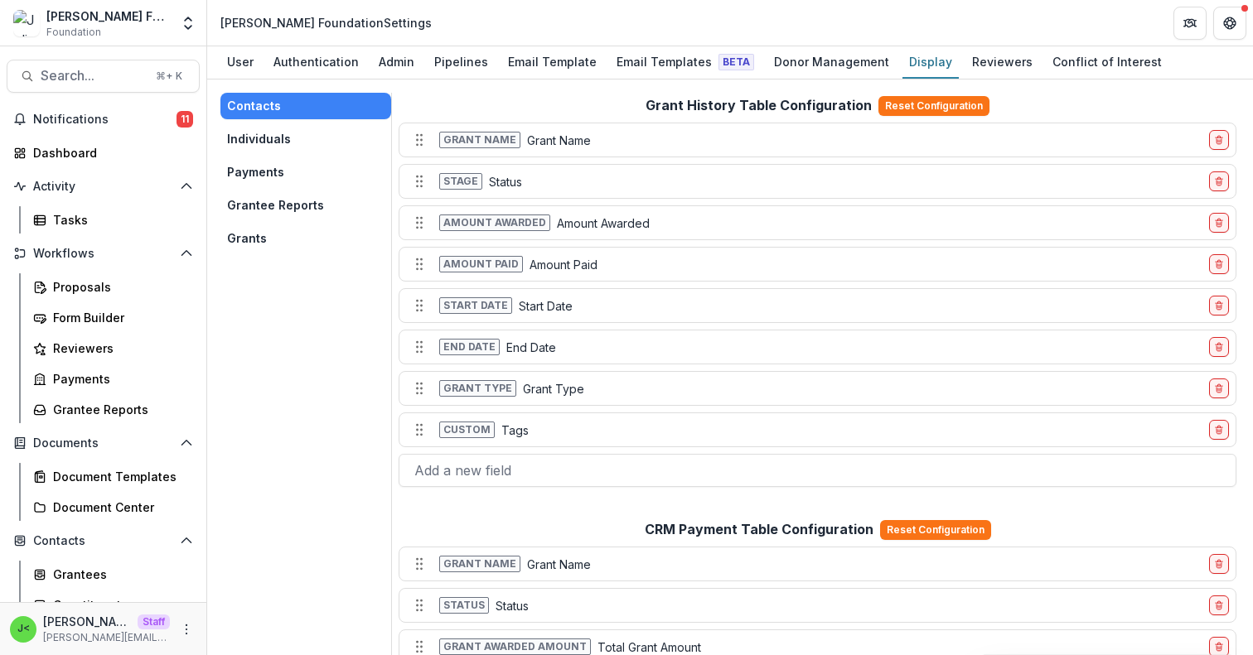
click at [280, 202] on button "Grantee Reports" at bounding box center [305, 205] width 171 height 27
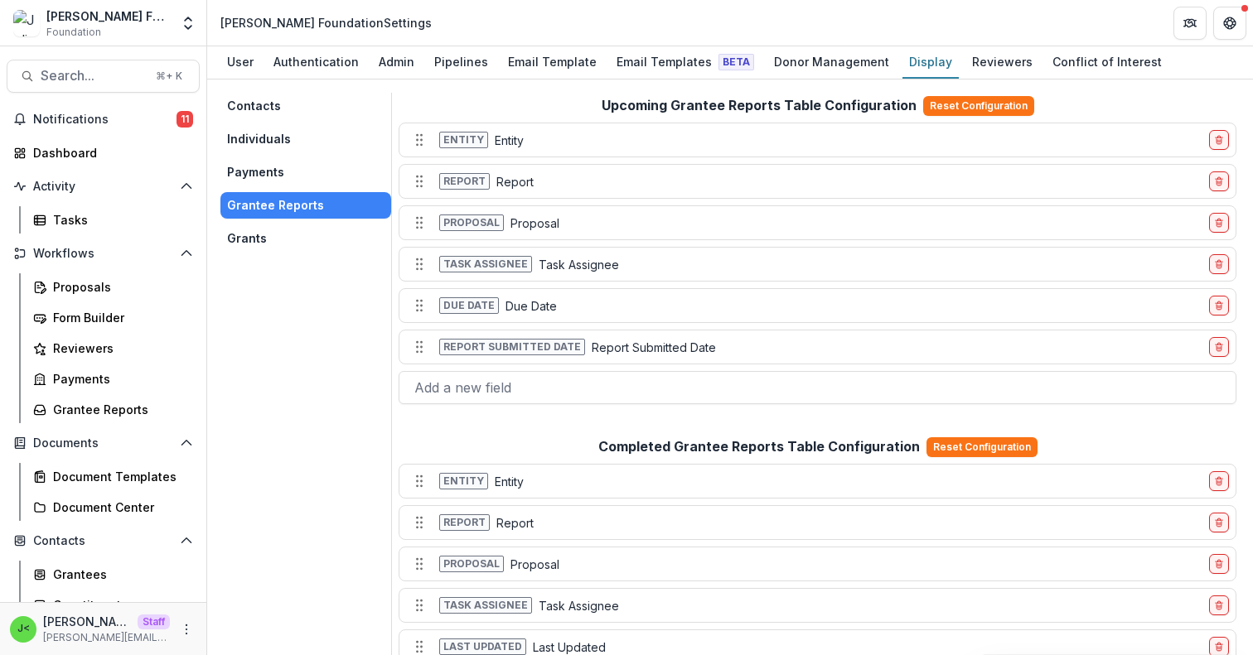
click at [278, 241] on button "Grants" at bounding box center [305, 238] width 171 height 27
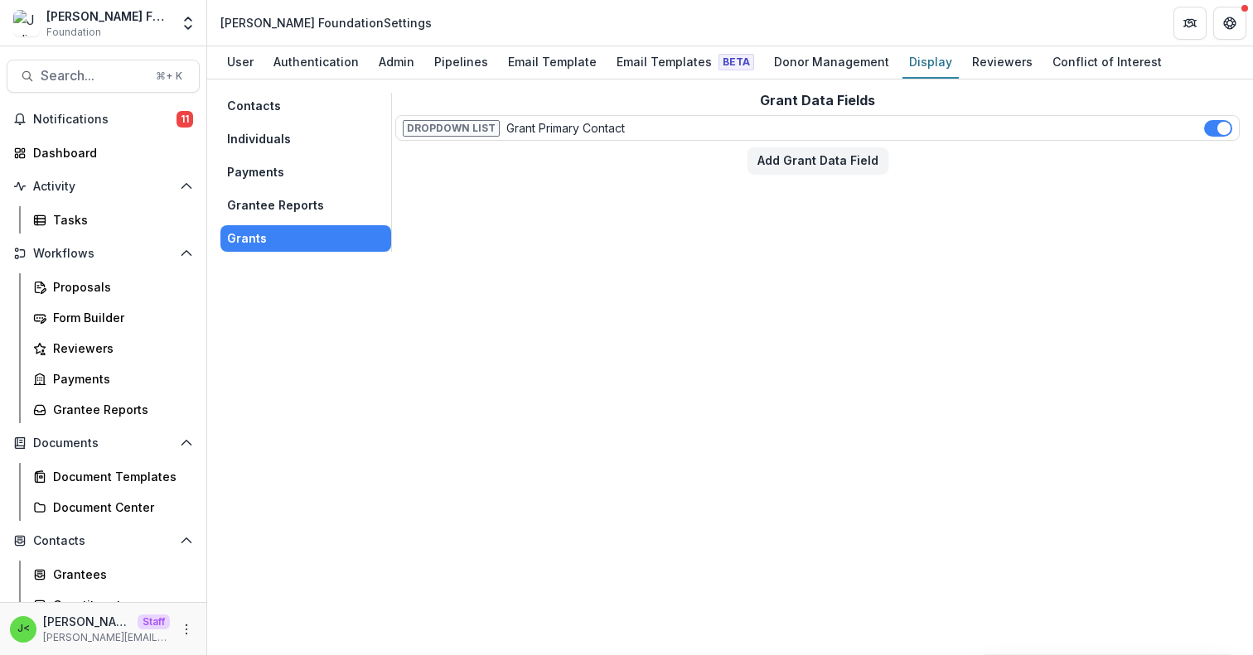
click at [278, 200] on button "Grantee Reports" at bounding box center [305, 205] width 171 height 27
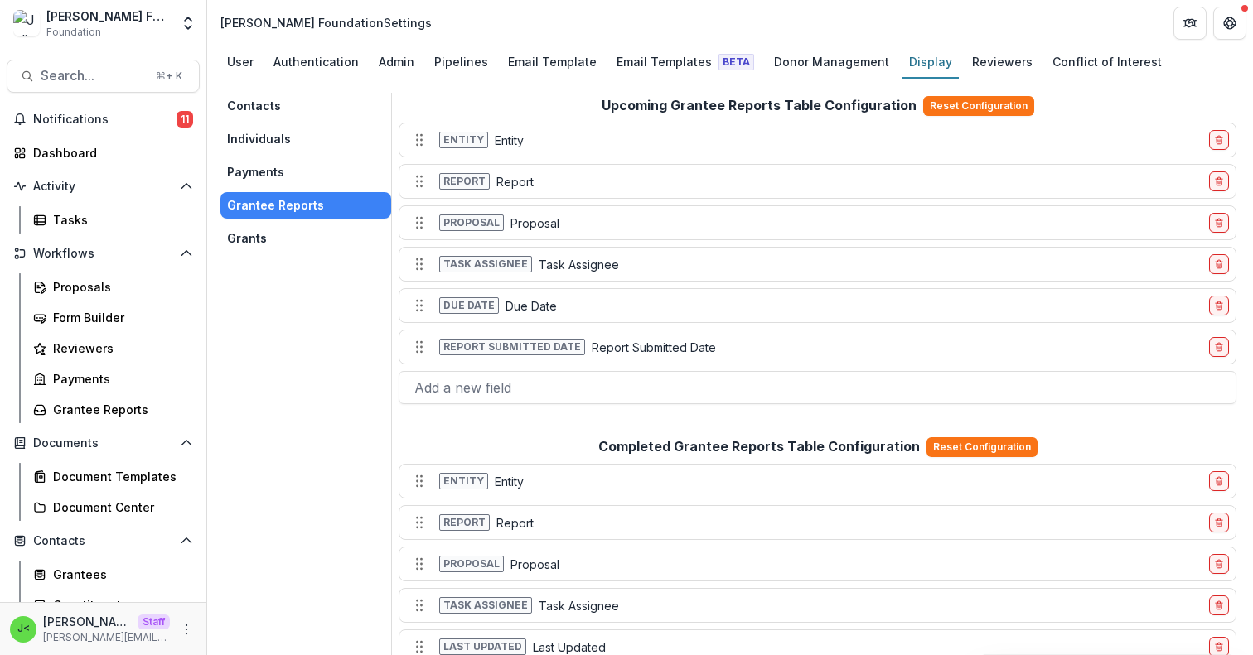
click at [278, 167] on button "Payments" at bounding box center [305, 172] width 171 height 27
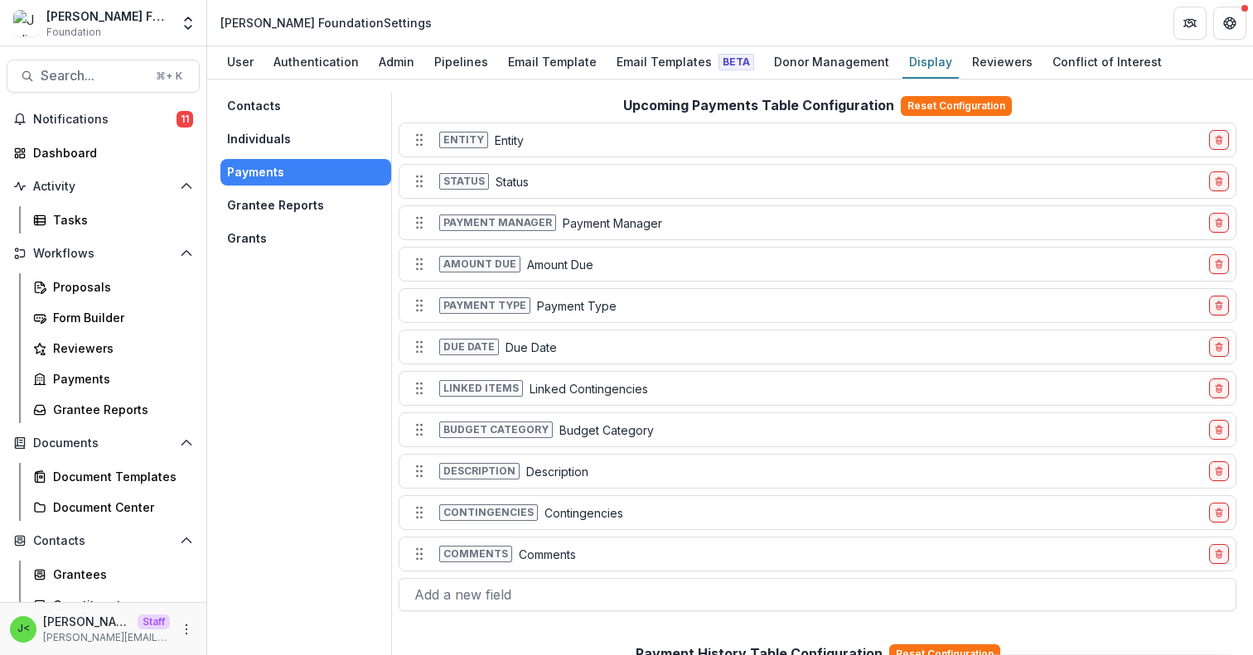
click at [264, 147] on button "Individuals" at bounding box center [305, 139] width 171 height 27
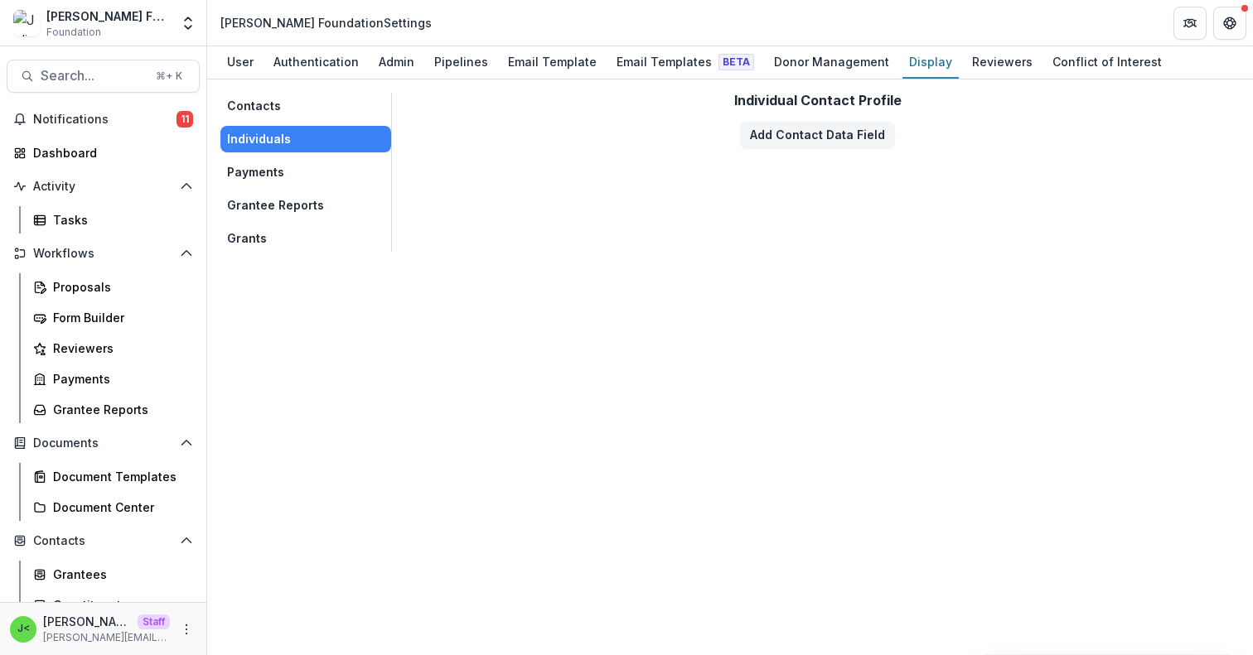
click at [263, 101] on button "Contacts" at bounding box center [305, 106] width 171 height 27
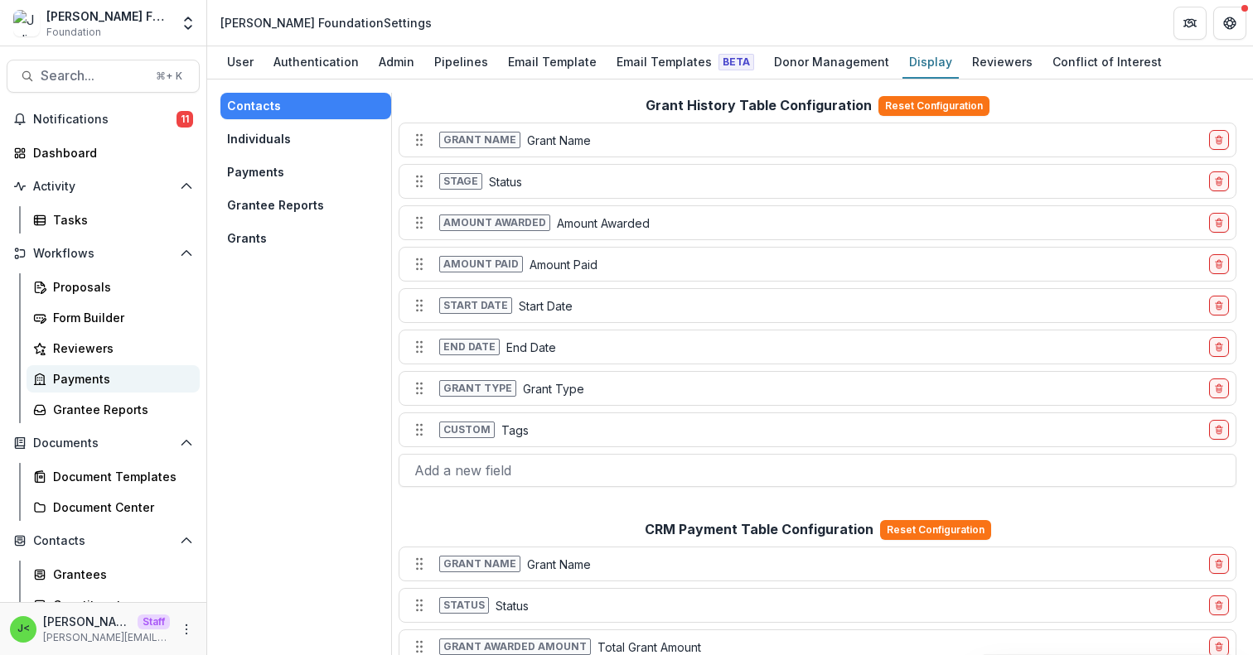
click at [109, 374] on div "Payments" at bounding box center [119, 378] width 133 height 17
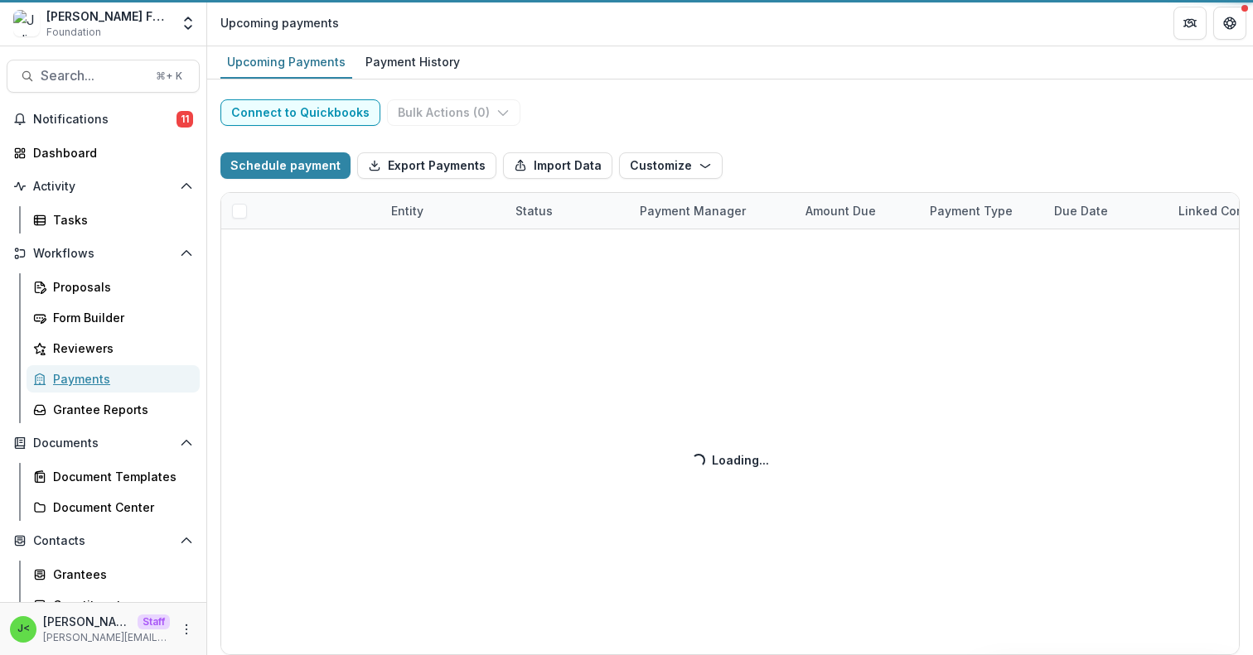
select select "******"
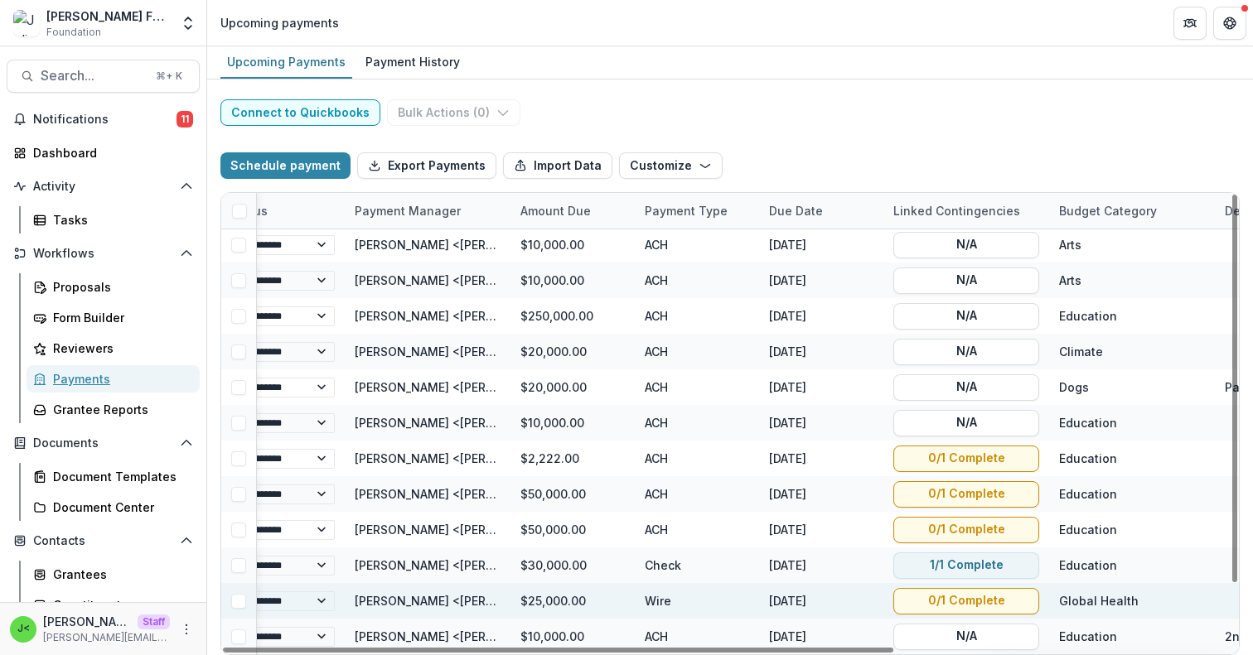
scroll to position [74, 417]
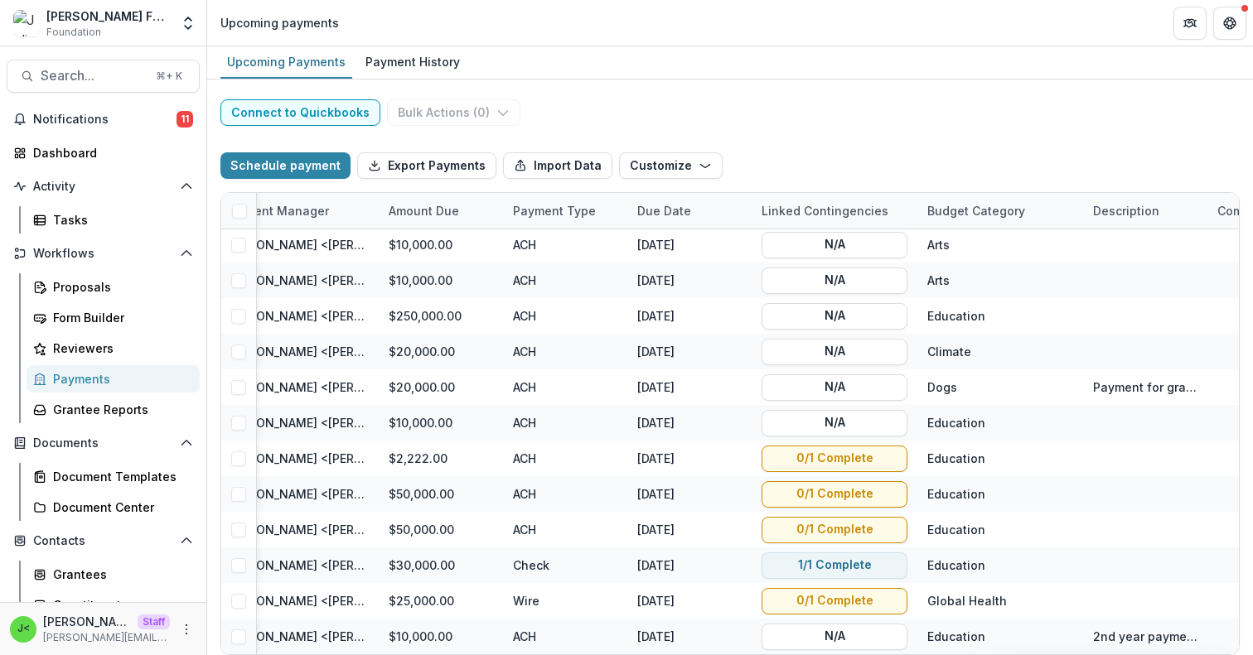
select select "******"
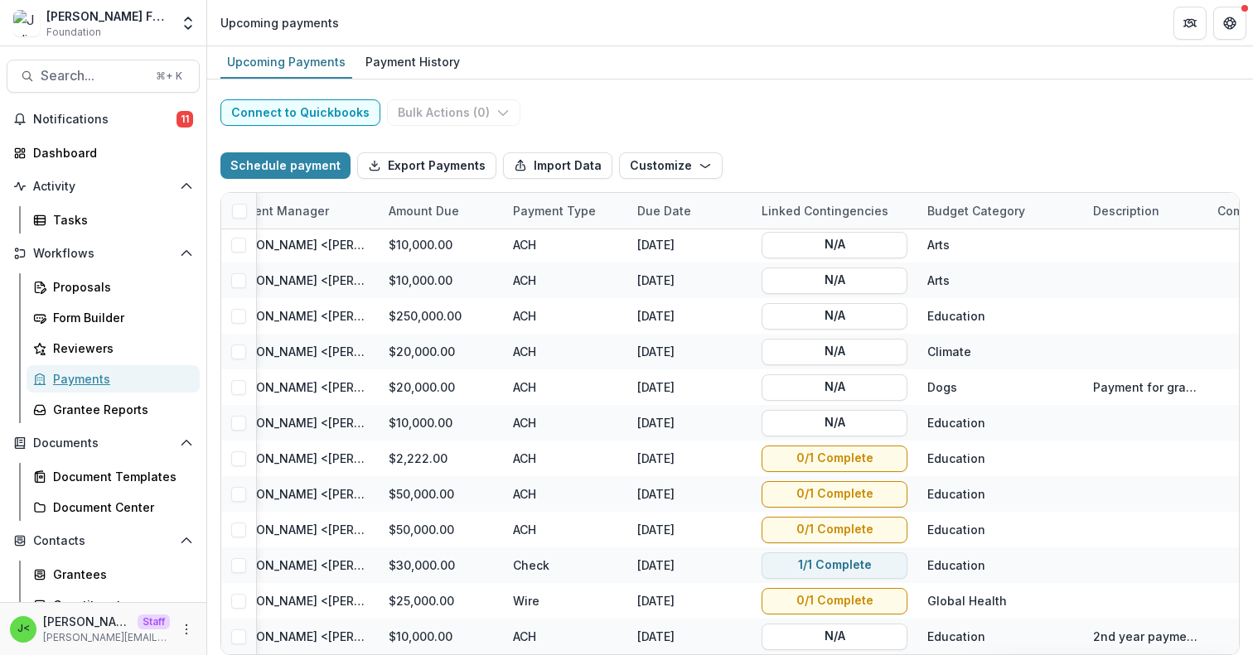
select select "******"
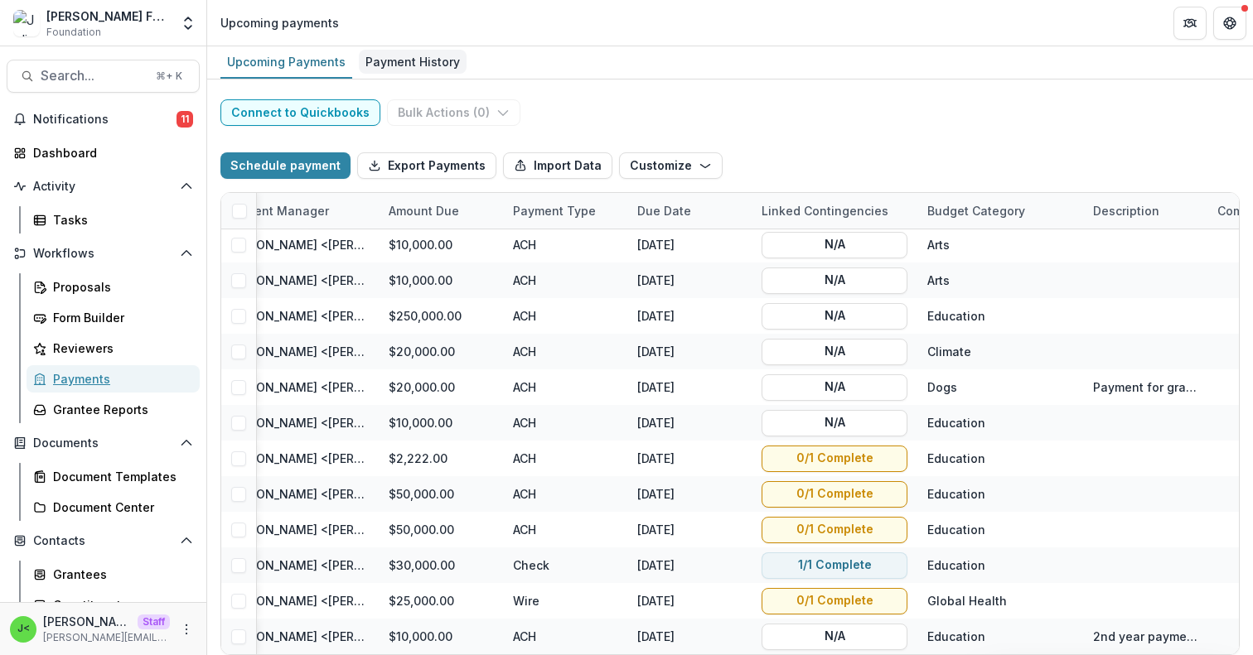
select select "******"
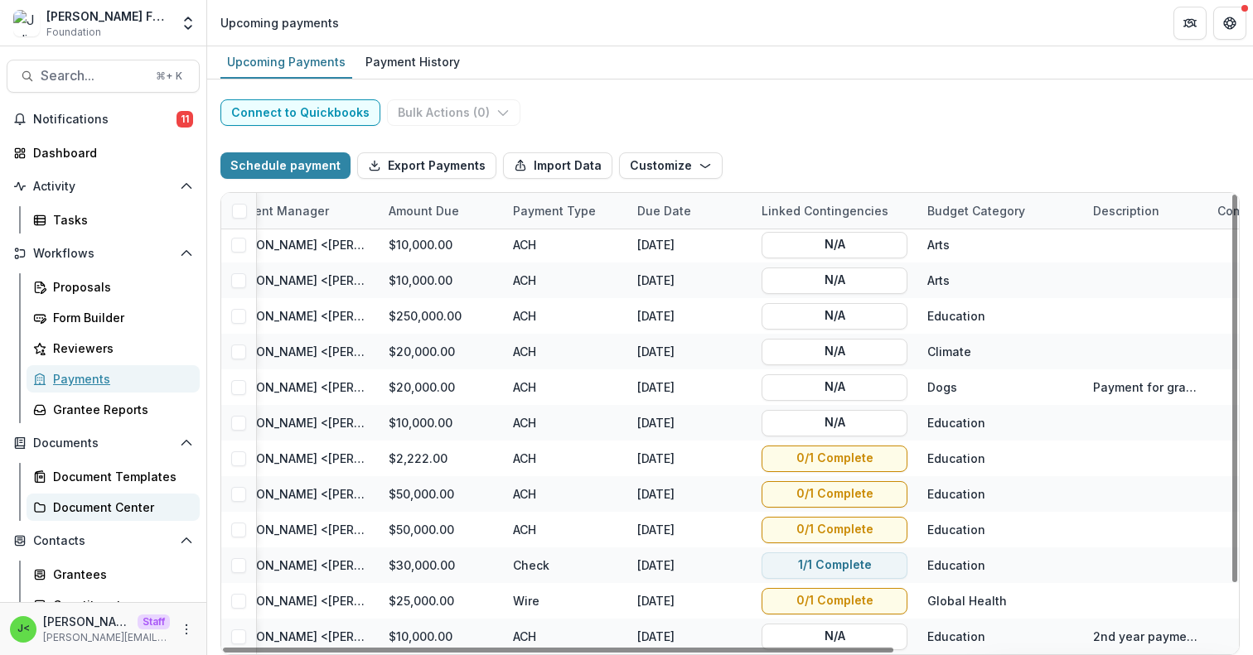
scroll to position [206, 0]
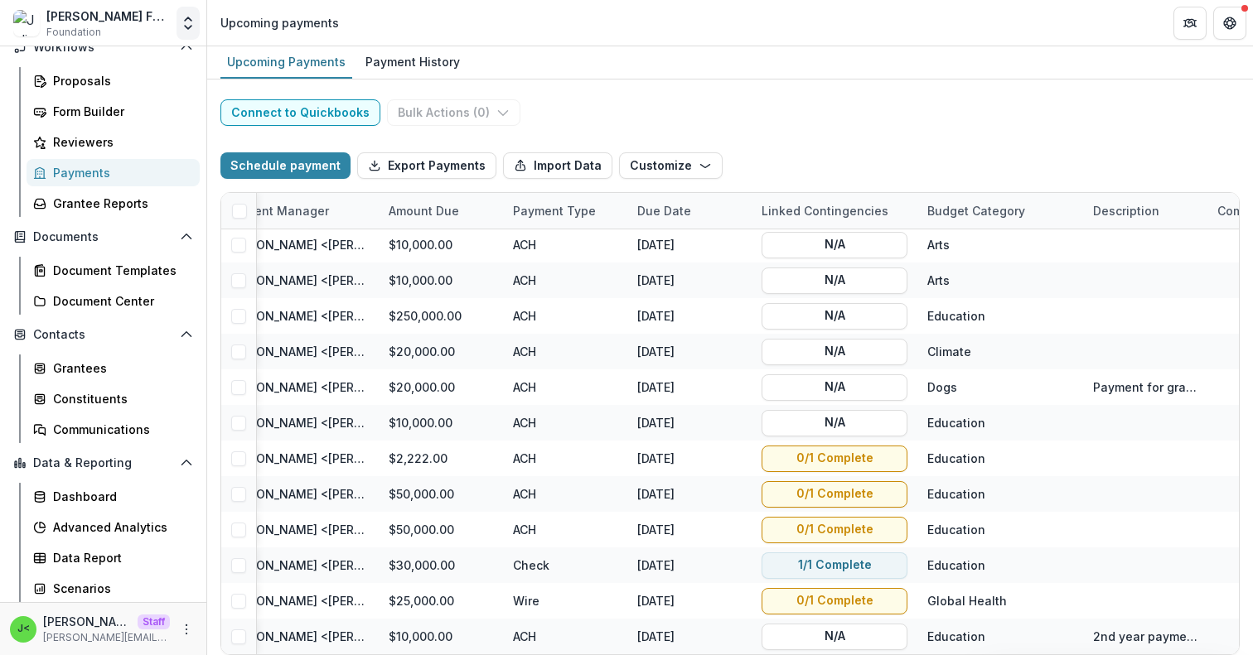
click at [190, 27] on polyline "Open entity switcher" at bounding box center [188, 27] width 7 height 3
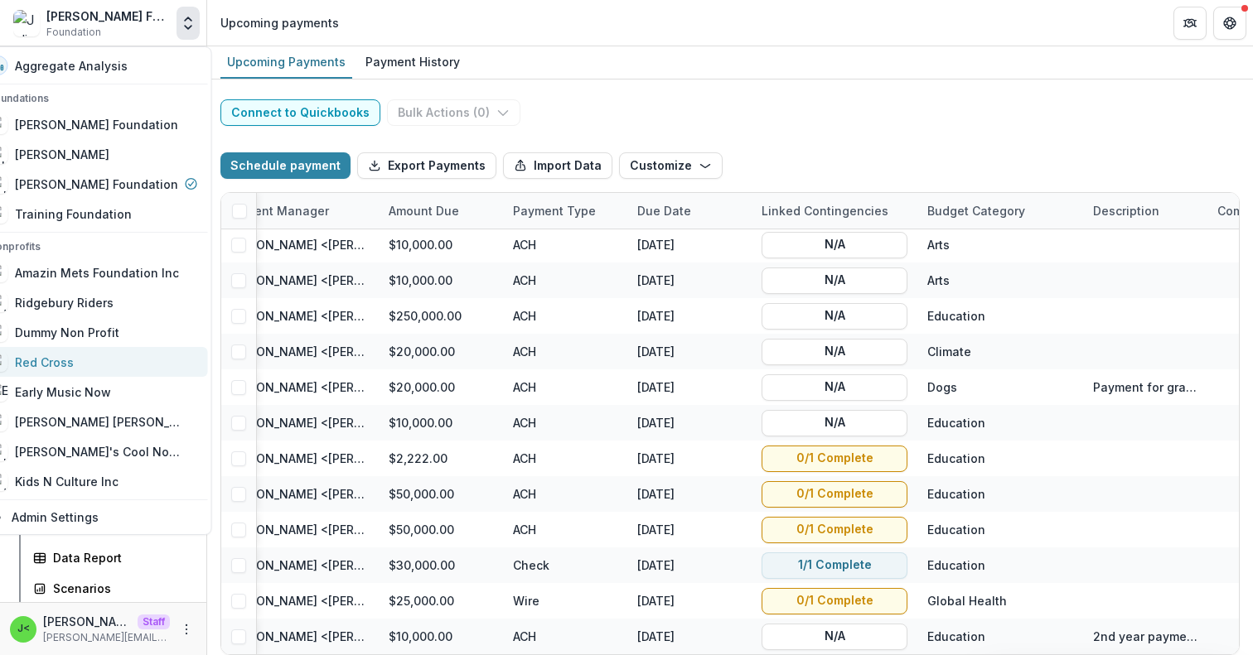
click at [104, 365] on div "Red Cross" at bounding box center [93, 362] width 210 height 20
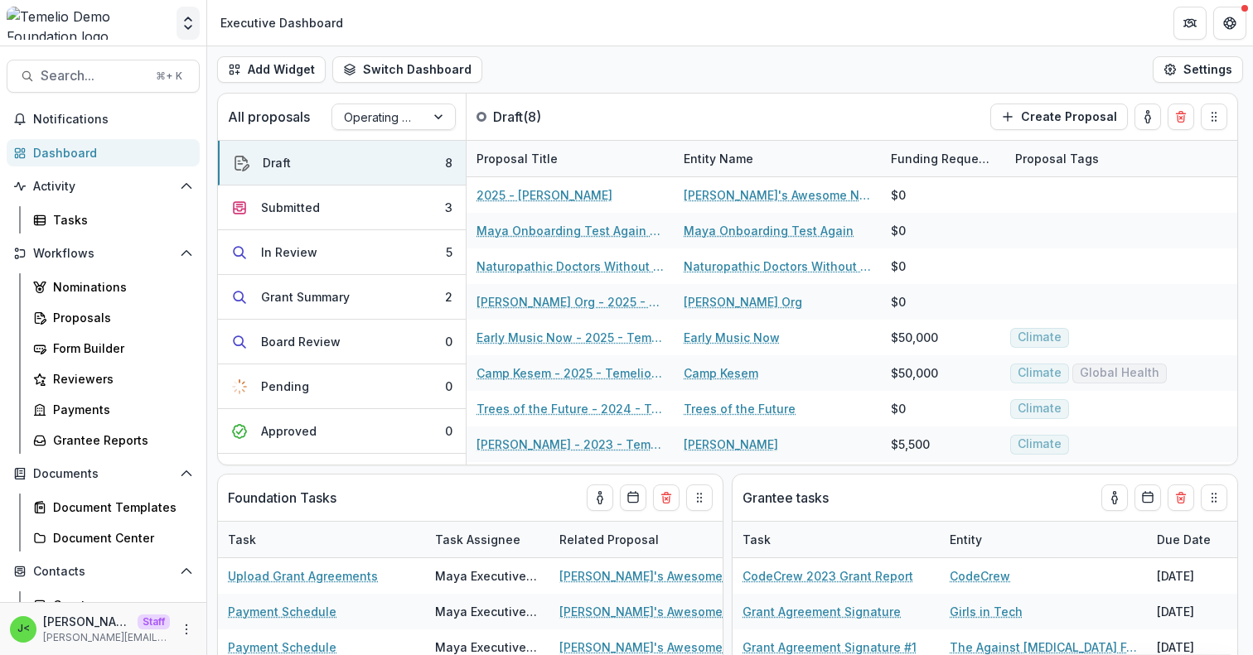
click at [199, 22] on button "Open entity switcher" at bounding box center [187, 23] width 23 height 33
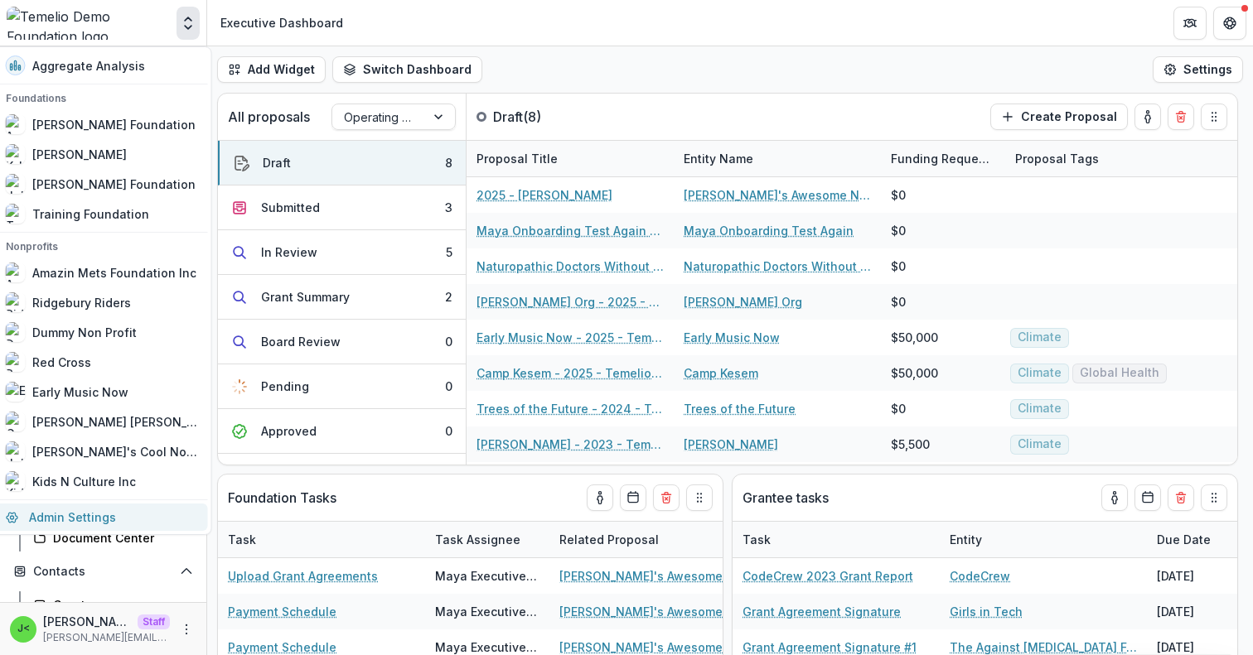
click at [112, 524] on link "Admin Settings" at bounding box center [102, 517] width 212 height 27
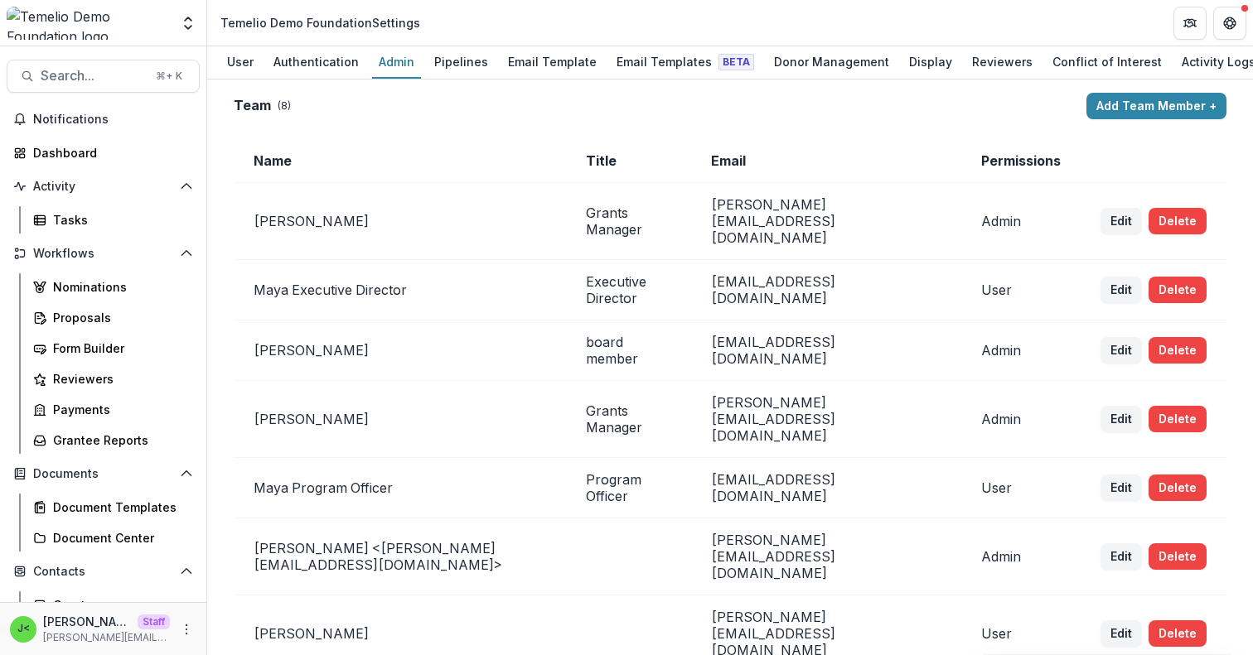
scroll to position [0, 100]
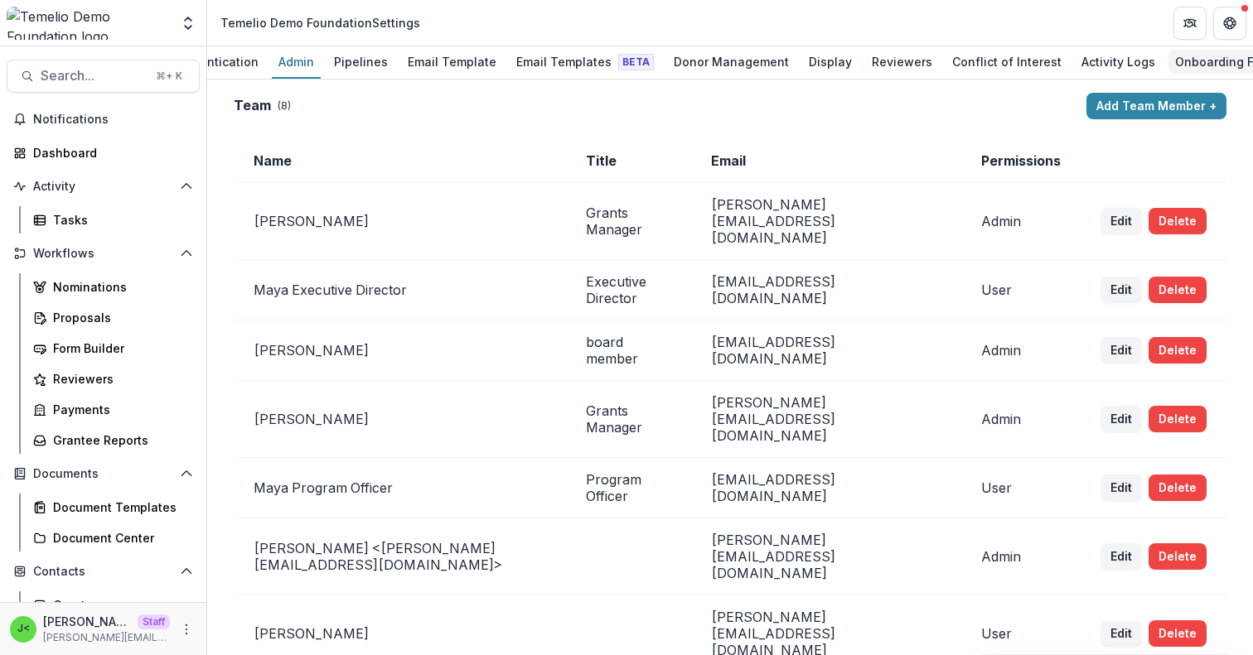
click at [1168, 62] on div "Onboarding Form" at bounding box center [1224, 62] width 113 height 24
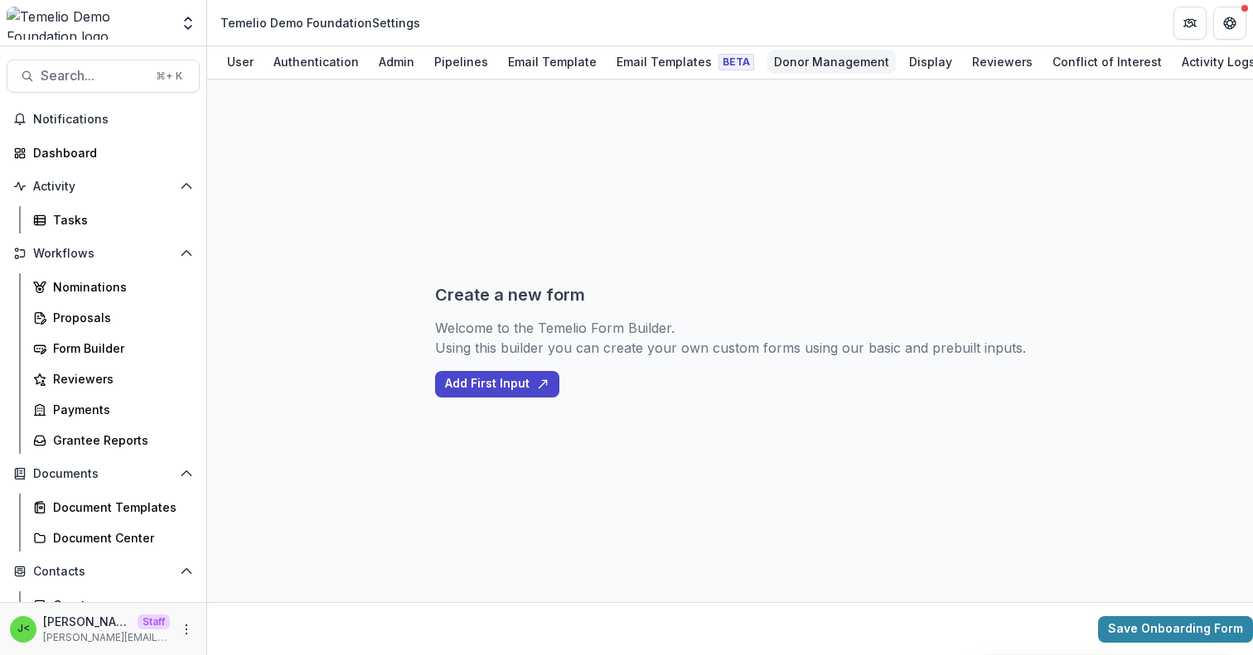
click at [834, 75] on link "Donor Management" at bounding box center [831, 62] width 128 height 32
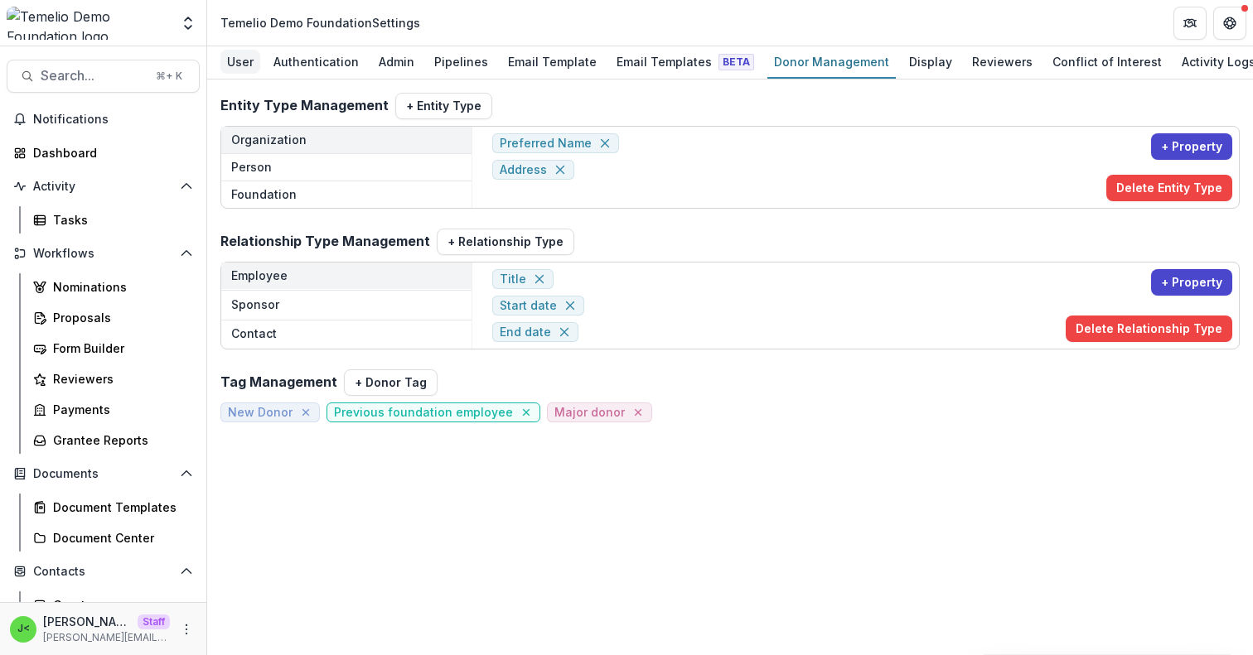
click at [248, 62] on div "User" at bounding box center [240, 62] width 40 height 24
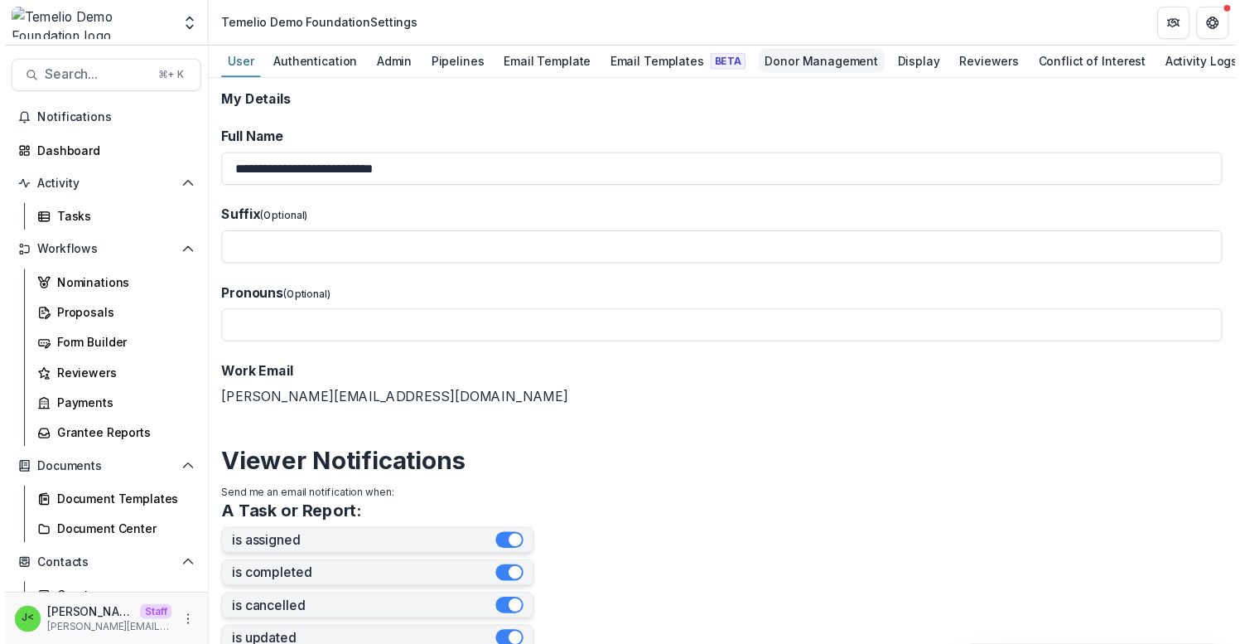
scroll to position [0, 100]
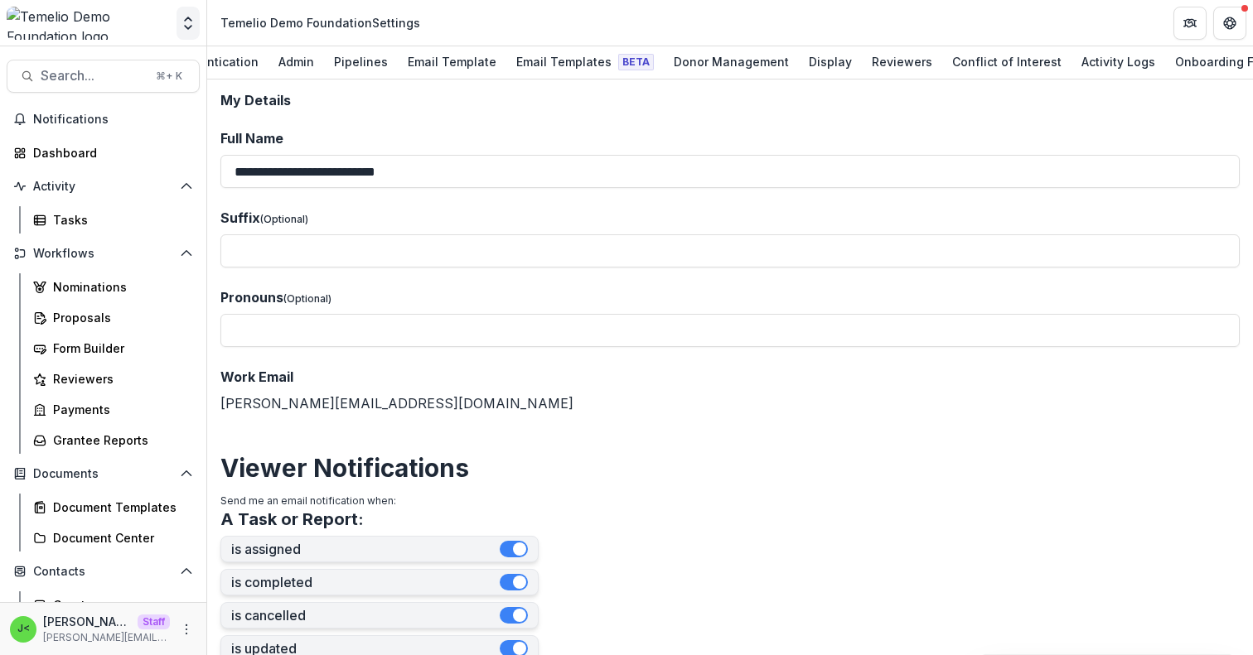
click at [189, 19] on polyline "Open entity switcher" at bounding box center [188, 18] width 7 height 3
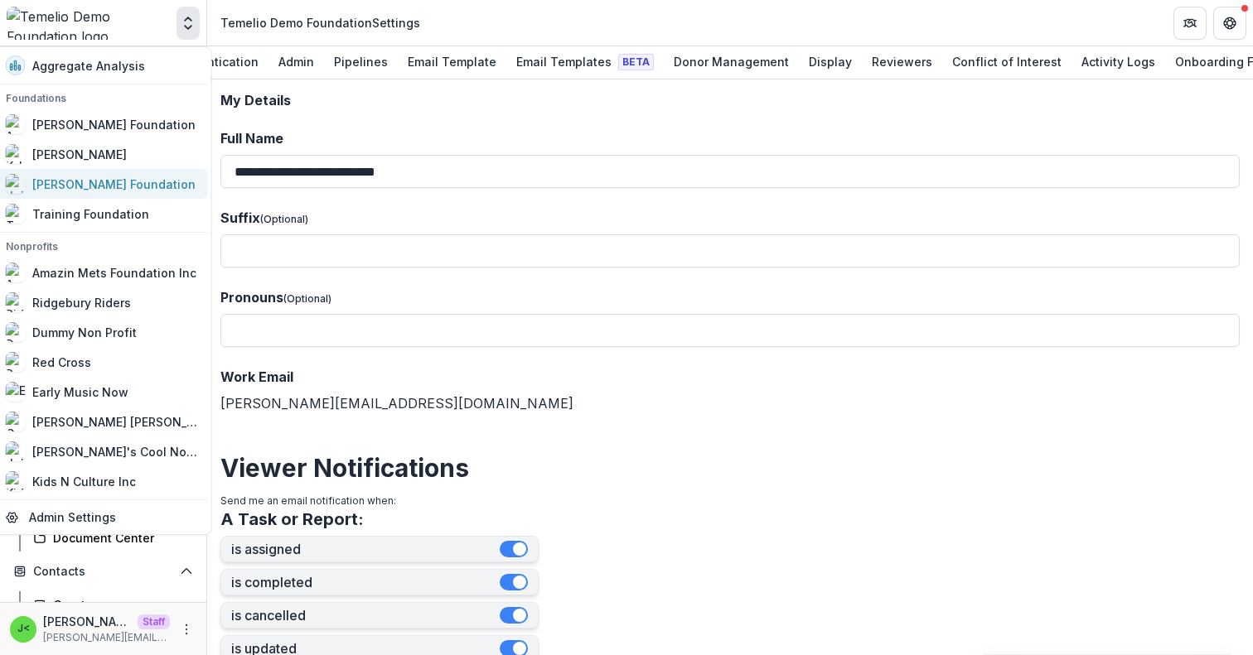
click at [129, 180] on div "[PERSON_NAME] Foundation" at bounding box center [113, 184] width 163 height 17
